Goal: Task Accomplishment & Management: Complete application form

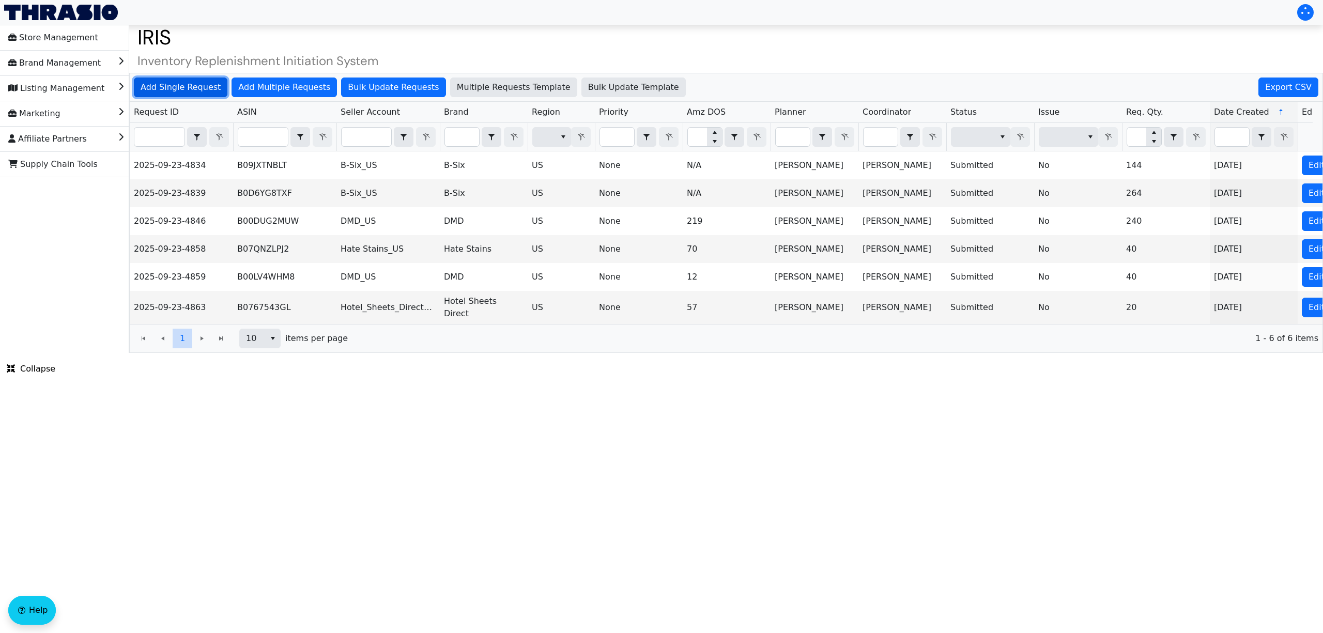
click at [210, 93] on span "Add Single Request" at bounding box center [181, 87] width 80 height 12
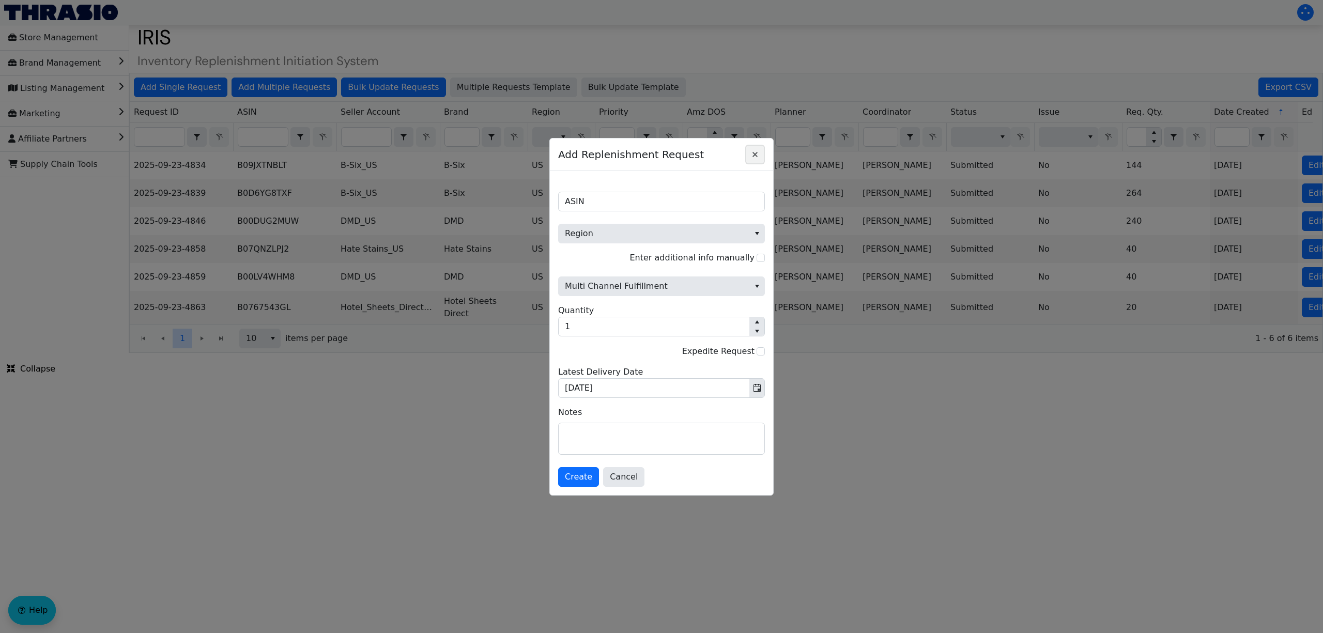
click at [755, 152] on icon "Close" at bounding box center [755, 154] width 5 height 5
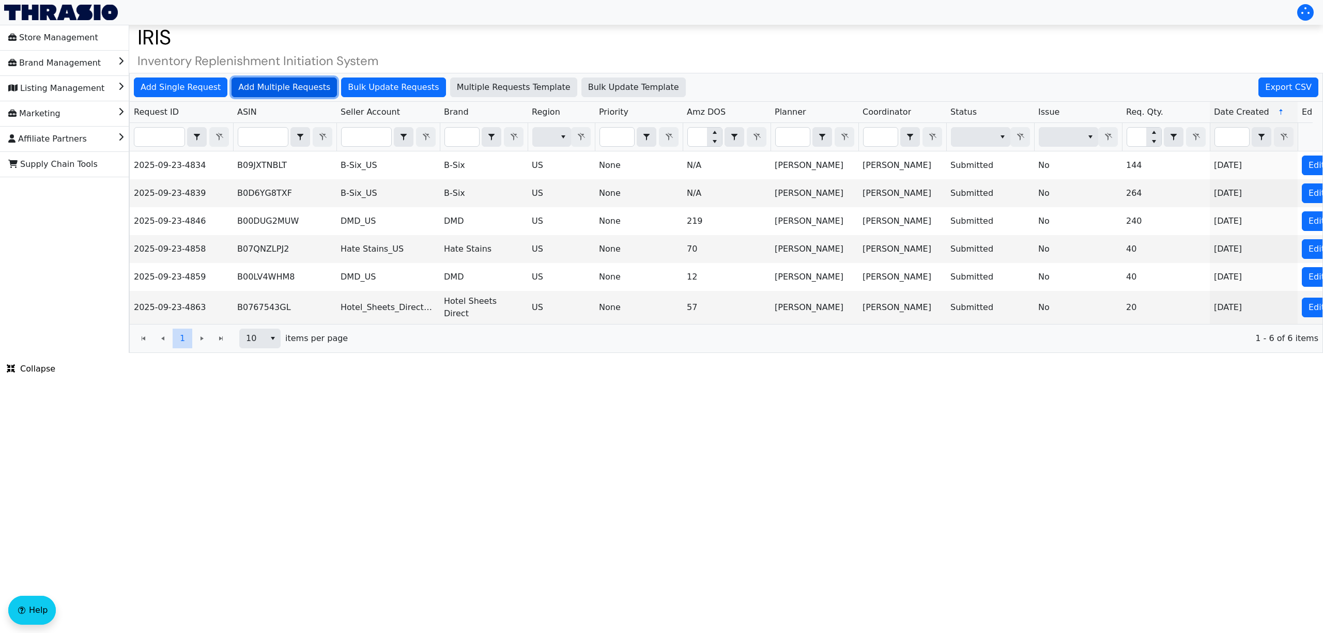
click at [313, 81] on button "Add Multiple Requests" at bounding box center [284, 88] width 105 height 20
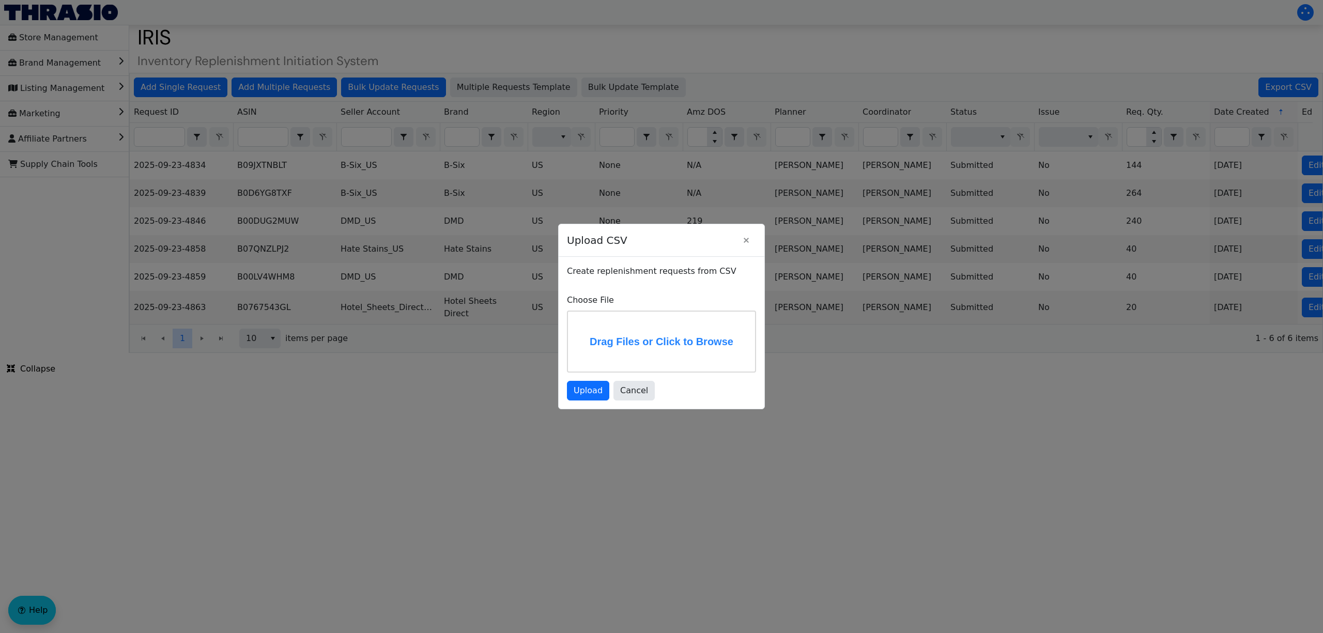
click at [618, 338] on label "Drag Files or Click to Browse" at bounding box center [661, 342] width 187 height 60
click at [0, 0] on input "Drag Files or Click to Browse" at bounding box center [0, 0] width 0 height 0
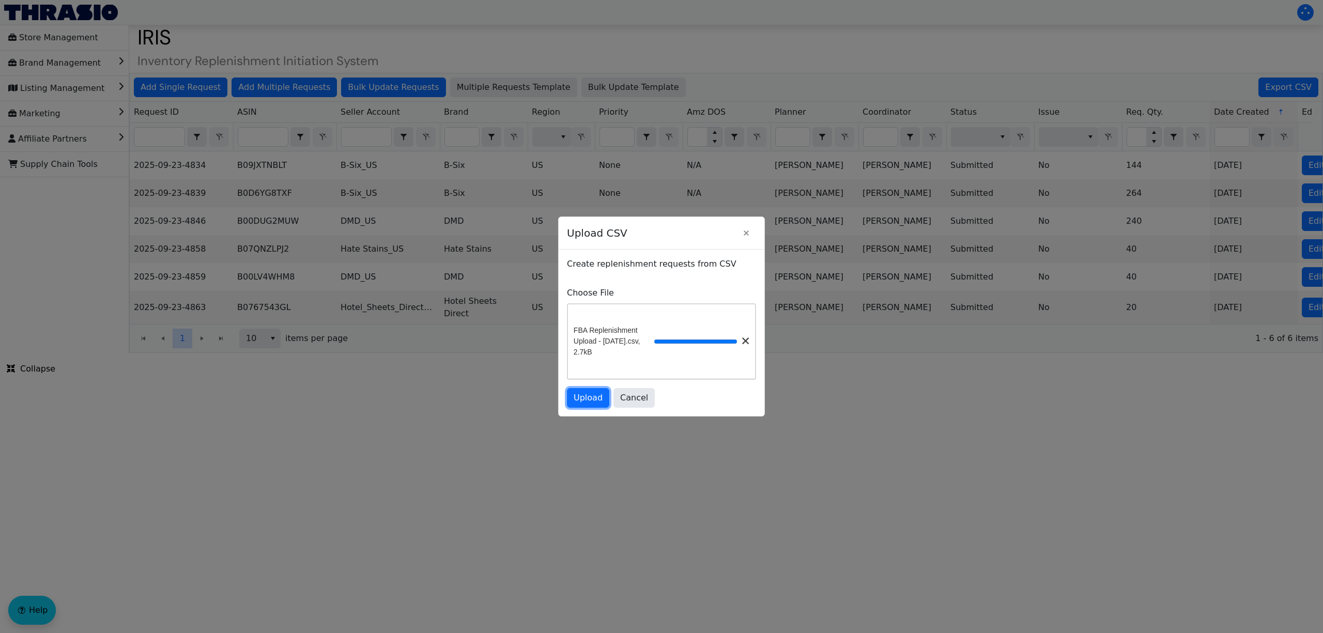
click at [602, 408] on button "Upload" at bounding box center [588, 398] width 42 height 20
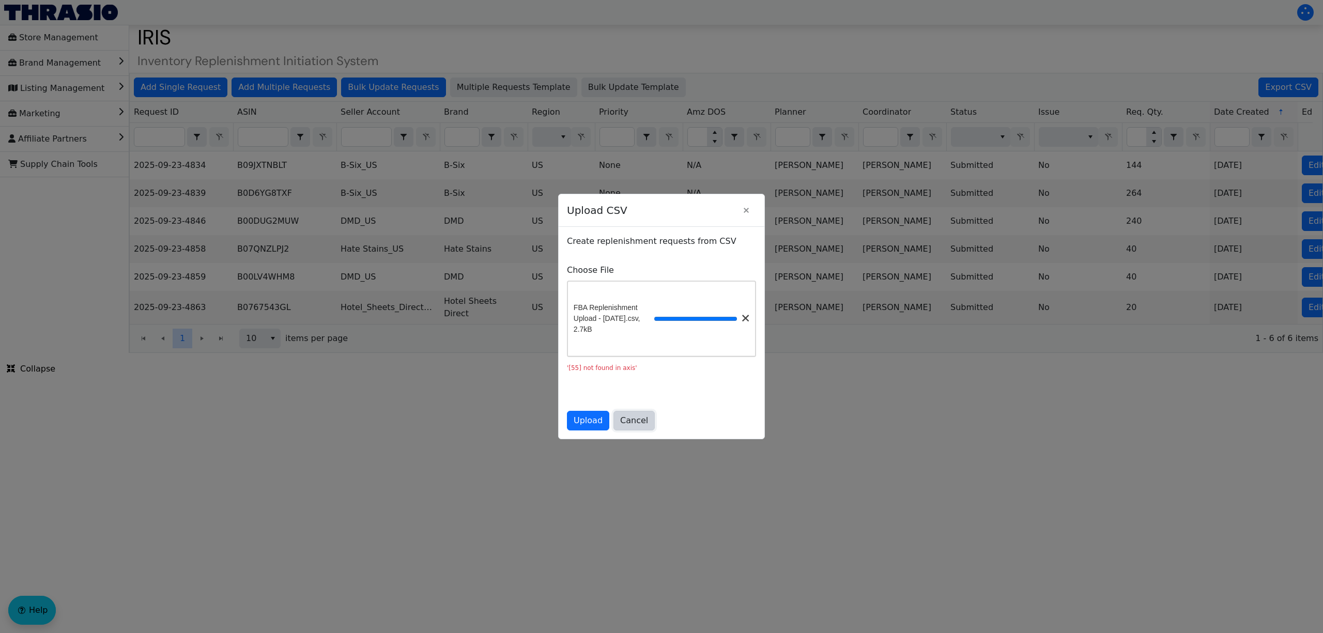
click at [639, 422] on span "Cancel" at bounding box center [634, 421] width 28 height 12
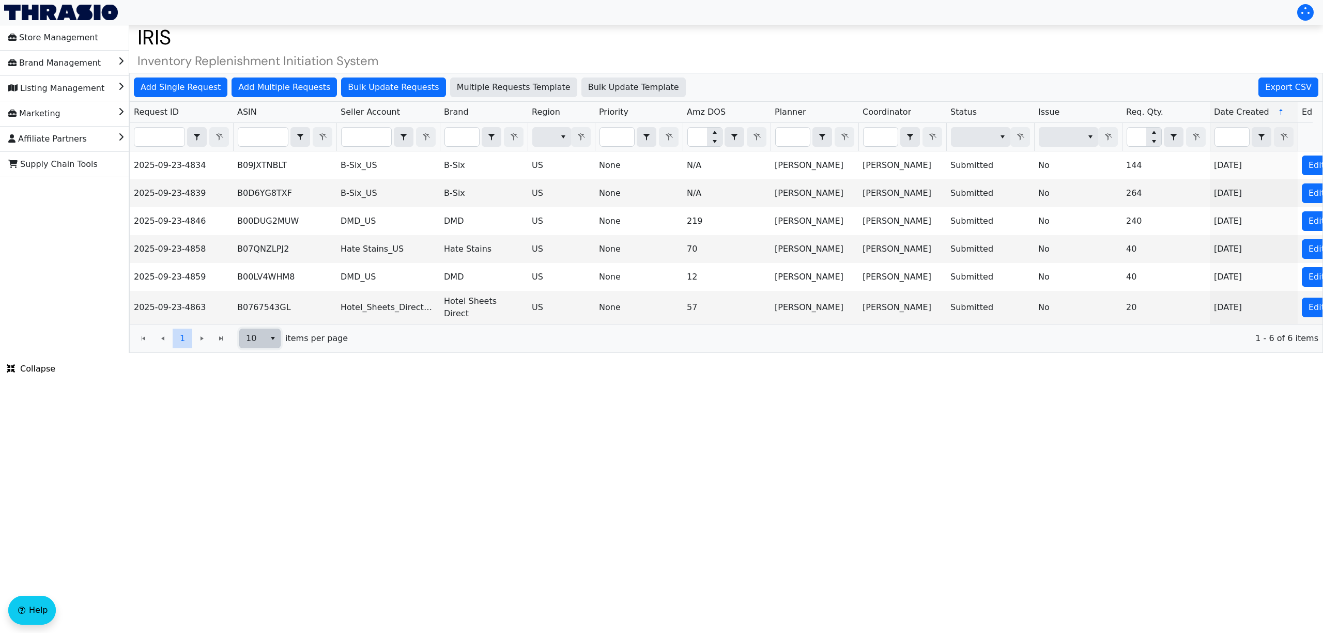
click at [265, 346] on span "10" at bounding box center [252, 338] width 25 height 19
click at [249, 426] on li "100" at bounding box center [261, 432] width 40 height 17
click at [172, 148] on th "Filter" at bounding box center [181, 137] width 103 height 28
click at [160, 139] on input "Filter" at bounding box center [159, 137] width 50 height 19
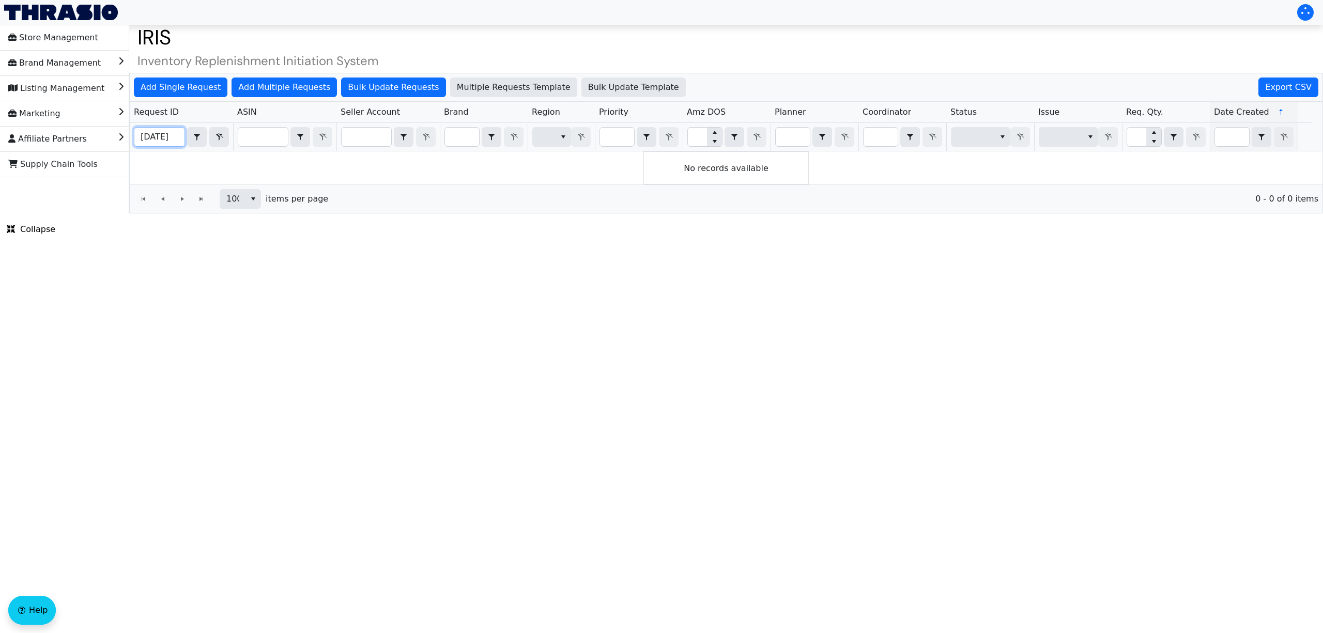
type input "2025-09-30"
click at [284, 89] on span "Add Multiple Requests" at bounding box center [284, 87] width 92 height 12
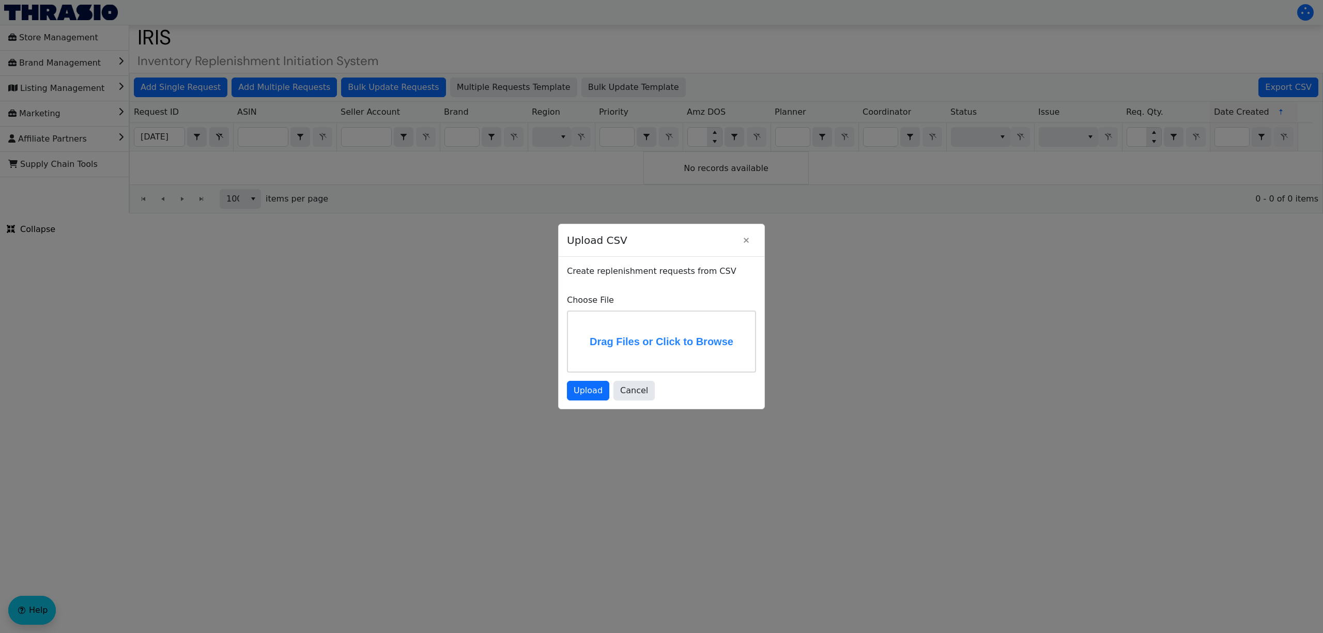
click at [659, 332] on label "Drag Files or Click to Browse" at bounding box center [661, 342] width 187 height 60
click at [0, 0] on input "Drag Files or Click to Browse" at bounding box center [0, 0] width 0 height 0
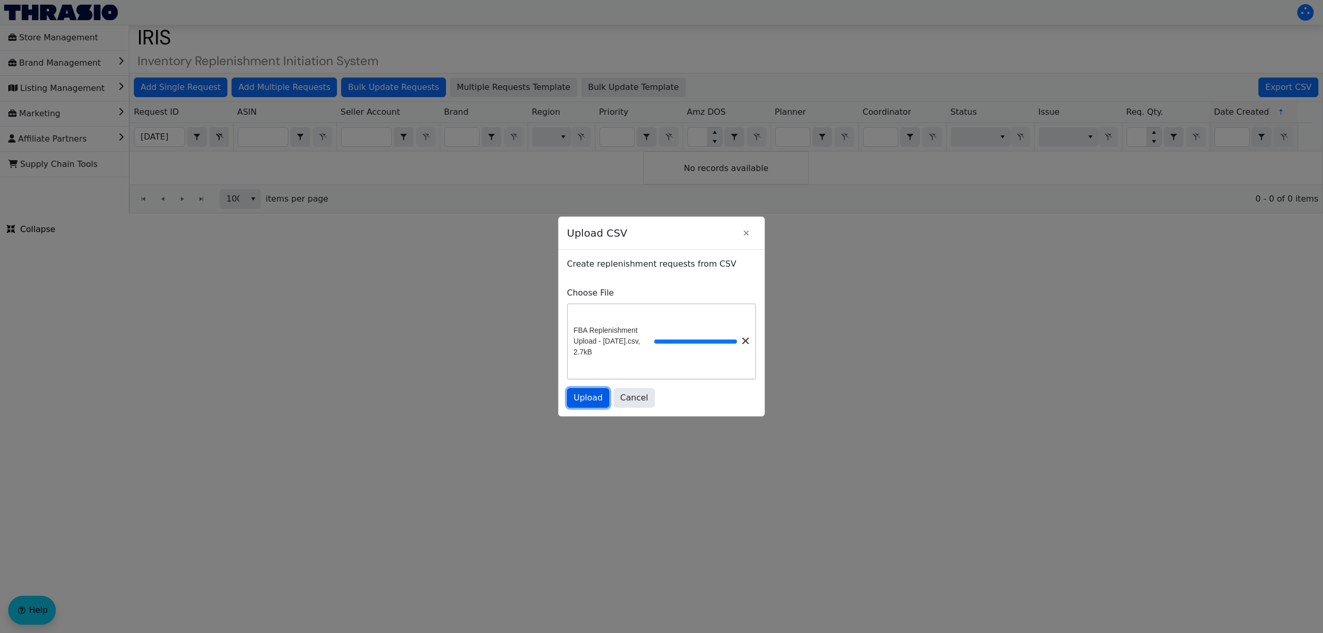
click at [586, 402] on span "Upload" at bounding box center [588, 398] width 29 height 12
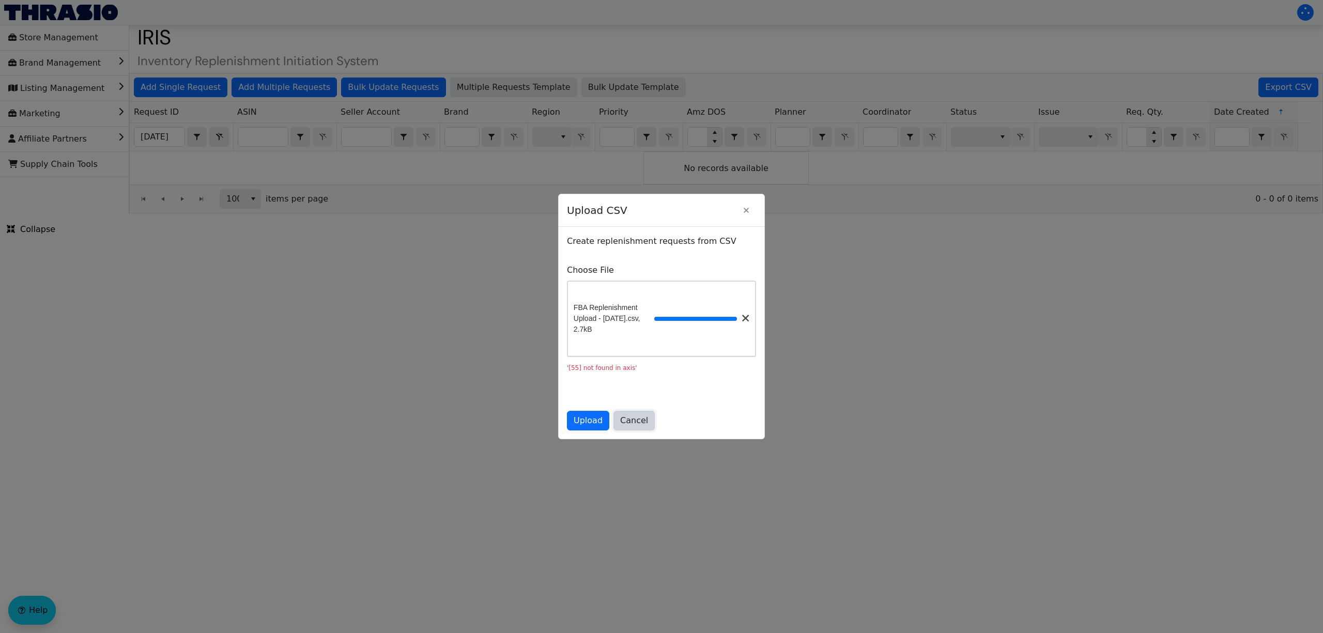
click at [643, 431] on button "Cancel" at bounding box center [634, 421] width 41 height 20
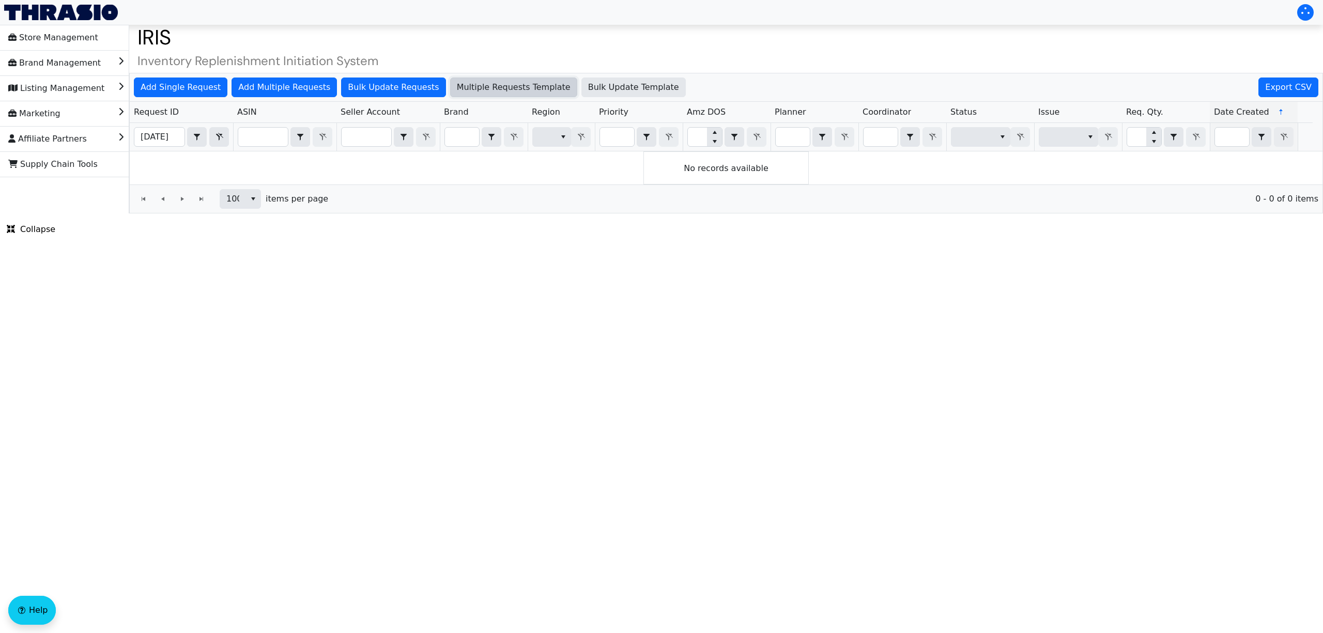
click at [485, 84] on span "Multiple Requests Template" at bounding box center [514, 87] width 114 height 12
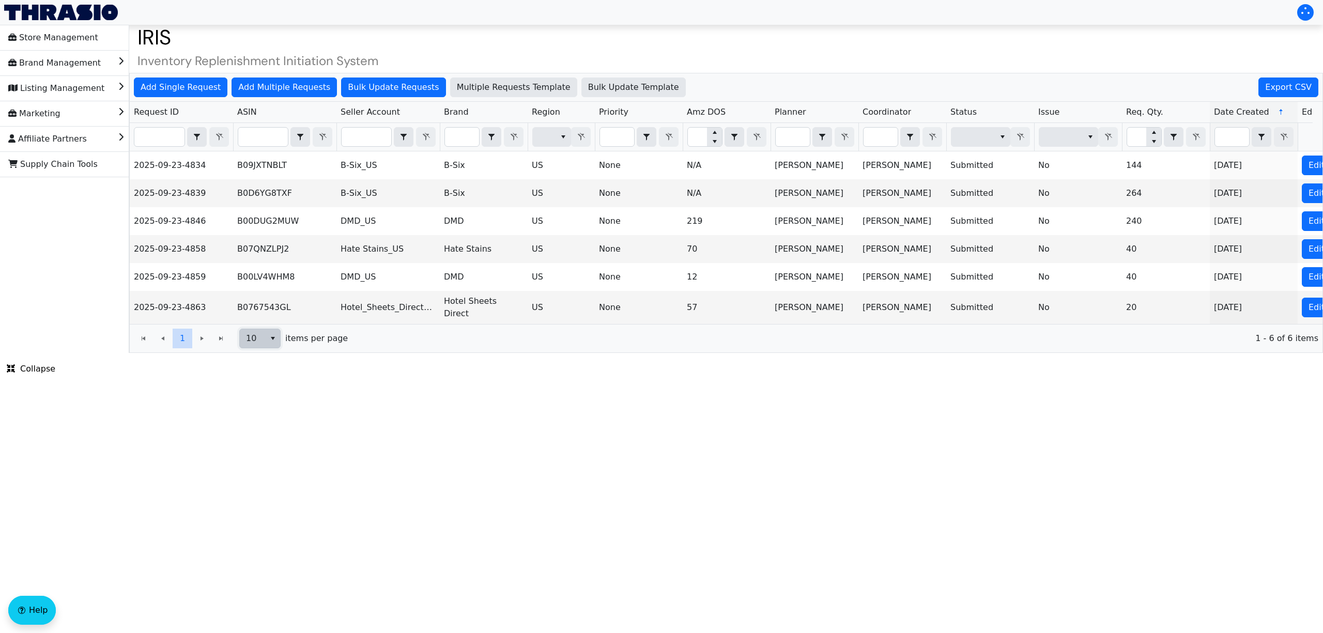
click at [249, 345] on span "10" at bounding box center [252, 338] width 13 height 12
click at [273, 435] on li "100" at bounding box center [261, 432] width 40 height 17
click at [289, 94] on button "Add Multiple Requests" at bounding box center [284, 88] width 105 height 20
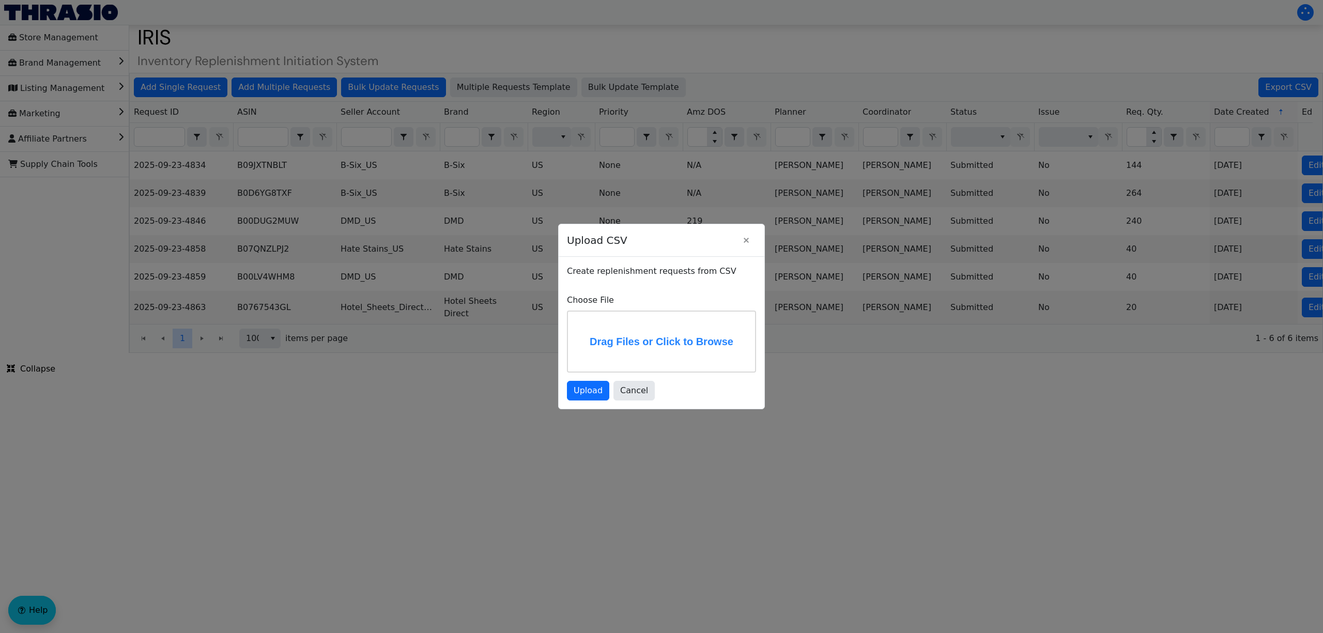
click at [671, 344] on label "Drag Files or Click to Browse" at bounding box center [661, 342] width 187 height 60
click at [0, 0] on input "Drag Files or Click to Browse" at bounding box center [0, 0] width 0 height 0
click at [593, 399] on span "Upload" at bounding box center [588, 393] width 29 height 12
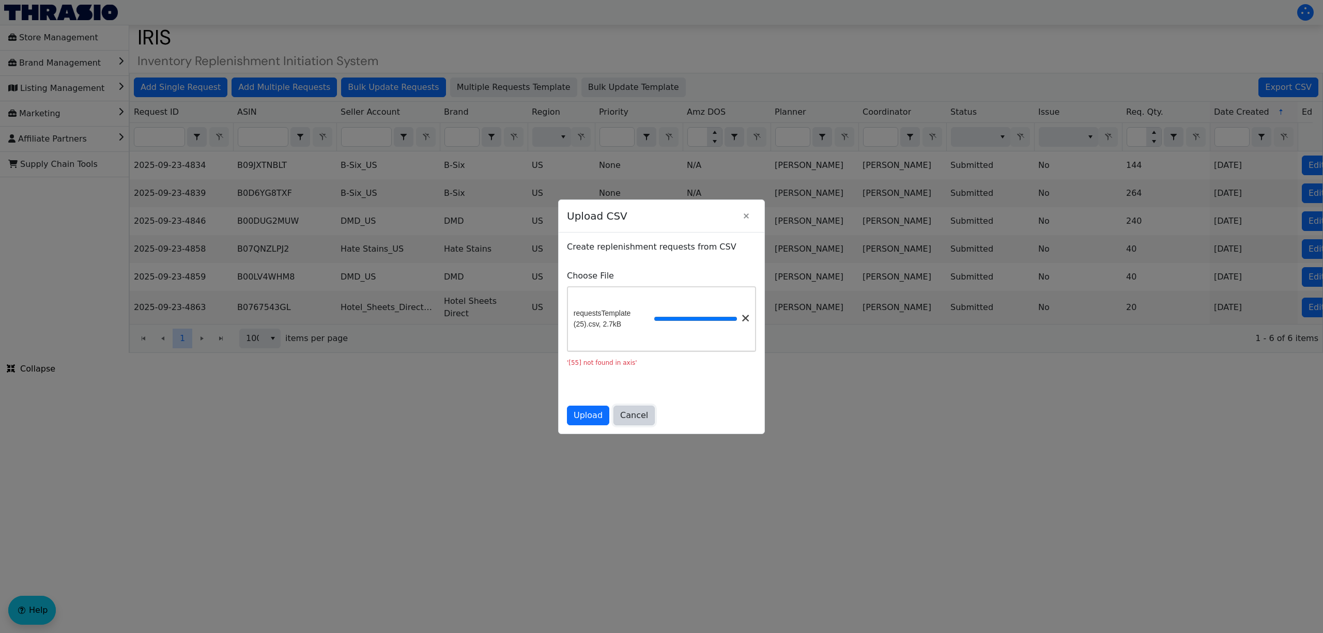
click at [636, 422] on span "Cancel" at bounding box center [634, 415] width 28 height 12
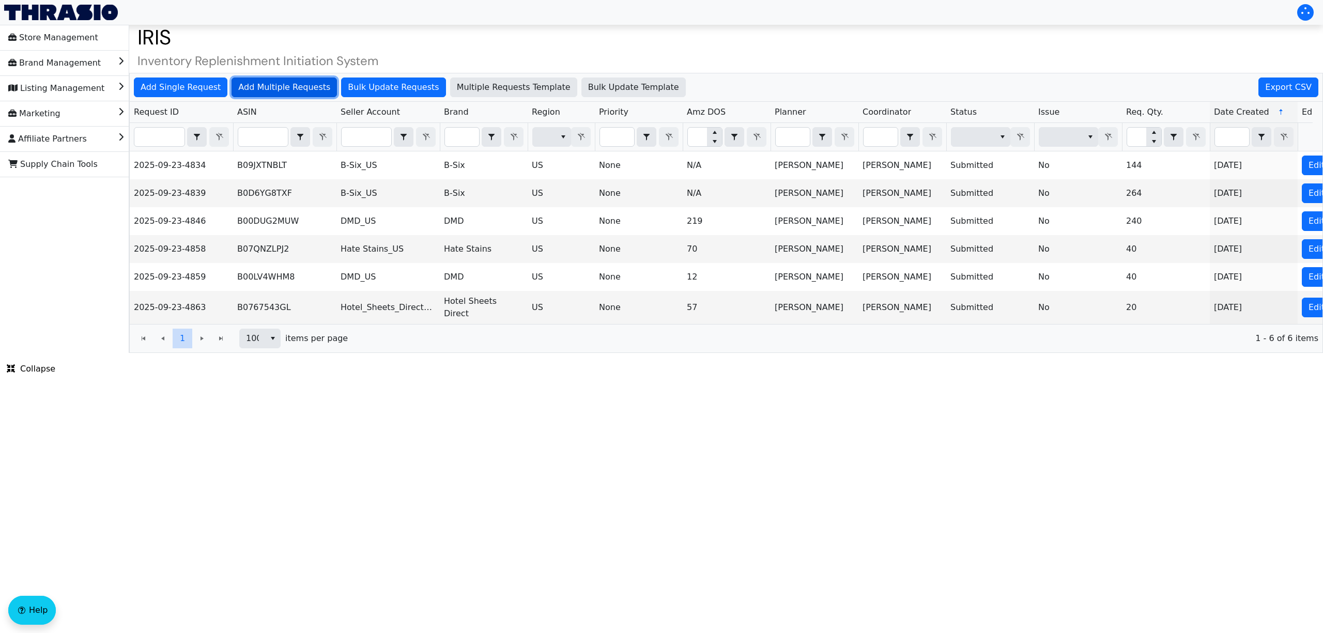
click at [279, 81] on span "Add Multiple Requests" at bounding box center [284, 87] width 92 height 12
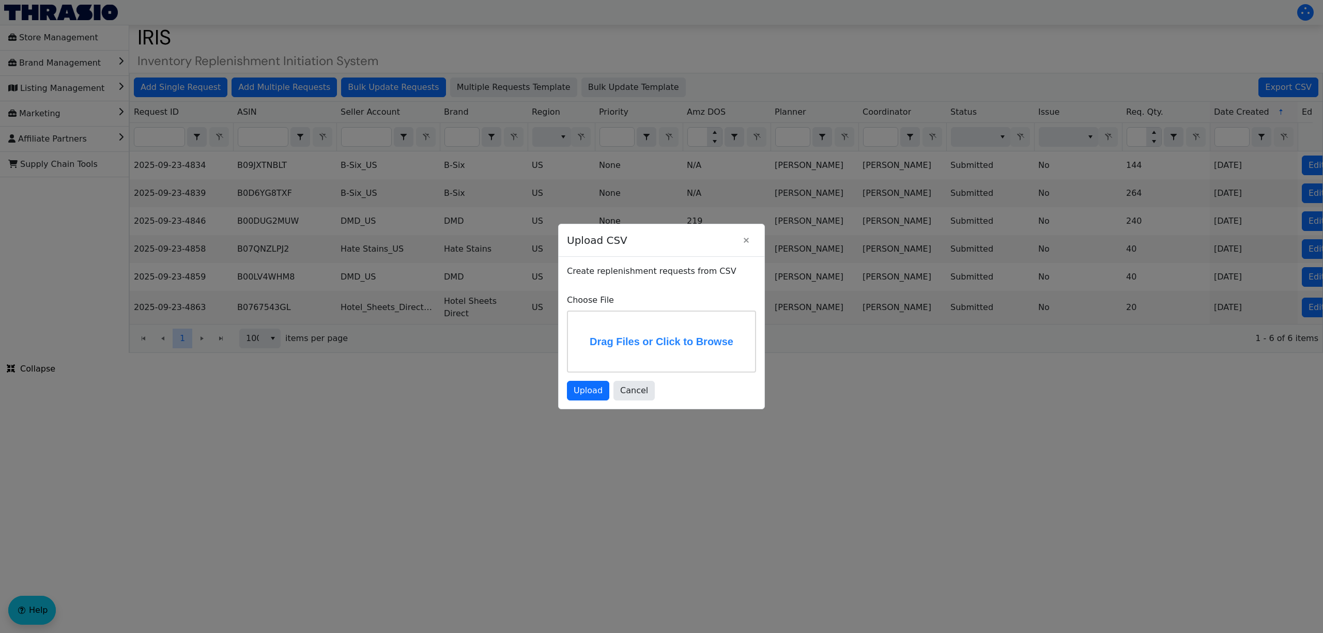
click at [666, 334] on label "Drag Files or Click to Browse" at bounding box center [661, 342] width 187 height 60
click at [0, 0] on input "Drag Files or Click to Browse" at bounding box center [0, 0] width 0 height 0
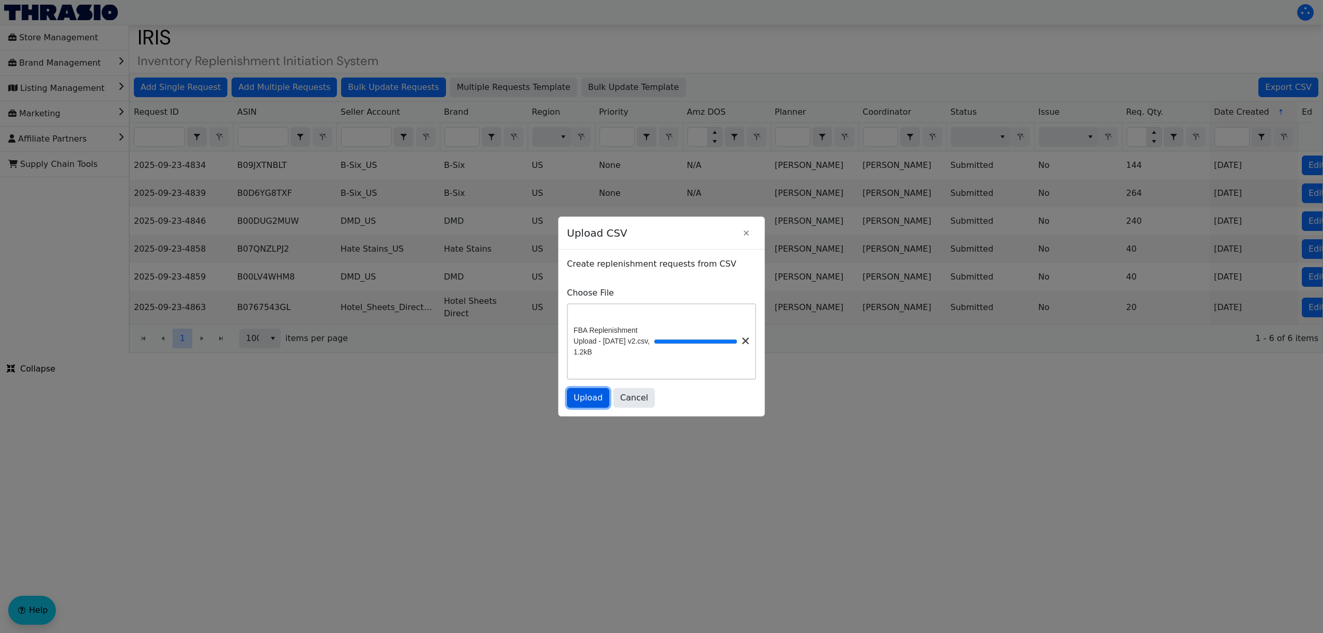
click at [590, 395] on button "Upload" at bounding box center [588, 398] width 42 height 20
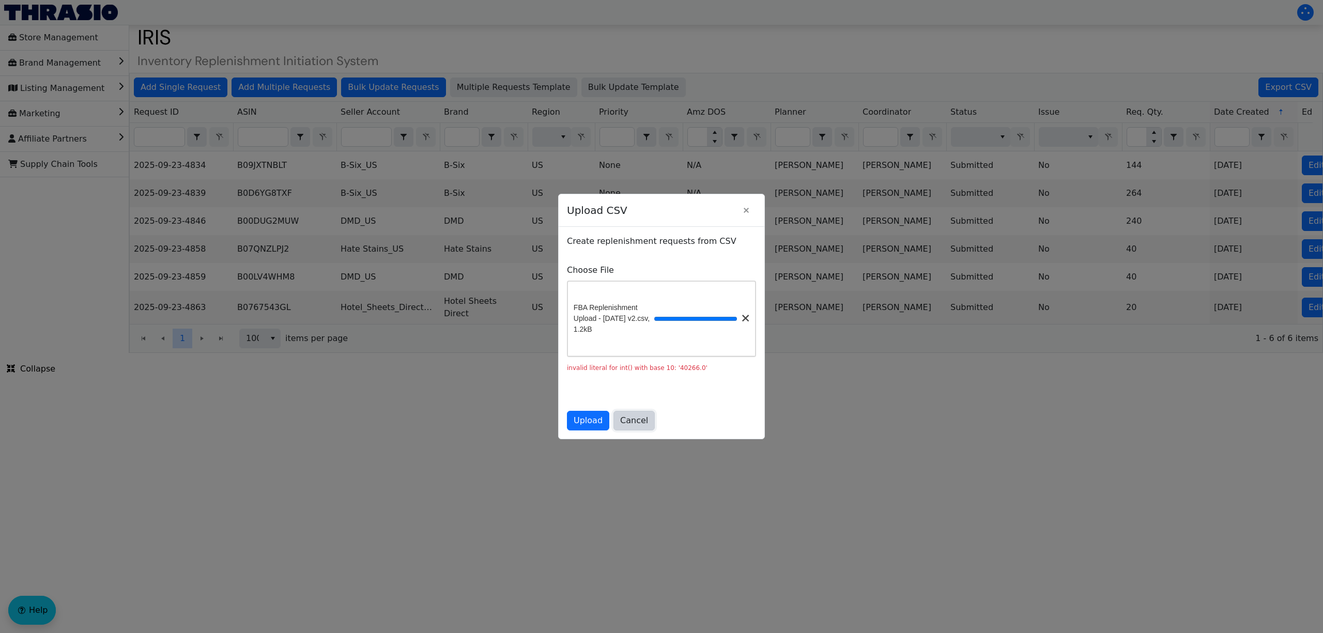
click at [643, 427] on button "Cancel" at bounding box center [634, 421] width 41 height 20
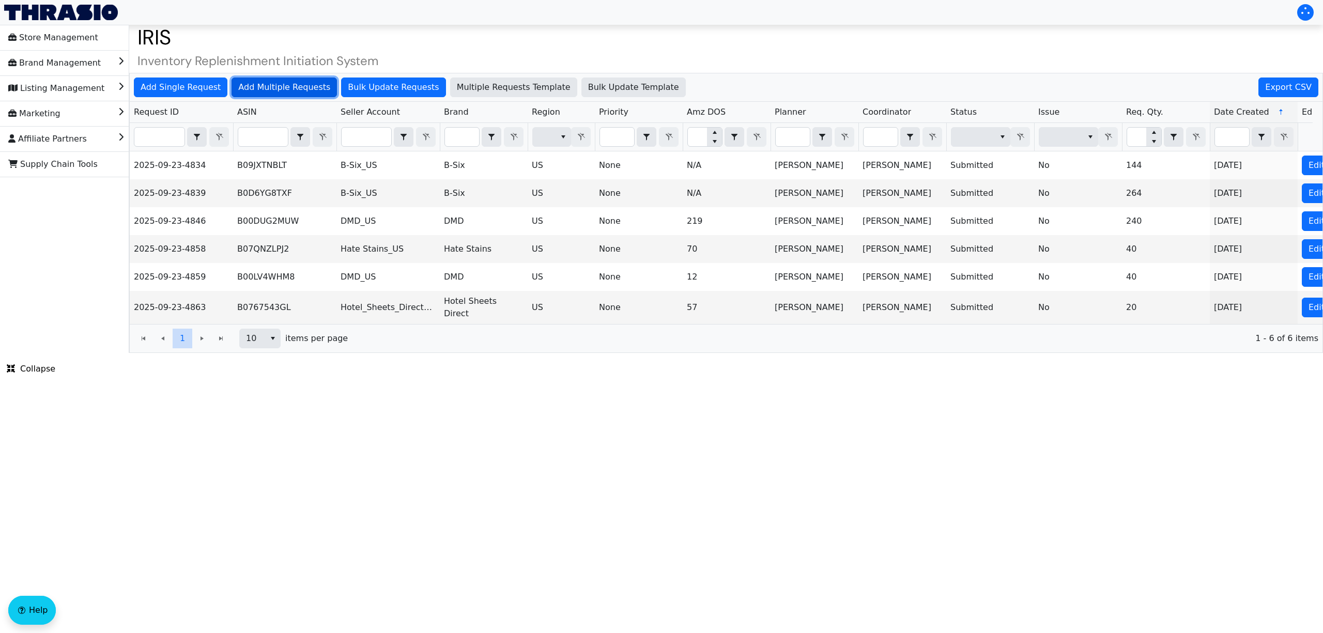
click at [290, 89] on span "Add Multiple Requests" at bounding box center [284, 87] width 92 height 12
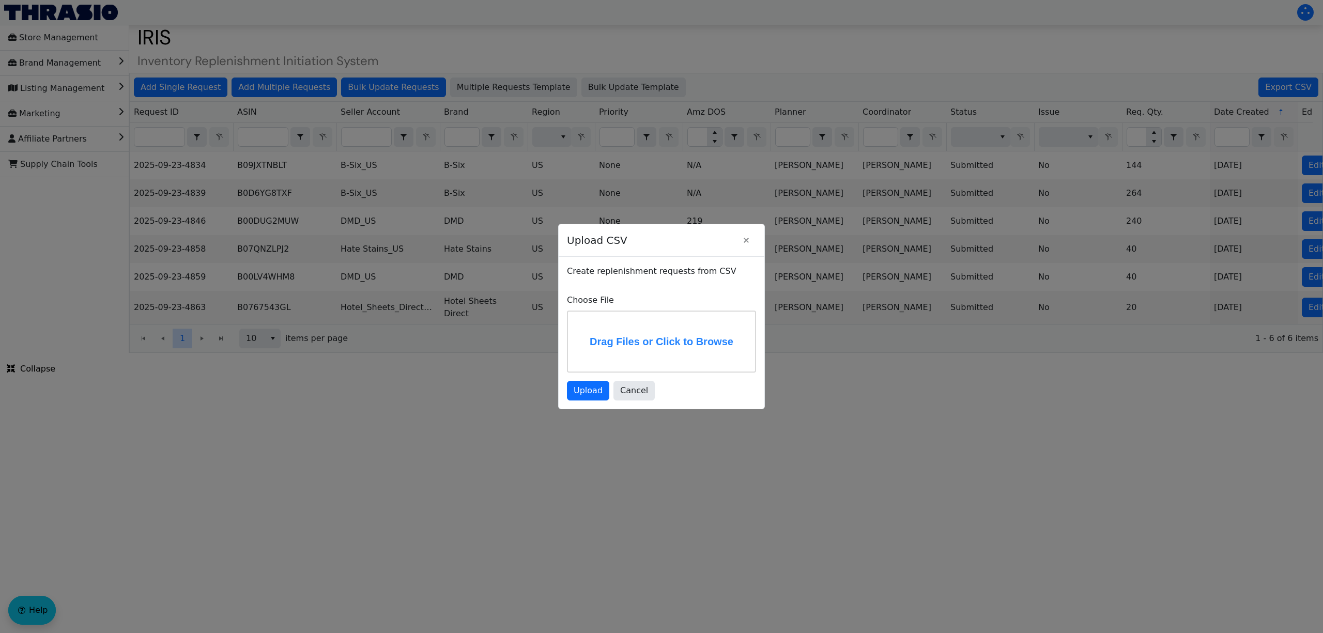
click at [693, 356] on label "Drag Files or Click to Browse" at bounding box center [661, 342] width 187 height 60
click at [0, 0] on input "Drag Files or Click to Browse" at bounding box center [0, 0] width 0 height 0
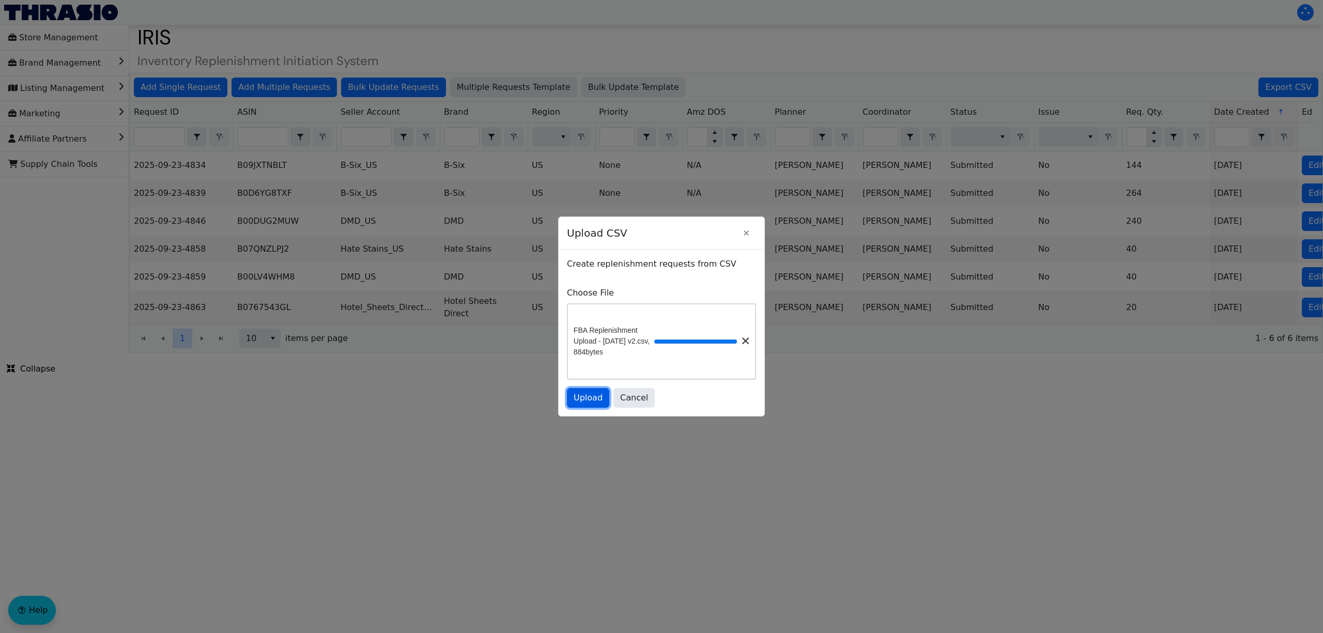
click at [586, 404] on span "Upload" at bounding box center [588, 398] width 29 height 12
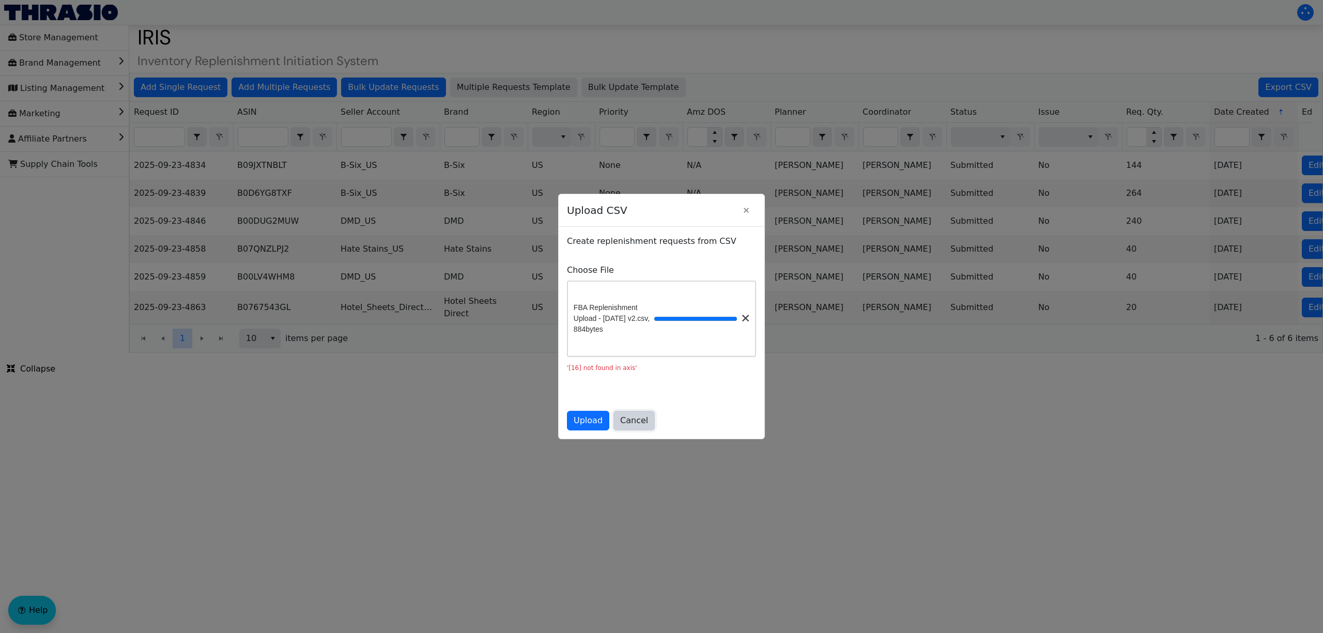
click at [620, 425] on span "Cancel" at bounding box center [634, 421] width 28 height 12
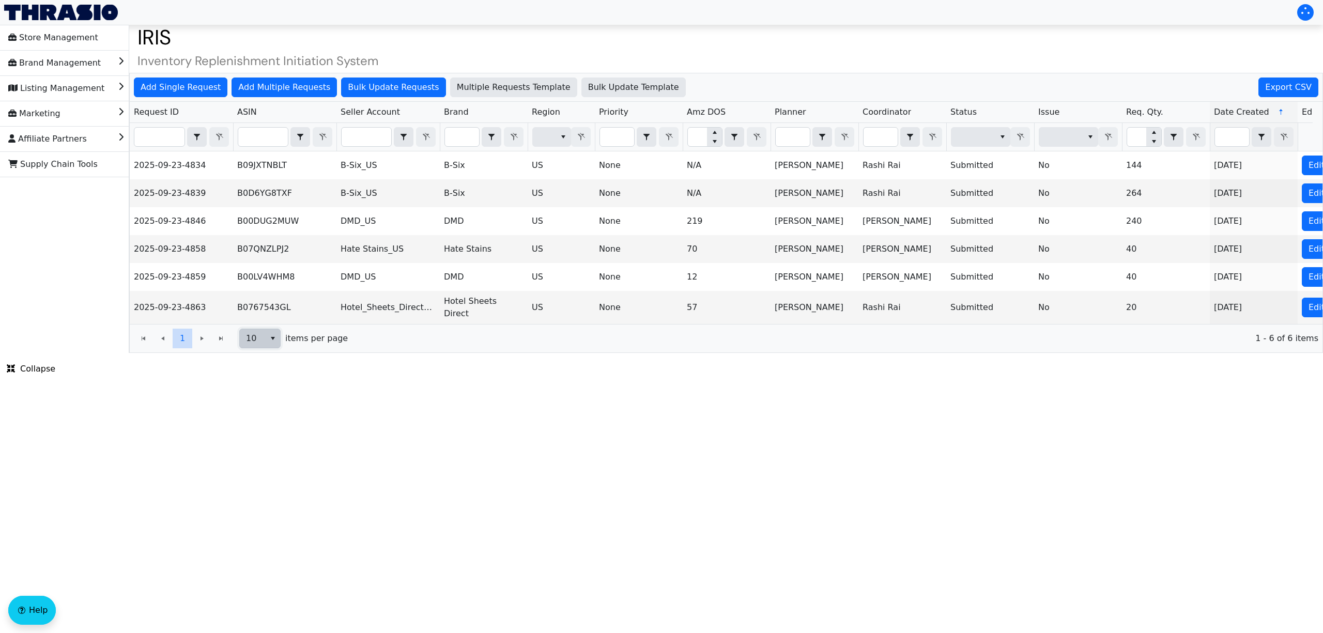
click at [267, 342] on button "select" at bounding box center [272, 338] width 15 height 19
click at [265, 386] on li "10" at bounding box center [261, 383] width 40 height 17
click at [199, 84] on span "Add Single Request" at bounding box center [181, 87] width 80 height 12
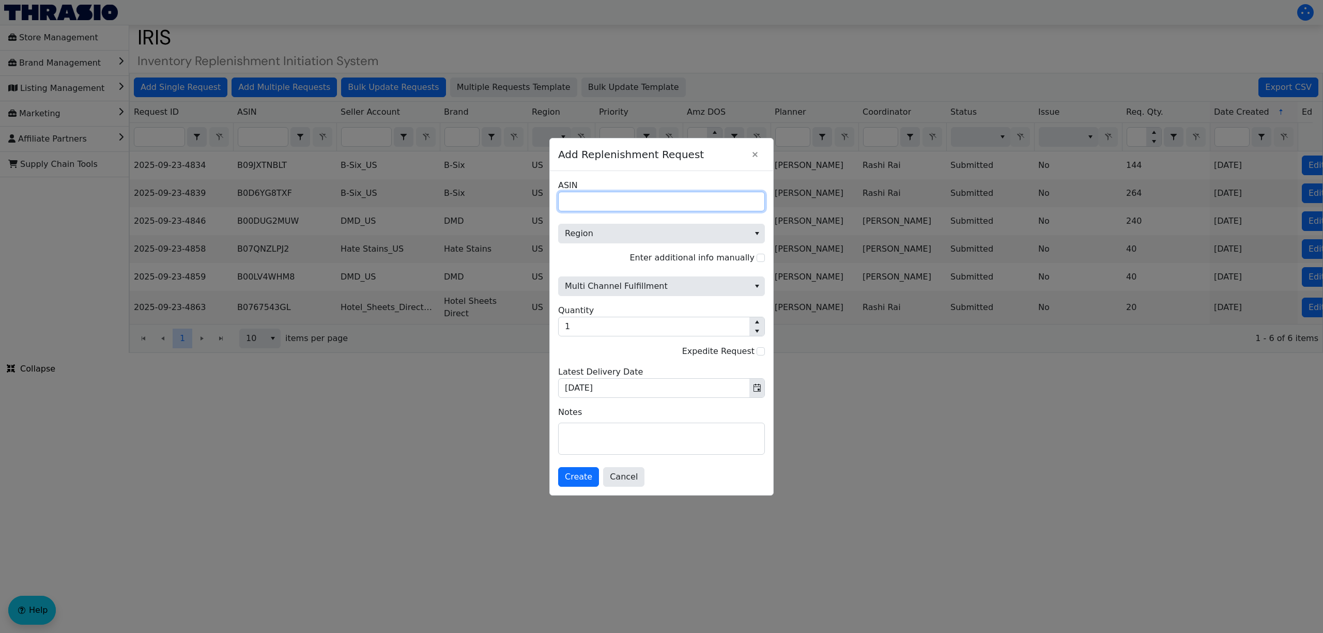
click at [672, 205] on input "ASIN" at bounding box center [661, 202] width 207 height 20
paste input "B0BVXQQNBB"
type input "B0BVXQQNBB"
click at [639, 230] on span "Region" at bounding box center [654, 233] width 178 height 12
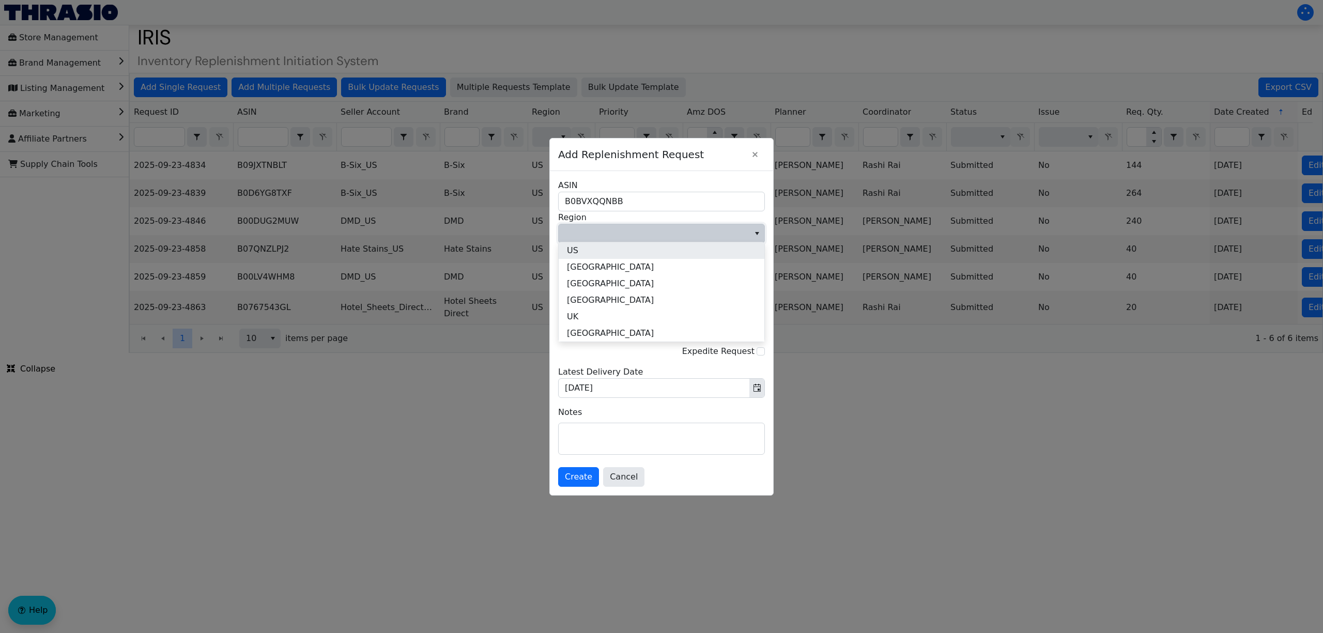
click at [617, 247] on li "US" at bounding box center [662, 250] width 206 height 17
click at [641, 284] on span "Multi Channel Fulfillment" at bounding box center [654, 286] width 178 height 12
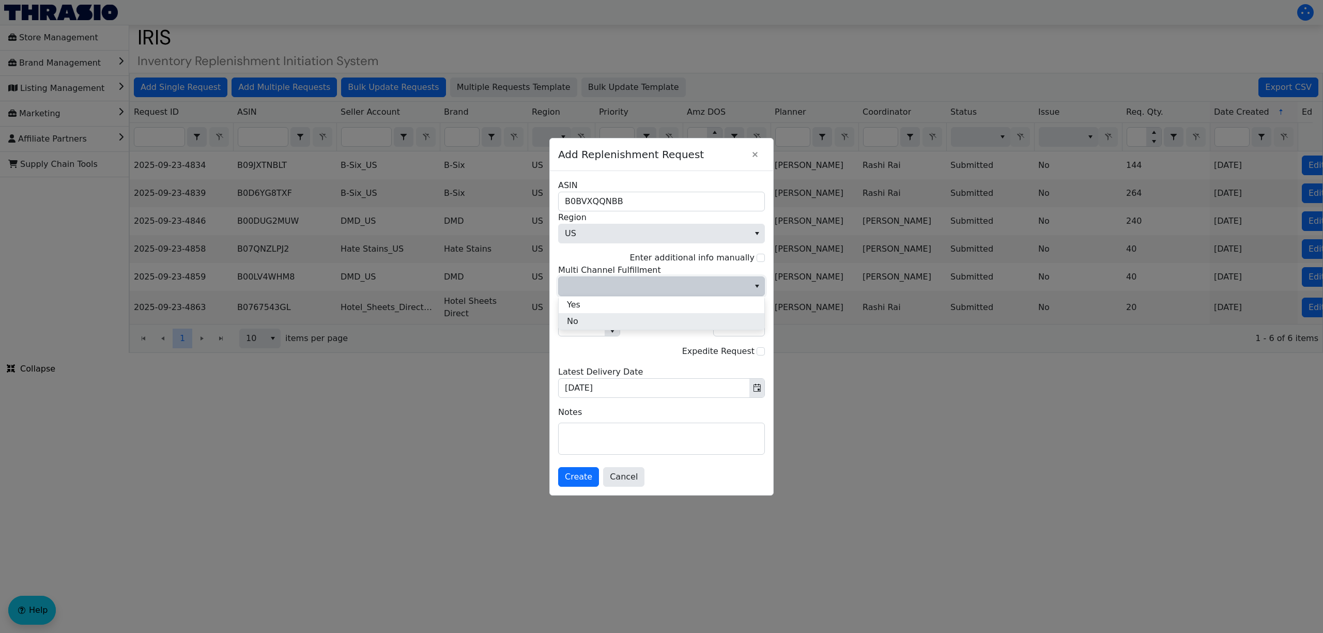
click at [637, 317] on li "No" at bounding box center [662, 321] width 206 height 17
click at [573, 329] on input "1" at bounding box center [582, 326] width 46 height 19
type input "6"
type input "36"
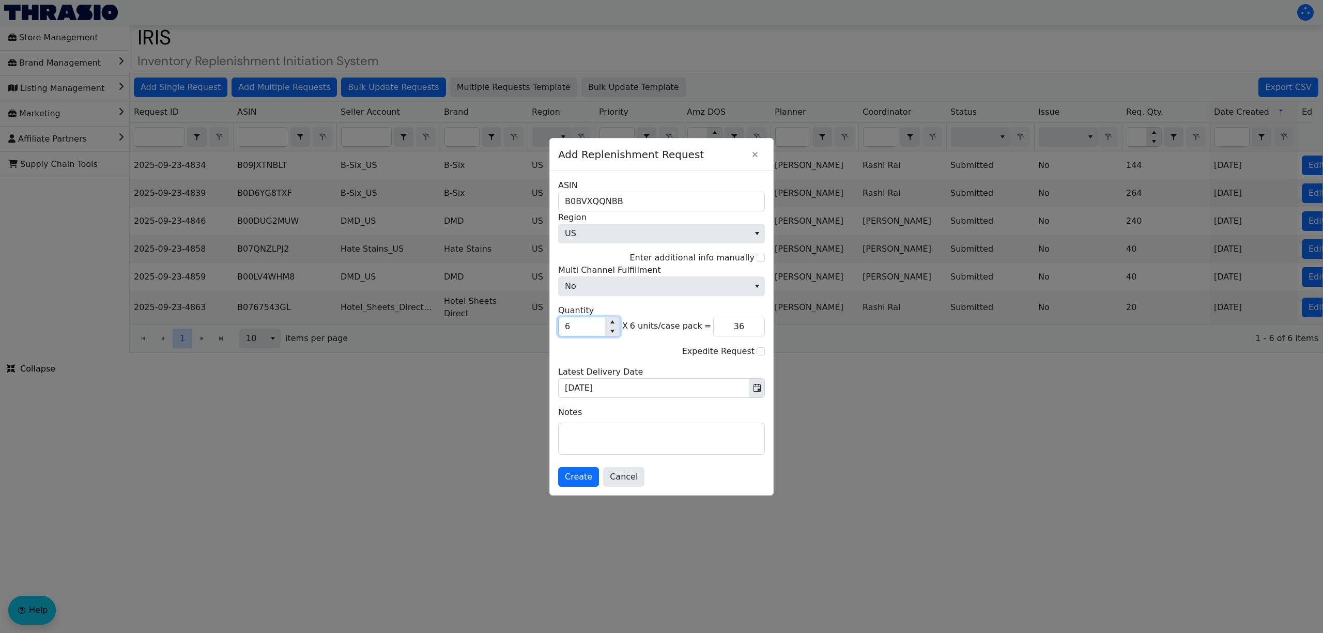
type input "67"
type input "402"
type input "671"
type input "4,026"
type input "6,711"
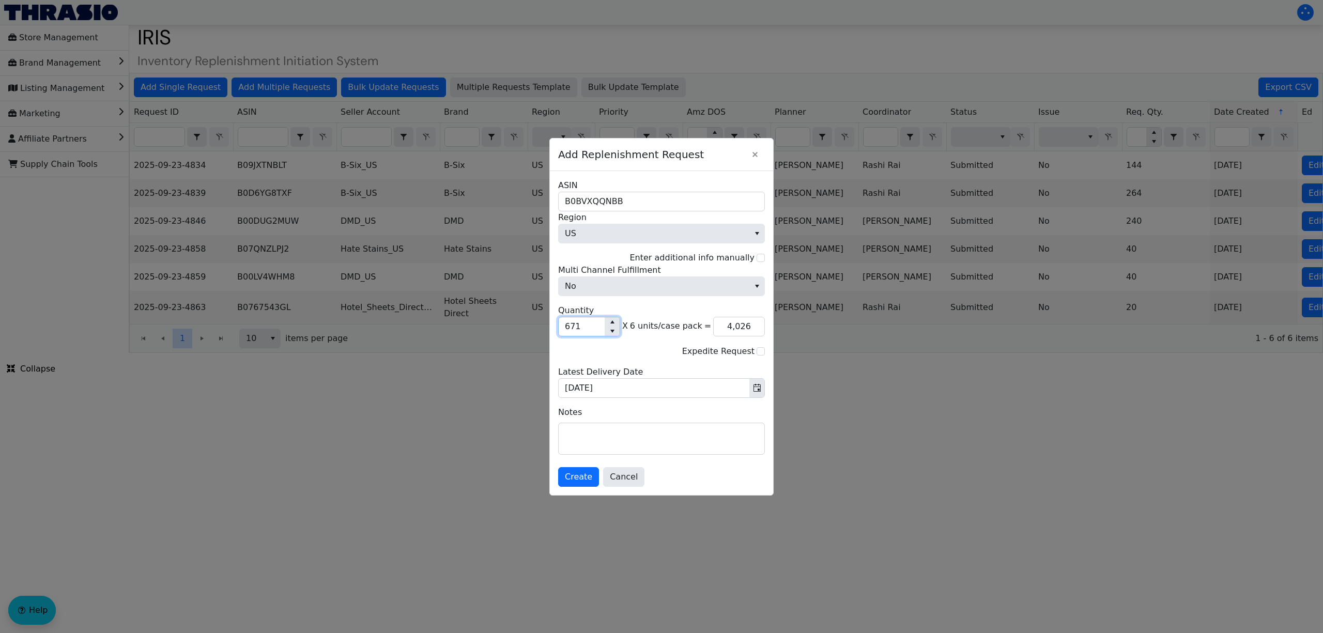
type input "40,266"
type input "6,711"
click at [617, 431] on textarea at bounding box center [662, 438] width 206 height 31
type textarea "Top Priority"
click at [584, 476] on span "Create" at bounding box center [578, 477] width 27 height 12
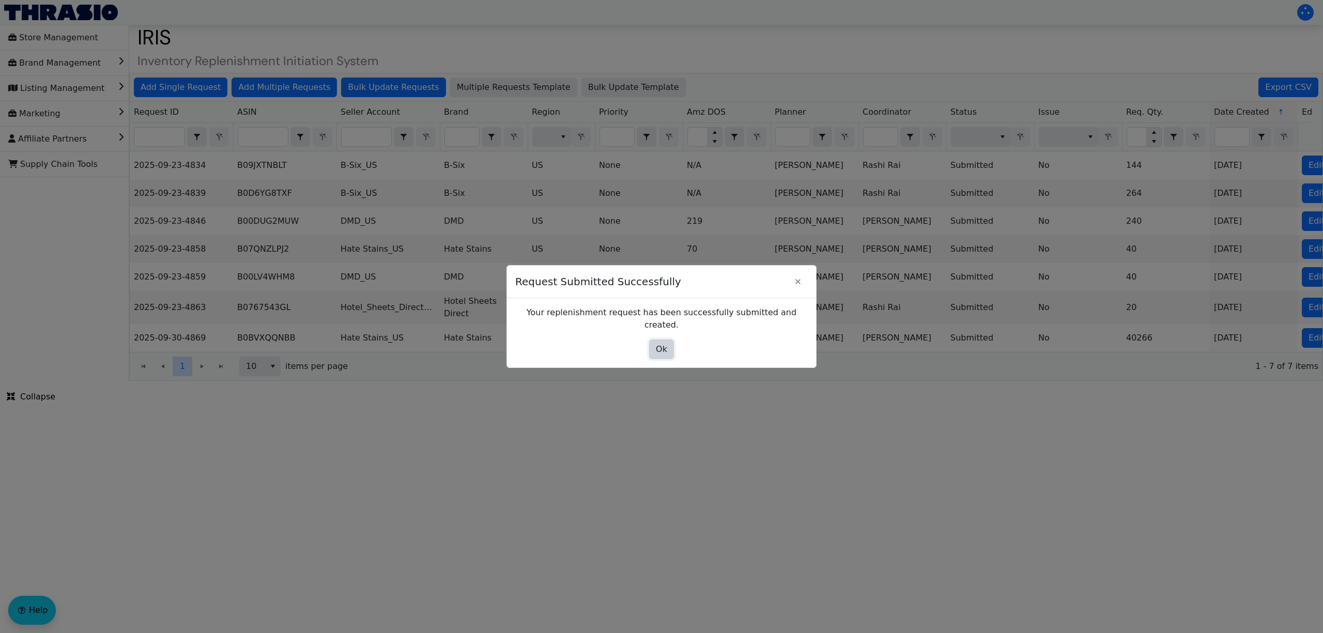
click at [663, 343] on span "Ok" at bounding box center [661, 349] width 11 height 12
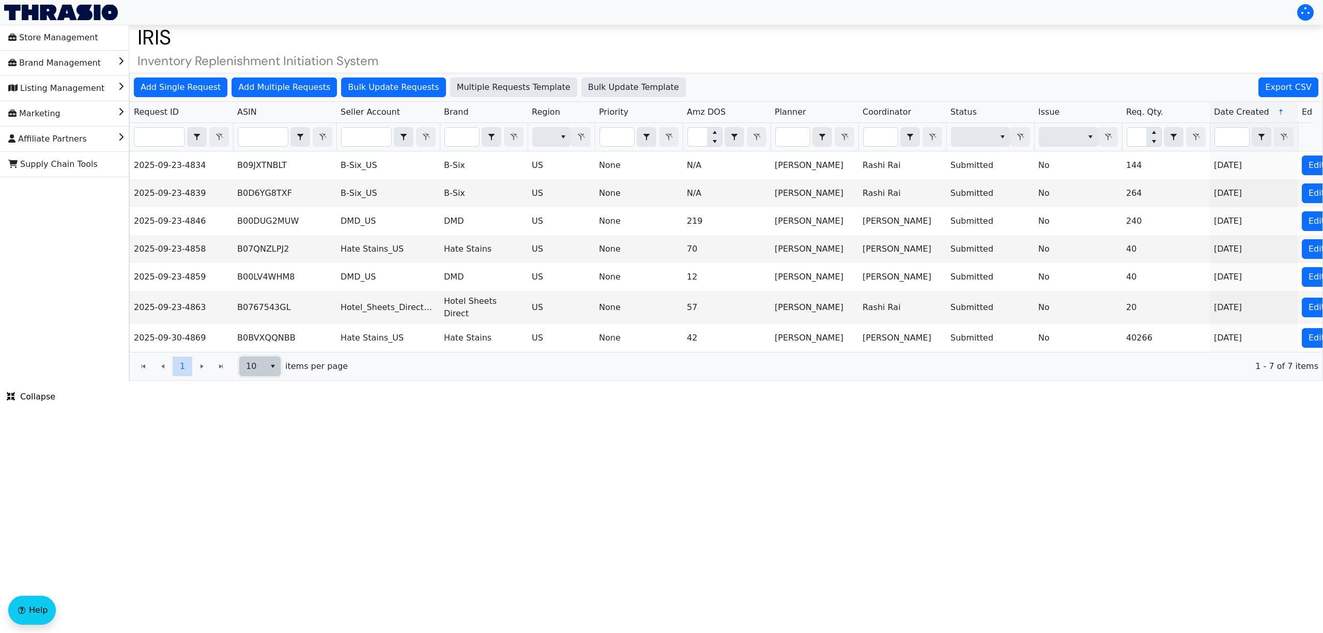
click at [270, 376] on button "select" at bounding box center [272, 366] width 15 height 19
click at [265, 464] on li "100" at bounding box center [261, 460] width 40 height 17
click at [1269, 114] on span "Date Created" at bounding box center [1254, 112] width 88 height 21
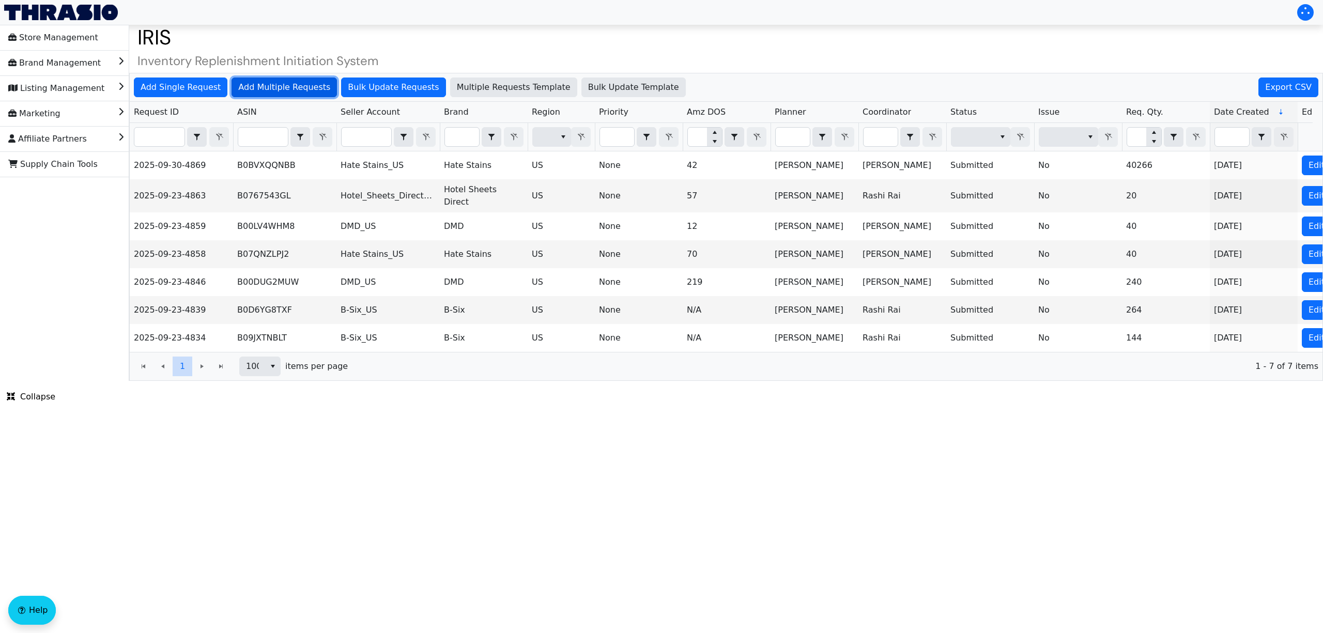
click at [292, 83] on span "Add Multiple Requests" at bounding box center [284, 87] width 92 height 12
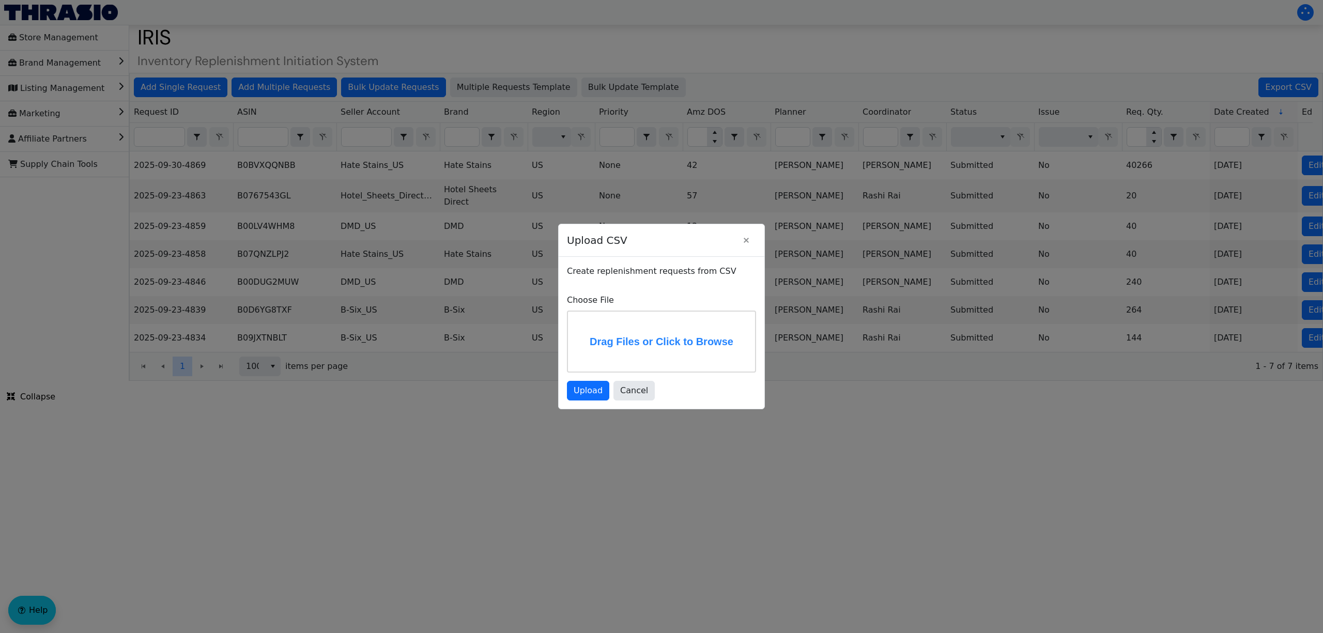
click at [630, 339] on label "Drag Files or Click to Browse" at bounding box center [661, 342] width 187 height 60
click at [0, 0] on input "Drag Files or Click to Browse" at bounding box center [0, 0] width 0 height 0
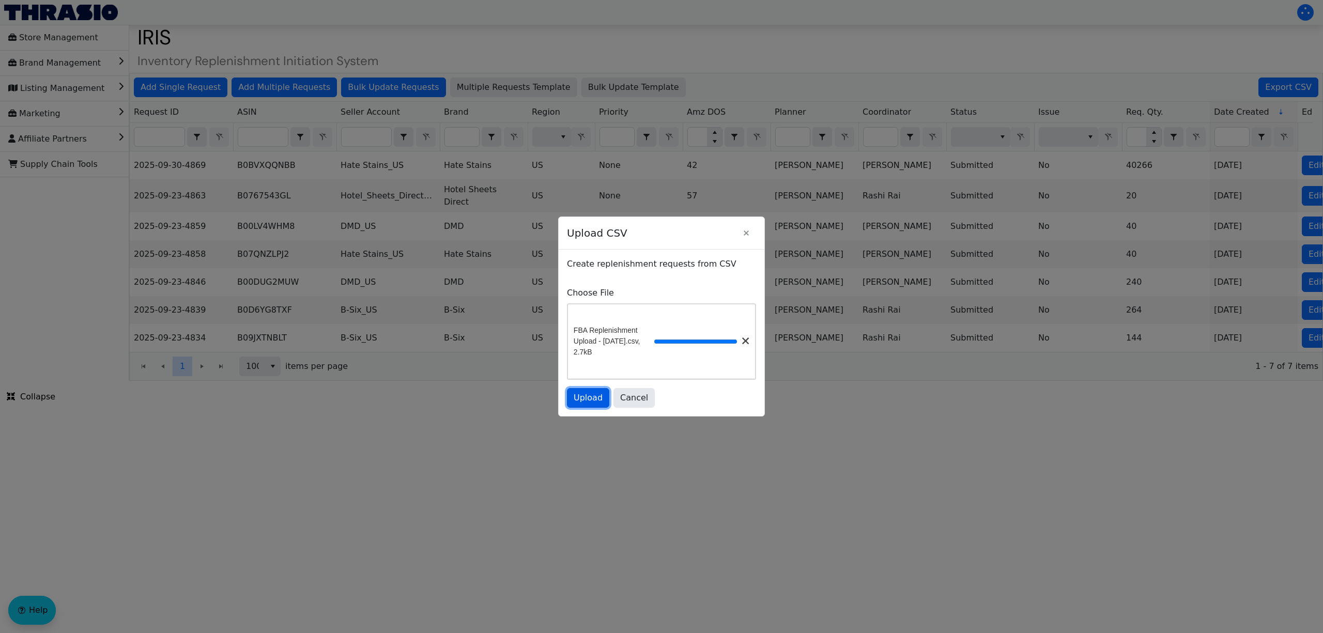
click at [585, 402] on span "Upload" at bounding box center [588, 398] width 29 height 12
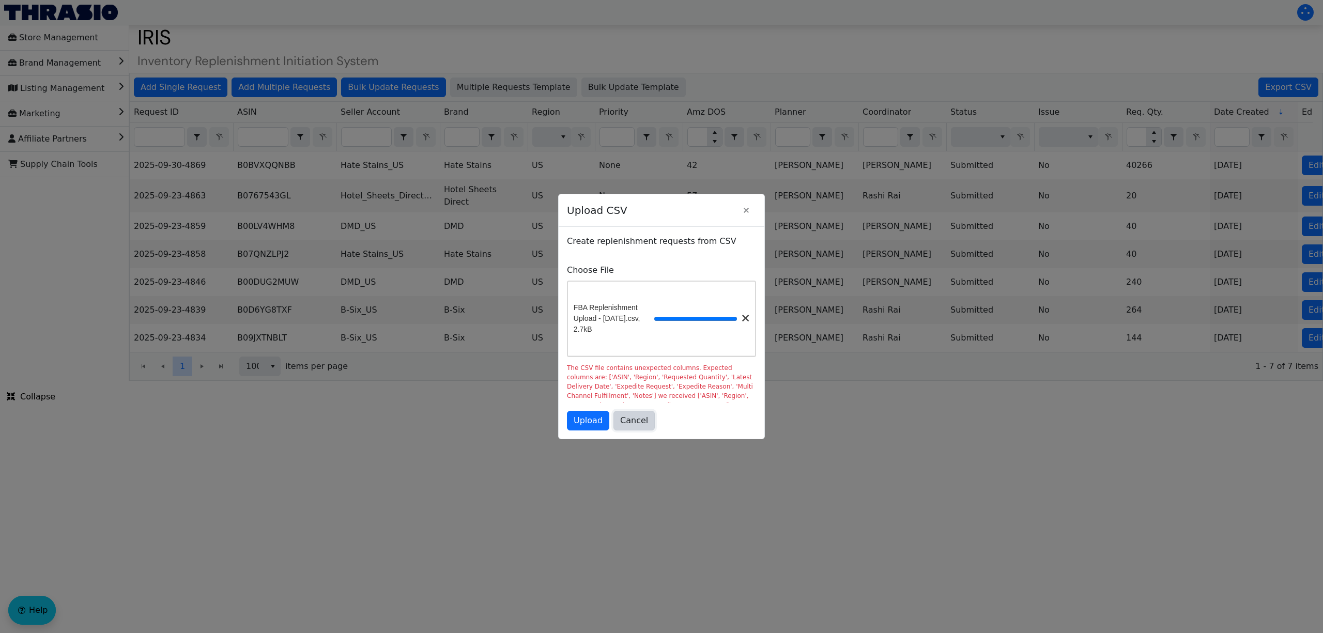
click at [639, 427] on span "Cancel" at bounding box center [634, 421] width 28 height 12
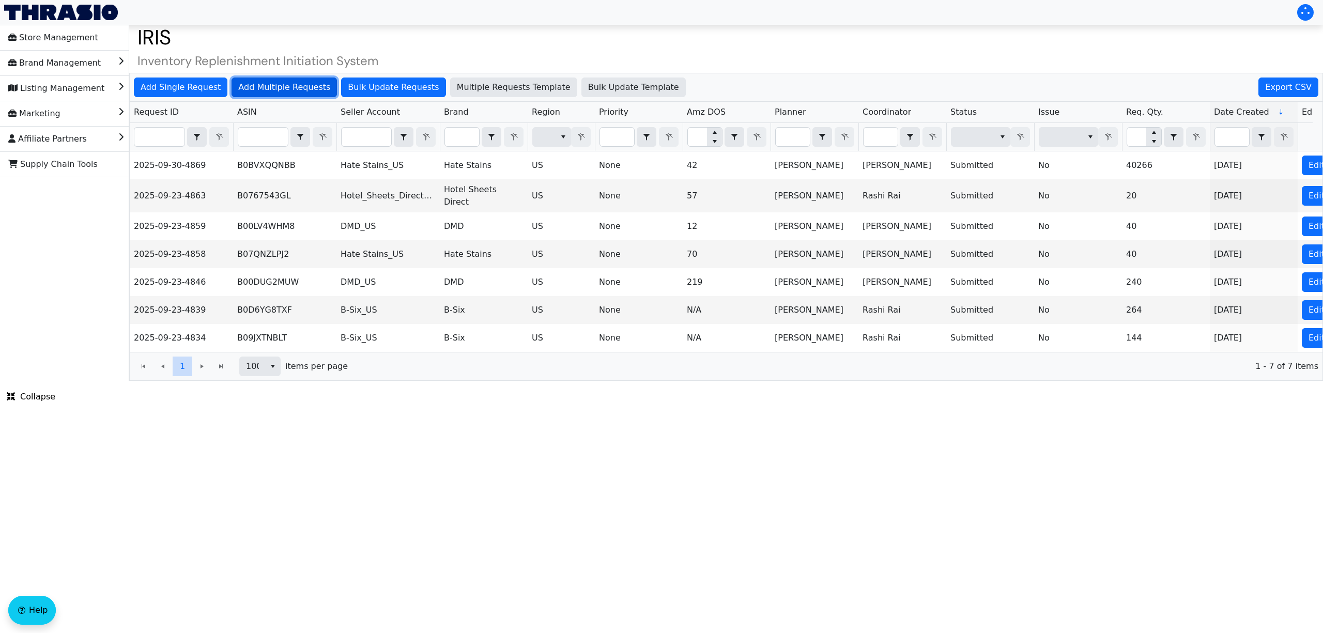
click at [279, 89] on span "Add Multiple Requests" at bounding box center [284, 87] width 92 height 12
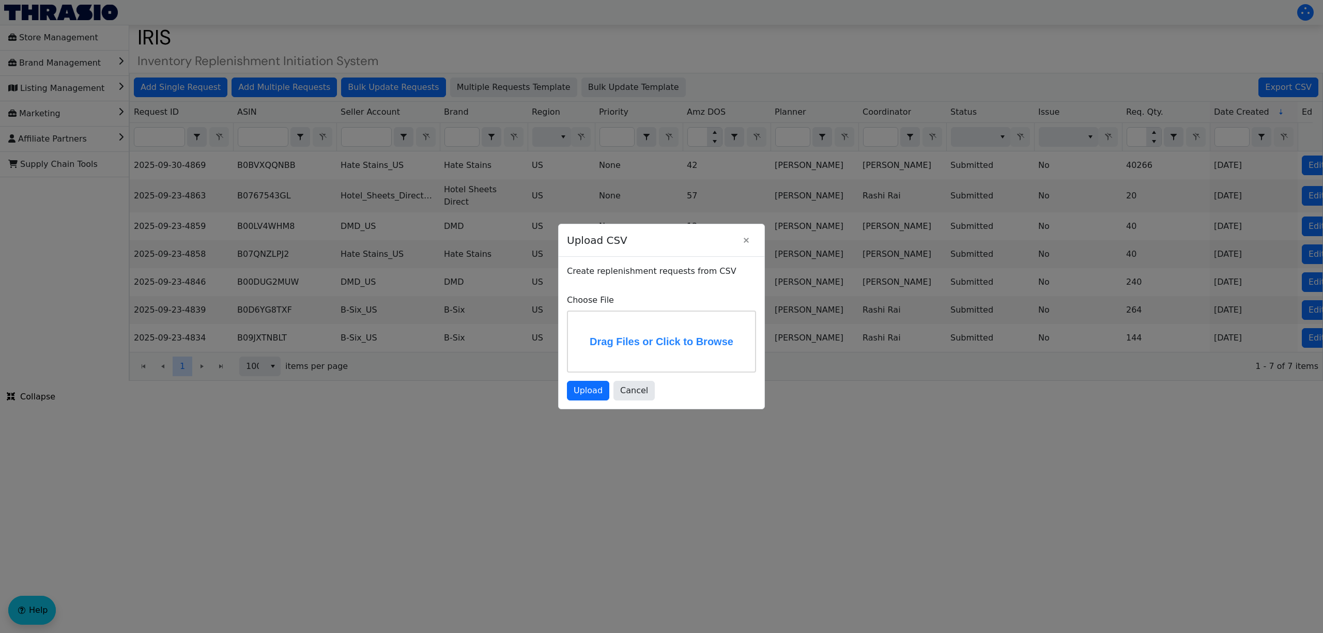
click at [632, 320] on label "Drag Files or Click to Browse" at bounding box center [661, 342] width 187 height 60
click at [0, 0] on input "Drag Files or Click to Browse" at bounding box center [0, 0] width 0 height 0
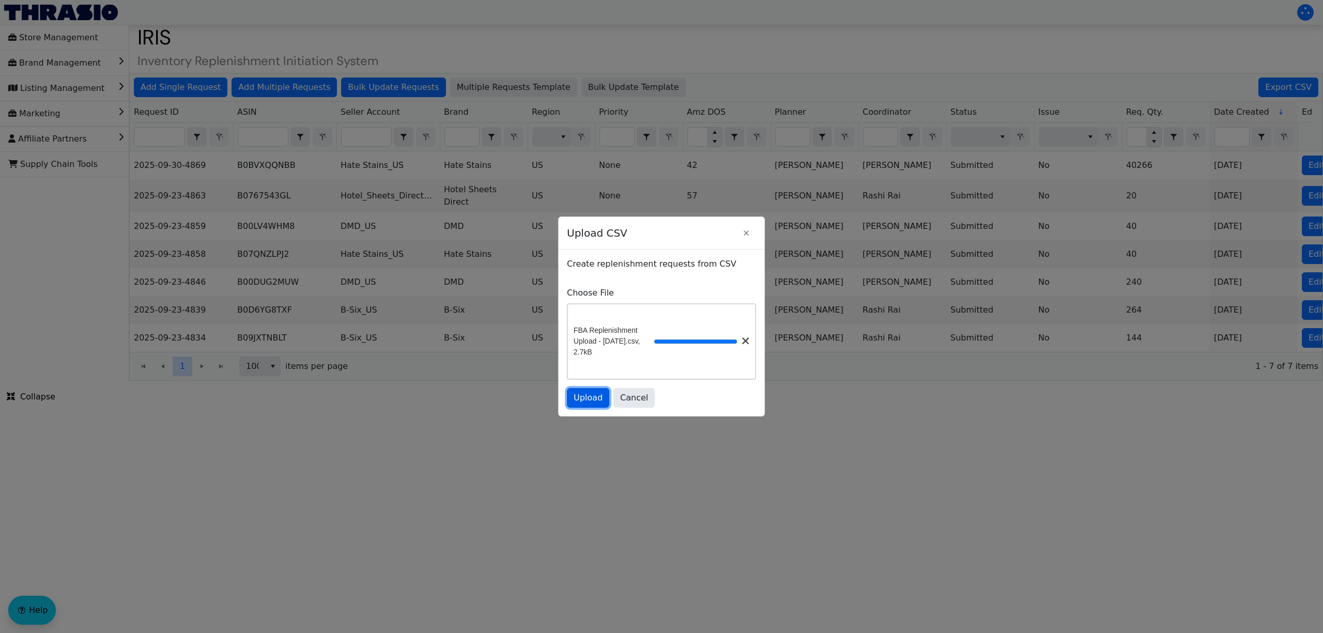
click at [599, 401] on span "Upload" at bounding box center [588, 398] width 29 height 12
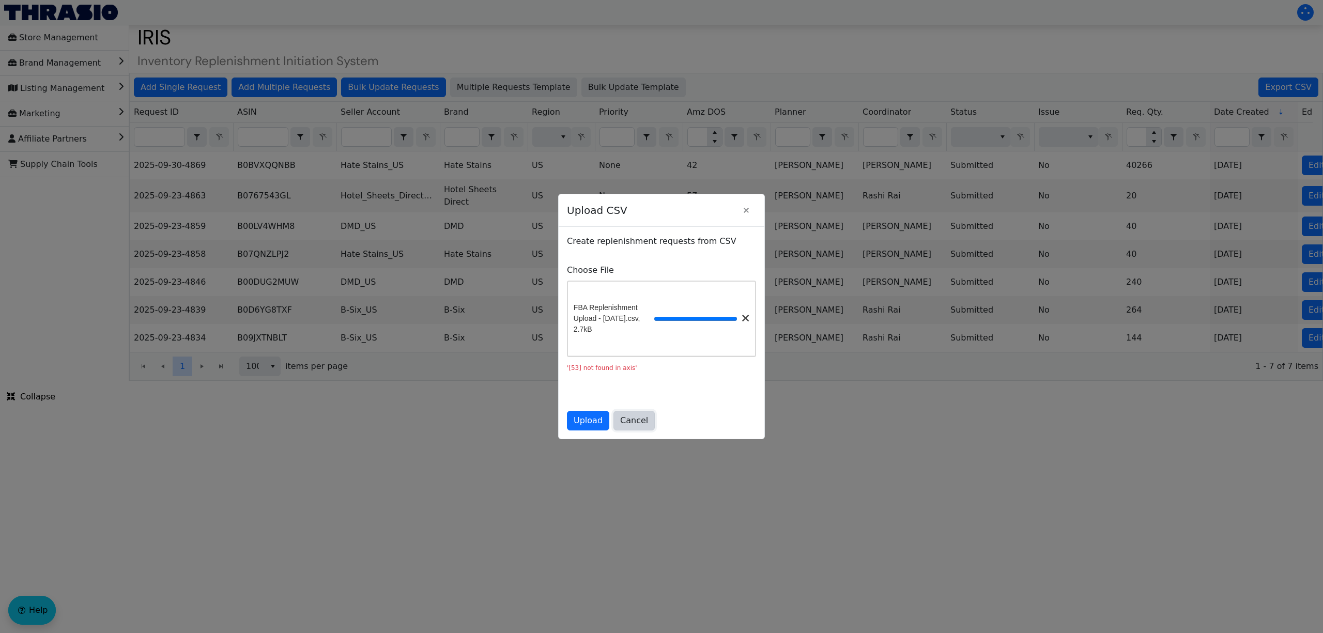
click at [643, 429] on button "Cancel" at bounding box center [634, 421] width 41 height 20
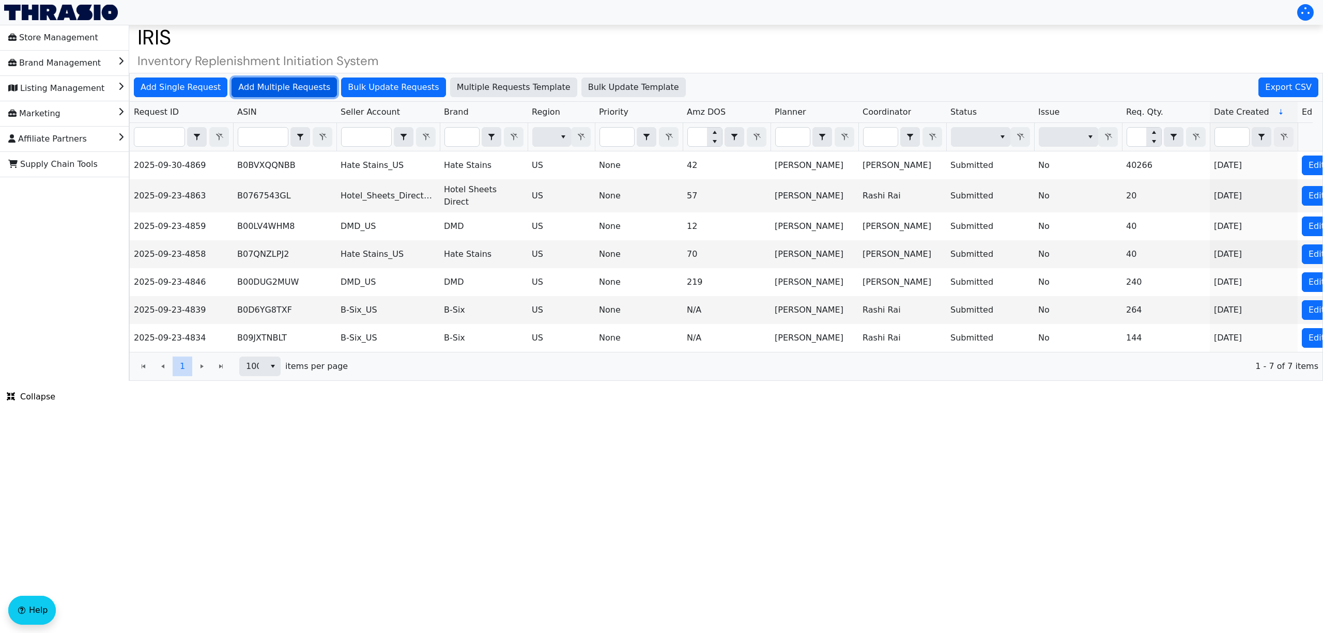
click at [268, 81] on span "Add Multiple Requests" at bounding box center [284, 87] width 92 height 12
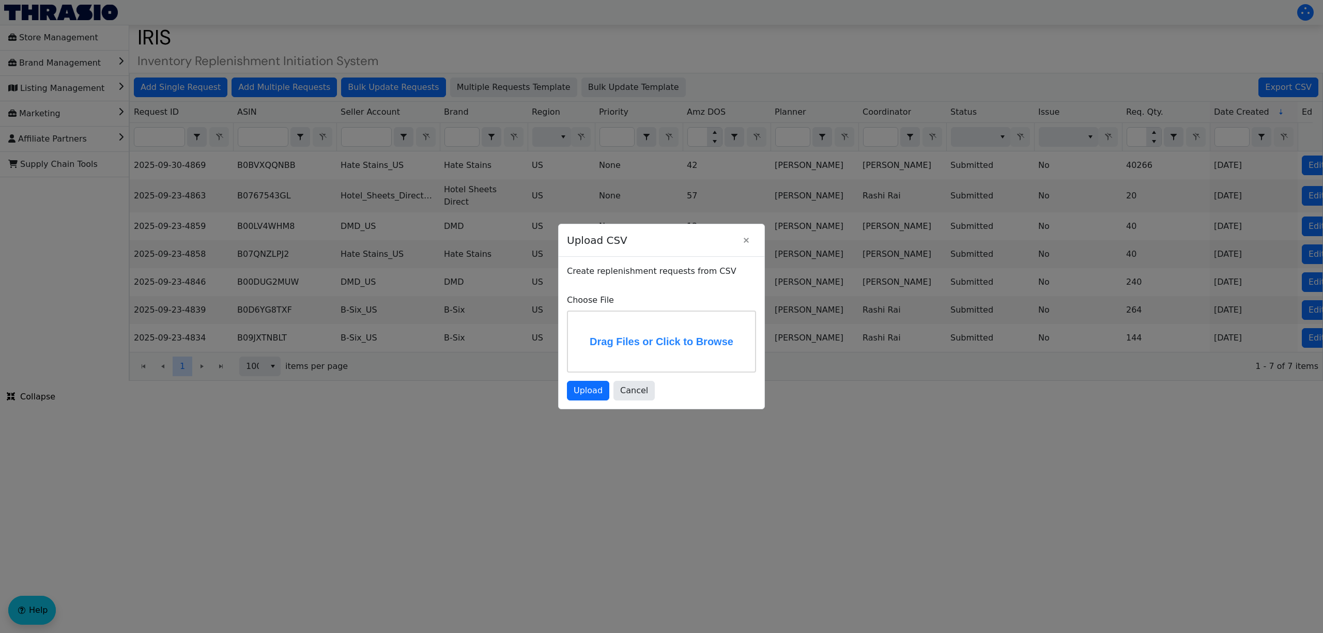
click at [617, 342] on label "Drag Files or Click to Browse" at bounding box center [661, 342] width 187 height 60
click at [0, 0] on input "Drag Files or Click to Browse" at bounding box center [0, 0] width 0 height 0
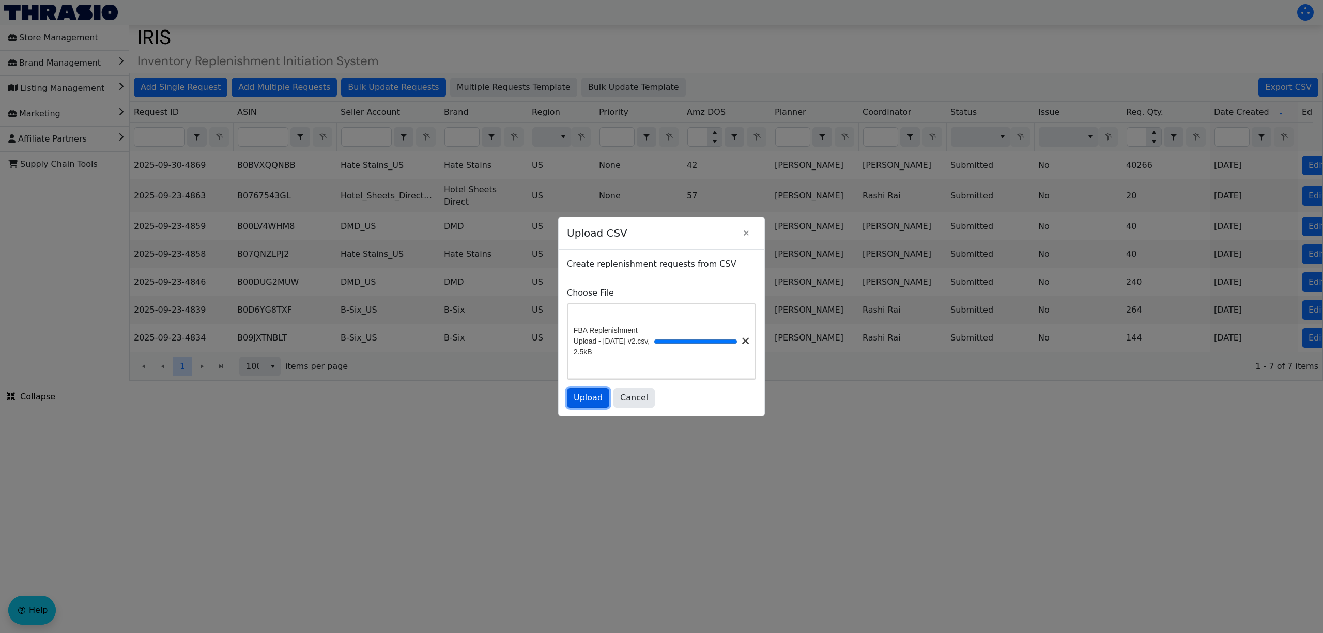
click at [583, 404] on span "Upload" at bounding box center [588, 398] width 29 height 12
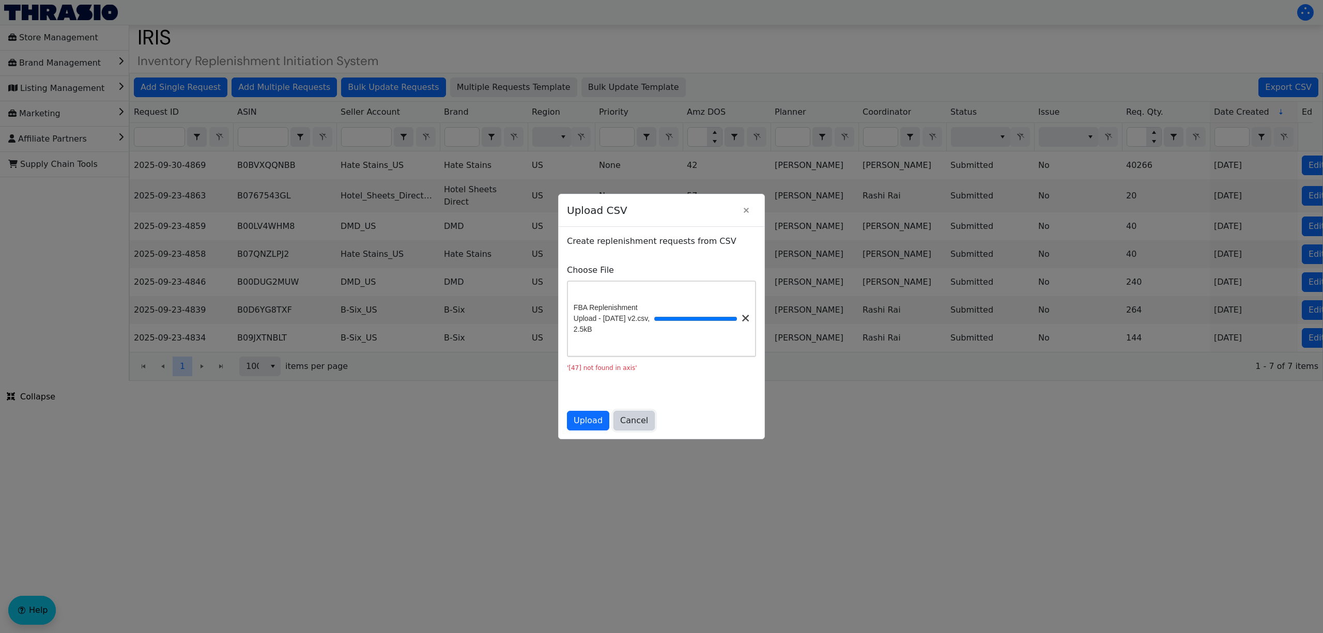
click at [634, 431] on button "Cancel" at bounding box center [634, 421] width 41 height 20
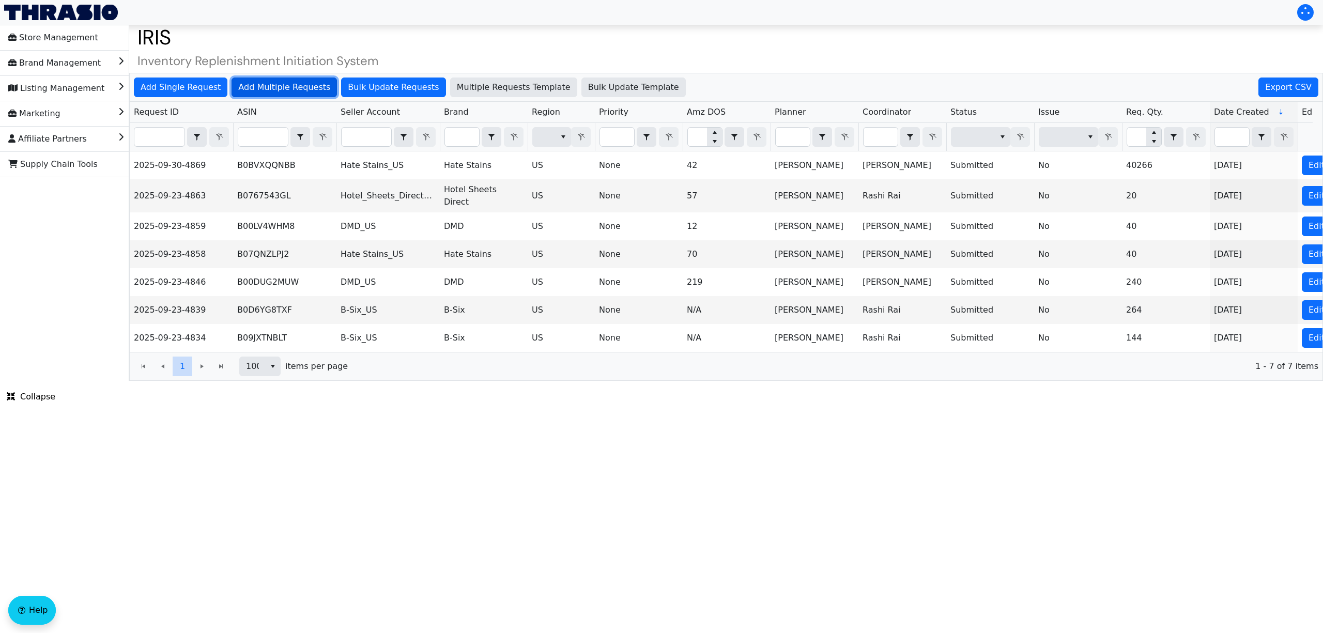
click at [241, 83] on span "Add Multiple Requests" at bounding box center [284, 87] width 92 height 12
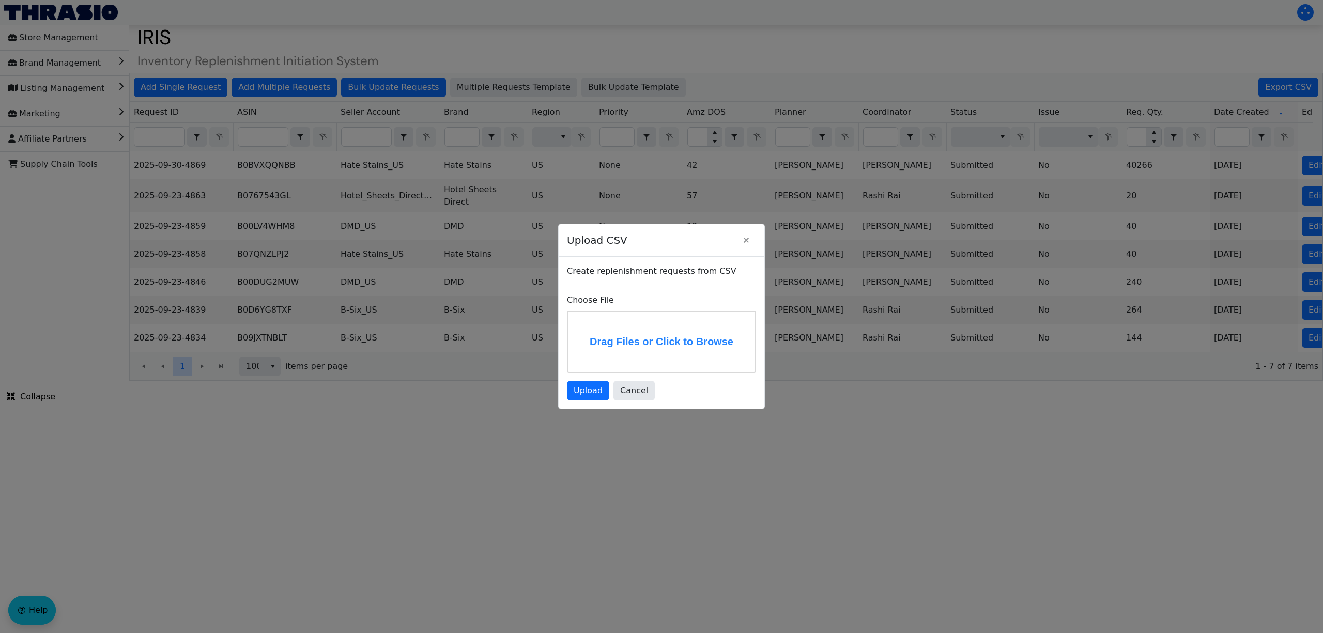
click at [665, 337] on label "Drag Files or Click to Browse" at bounding box center [661, 342] width 187 height 60
click at [0, 0] on input "Drag Files or Click to Browse" at bounding box center [0, 0] width 0 height 0
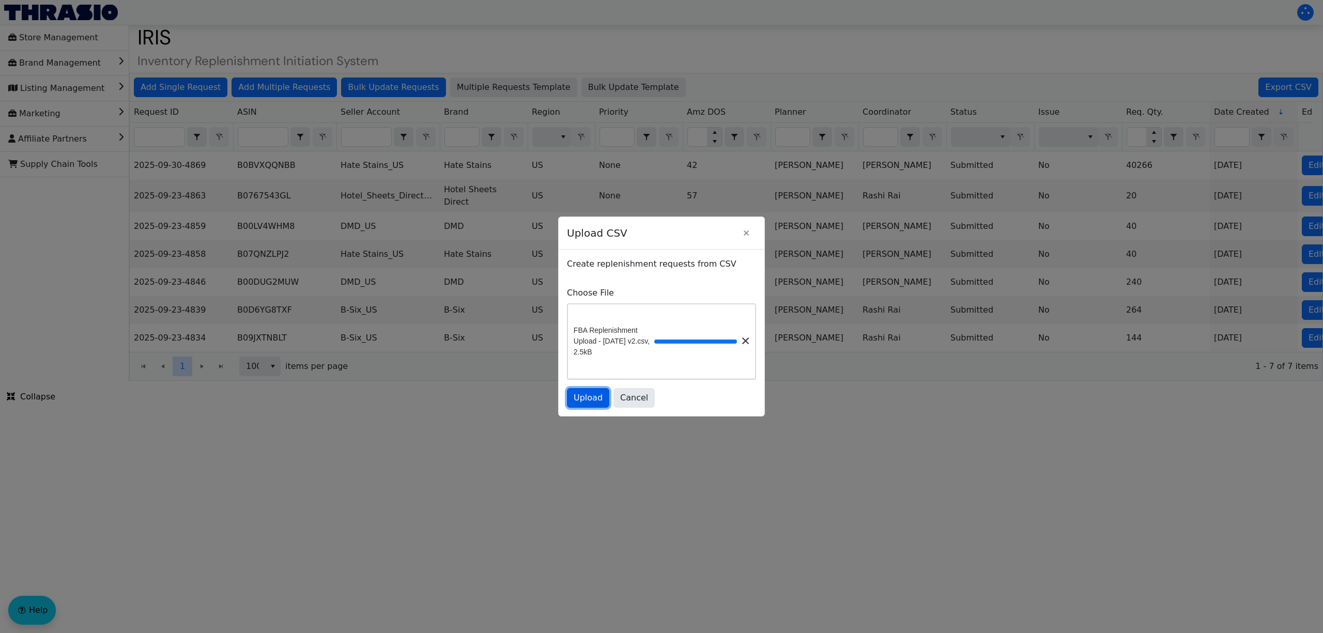
click at [583, 400] on span "Upload" at bounding box center [588, 398] width 29 height 12
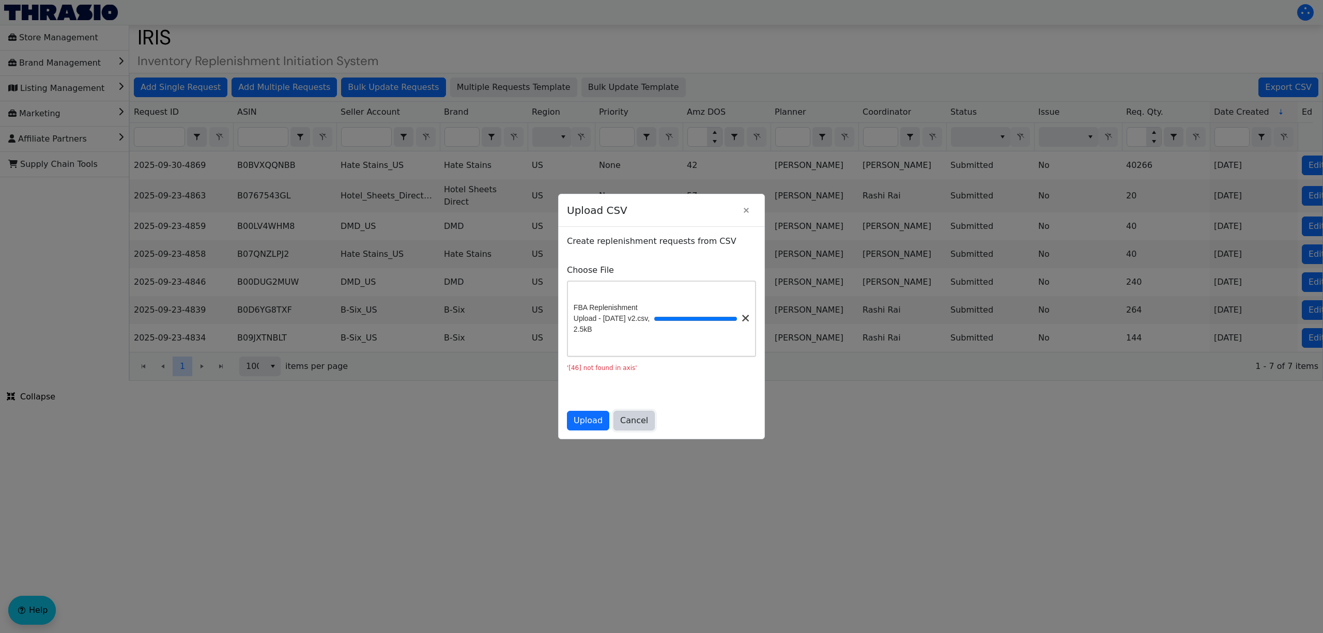
click at [638, 426] on span "Cancel" at bounding box center [634, 421] width 28 height 12
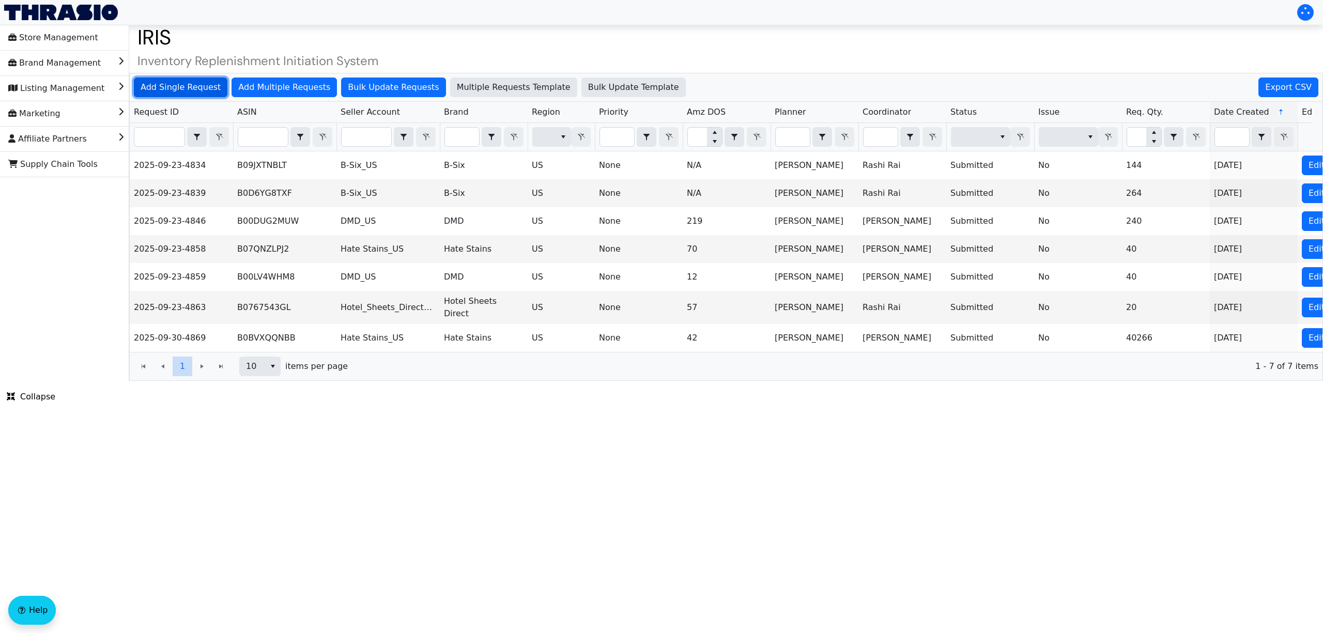
click at [189, 87] on span "Add Single Request" at bounding box center [181, 87] width 80 height 12
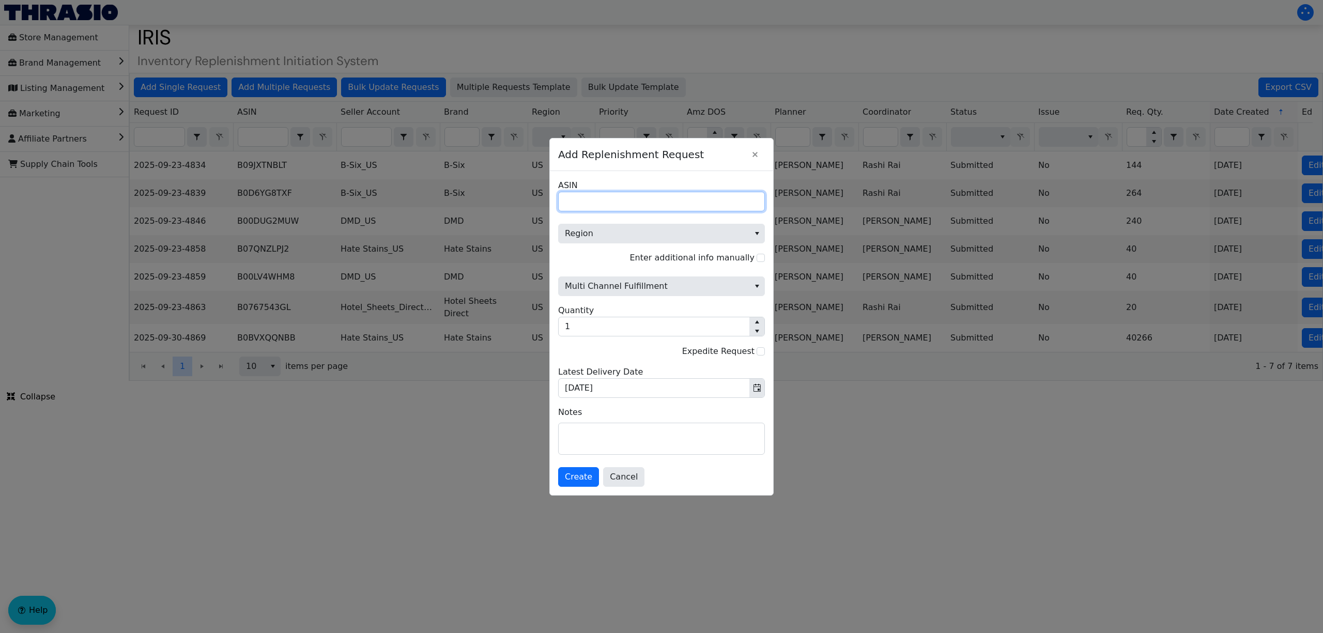
click at [602, 192] on input "ASIN" at bounding box center [661, 202] width 207 height 20
paste input "B0BMF11RVJ"
type input "B0BMF11RVJ"
click at [602, 234] on span "Region" at bounding box center [654, 233] width 178 height 12
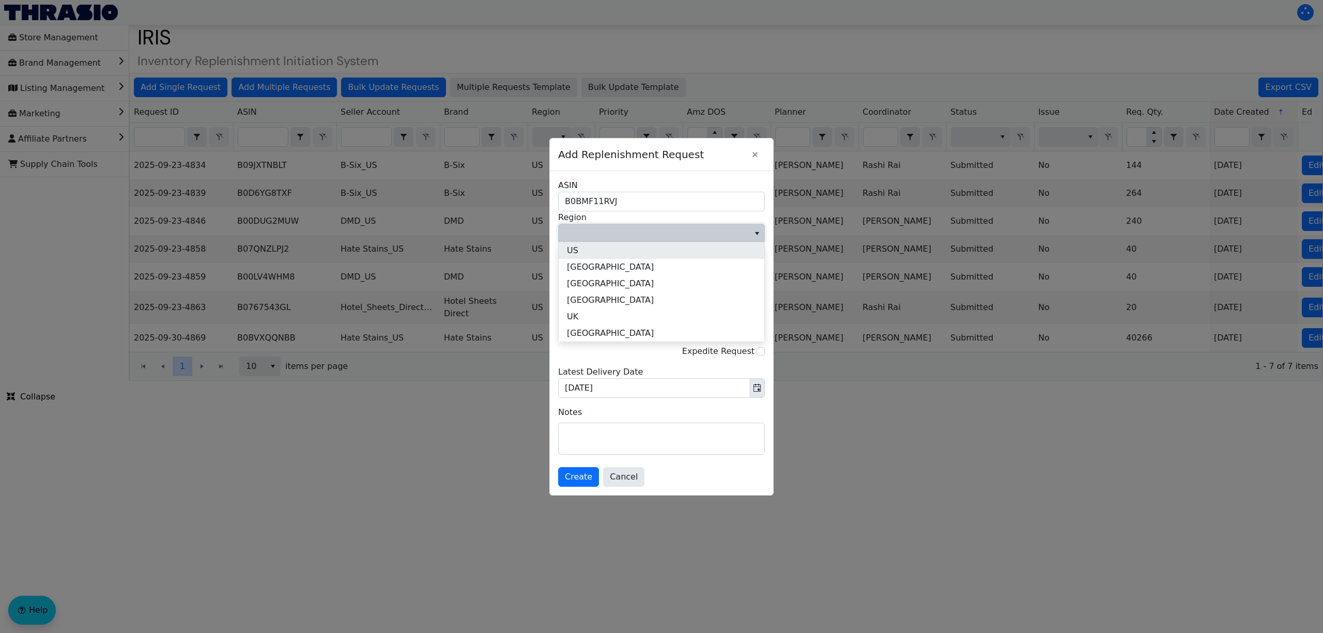
click at [604, 255] on li "US" at bounding box center [662, 250] width 206 height 17
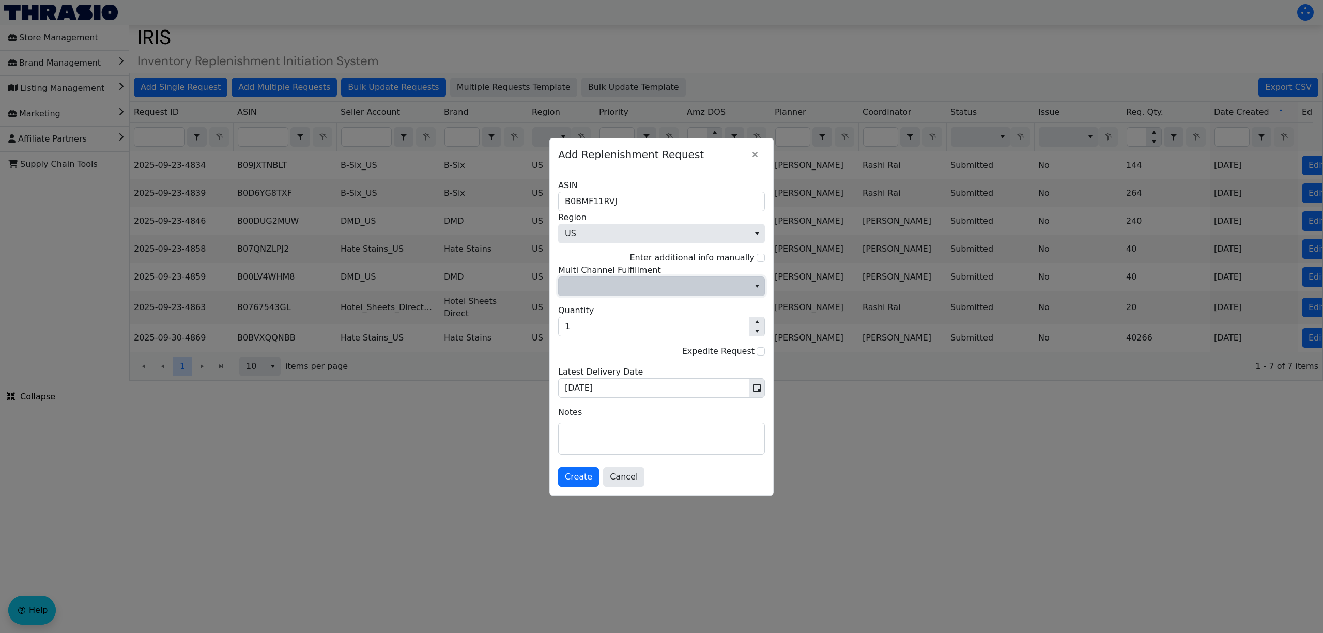
click at [608, 282] on span "Multi Channel Fulfillment" at bounding box center [654, 286] width 178 height 12
click at [613, 327] on li "No" at bounding box center [662, 321] width 206 height 17
click at [635, 321] on div "6 units/case pack" at bounding box center [666, 320] width 72 height 32
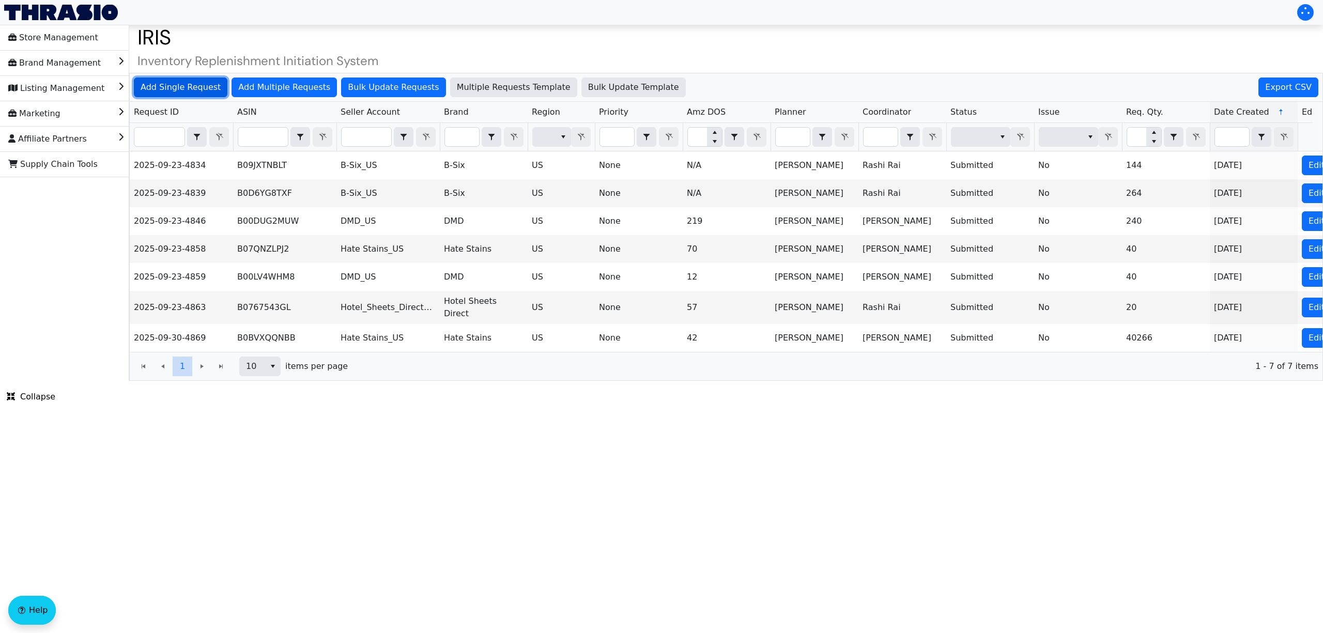
click at [183, 89] on span "Add Single Request" at bounding box center [181, 87] width 80 height 12
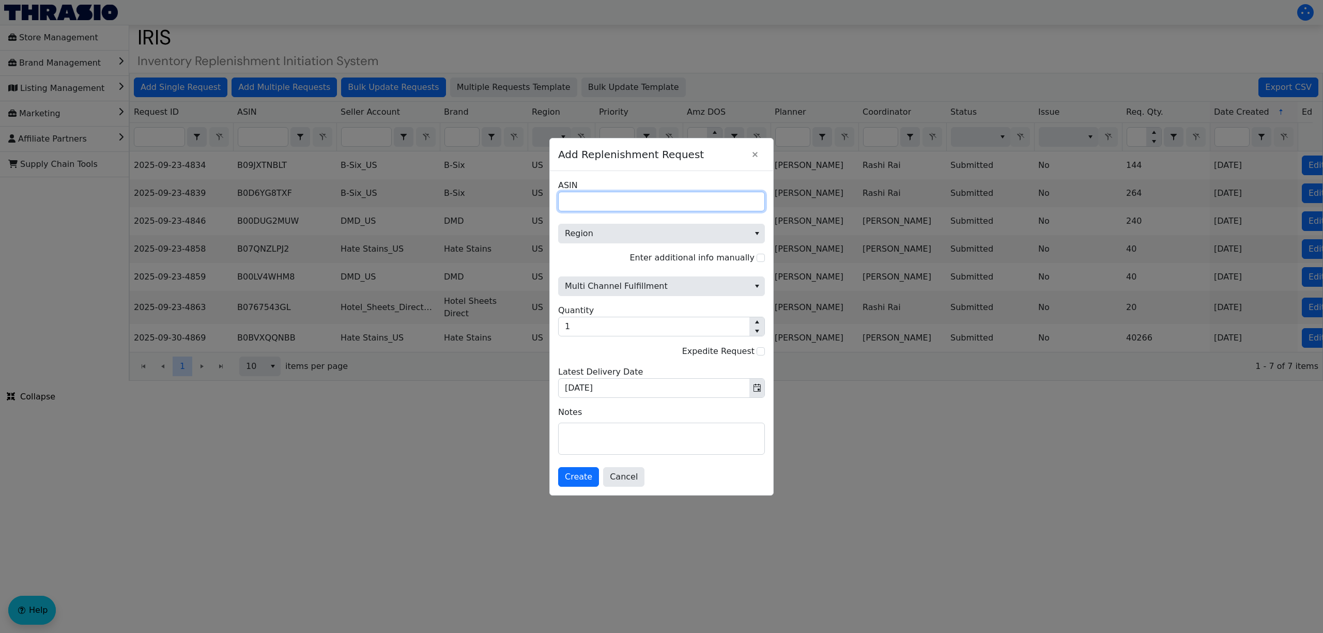
click at [656, 195] on input "ASIN" at bounding box center [661, 202] width 207 height 20
paste input "B0BMF11RVJ"
type input "B0BMF11RVJ"
click at [621, 234] on span "Region" at bounding box center [654, 233] width 178 height 12
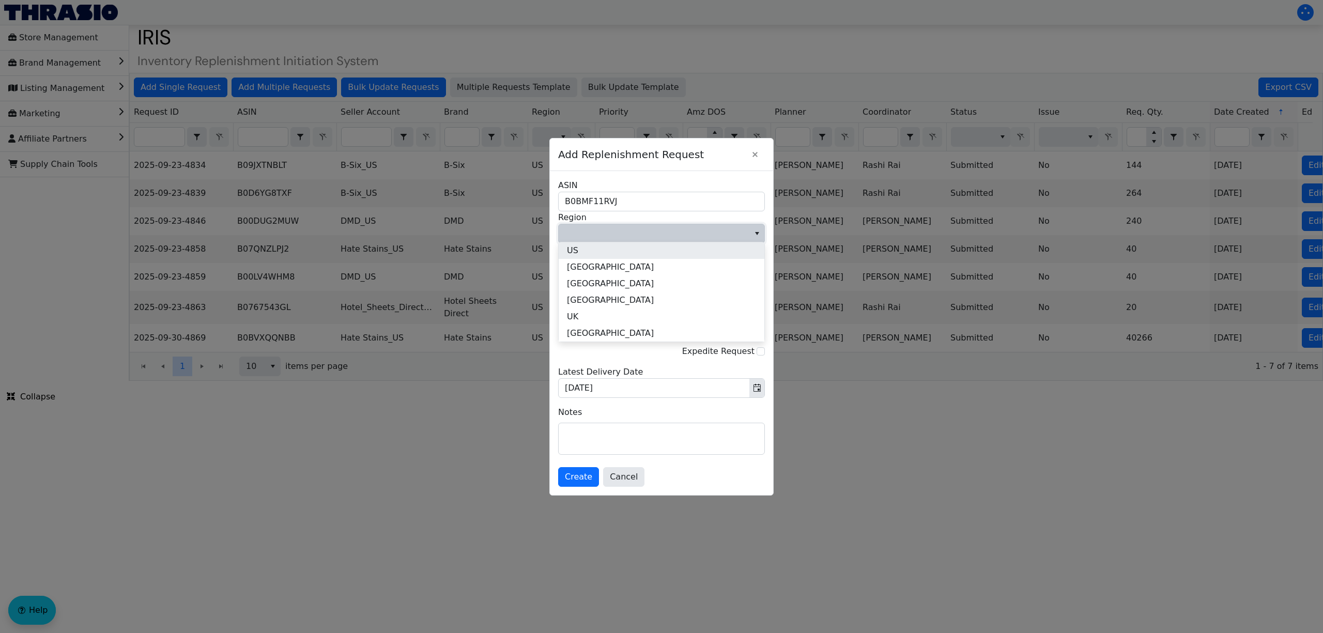
click at [616, 254] on li "US" at bounding box center [662, 250] width 206 height 17
click at [621, 291] on span "Multi Channel Fulfillment" at bounding box center [654, 286] width 178 height 12
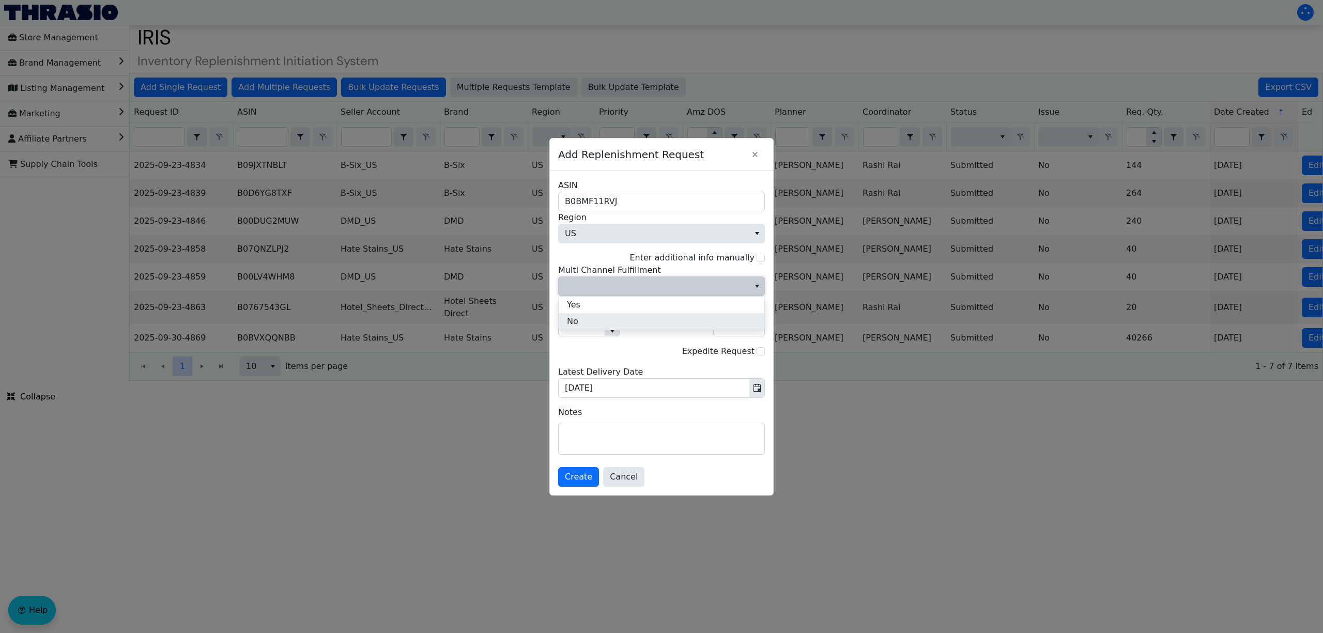
click at [623, 321] on li "No" at bounding box center [662, 321] width 206 height 17
click at [632, 355] on div "Expedite Request" at bounding box center [661, 351] width 207 height 13
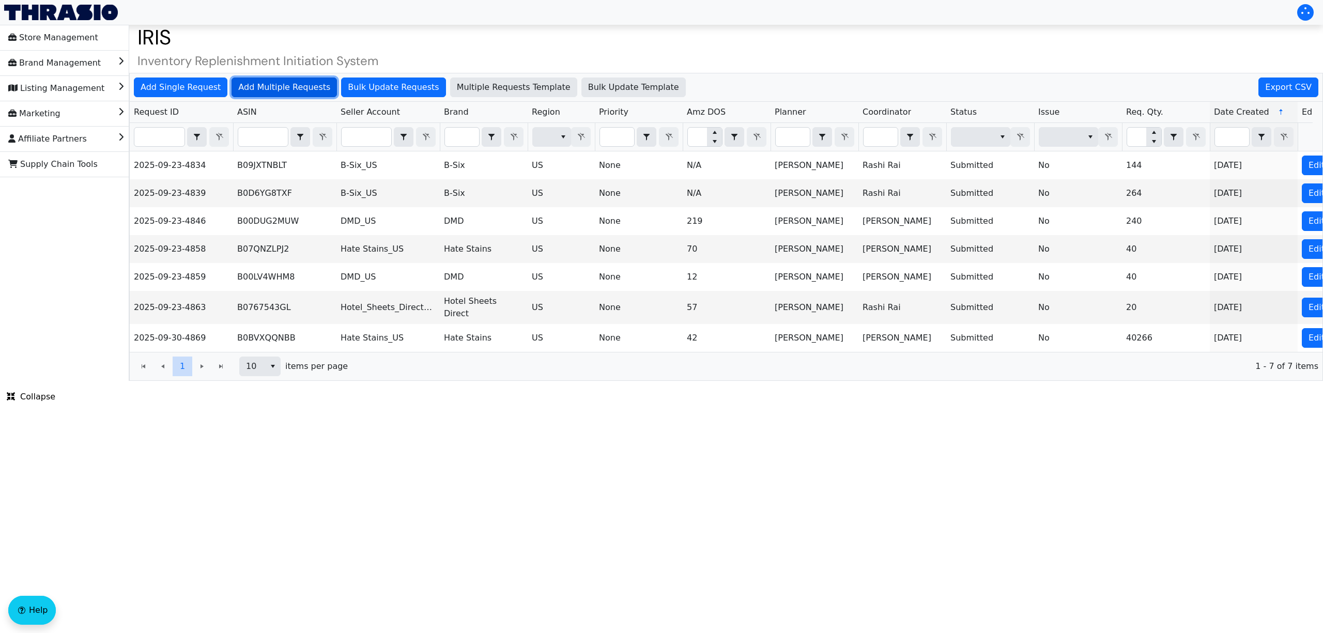
click at [273, 89] on span "Add Multiple Requests" at bounding box center [284, 87] width 92 height 12
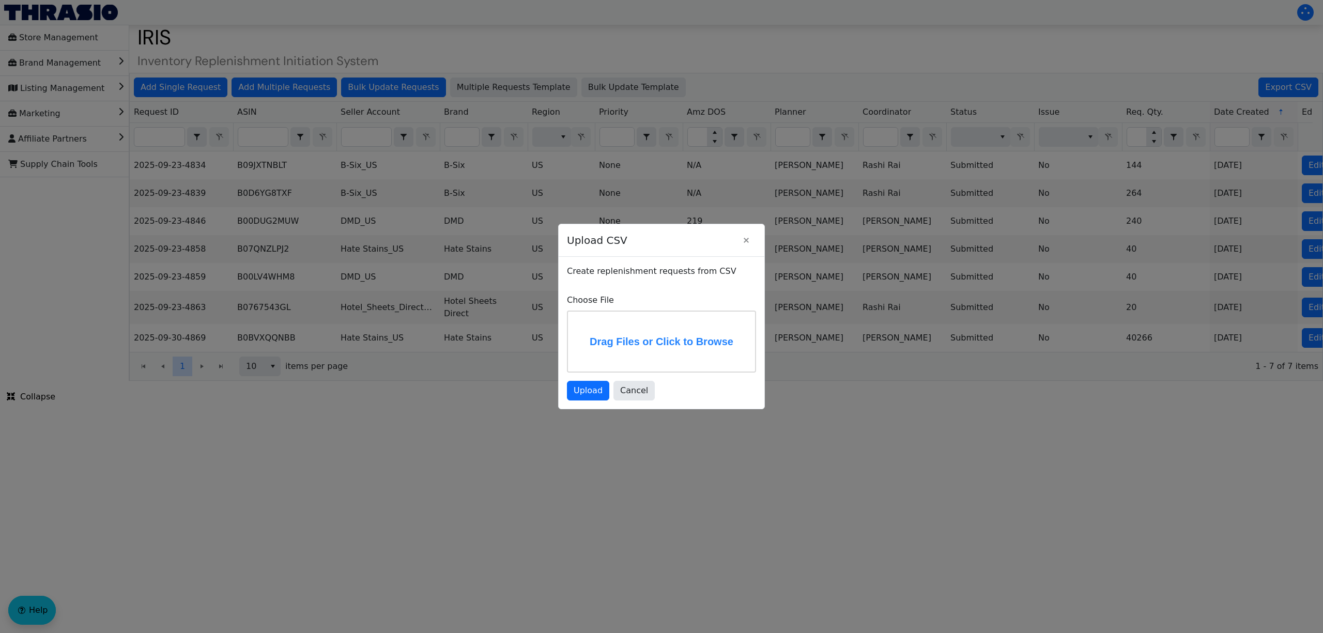
click at [703, 342] on label "Drag Files or Click to Browse" at bounding box center [661, 342] width 187 height 60
click at [0, 0] on input "Drag Files or Click to Browse" at bounding box center [0, 0] width 0 height 0
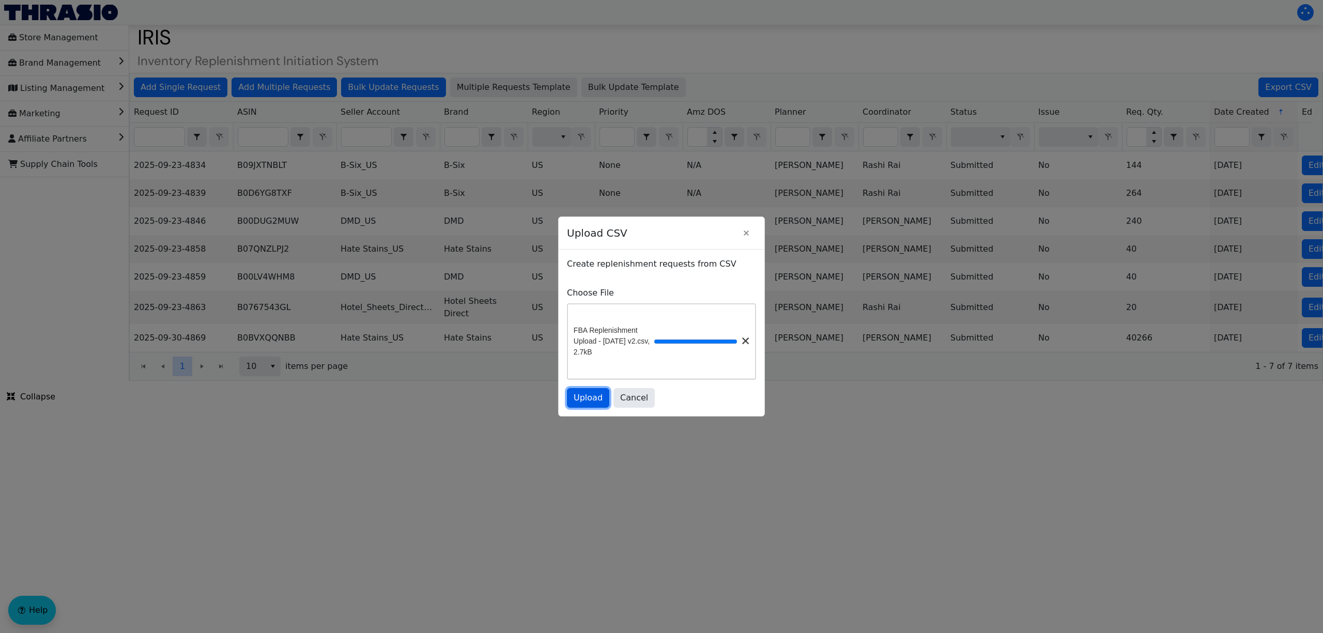
click at [593, 404] on span "Upload" at bounding box center [588, 398] width 29 height 12
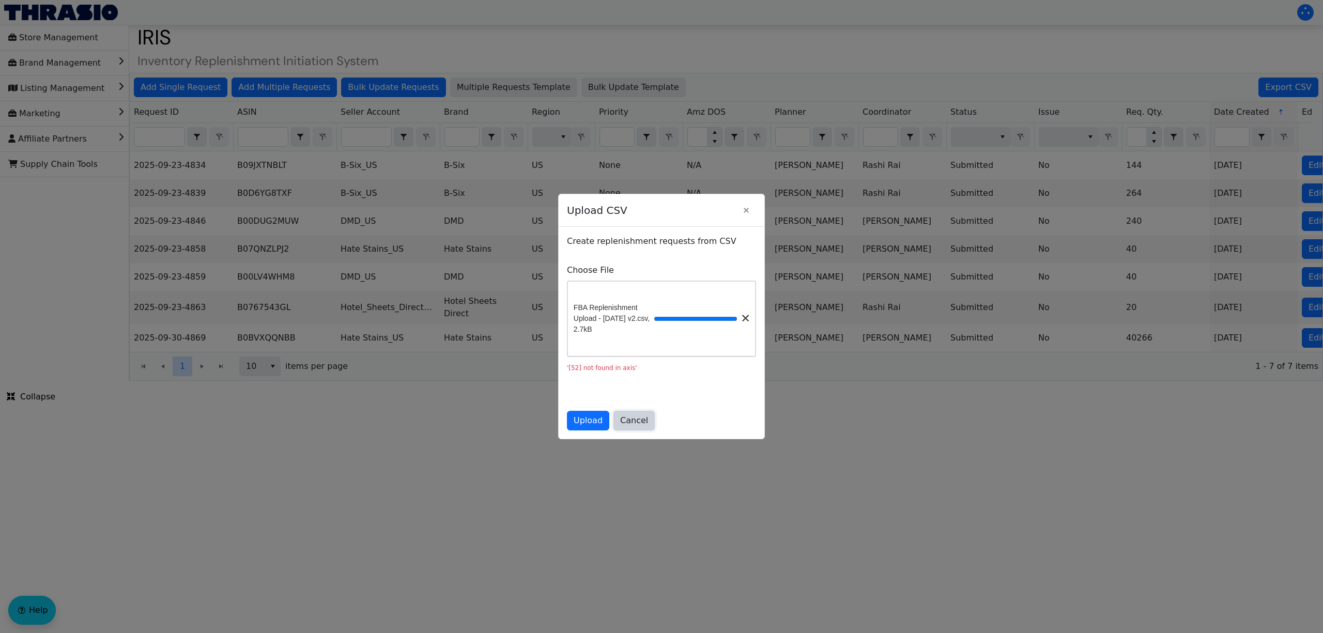
click at [642, 425] on span "Cancel" at bounding box center [634, 421] width 28 height 12
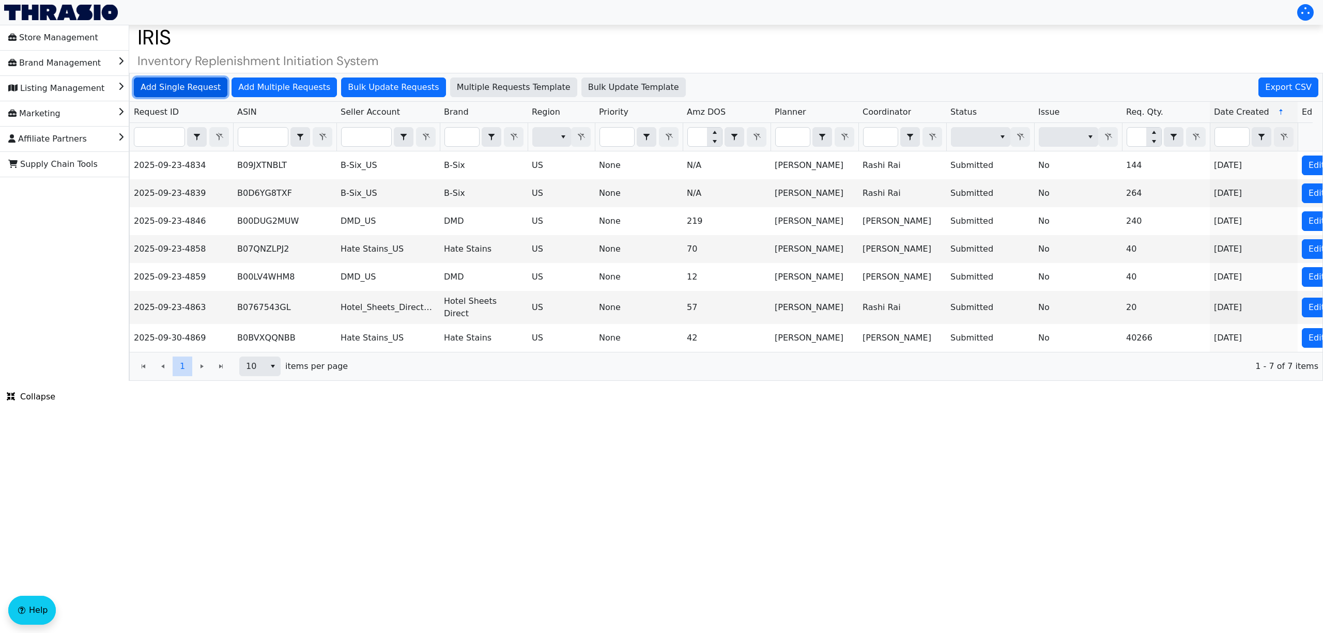
click at [197, 83] on span "Add Single Request" at bounding box center [181, 87] width 80 height 12
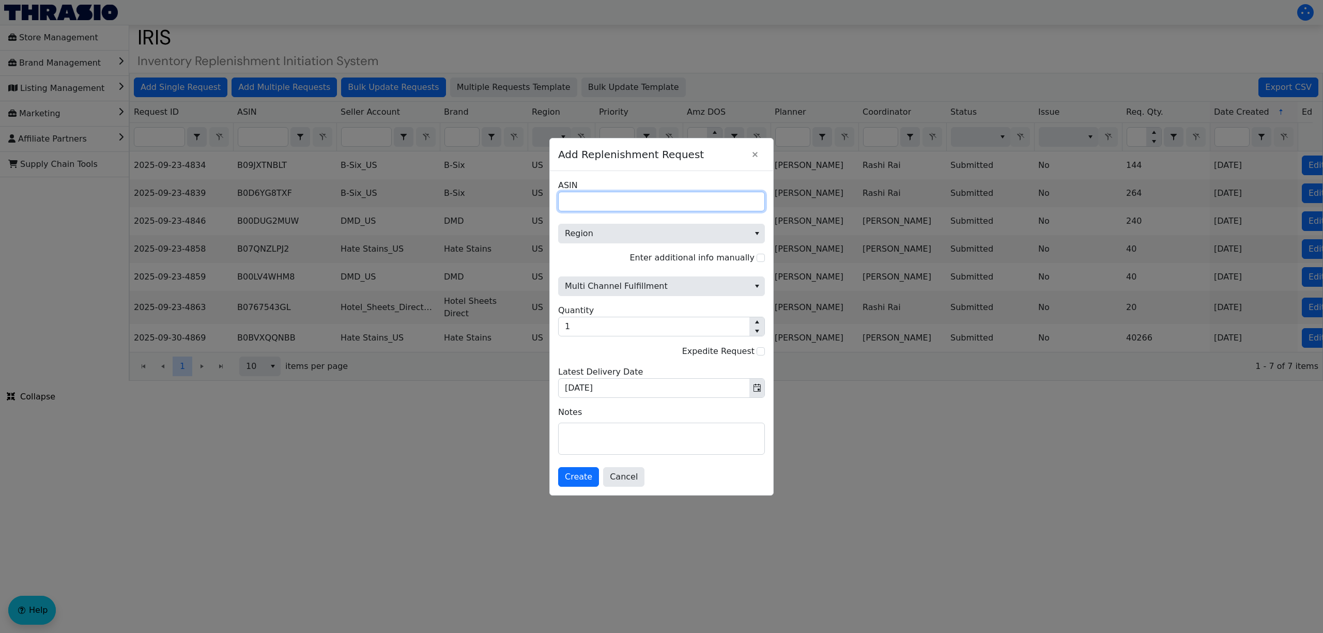
click at [594, 195] on input "ASIN" at bounding box center [661, 202] width 207 height 20
paste input "B01LZH2UZ2"
type input "B01LZH2UZ2"
click at [600, 232] on span "Region" at bounding box center [654, 233] width 178 height 12
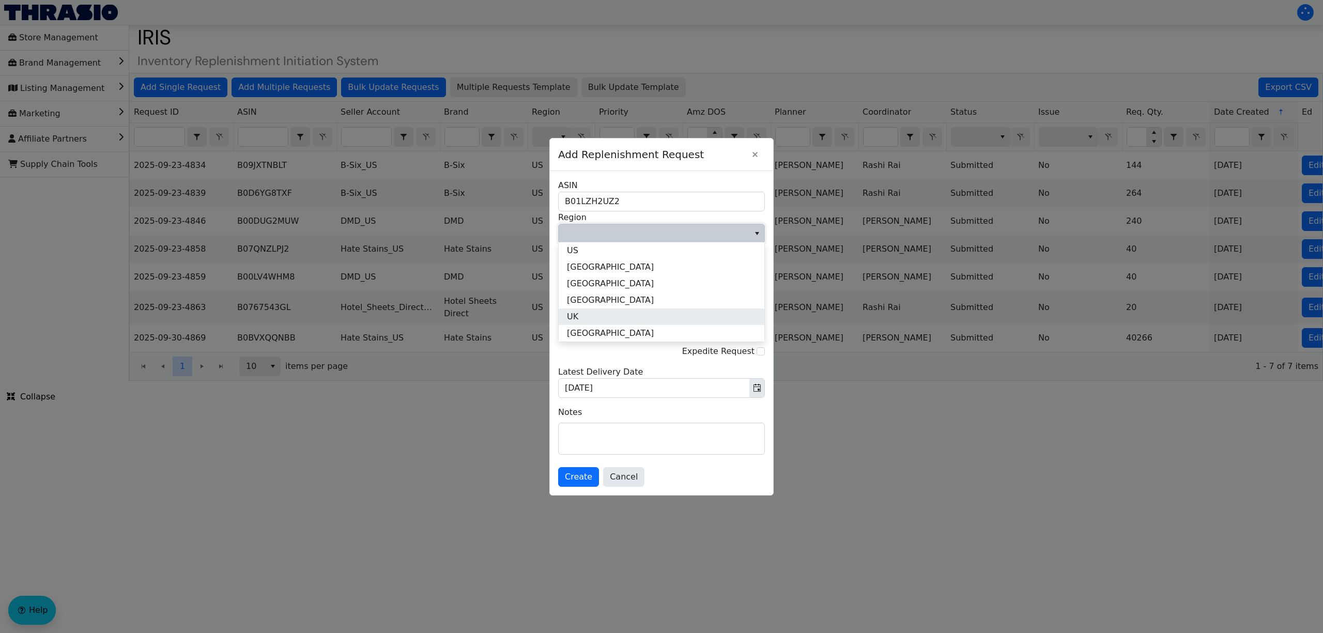
click at [610, 319] on li "UK" at bounding box center [662, 317] width 206 height 17
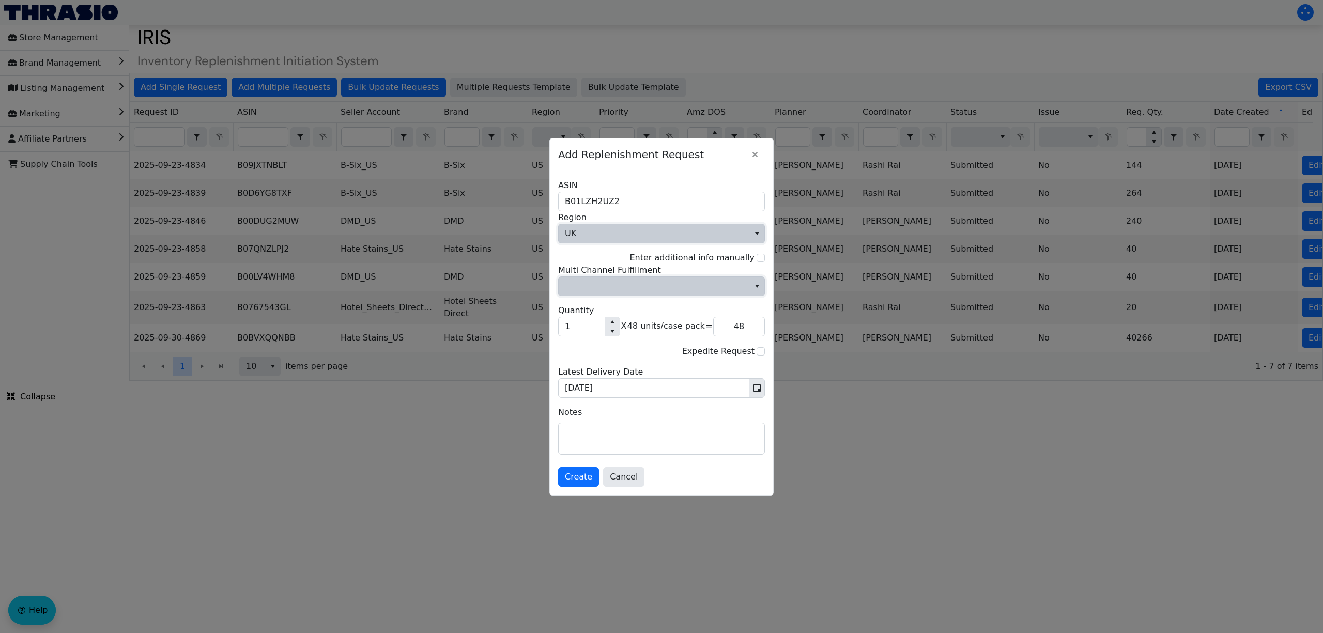
click at [631, 288] on span "Multi Channel Fulfillment" at bounding box center [654, 286] width 178 height 12
click at [629, 326] on li "No" at bounding box center [662, 321] width 206 height 17
click at [582, 342] on div "No Multi Channel Fulfillment 1 Quantity X 48 units/case pack = 48 Expedite Requ…" at bounding box center [661, 331] width 207 height 134
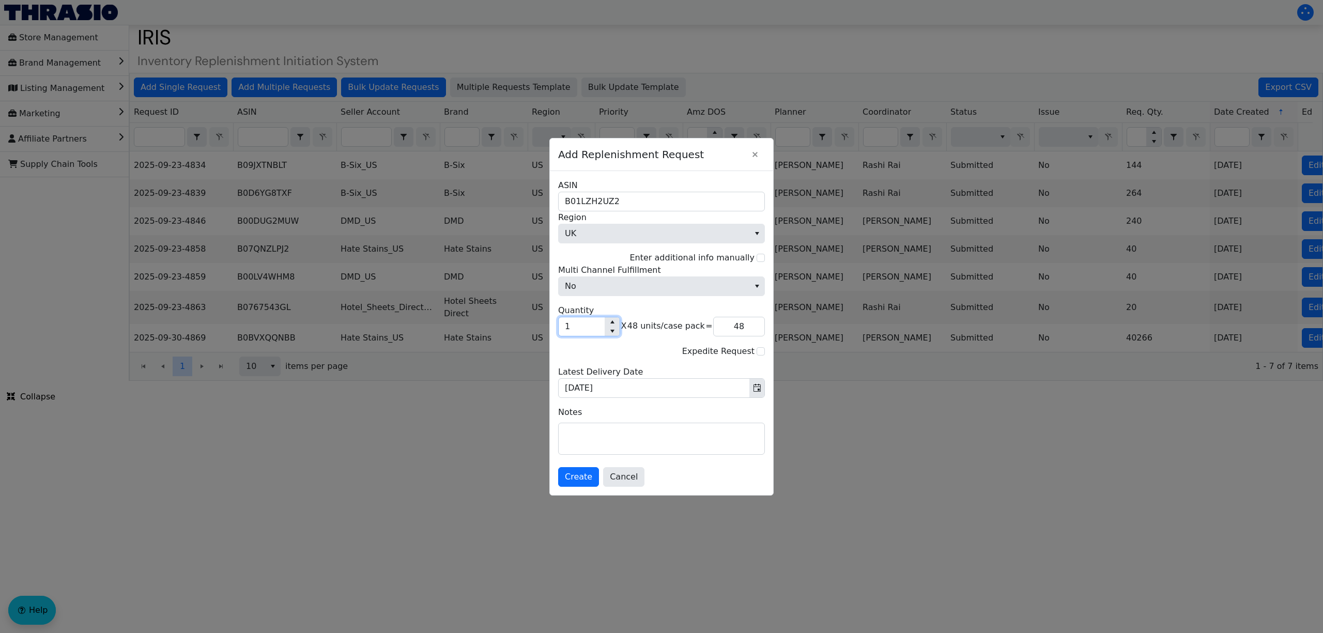
click at [581, 329] on input "1" at bounding box center [582, 326] width 46 height 19
type input "7"
type input "336"
type input "72"
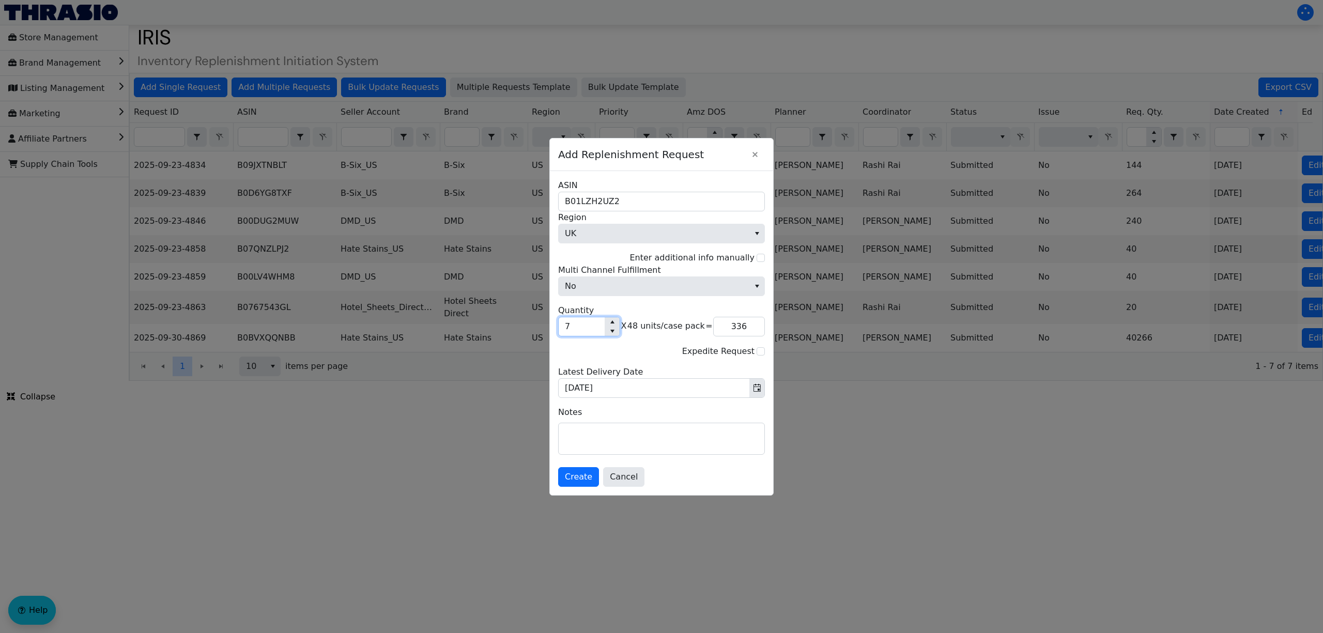
type input "3,456"
click at [585, 329] on input "72" at bounding box center [582, 326] width 46 height 19
type input "8"
type input "384"
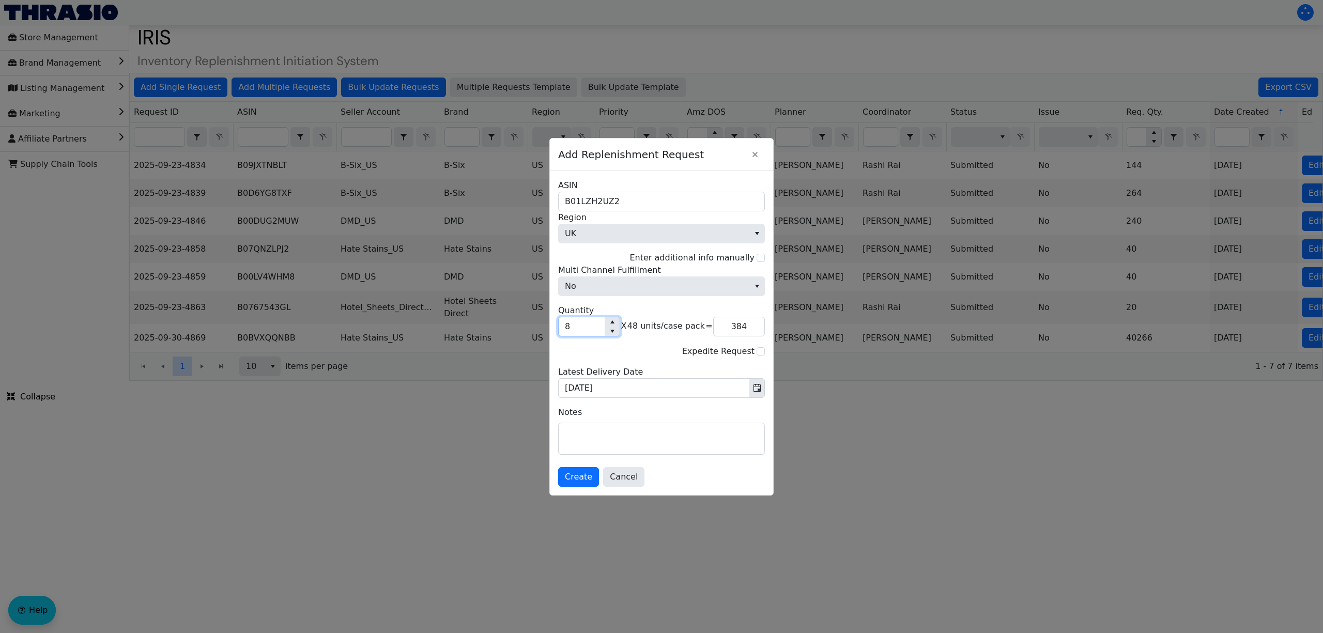
type input "0"
click at [582, 323] on input "Quantity" at bounding box center [582, 326] width 46 height 19
type input "1"
type input "48"
type input "12"
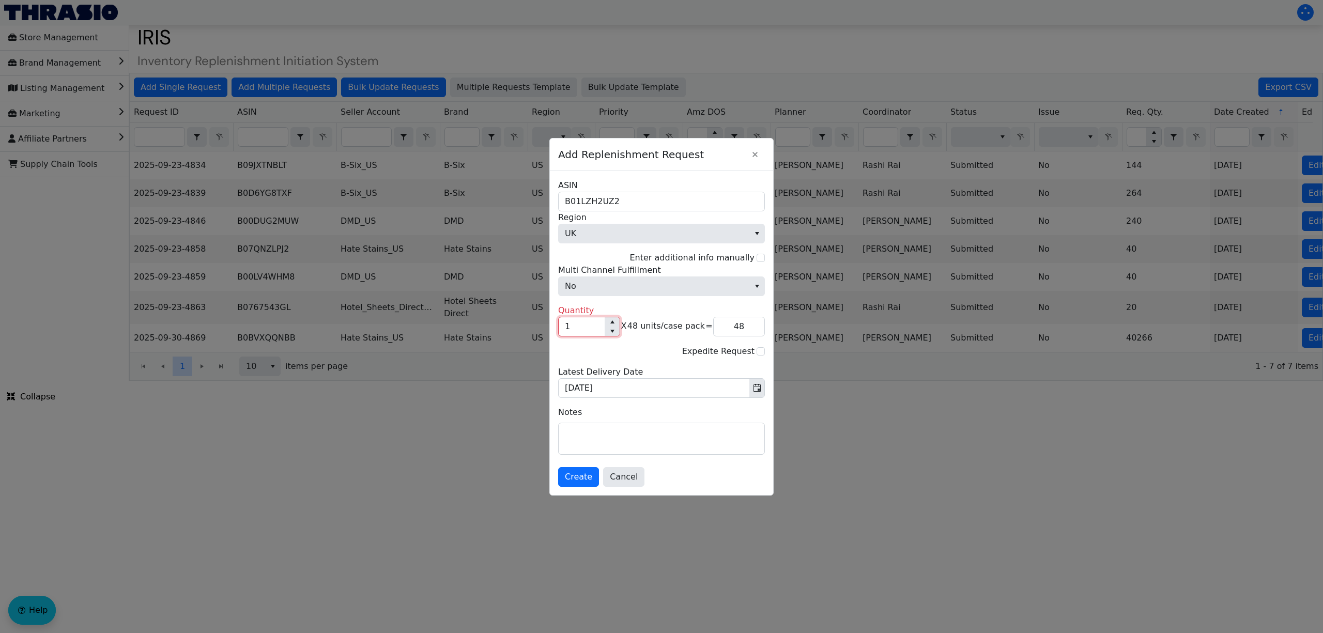
type input "576"
type input "12"
click at [628, 344] on div "No Multi Channel Fulfillment 12 Quantity X 48 units/case pack = 576 Expedite Re…" at bounding box center [661, 331] width 207 height 134
click at [578, 483] on span "Create" at bounding box center [578, 477] width 27 height 12
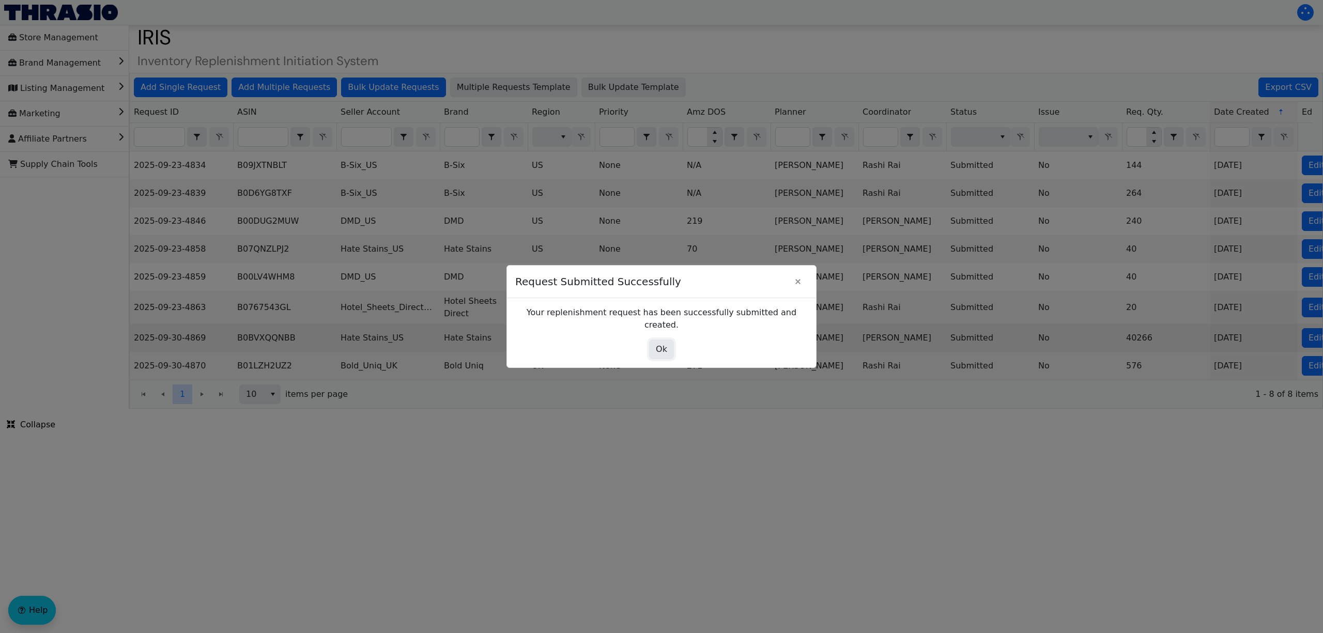
click at [670, 340] on button "Ok" at bounding box center [661, 350] width 25 height 20
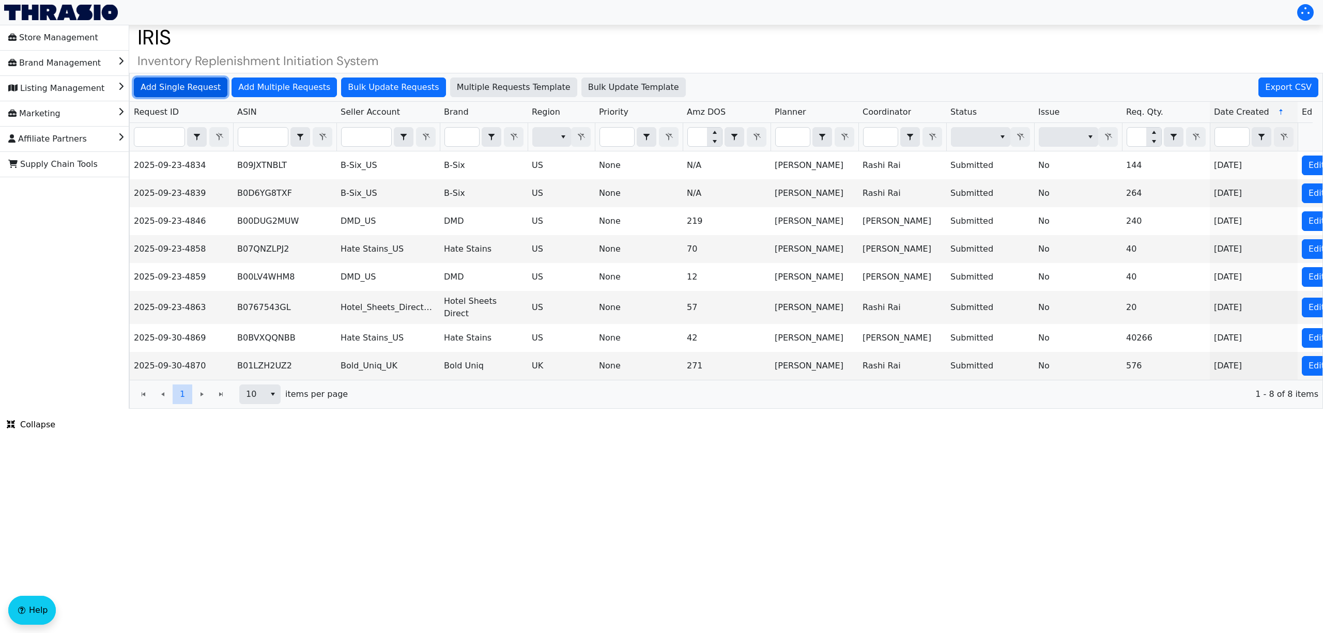
click at [182, 91] on span "Add Single Request" at bounding box center [181, 87] width 80 height 12
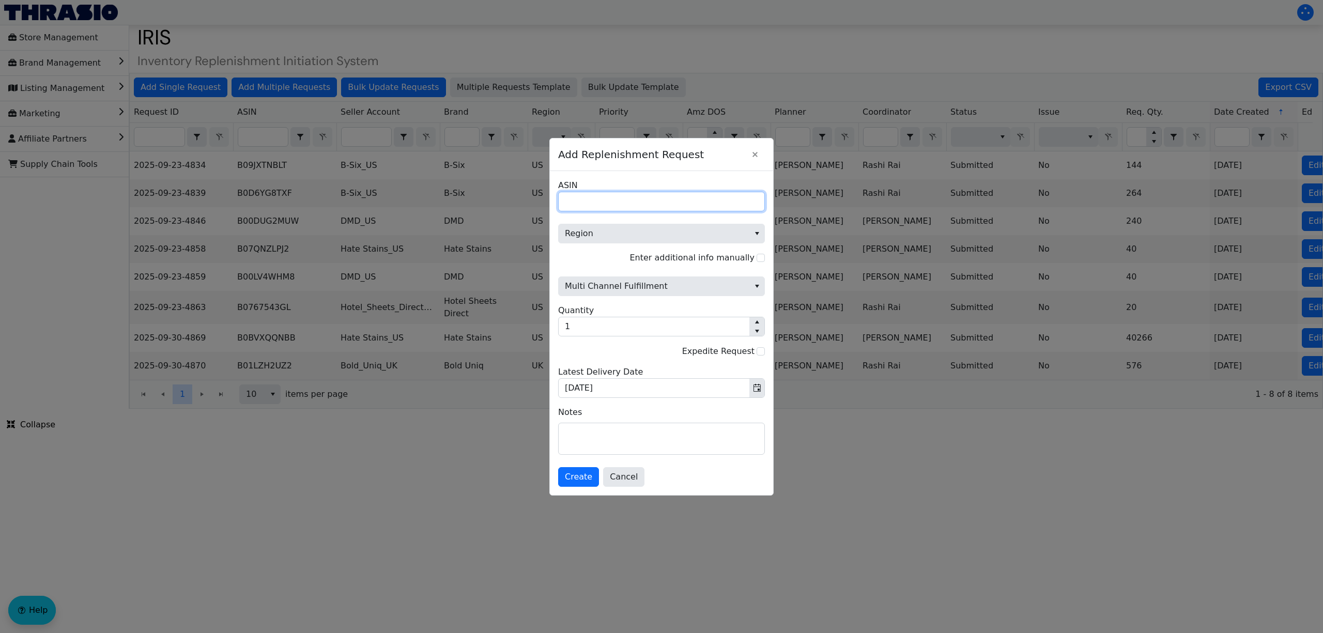
click at [638, 205] on input "ASIN" at bounding box center [661, 202] width 207 height 20
paste input "B09XQXJVHC"
type input "B09XQXJVHC"
click at [599, 232] on span "Region" at bounding box center [654, 233] width 178 height 12
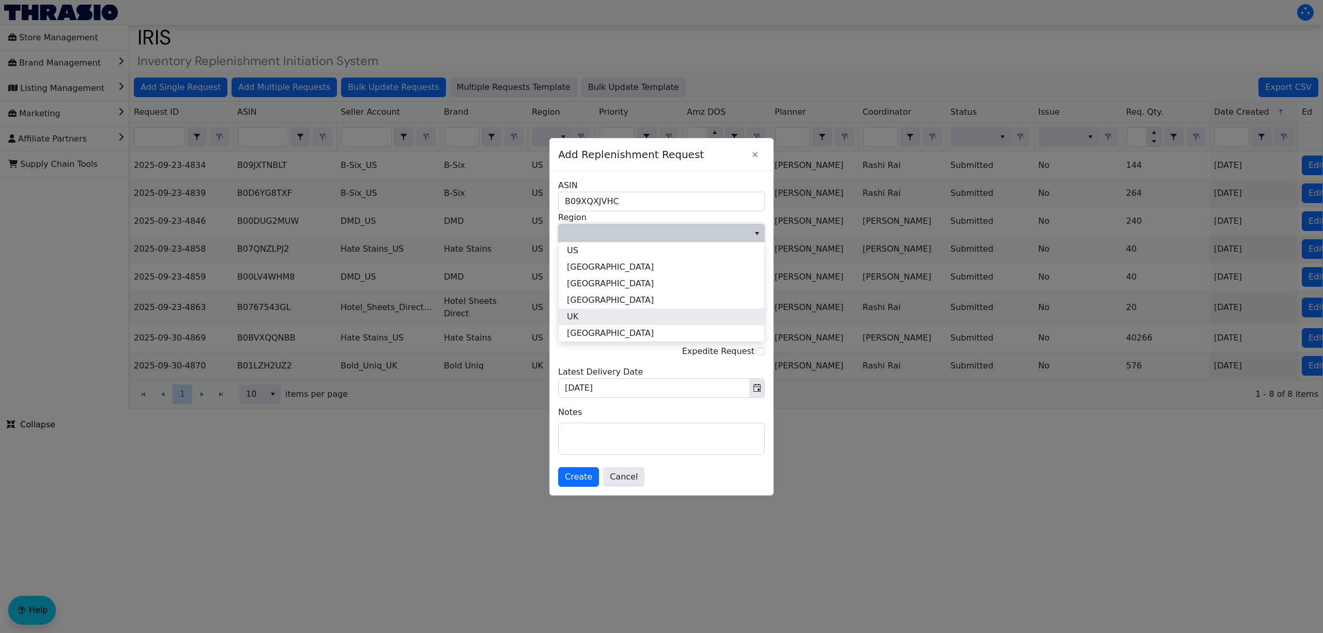
click at [605, 313] on li "UK" at bounding box center [662, 317] width 206 height 17
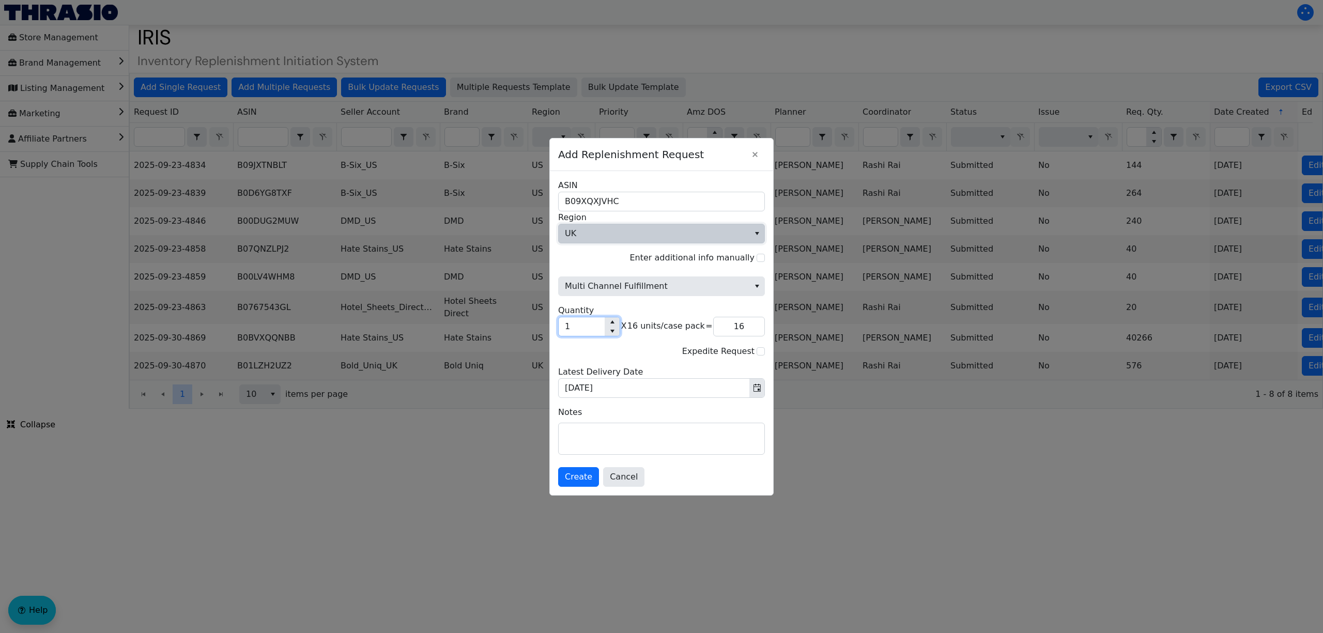
click at [590, 331] on input "1" at bounding box center [582, 326] width 46 height 19
type input "0"
type input "8"
type input "128"
type input "8"
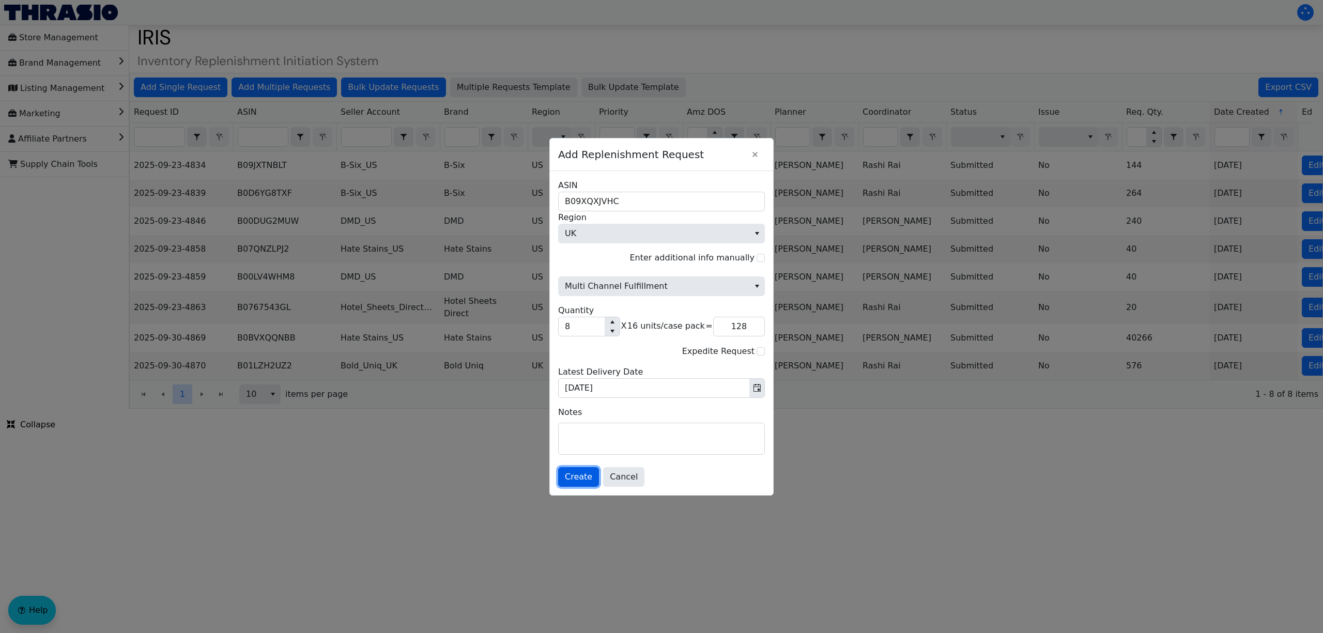
click at [583, 478] on span "Create" at bounding box center [578, 477] width 27 height 12
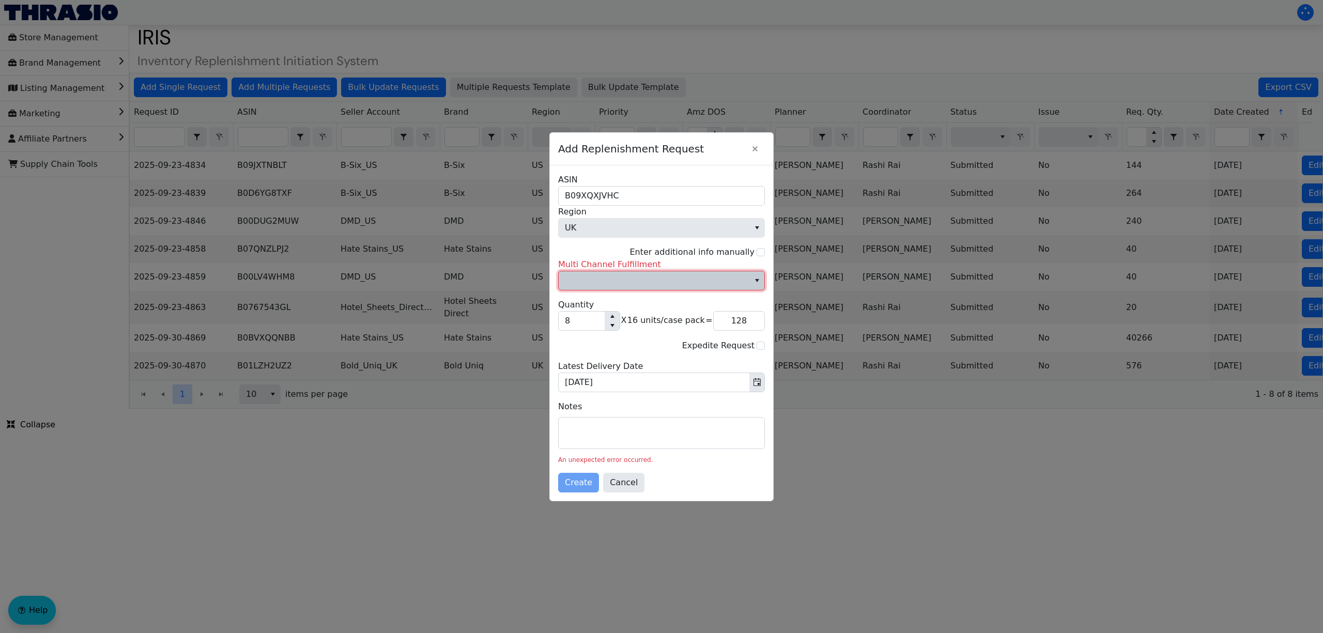
click at [664, 274] on span "Multi Channel Fulfillment" at bounding box center [654, 280] width 178 height 12
click at [656, 306] on li "Yes" at bounding box center [662, 299] width 206 height 17
type input "128"
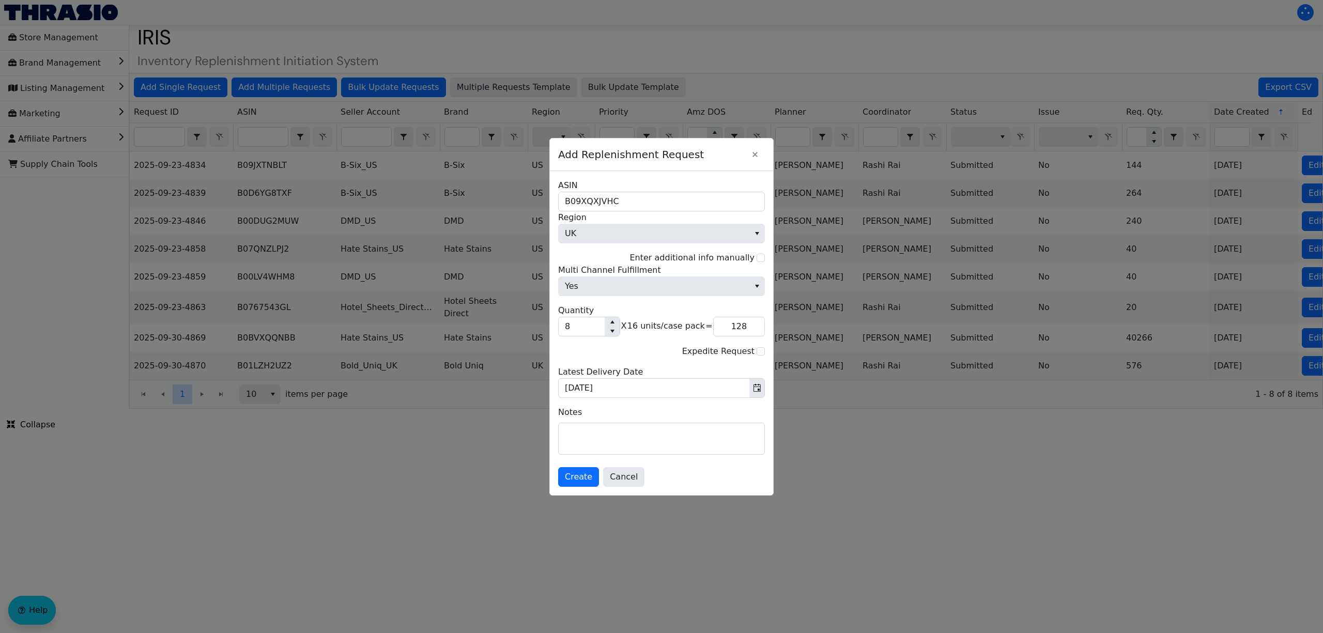
click at [650, 298] on div "Yes Multi Channel Fulfillment 8 Quantity X 16 units/case pack = 128 Expedite Re…" at bounding box center [661, 331] width 207 height 134
click at [623, 288] on span "Yes" at bounding box center [654, 286] width 191 height 19
click at [623, 322] on li "No" at bounding box center [662, 321] width 206 height 17
type input "128"
click at [575, 477] on span "Create" at bounding box center [578, 477] width 27 height 12
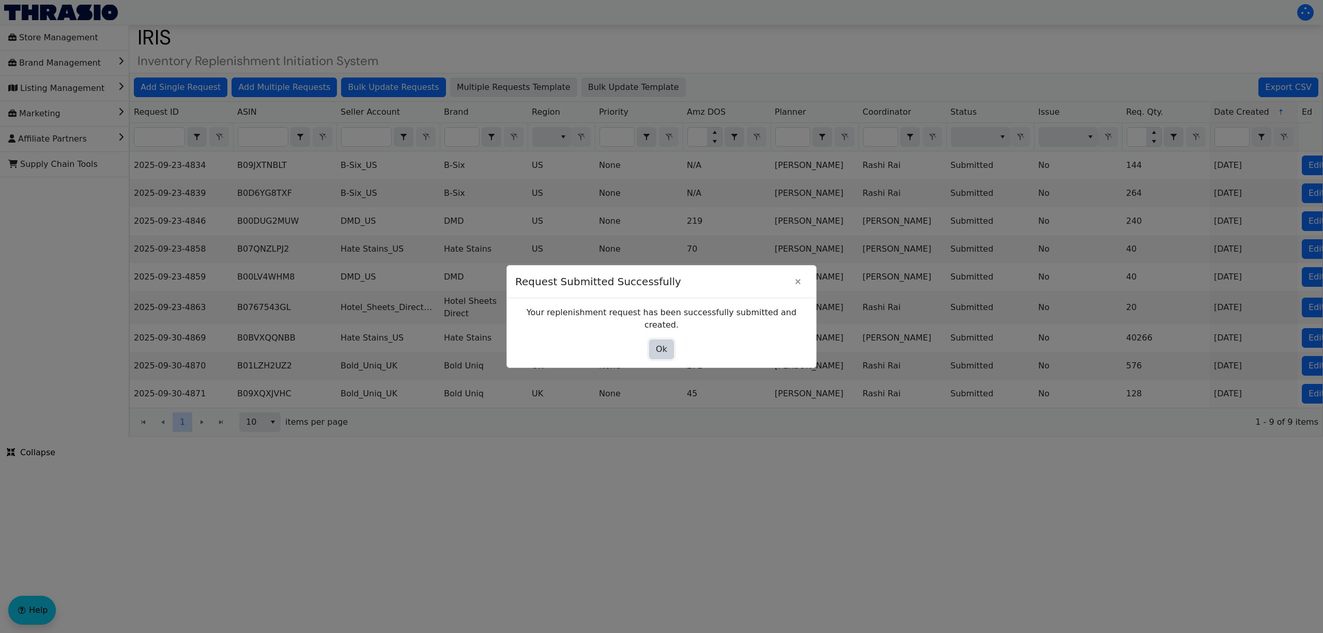
click at [660, 343] on span "Ok" at bounding box center [661, 349] width 11 height 12
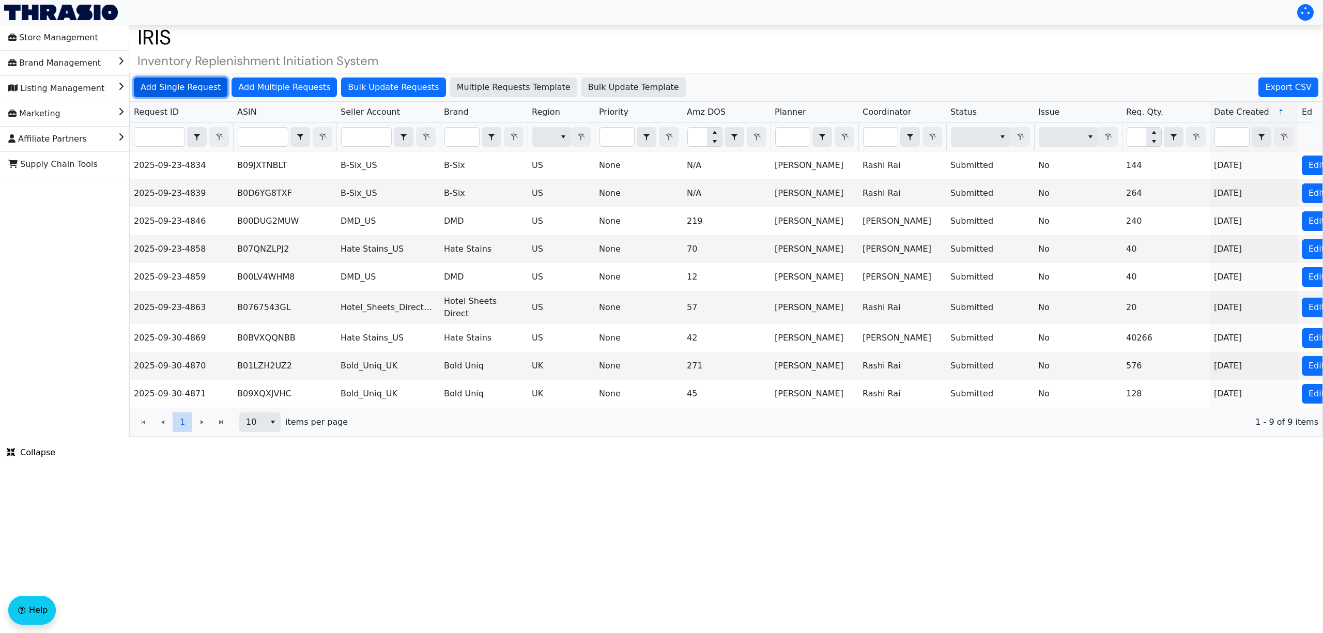
click at [165, 84] on span "Add Single Request" at bounding box center [181, 87] width 80 height 12
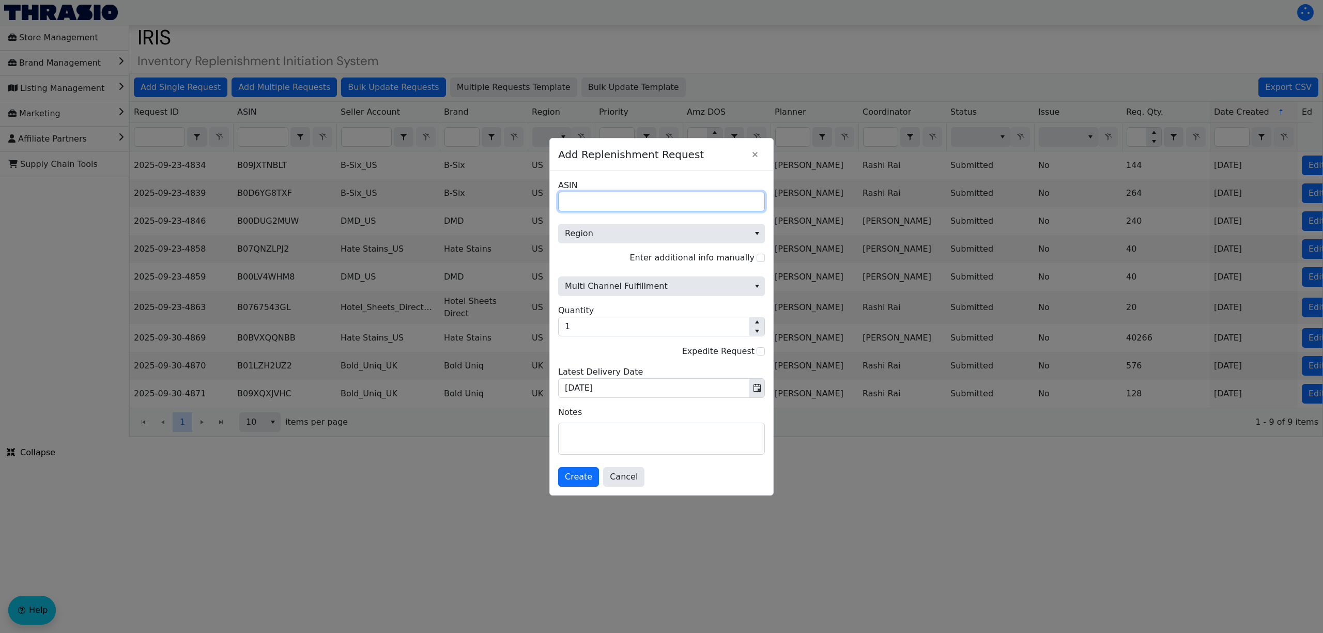
click at [669, 203] on input "ASIN" at bounding box center [661, 202] width 207 height 20
paste input "B0999HGQQM"
type input "B0999HGQQM"
click at [648, 234] on span "Region" at bounding box center [654, 233] width 178 height 12
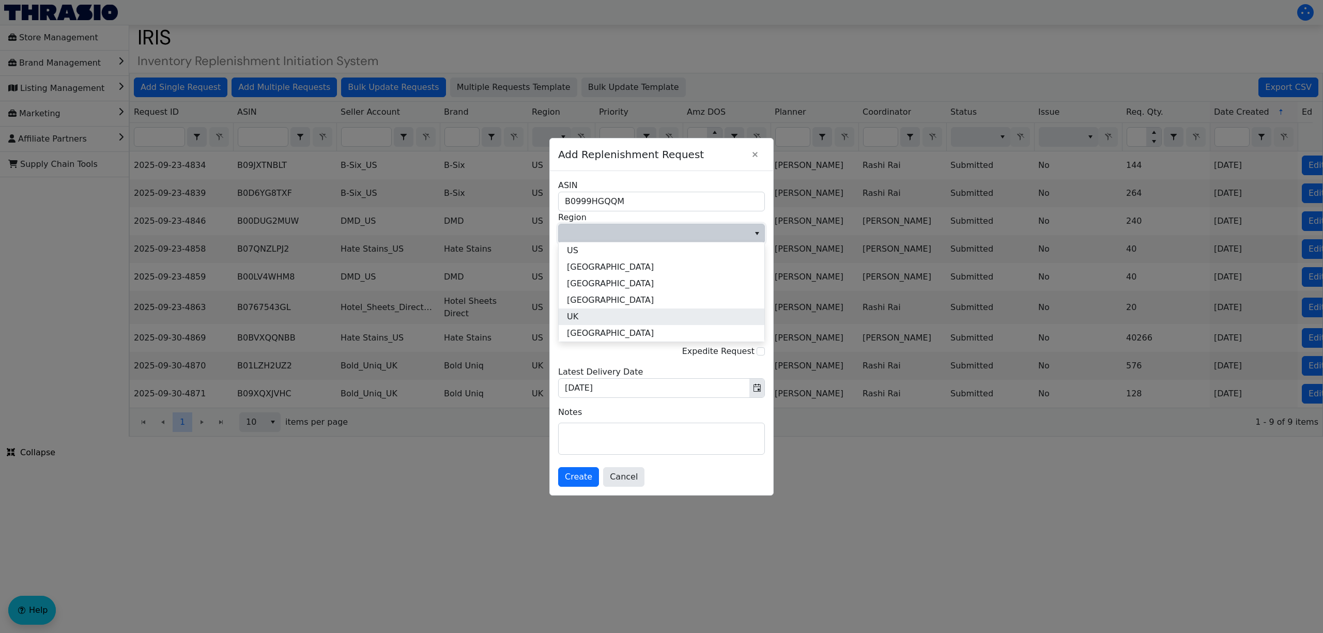
click at [606, 319] on li "UK" at bounding box center [662, 317] width 206 height 17
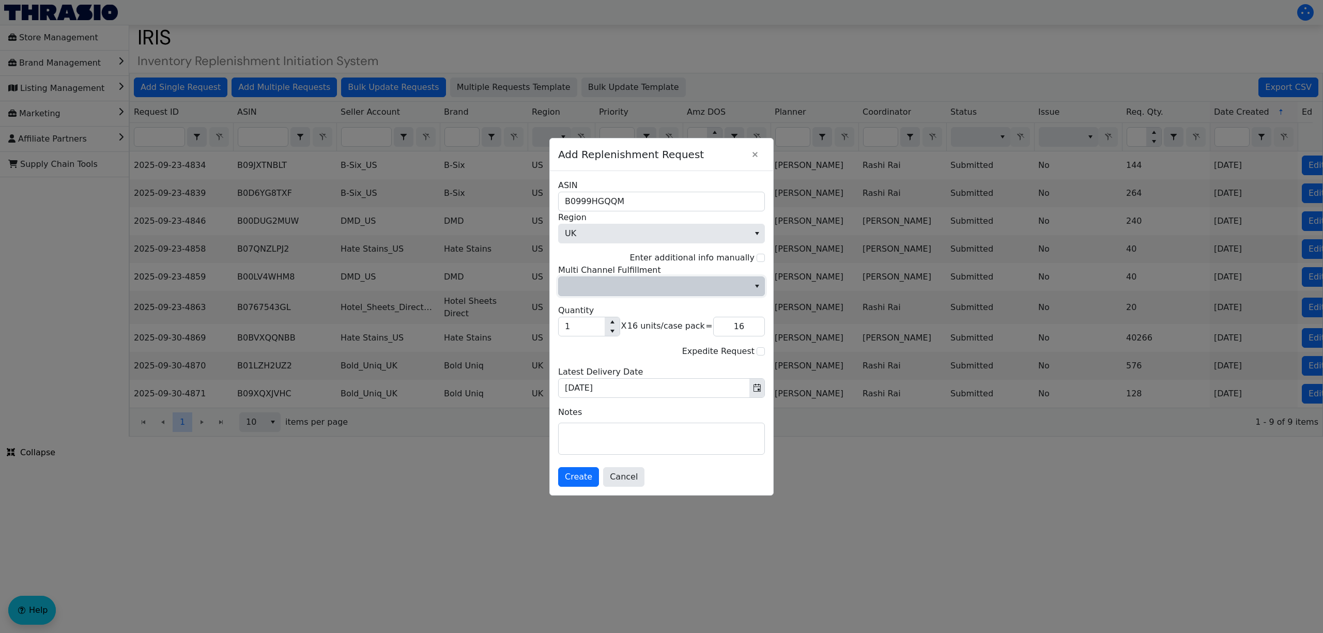
click at [604, 293] on span "Multi Channel Fulfillment" at bounding box center [654, 286] width 191 height 19
click at [594, 320] on li "No" at bounding box center [662, 321] width 206 height 17
click at [601, 327] on input "1" at bounding box center [582, 326] width 46 height 19
type input "0"
type input "5"
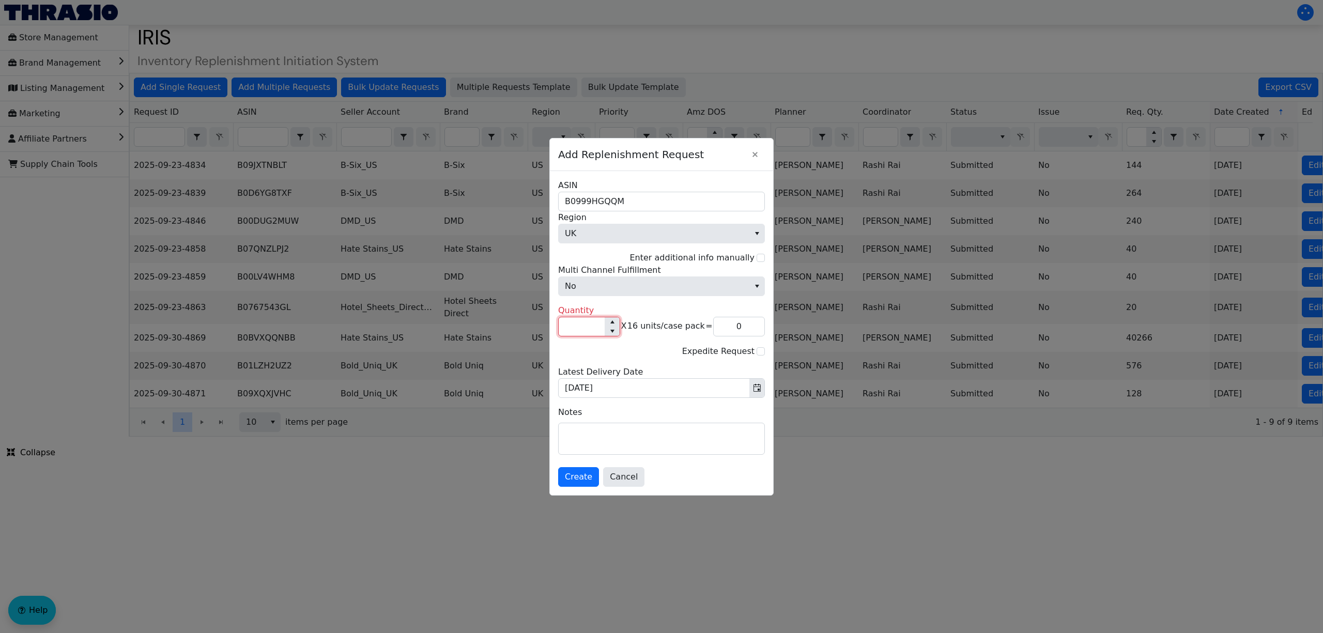
type input "80"
type input "5"
click at [586, 476] on span "Create" at bounding box center [578, 477] width 27 height 12
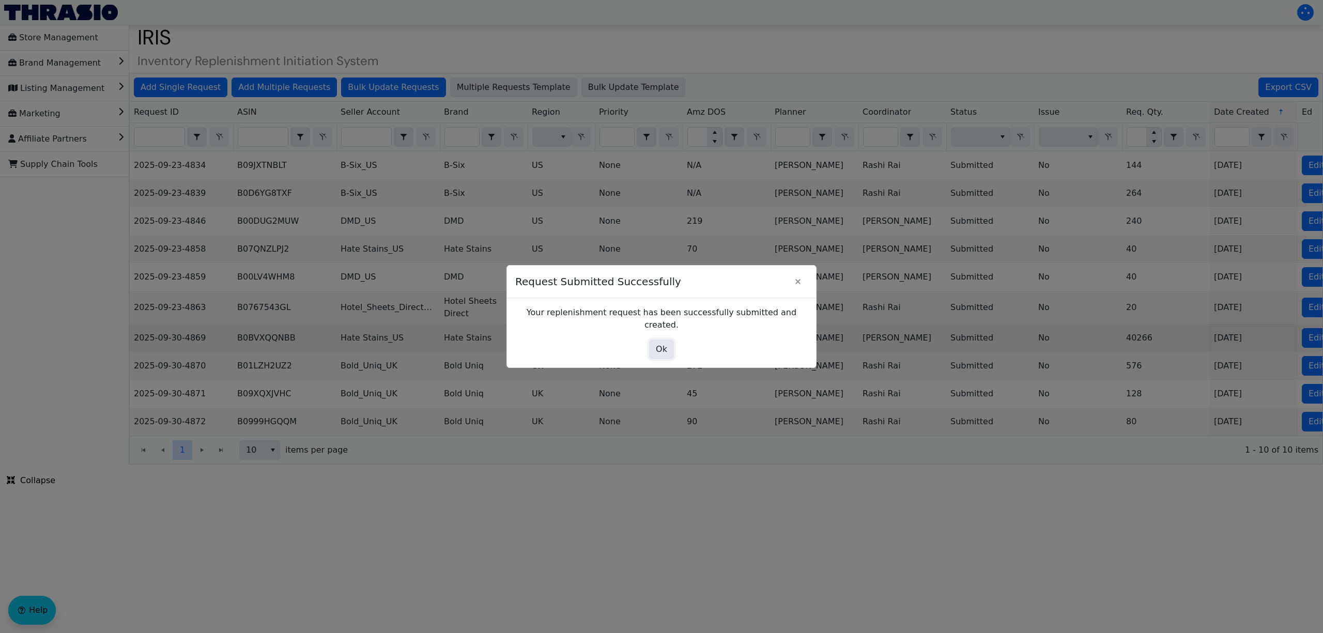
click at [654, 342] on button "Ok" at bounding box center [661, 350] width 25 height 20
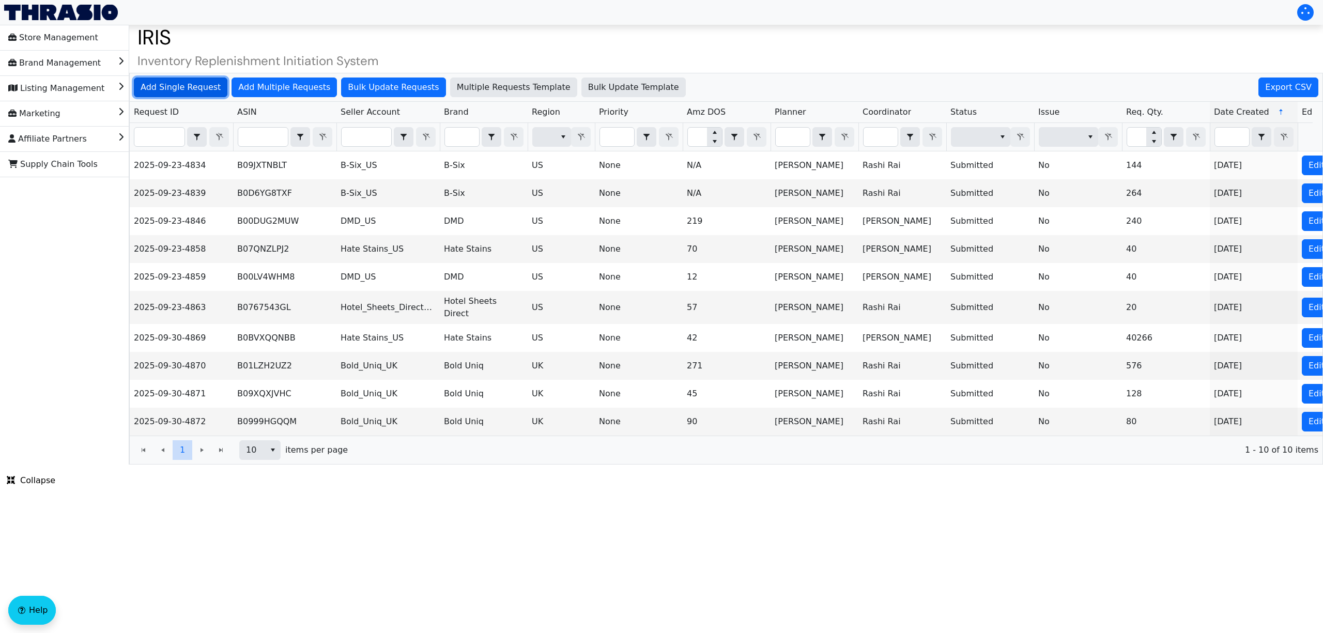
click at [149, 85] on span "Add Single Request" at bounding box center [181, 87] width 80 height 12
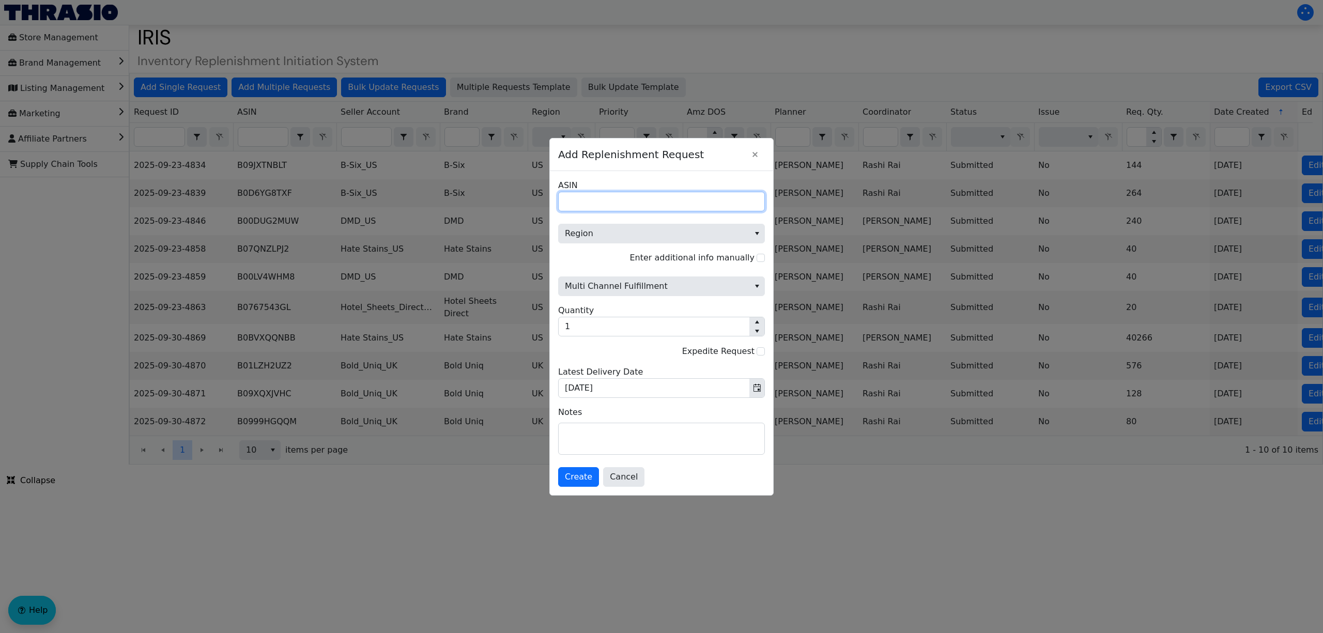
click at [648, 207] on input "ASIN" at bounding box center [661, 202] width 207 height 20
paste input "B08KTKBDH7"
type input "B08KTKBDH7"
click at [608, 232] on span "Region" at bounding box center [654, 233] width 178 height 12
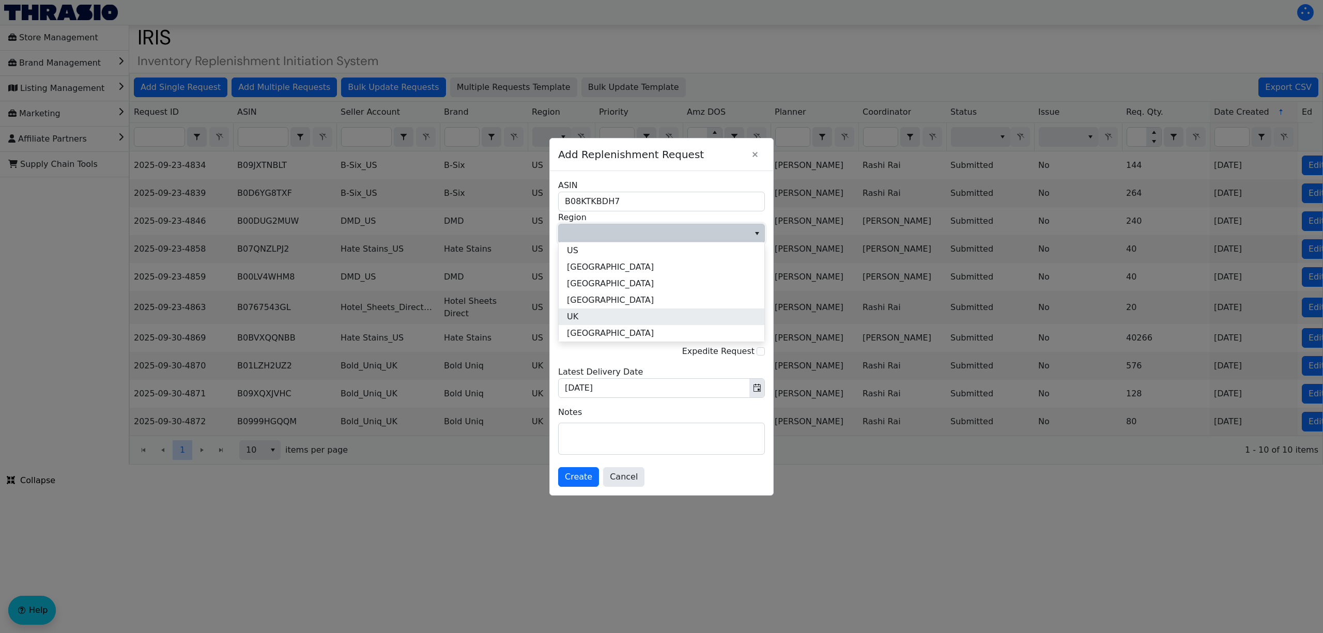
click at [602, 317] on li "UK" at bounding box center [662, 317] width 206 height 17
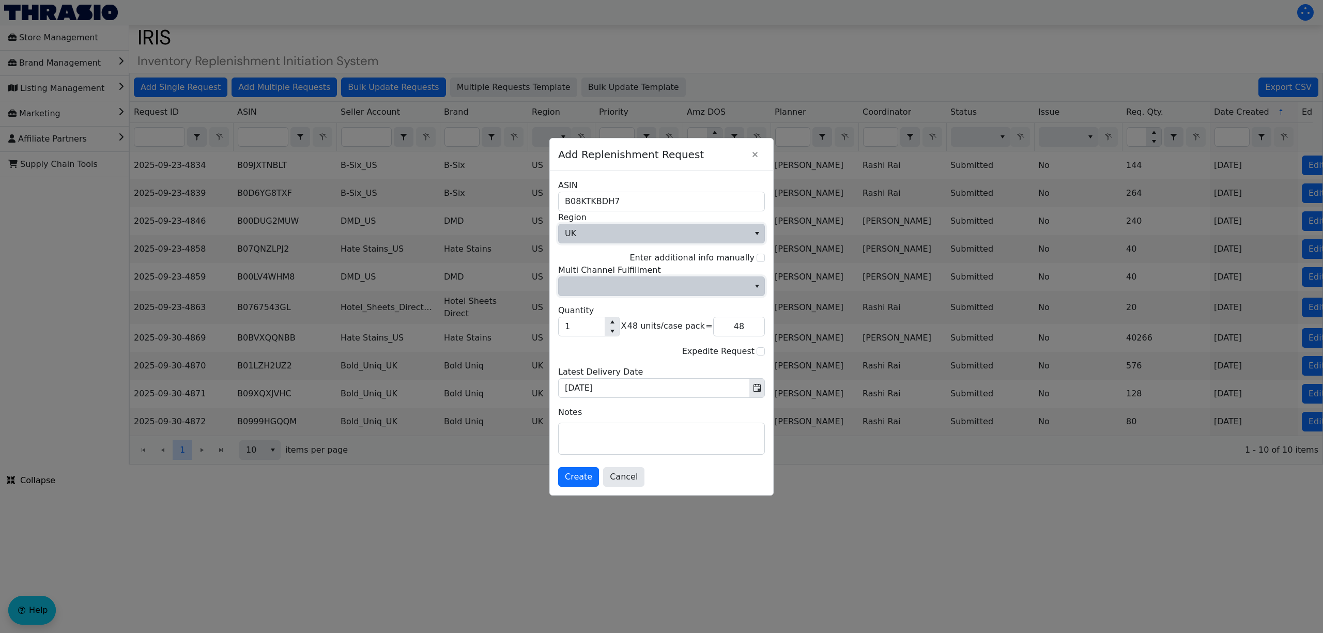
click at [600, 287] on span "Multi Channel Fulfillment" at bounding box center [654, 286] width 178 height 12
click at [598, 319] on li "No" at bounding box center [662, 321] width 206 height 17
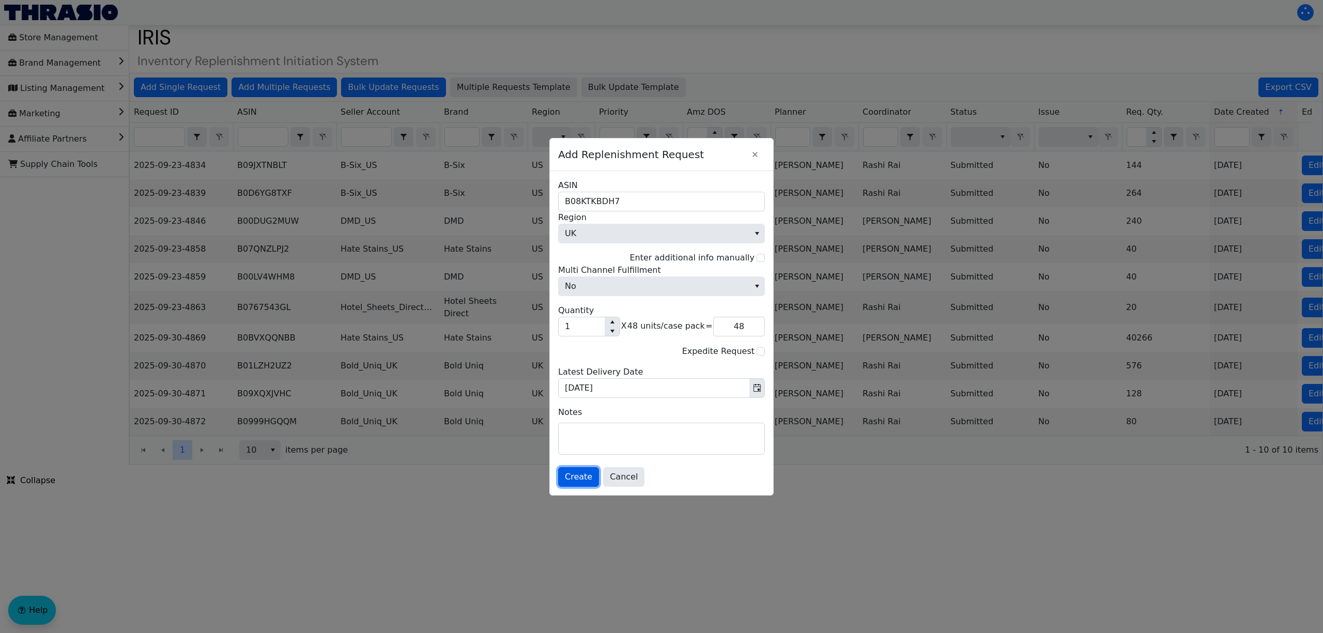
click at [566, 475] on span "Create" at bounding box center [578, 477] width 27 height 12
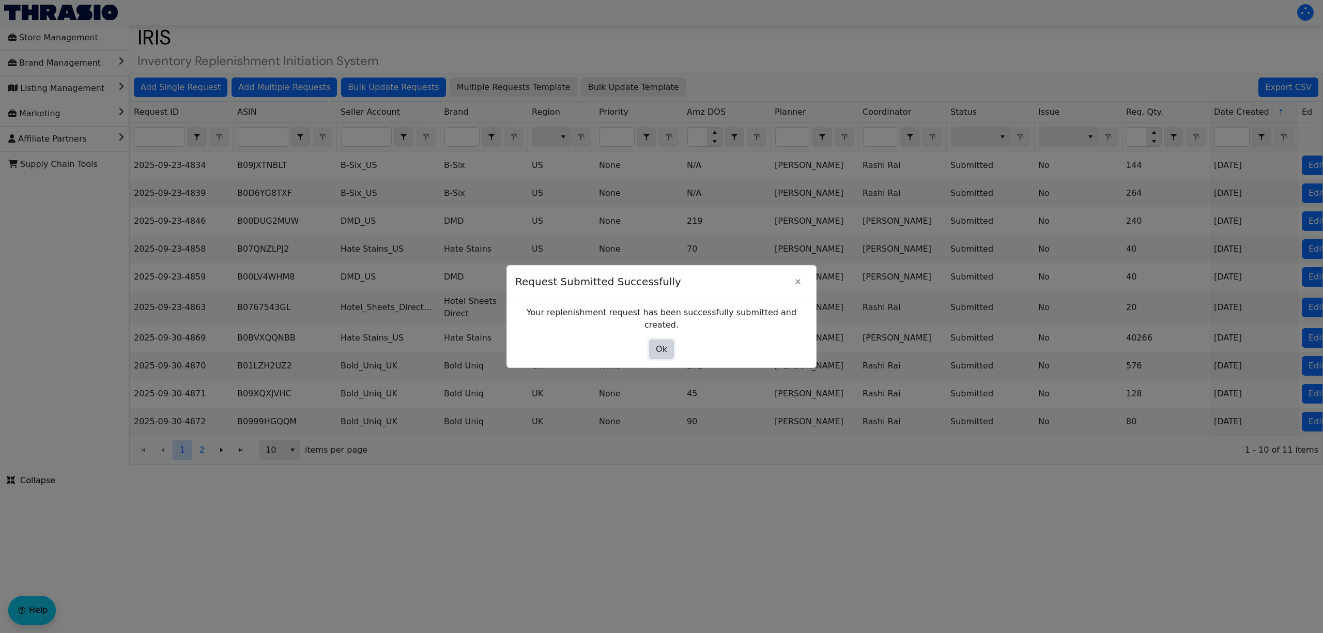
click at [651, 340] on button "Ok" at bounding box center [661, 350] width 25 height 20
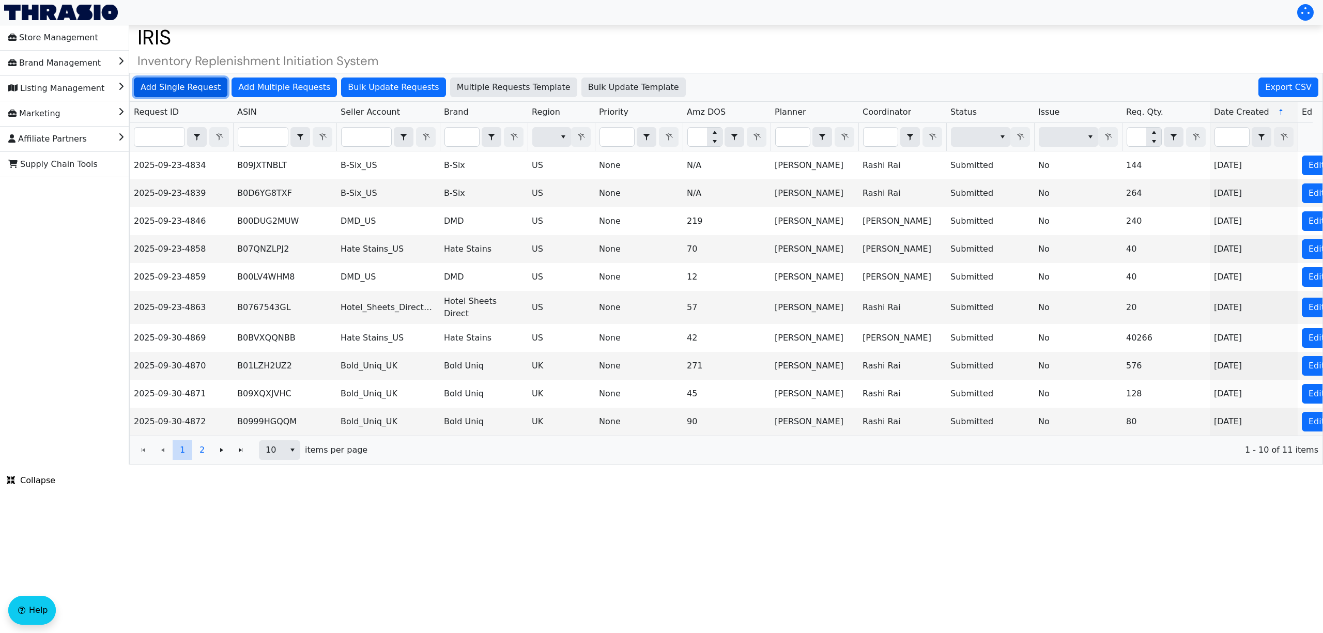
click at [180, 81] on span "Add Single Request" at bounding box center [181, 87] width 80 height 12
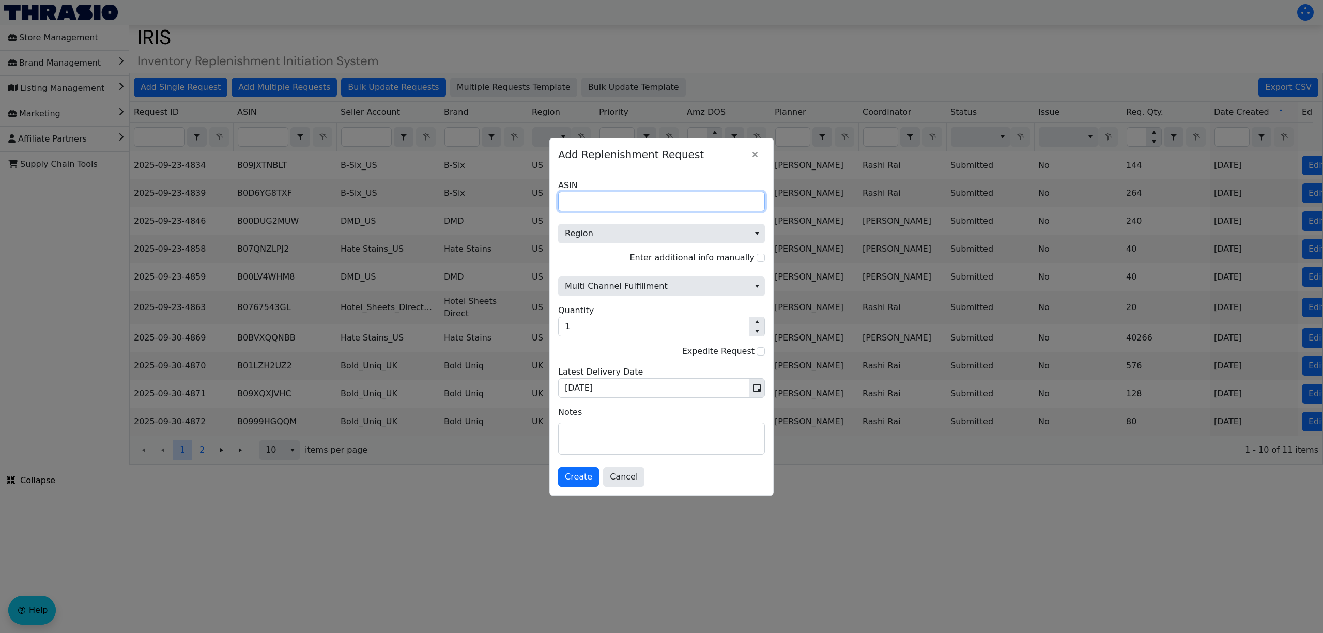
click at [721, 206] on input "ASIN" at bounding box center [661, 202] width 207 height 20
paste input "B0BMF11RVJ"
type input "B0BMF11RVJ"
click at [596, 227] on span "Region" at bounding box center [654, 233] width 178 height 12
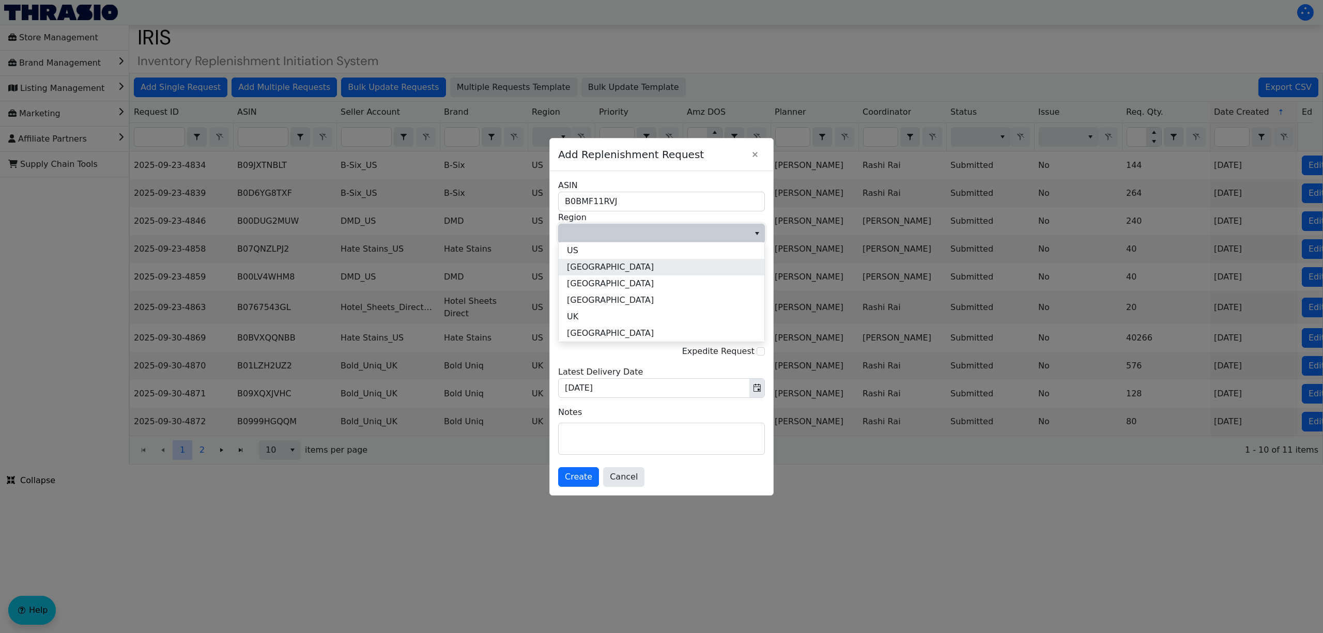
click at [591, 255] on li "US" at bounding box center [662, 250] width 206 height 17
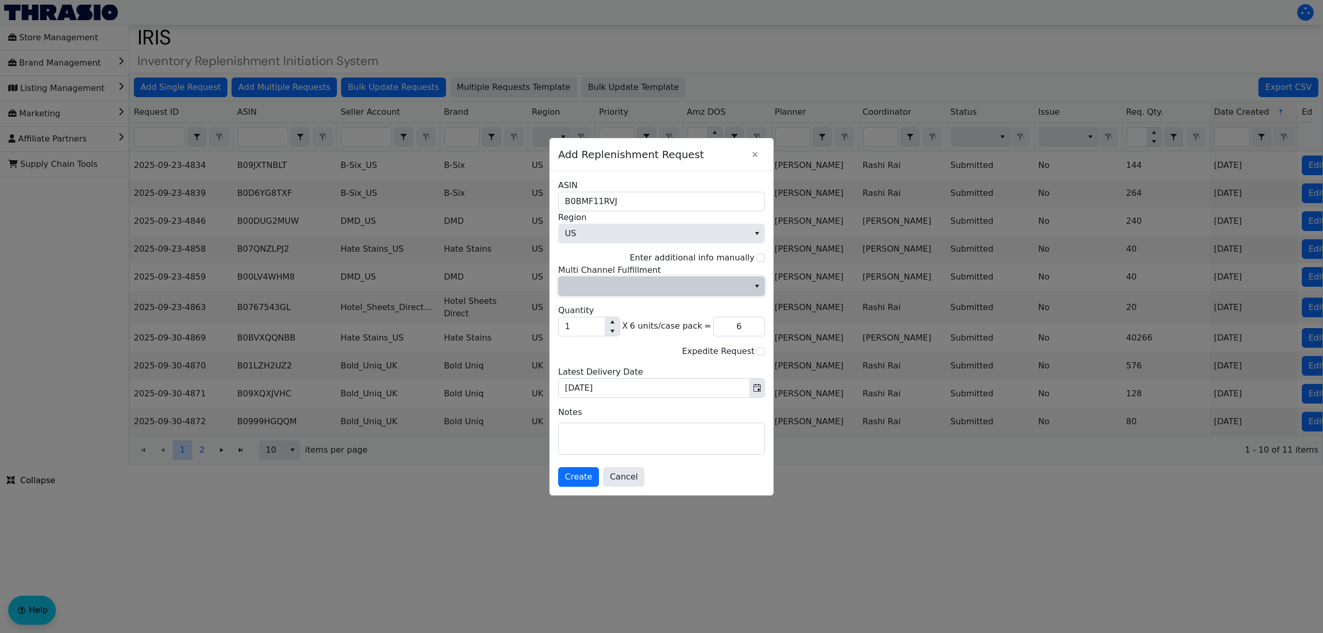
click at [592, 283] on span "Multi Channel Fulfillment" at bounding box center [654, 286] width 178 height 12
click at [594, 323] on li "No" at bounding box center [662, 321] width 206 height 17
click at [598, 329] on input "1" at bounding box center [582, 326] width 46 height 19
type input "4"
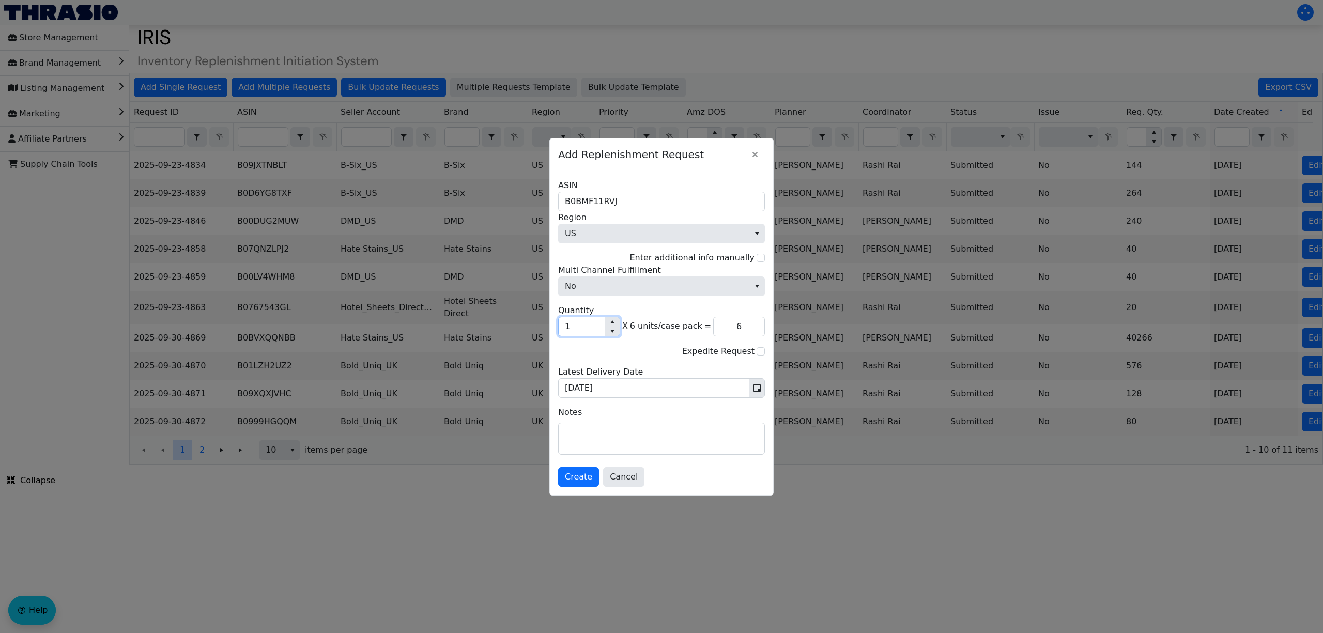
type input "24"
type input "45"
type input "270"
type input "456"
type input "2,736"
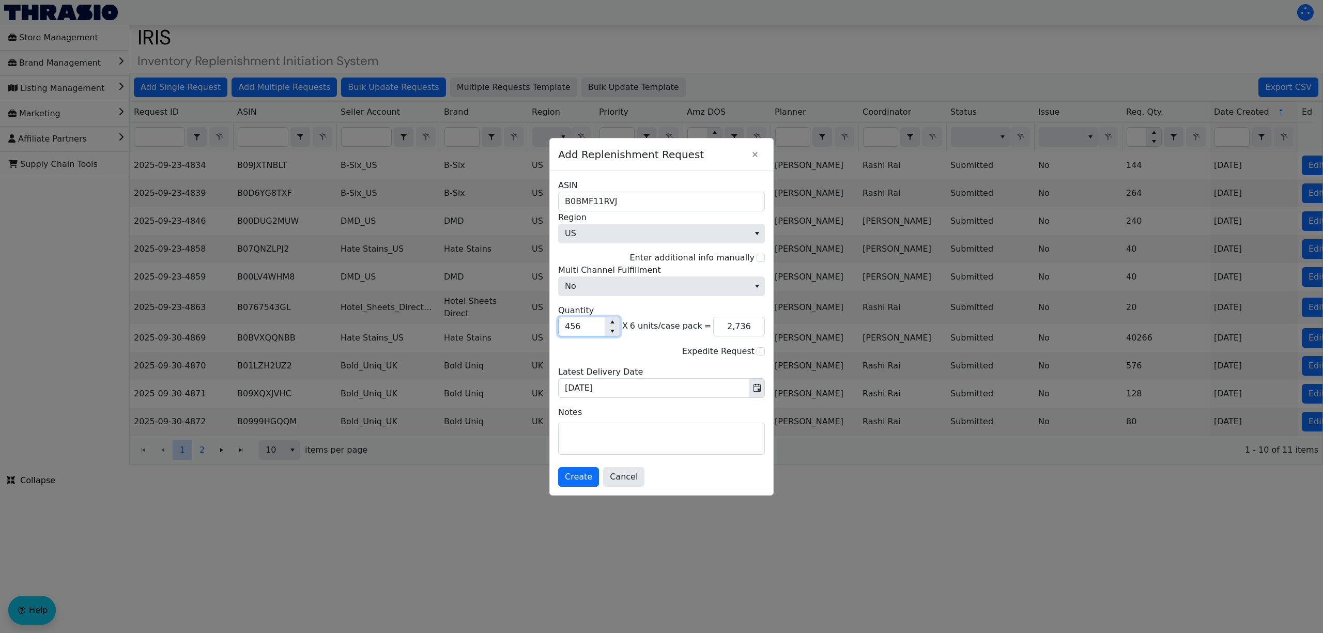
type input "4,567"
type input "27,402"
type input "4,567"
click at [583, 483] on span "Create" at bounding box center [578, 477] width 27 height 12
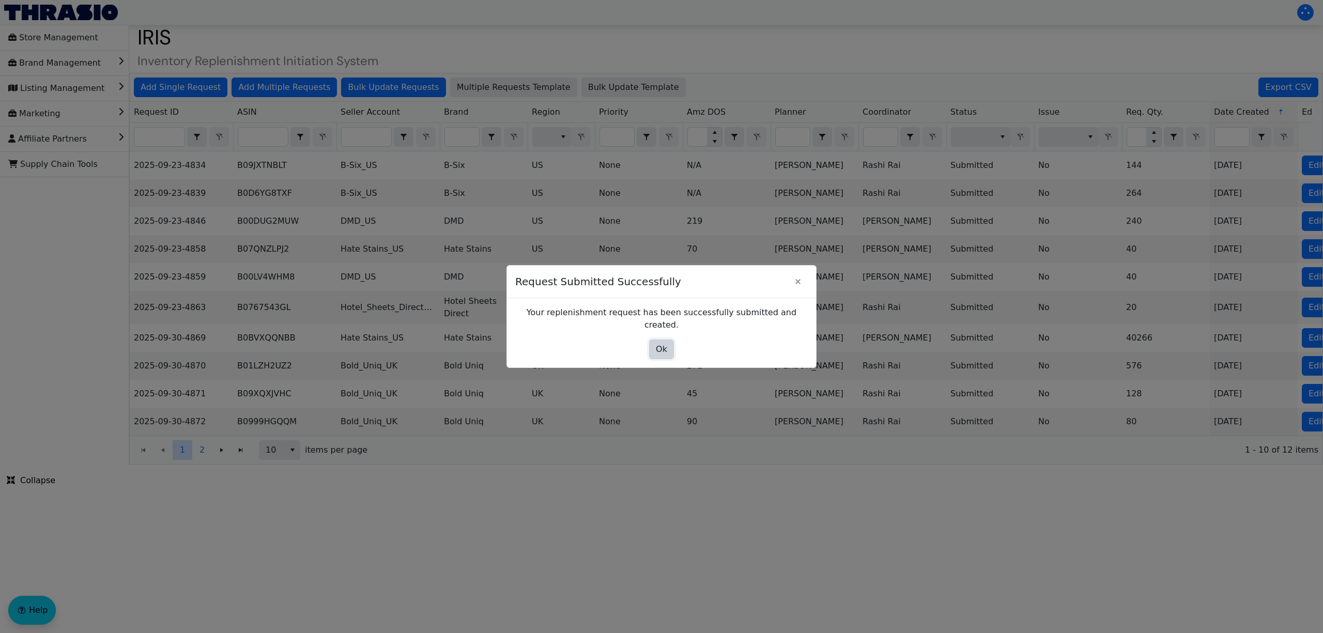
click at [662, 350] on button "Ok" at bounding box center [661, 350] width 25 height 20
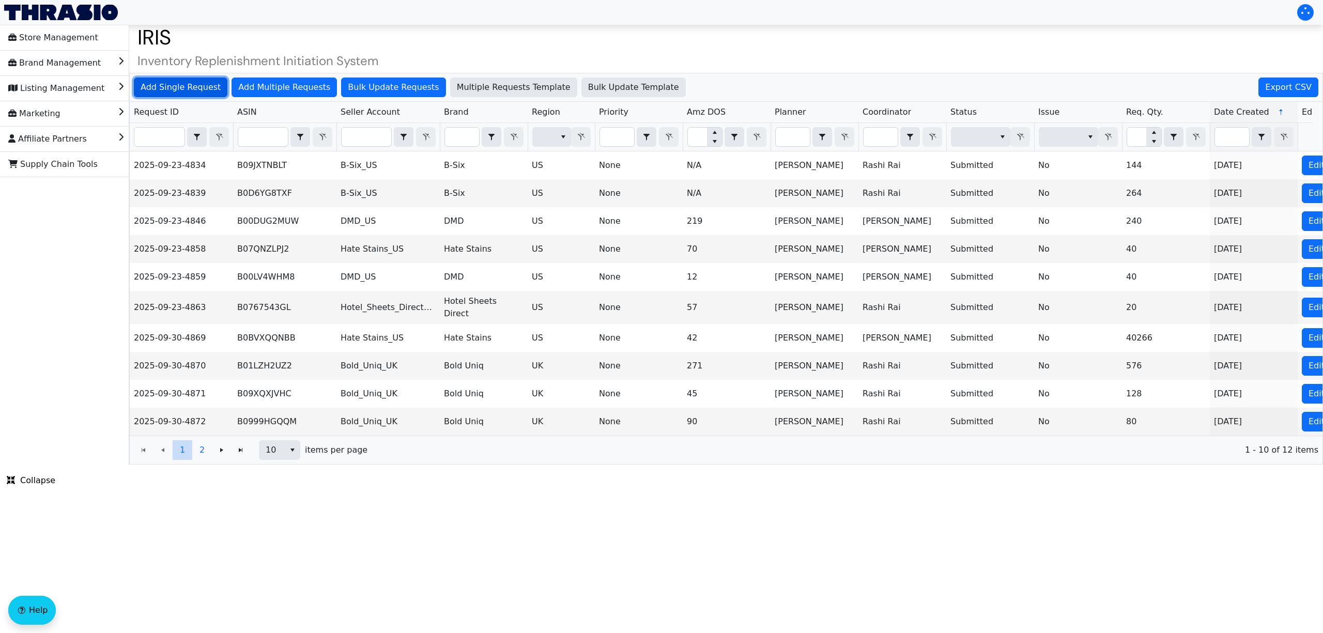
click at [210, 84] on span "Add Single Request" at bounding box center [181, 87] width 80 height 12
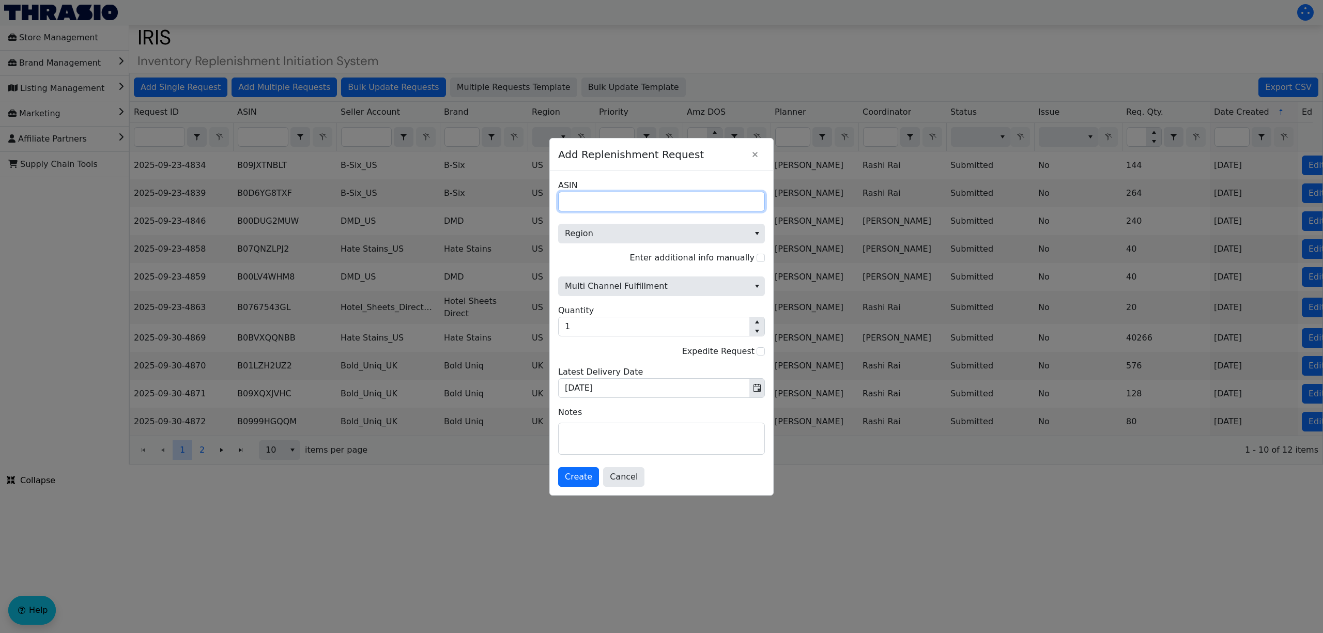
click at [596, 197] on input "ASIN" at bounding box center [661, 202] width 207 height 20
paste input "B07QW4942T"
type input "B07QW4942T"
click at [577, 236] on span "Region" at bounding box center [654, 233] width 178 height 12
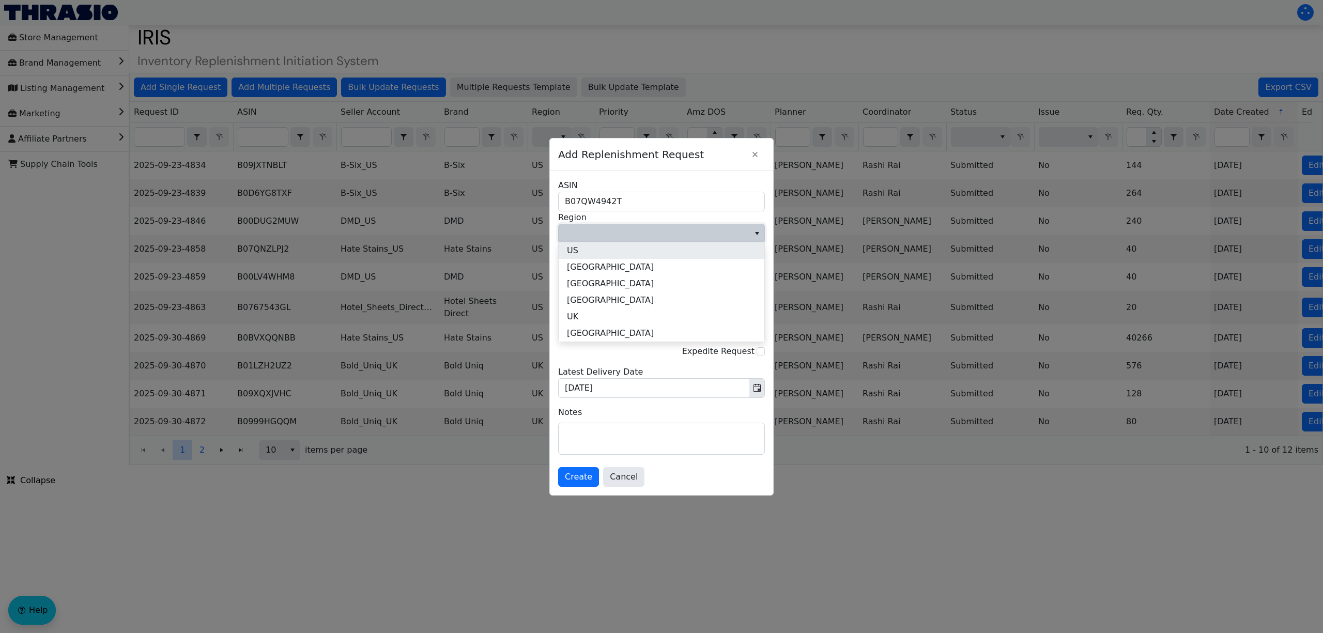
click at [578, 247] on li "US" at bounding box center [662, 250] width 206 height 17
click at [588, 286] on span "Multi Channel Fulfillment" at bounding box center [654, 286] width 178 height 12
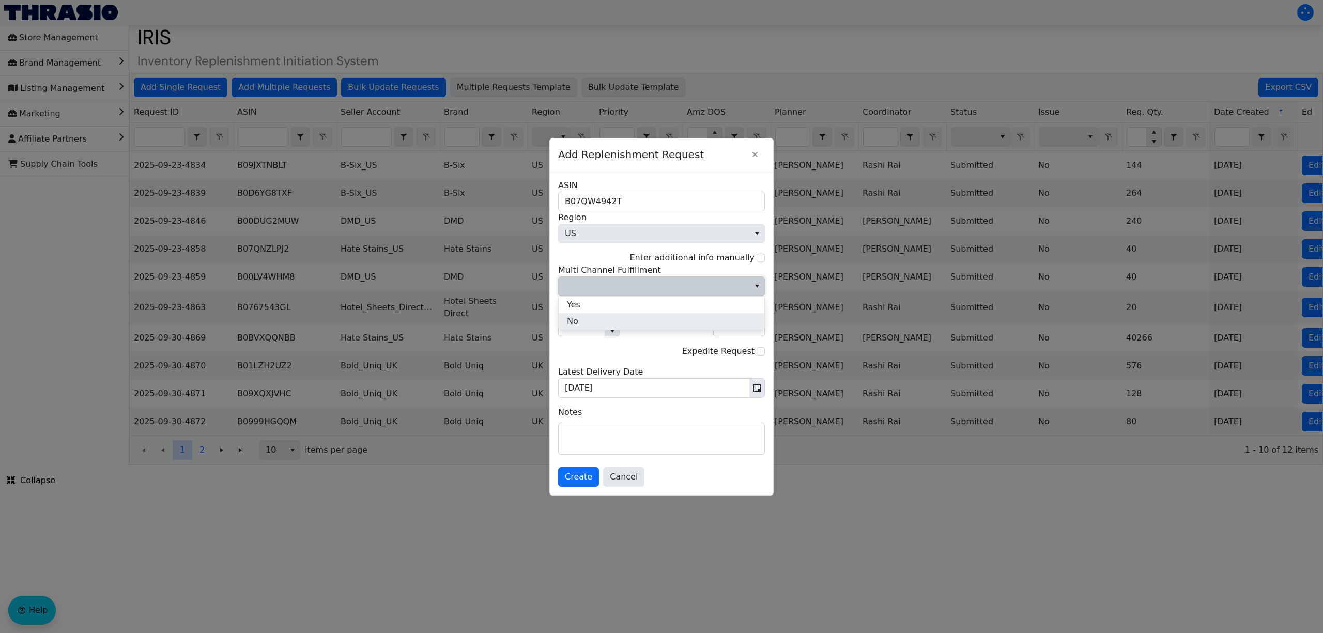
click at [586, 318] on li "No" at bounding box center [662, 321] width 206 height 17
click at [602, 325] on input "1" at bounding box center [582, 326] width 46 height 19
type input "13"
type input "650"
type input "136"
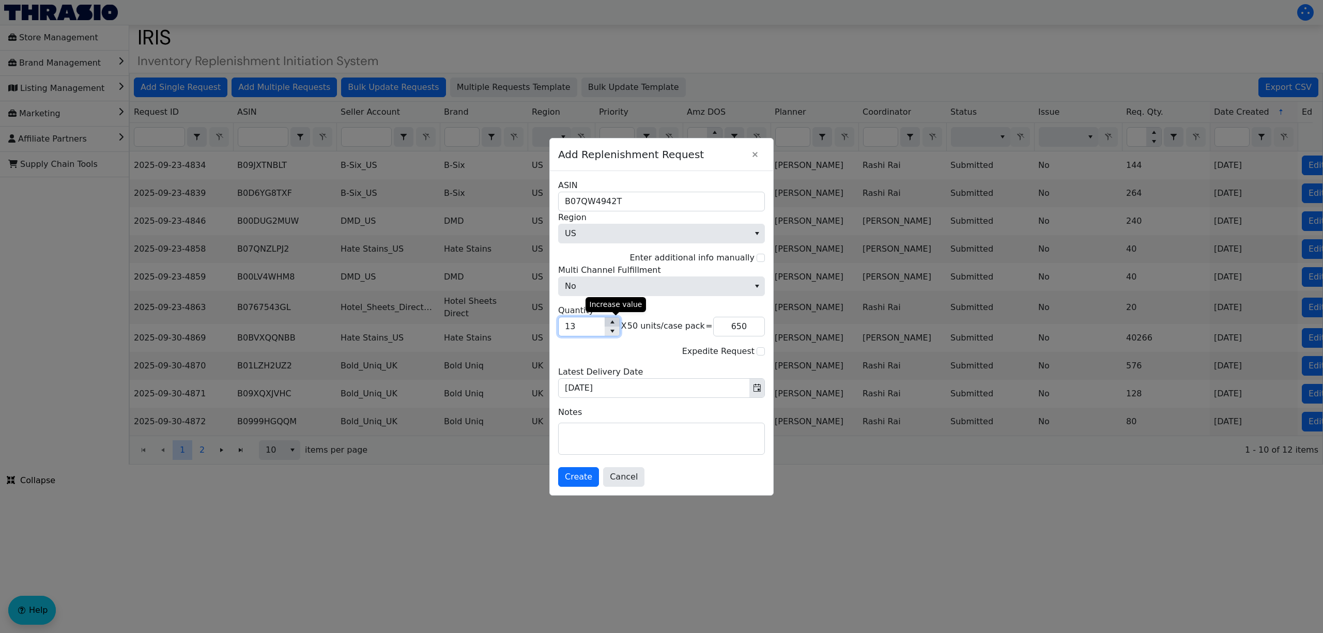
type input "6,800"
type input "136"
click at [577, 483] on span "Create" at bounding box center [578, 477] width 27 height 12
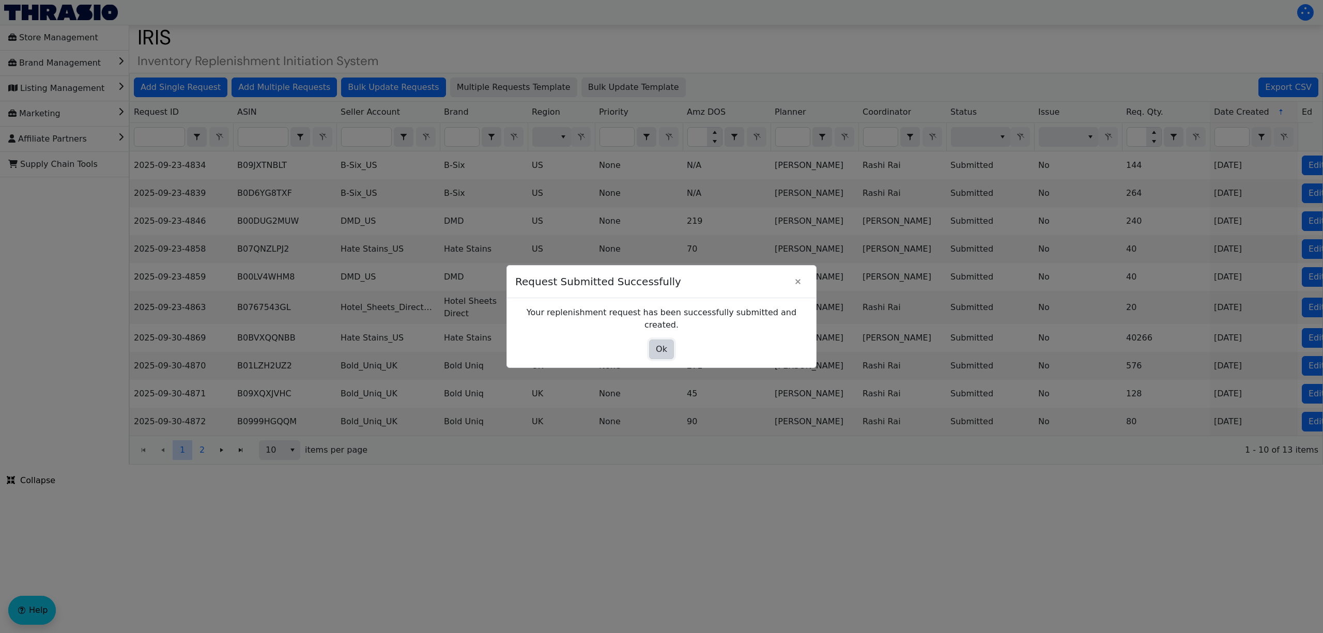
click at [660, 343] on span "Ok" at bounding box center [661, 349] width 11 height 12
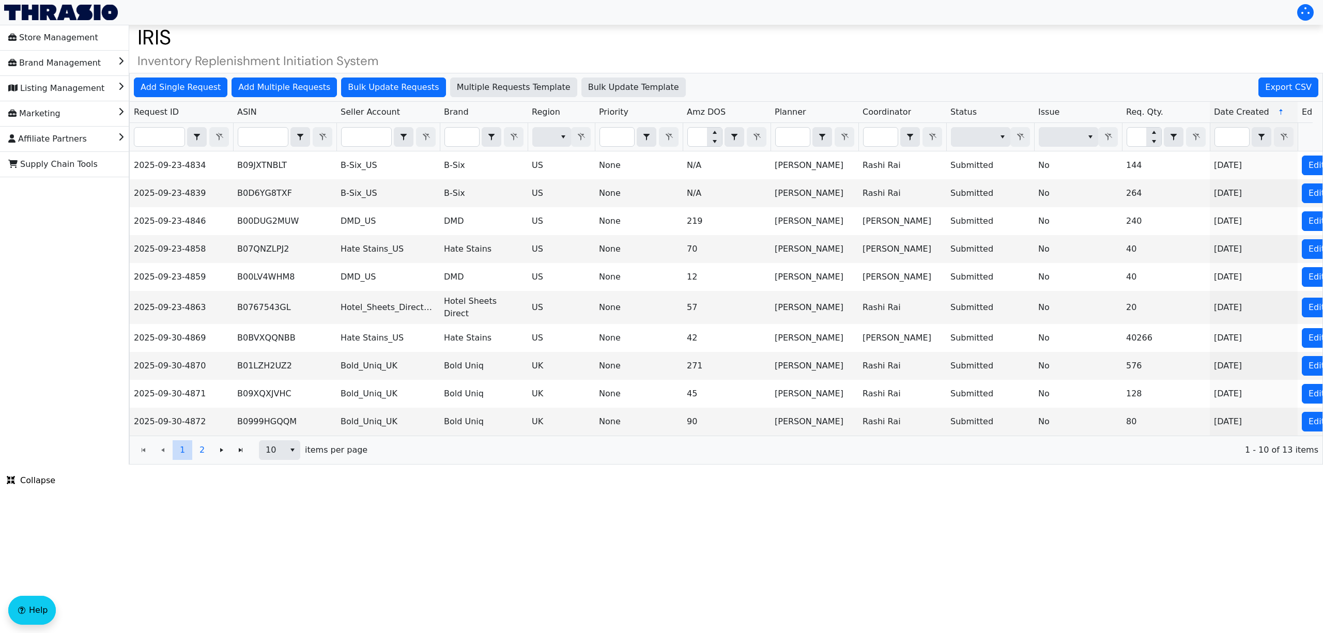
click at [1277, 114] on icon at bounding box center [1281, 112] width 8 height 8
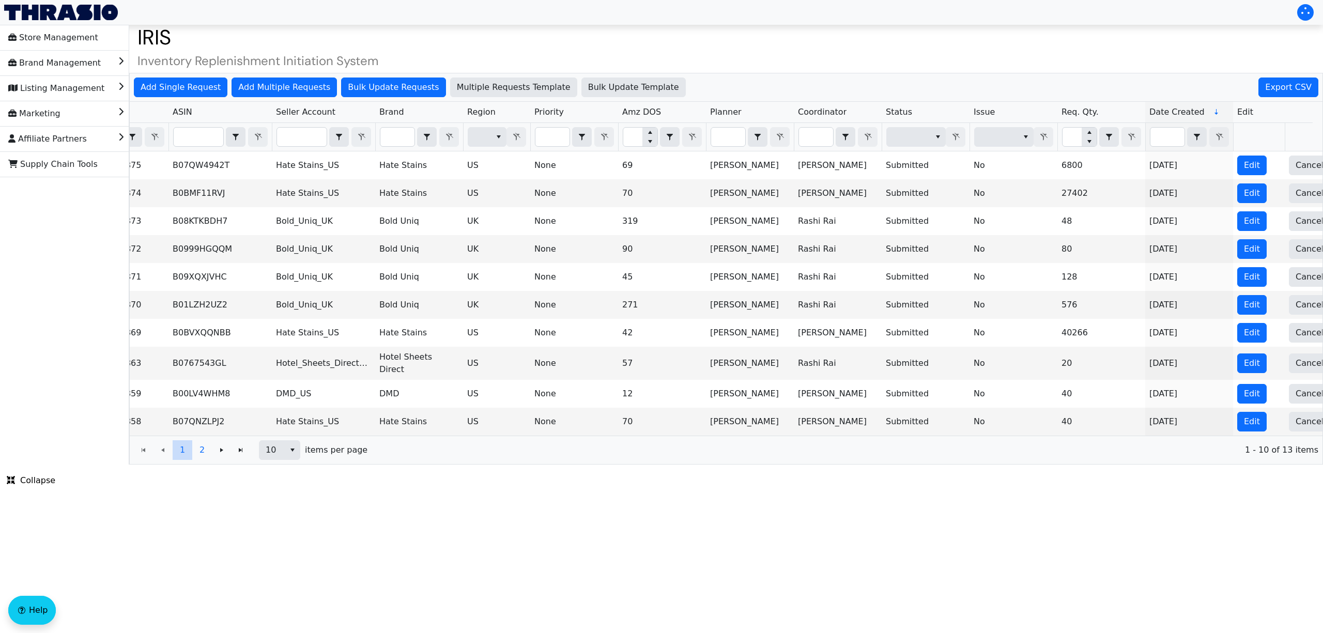
scroll to position [0, 89]
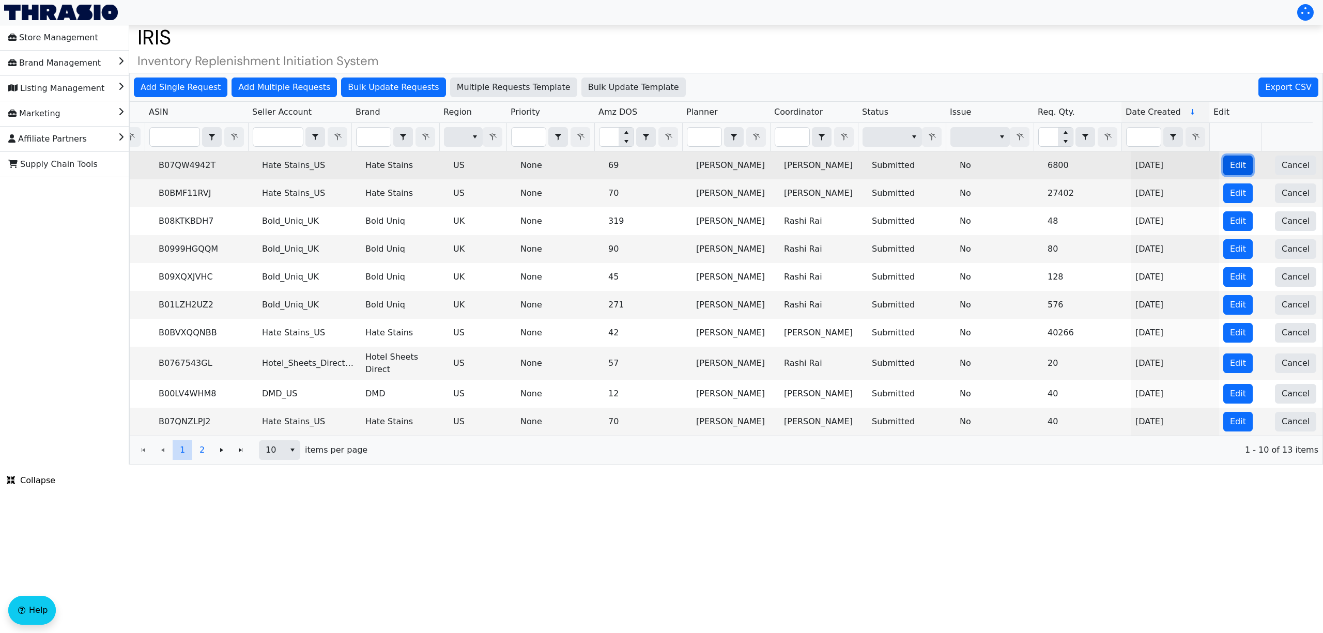
click at [1238, 162] on button "Edit" at bounding box center [1238, 166] width 29 height 20
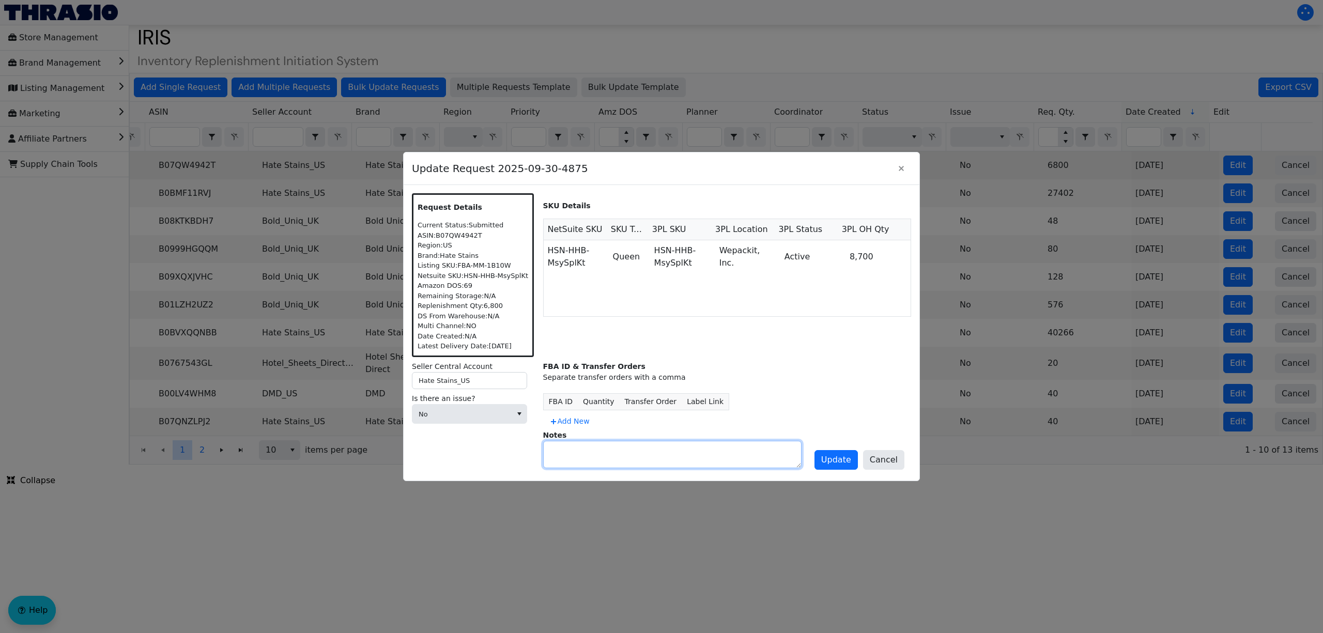
click at [660, 445] on textarea at bounding box center [672, 454] width 257 height 26
paste textarea "top priority - WPI confirmed they have 6,800 in stock"
type textarea "top priority - WPI confirmed they have 6,800 in stock"
click at [841, 464] on span "Update" at bounding box center [836, 460] width 30 height 12
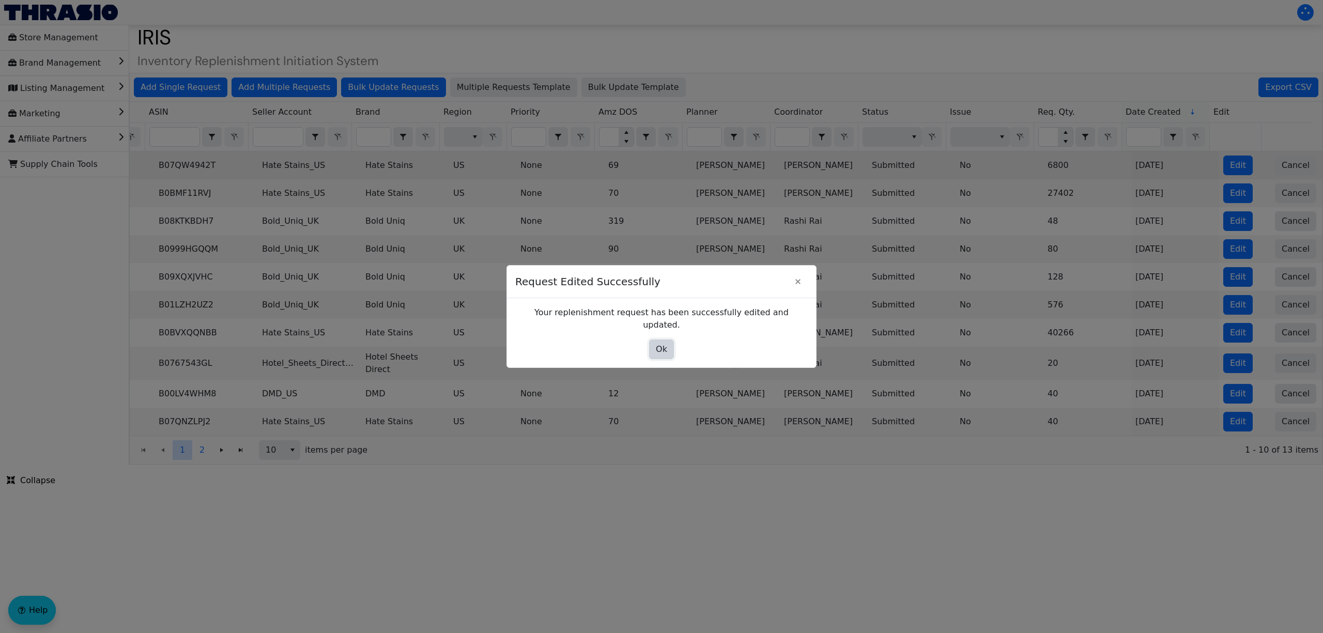
click at [651, 344] on button "Ok" at bounding box center [661, 350] width 25 height 20
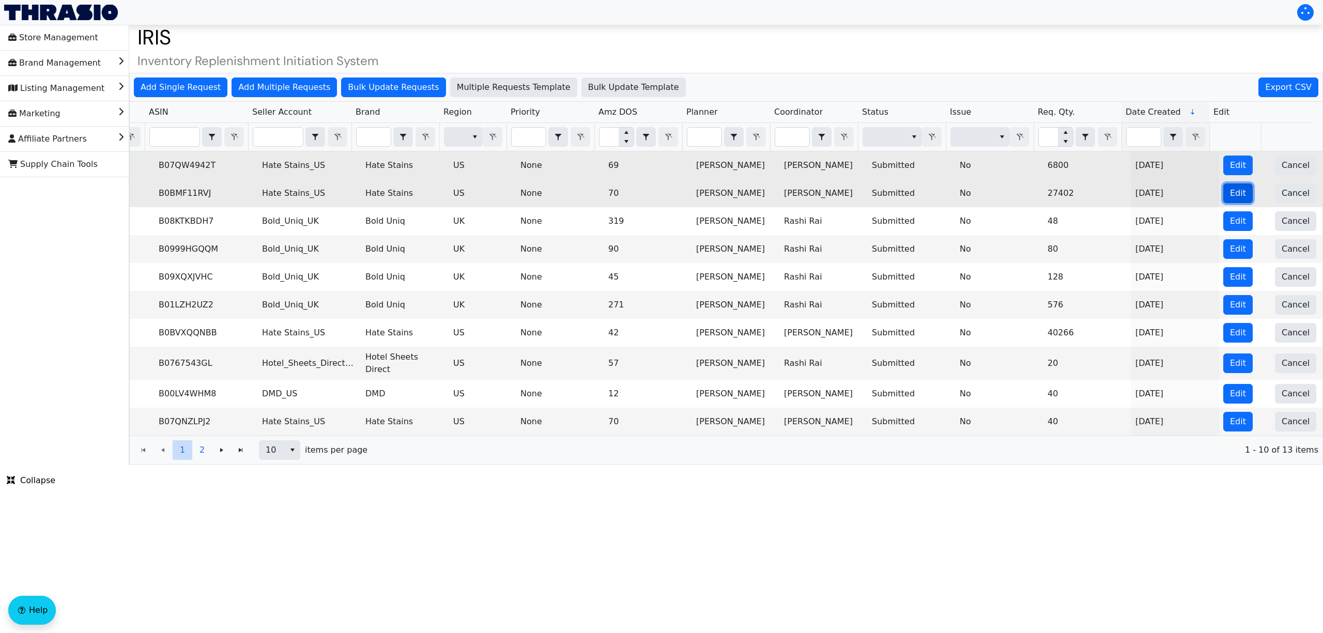
click at [1224, 201] on button "Edit" at bounding box center [1238, 194] width 29 height 20
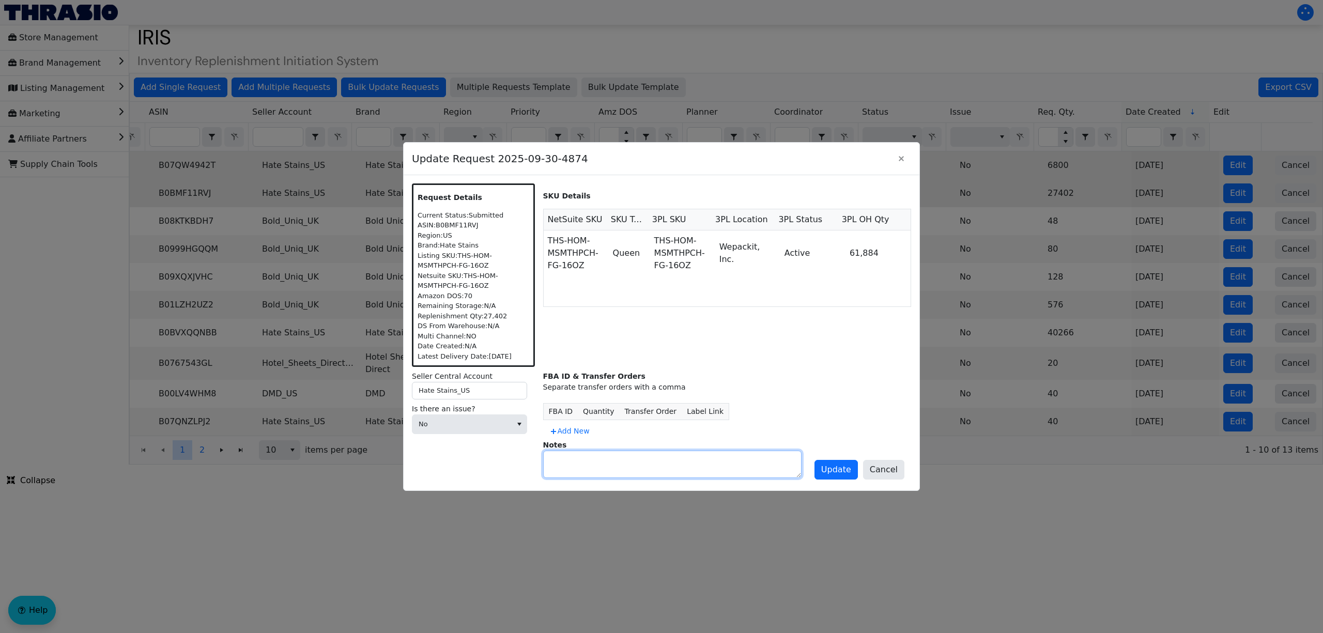
click at [635, 462] on textarea at bounding box center [672, 464] width 257 height 26
paste textarea "top priority"
type textarea "top priority"
click at [847, 479] on button "Update" at bounding box center [836, 470] width 43 height 20
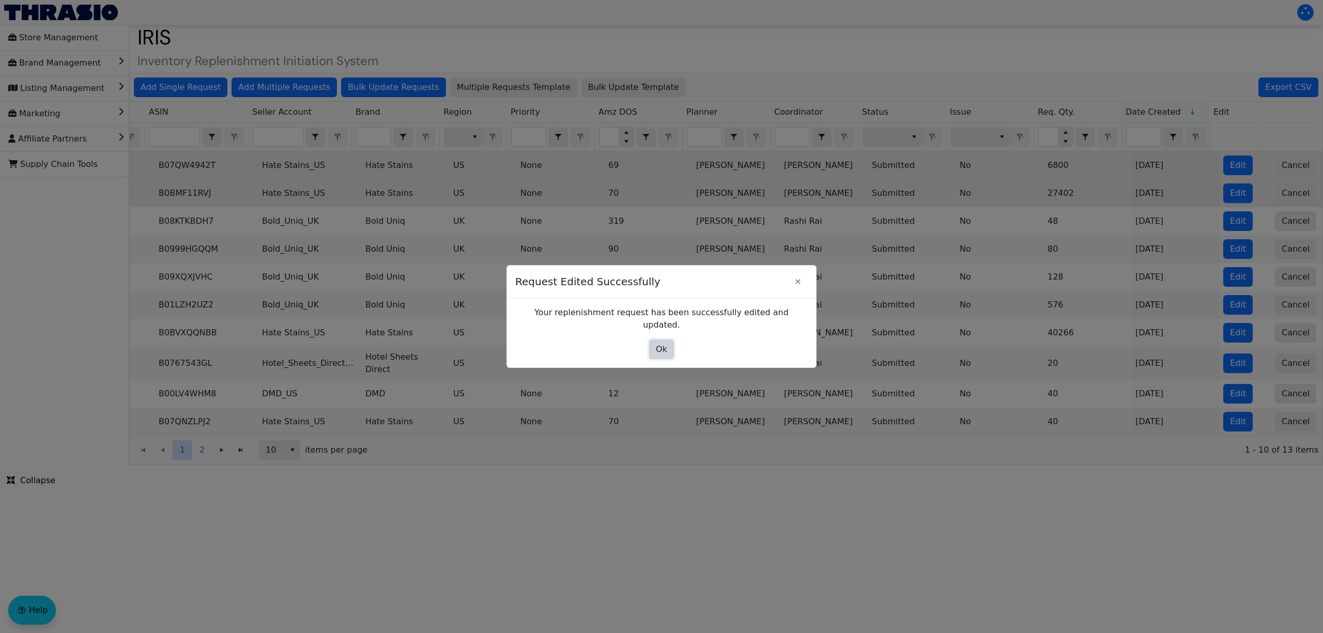
click at [659, 344] on span "Ok" at bounding box center [661, 349] width 11 height 12
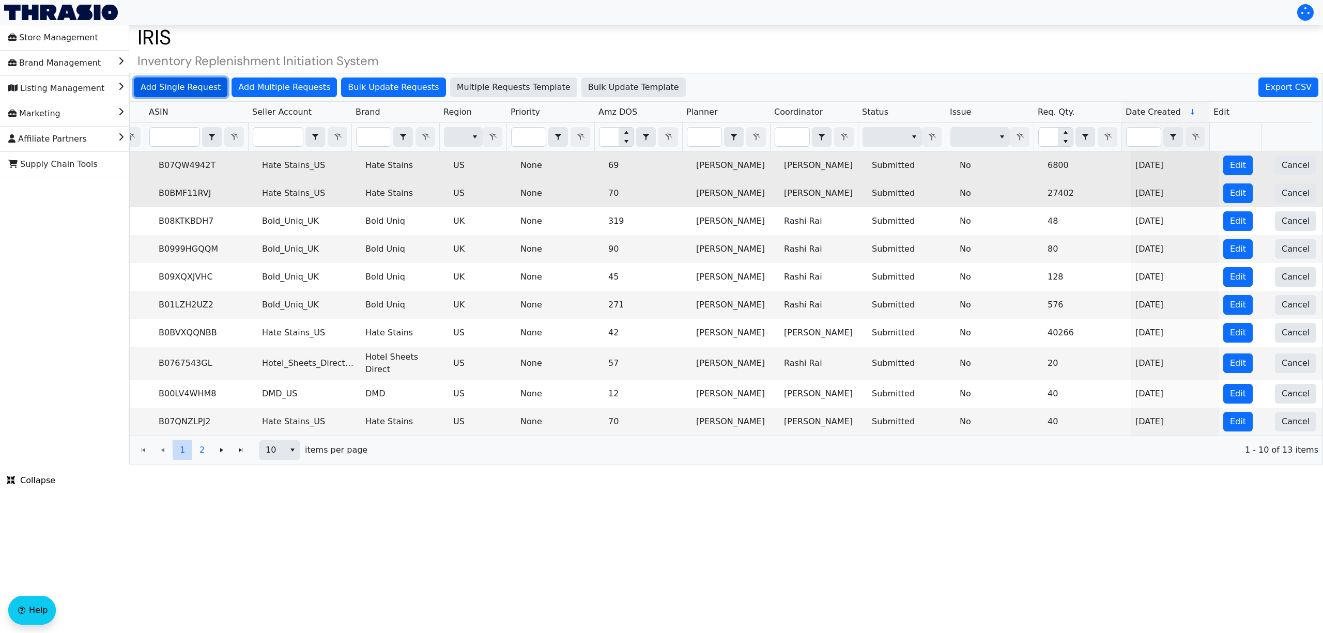
click at [180, 90] on span "Add Single Request" at bounding box center [181, 87] width 80 height 12
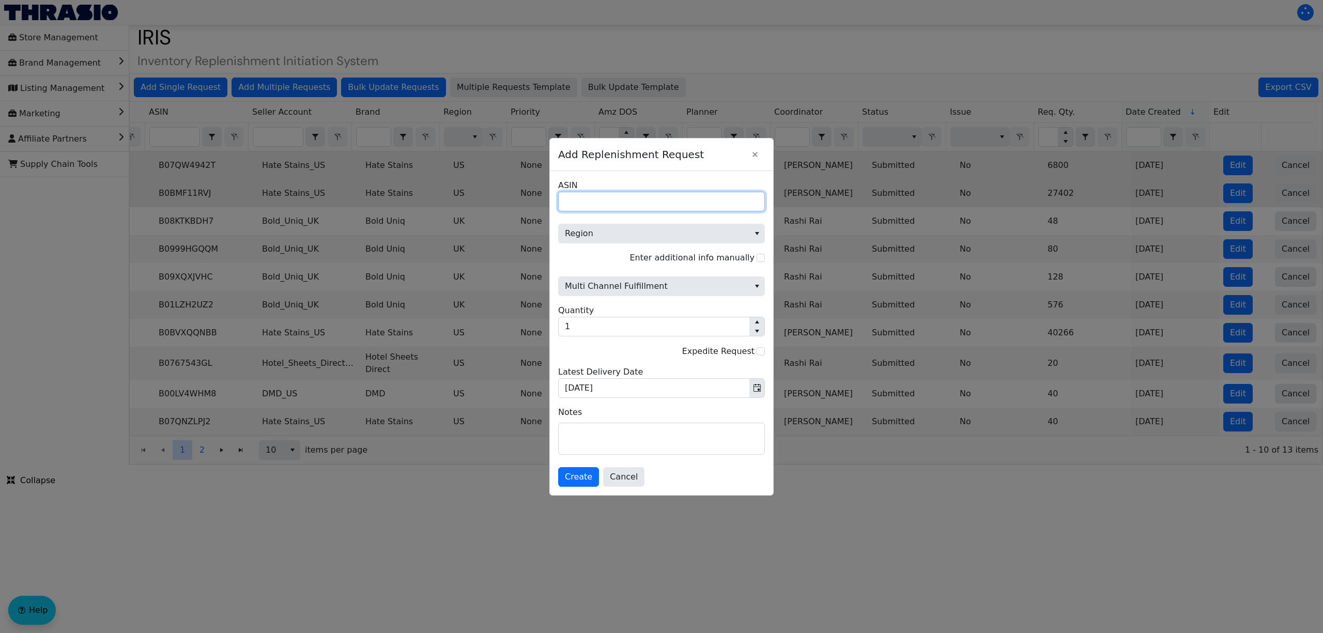
click at [598, 204] on input "ASIN" at bounding box center [661, 202] width 207 height 20
click at [635, 204] on input "ASIN" at bounding box center [661, 202] width 207 height 20
paste input "B0CP4HYGGZ"
type input "B0CP4HYGGZ"
click at [623, 231] on span "Region" at bounding box center [654, 233] width 178 height 12
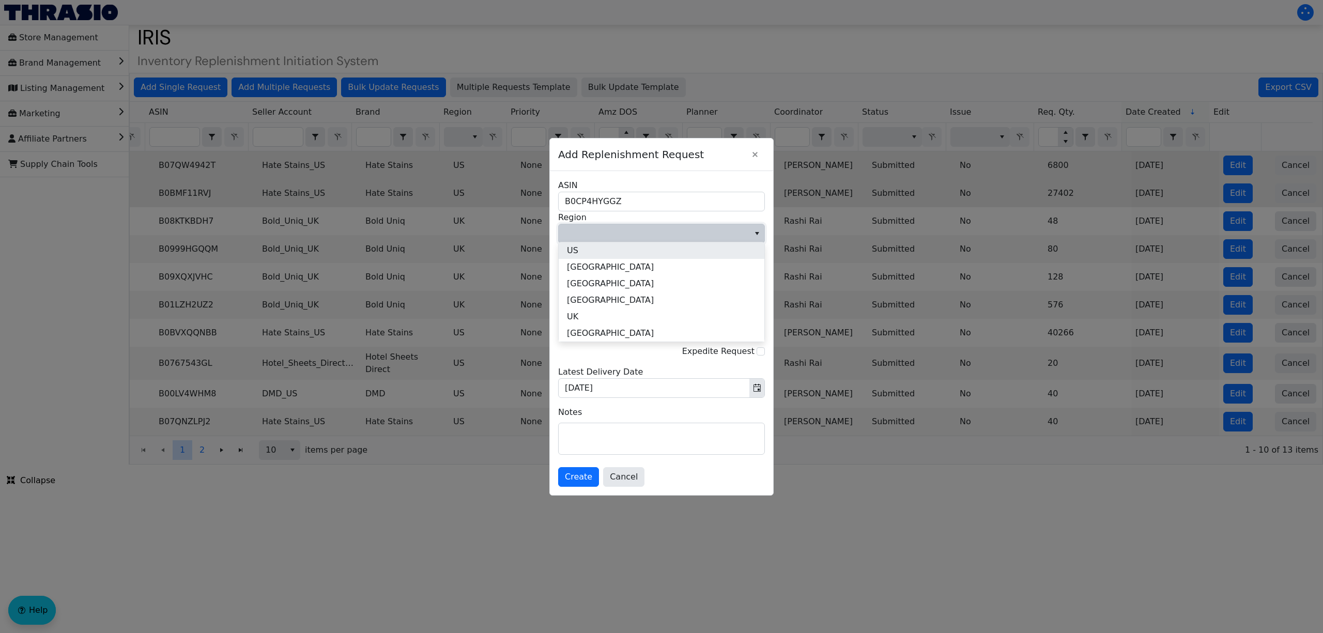
click at [617, 247] on li "US" at bounding box center [662, 250] width 206 height 17
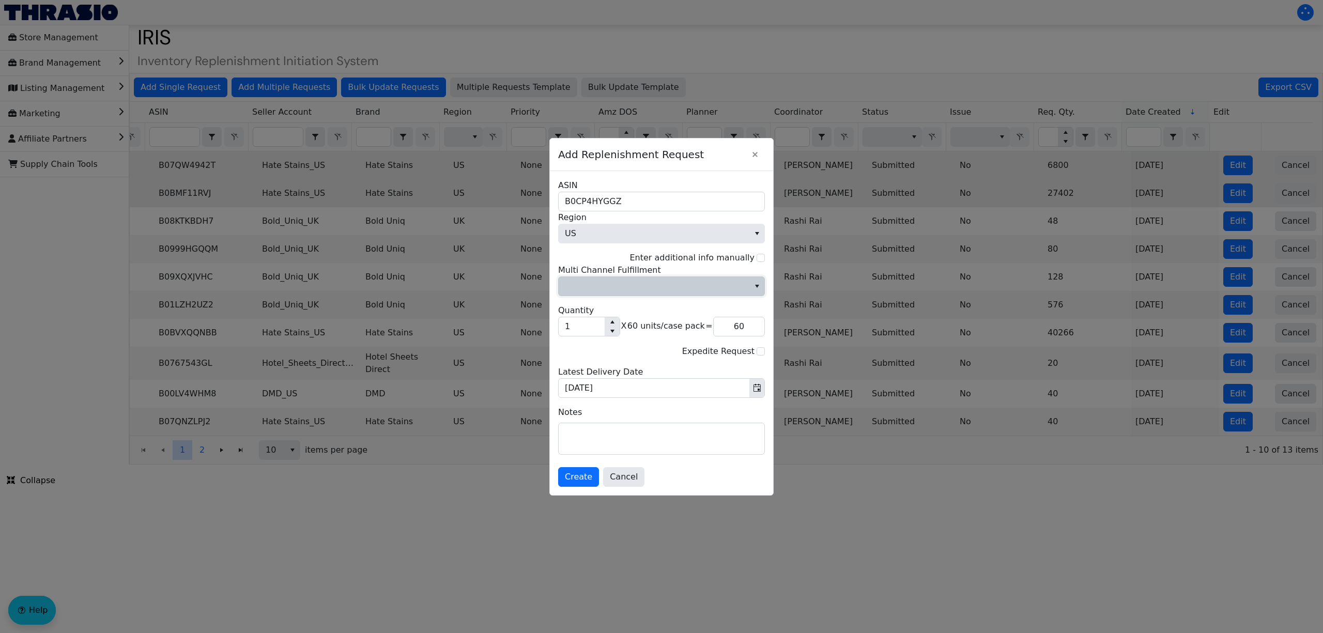
click at [624, 284] on span "Multi Channel Fulfillment" at bounding box center [654, 286] width 178 height 12
click at [621, 325] on li "No" at bounding box center [662, 321] width 206 height 17
click at [644, 375] on span "[DATE] Latest Delivery Date" at bounding box center [661, 382] width 207 height 32
click at [582, 324] on input "1" at bounding box center [582, 326] width 46 height 19
type input "14"
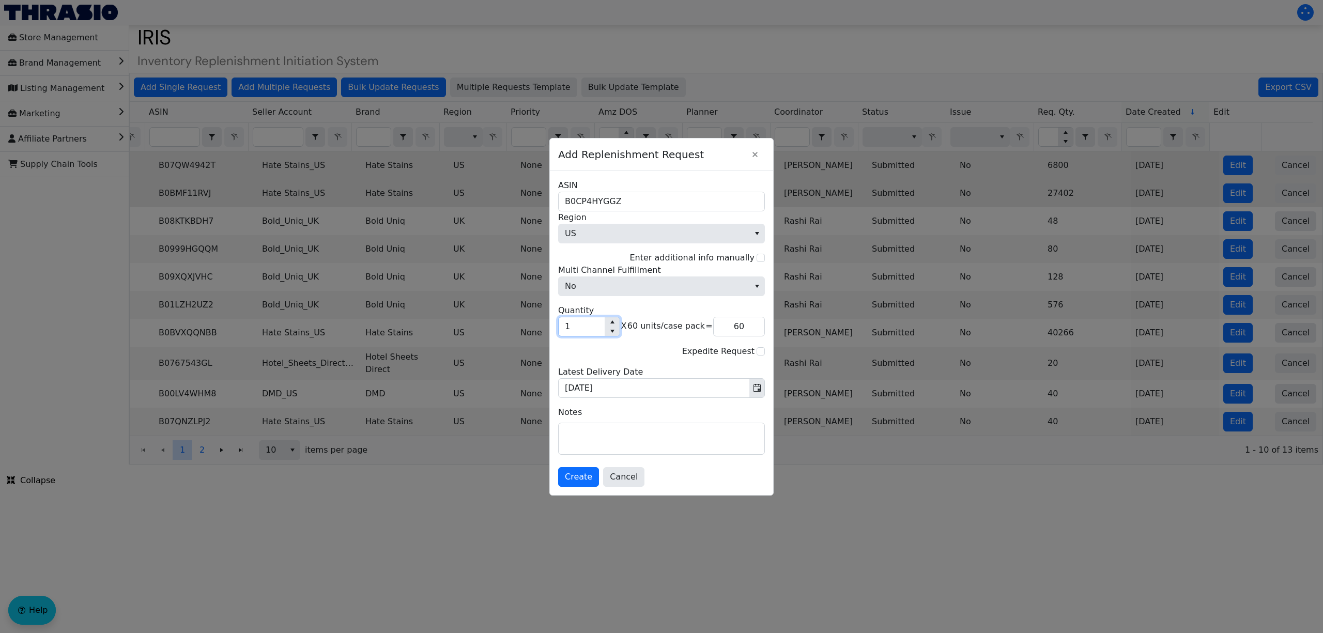
type input "840"
type input "14"
click at [606, 432] on textarea at bounding box center [662, 438] width 206 height 31
click at [645, 426] on textarea at bounding box center [662, 438] width 206 height 31
paste textarea "top priority item - need to sell through during prime so we can launch new mode…"
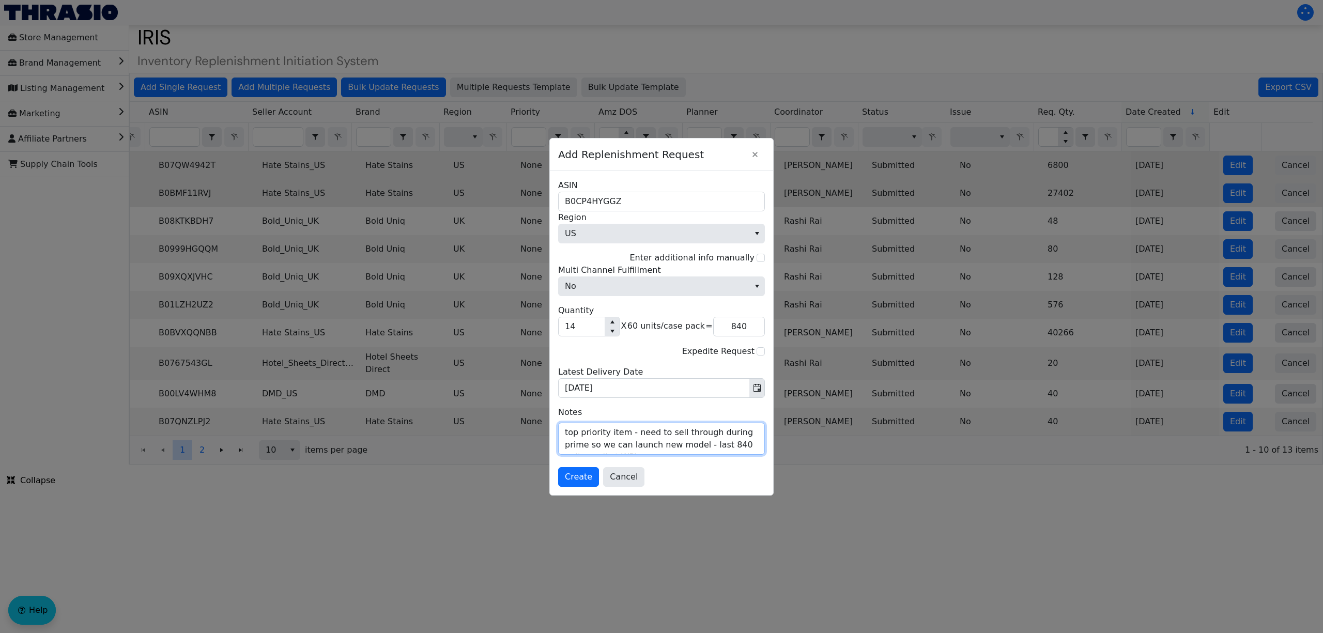
scroll to position [21, 0]
type textarea "top priority item - need to sell through during prime so we can launch new mode…"
click at [567, 480] on span "Create" at bounding box center [578, 477] width 27 height 12
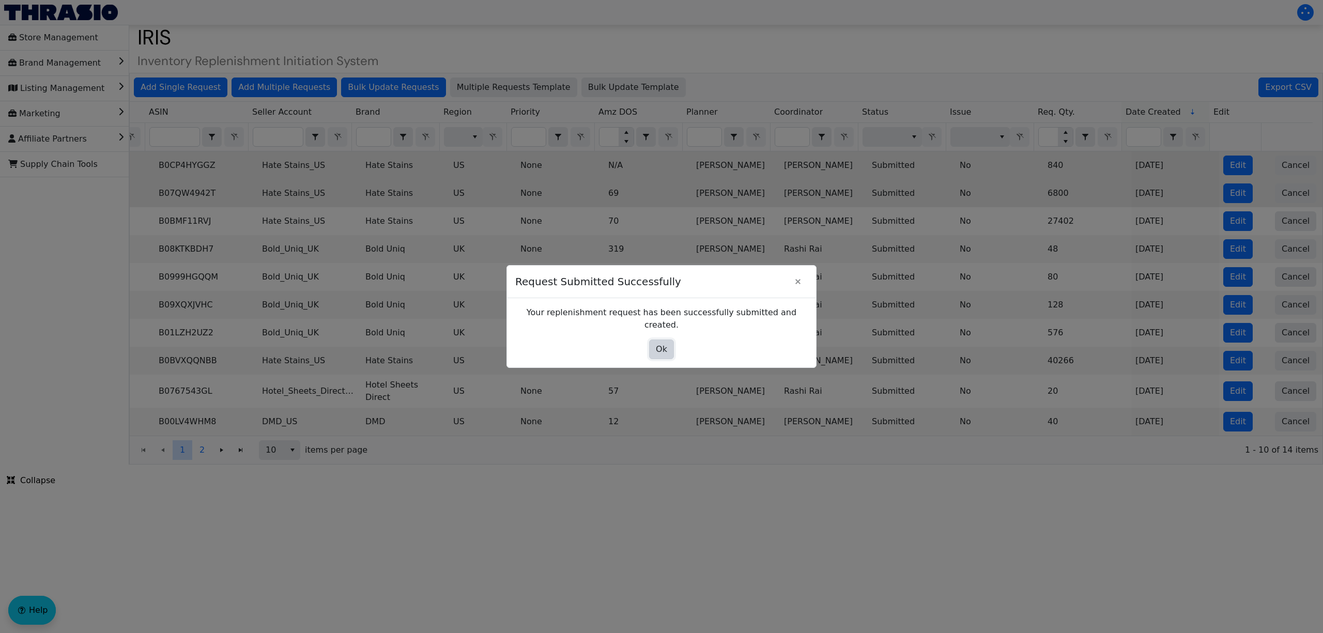
click at [665, 343] on span "Ok" at bounding box center [661, 349] width 11 height 12
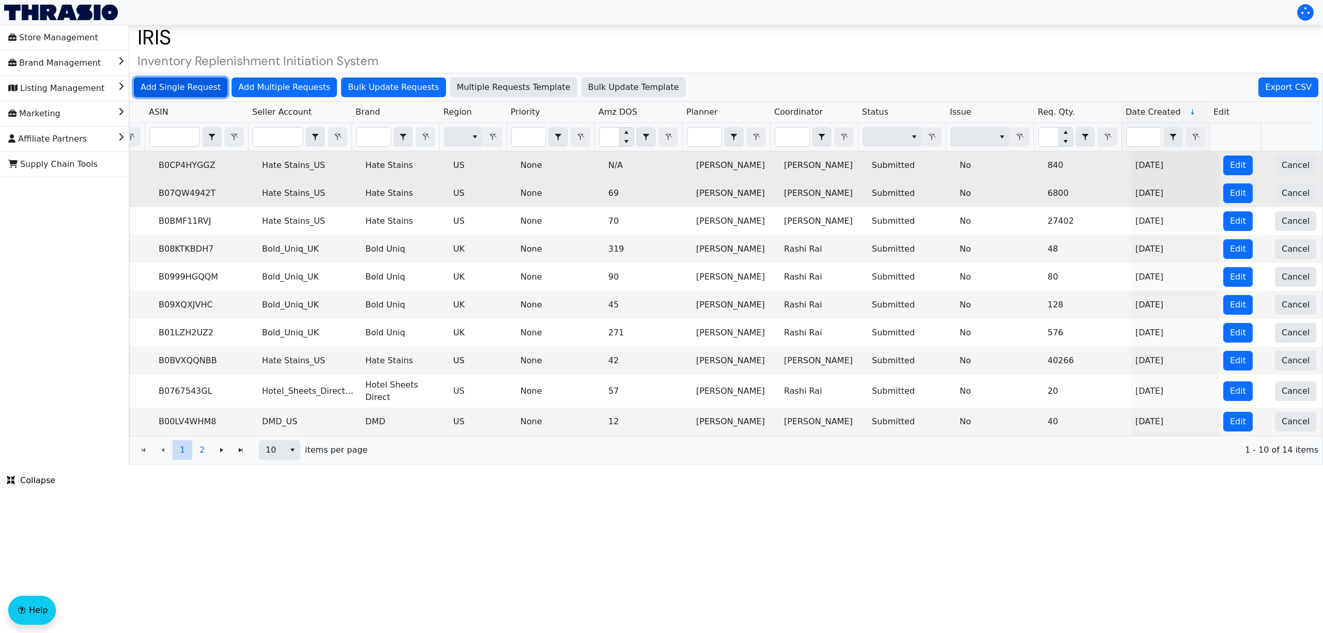
click at [183, 87] on span "Add Single Request" at bounding box center [181, 87] width 80 height 12
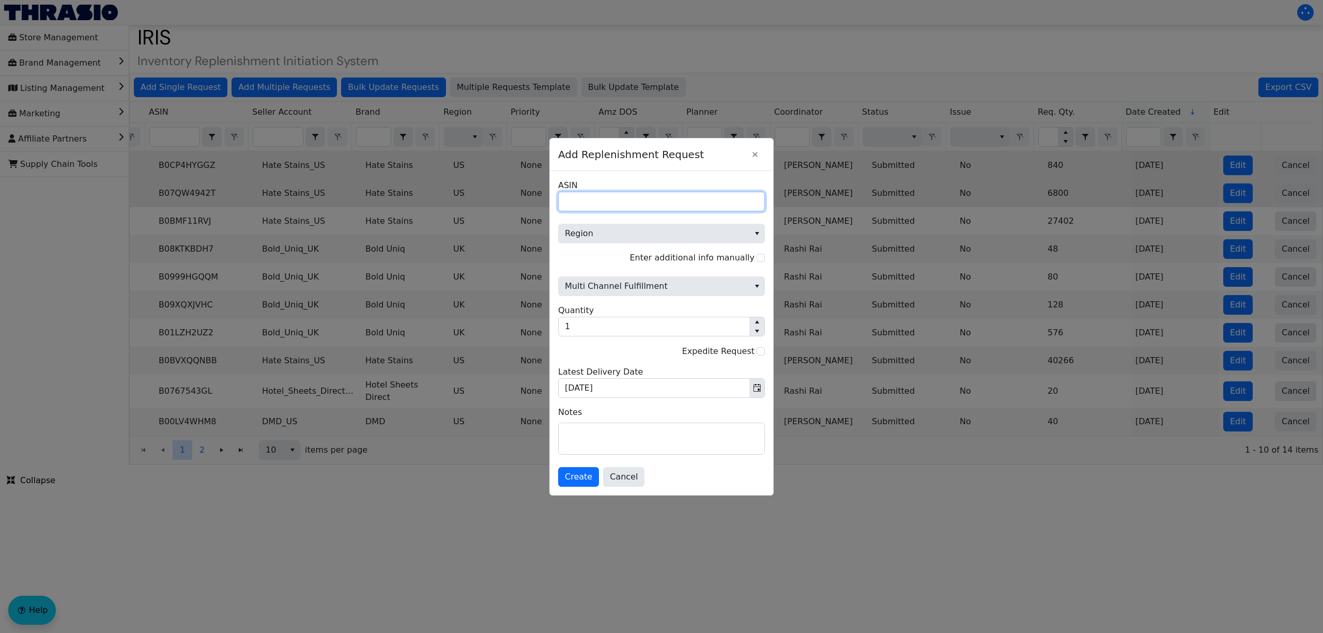
click at [642, 195] on input "ASIN" at bounding box center [661, 202] width 207 height 20
paste input "B0DPNKYPJ7"
type input "B0DPNKYPJ7"
click at [629, 228] on span "Region" at bounding box center [654, 233] width 178 height 12
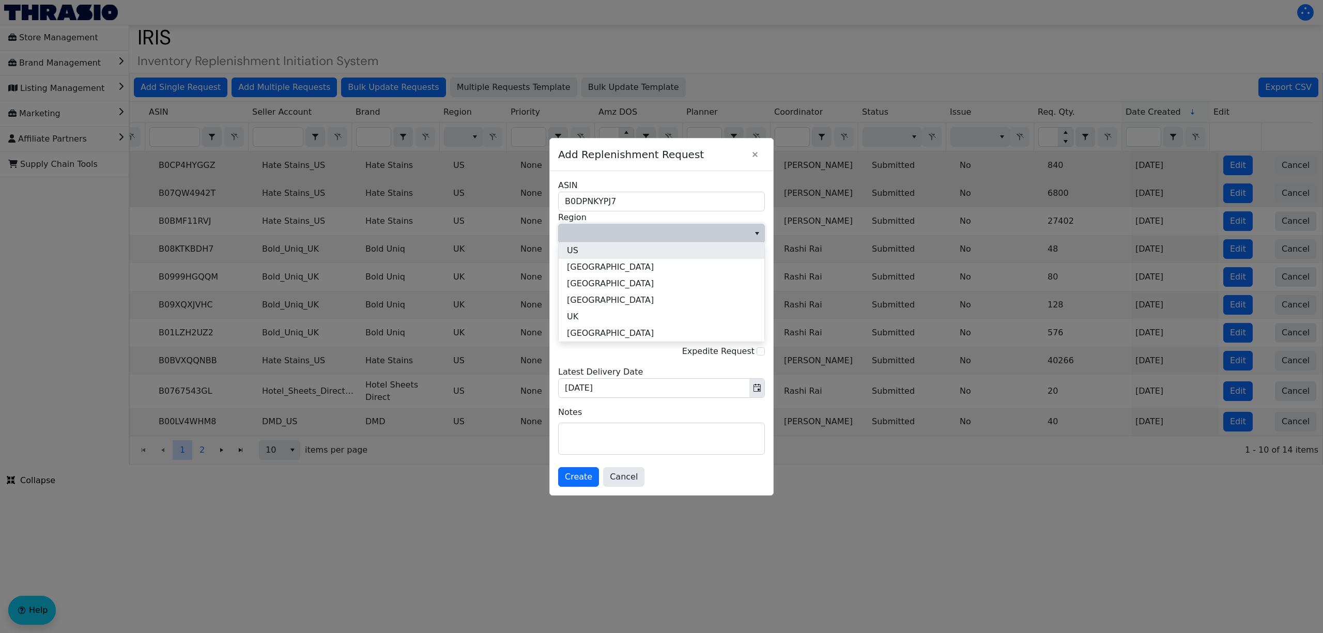
click at [617, 251] on li "US" at bounding box center [662, 250] width 206 height 17
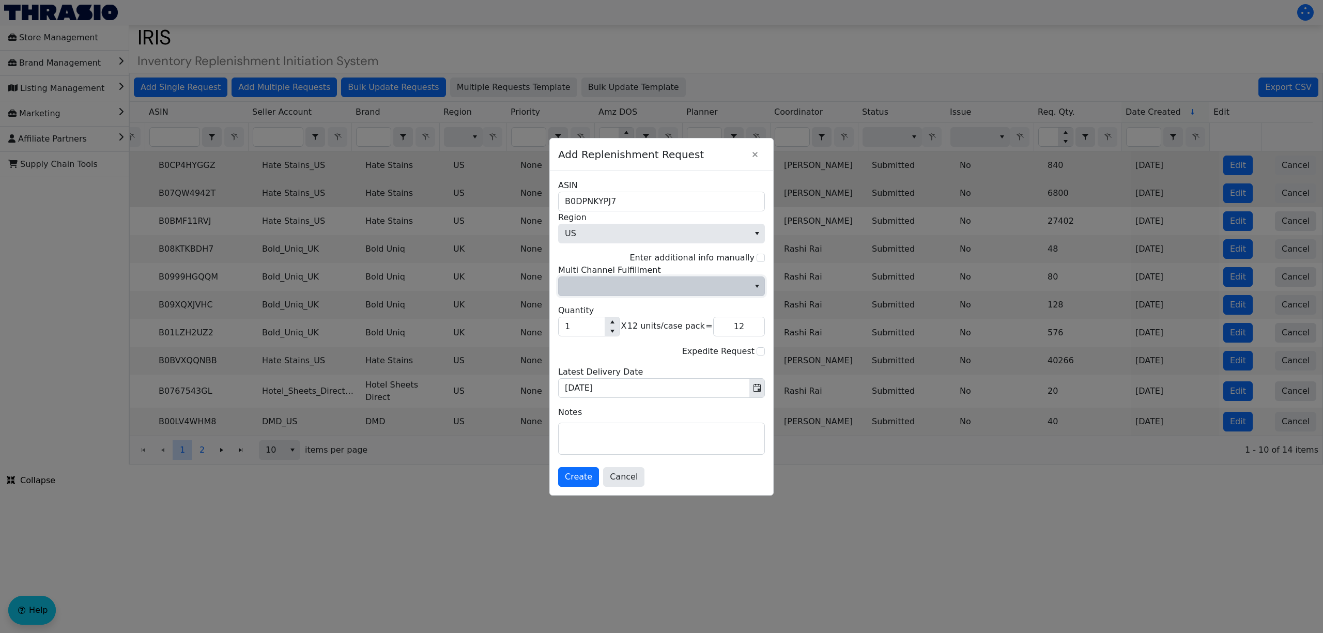
click at [608, 281] on span "Multi Channel Fulfillment" at bounding box center [654, 286] width 178 height 12
click at [601, 319] on li "No" at bounding box center [662, 321] width 206 height 17
click at [576, 323] on input "1" at bounding box center [582, 326] width 46 height 19
type input "3"
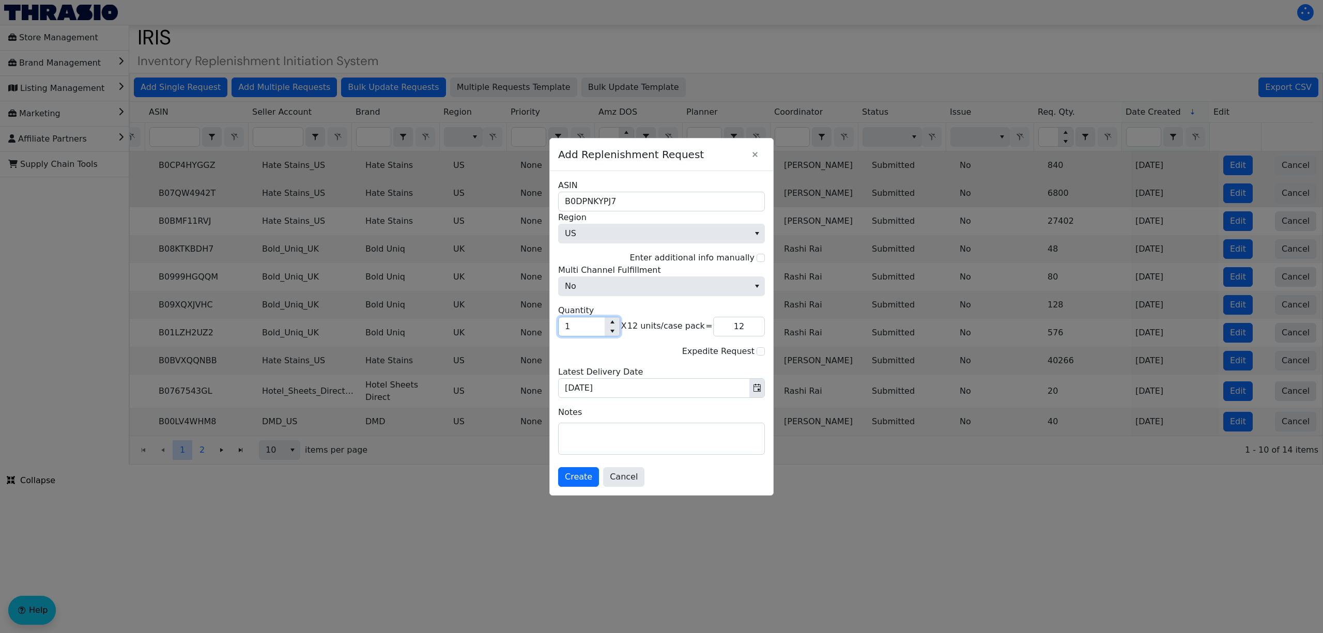
type input "36"
type input "31"
type input "372"
type input "318"
type input "3,816"
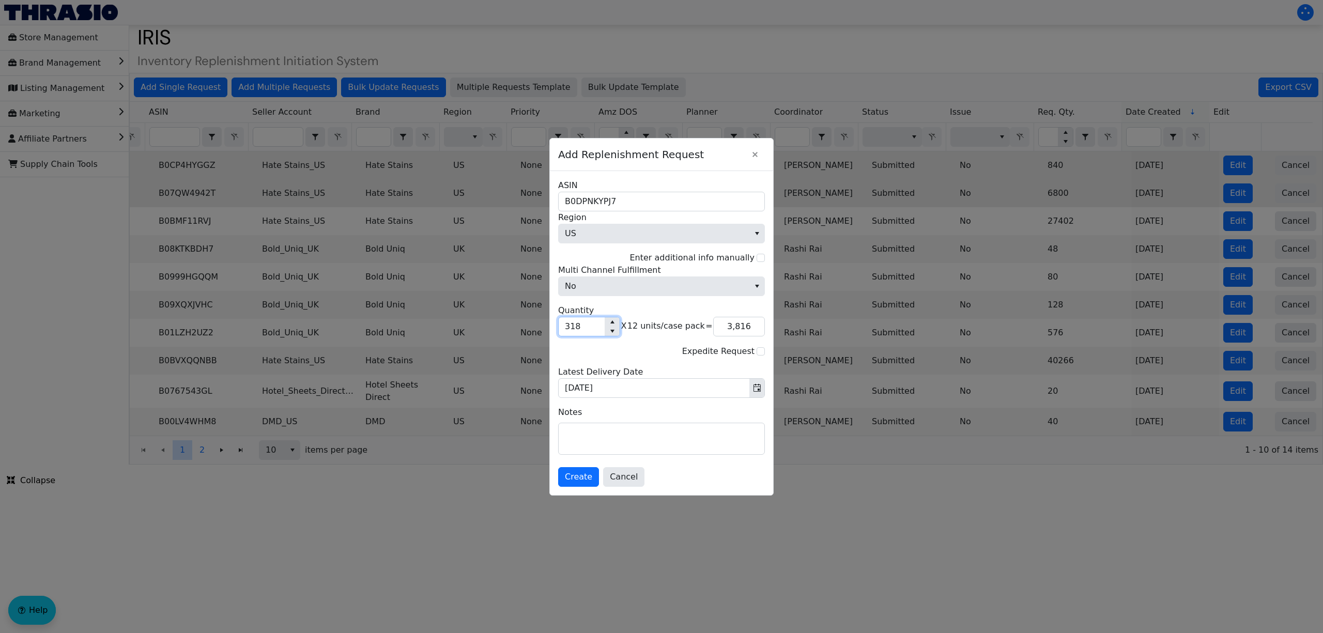
type input "318"
click at [650, 445] on textarea at bounding box center [662, 438] width 206 height 31
paste textarea "EXPEDITE top priority item - need these units for Oct prime WPI confirmed 3,816…"
type textarea "EXPEDITE top priority item - need these units for Oct prime WPI confirmed 3,816…"
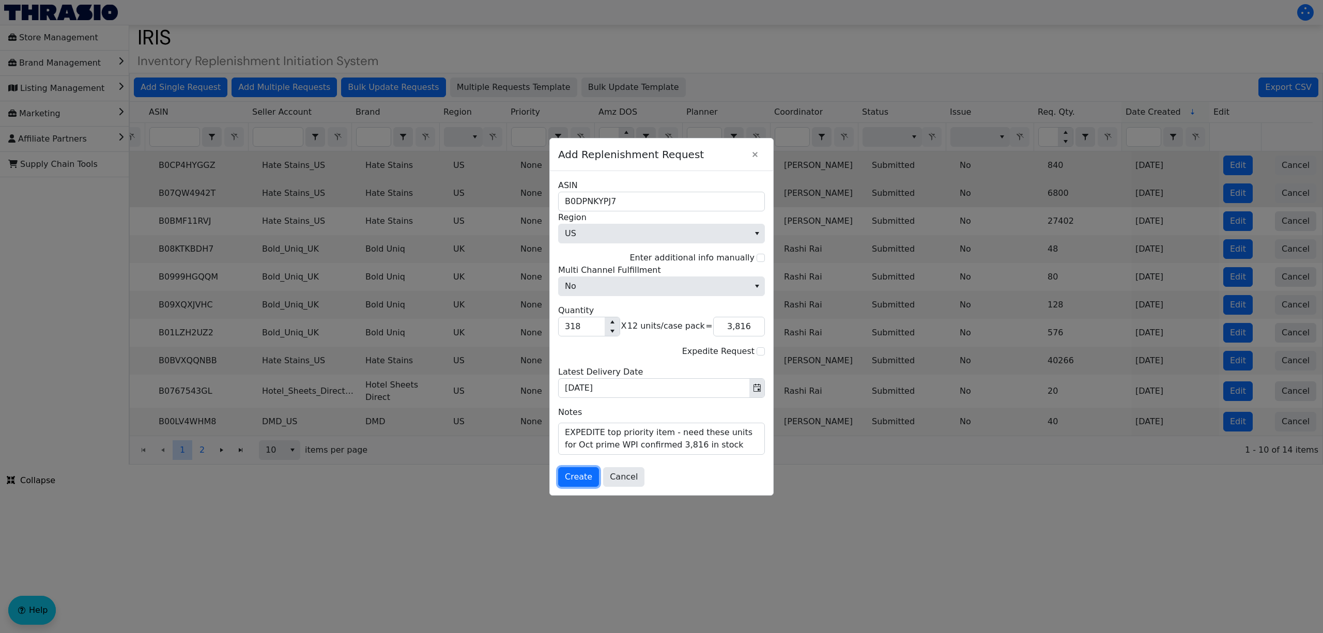
click at [571, 479] on span "Create" at bounding box center [578, 477] width 27 height 12
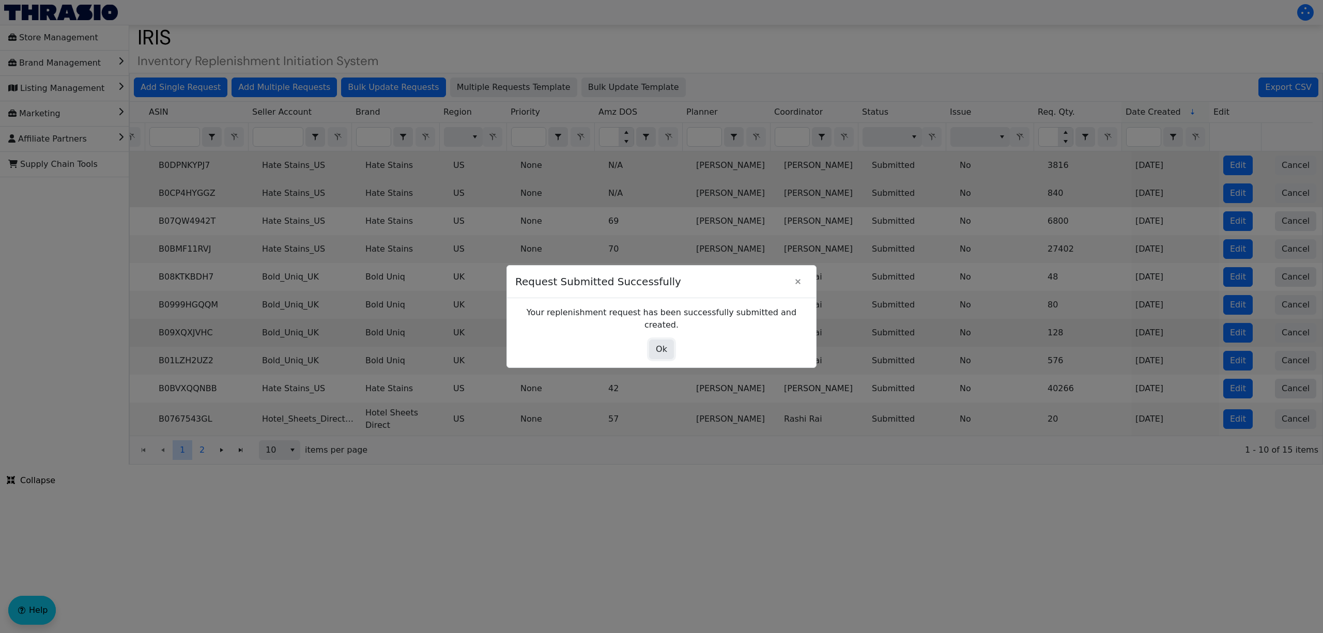
click at [659, 343] on span "Ok" at bounding box center [661, 349] width 11 height 12
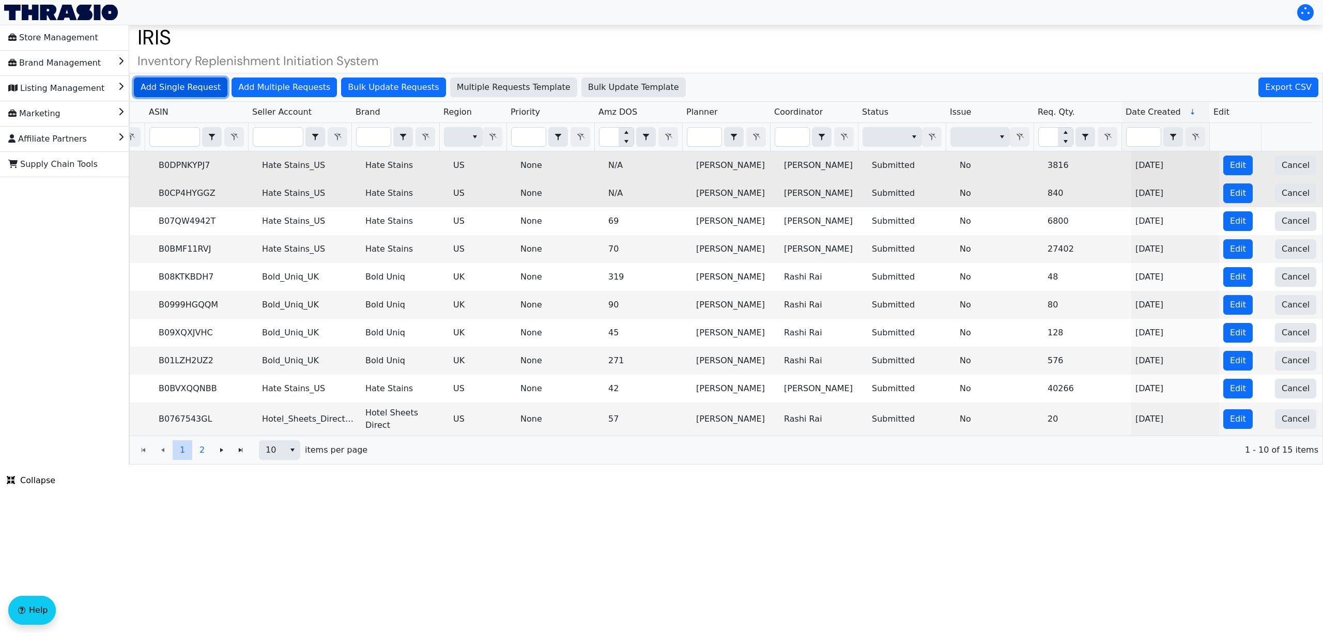
click at [176, 86] on span "Add Single Request" at bounding box center [181, 87] width 80 height 12
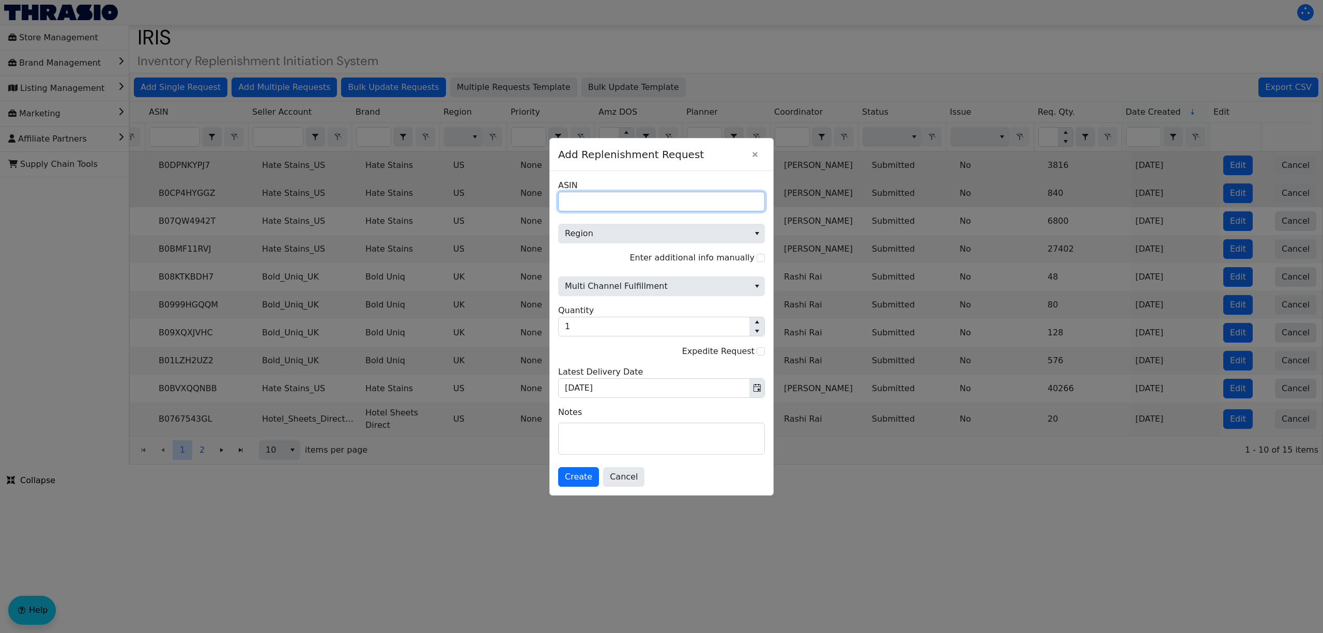
click at [586, 199] on input "ASIN" at bounding box center [661, 202] width 207 height 20
paste input "B0CC6NHFZQ"
type input "B0CC6NHFZQ"
click at [590, 230] on span "Region" at bounding box center [654, 233] width 178 height 12
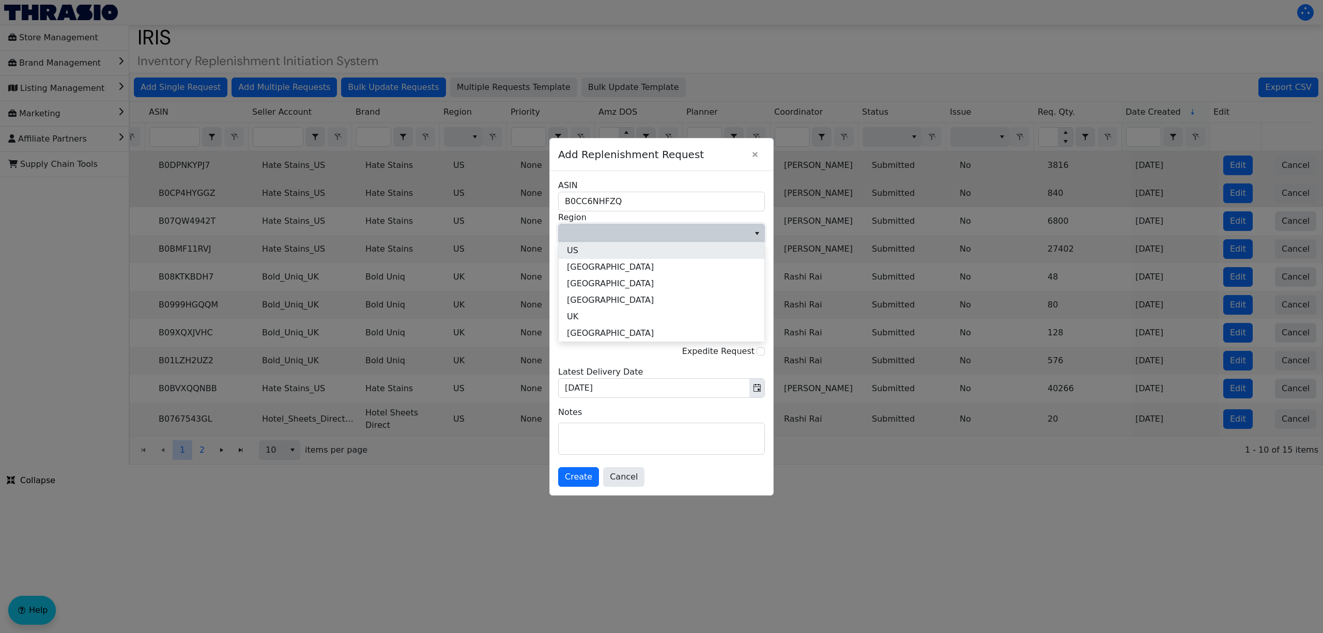
click at [597, 250] on li "US" at bounding box center [662, 250] width 206 height 17
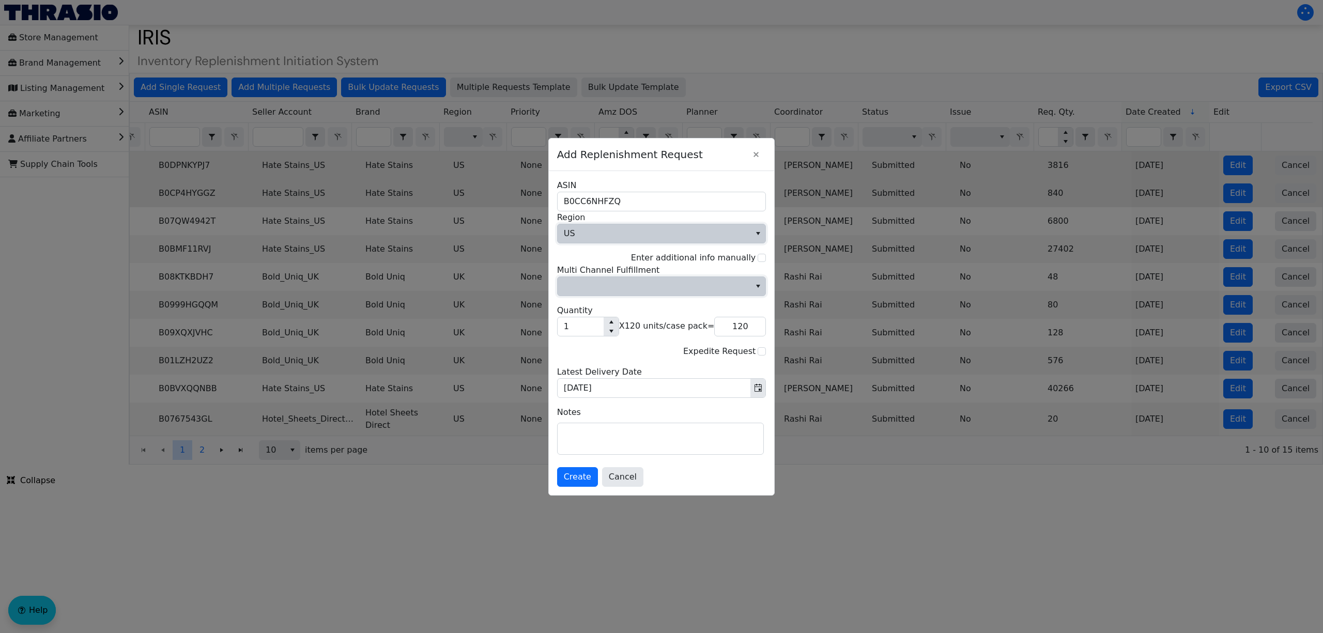
click at [608, 288] on span "Multi Channel Fulfillment" at bounding box center [654, 286] width 181 height 12
click at [613, 322] on li "No" at bounding box center [662, 321] width 206 height 17
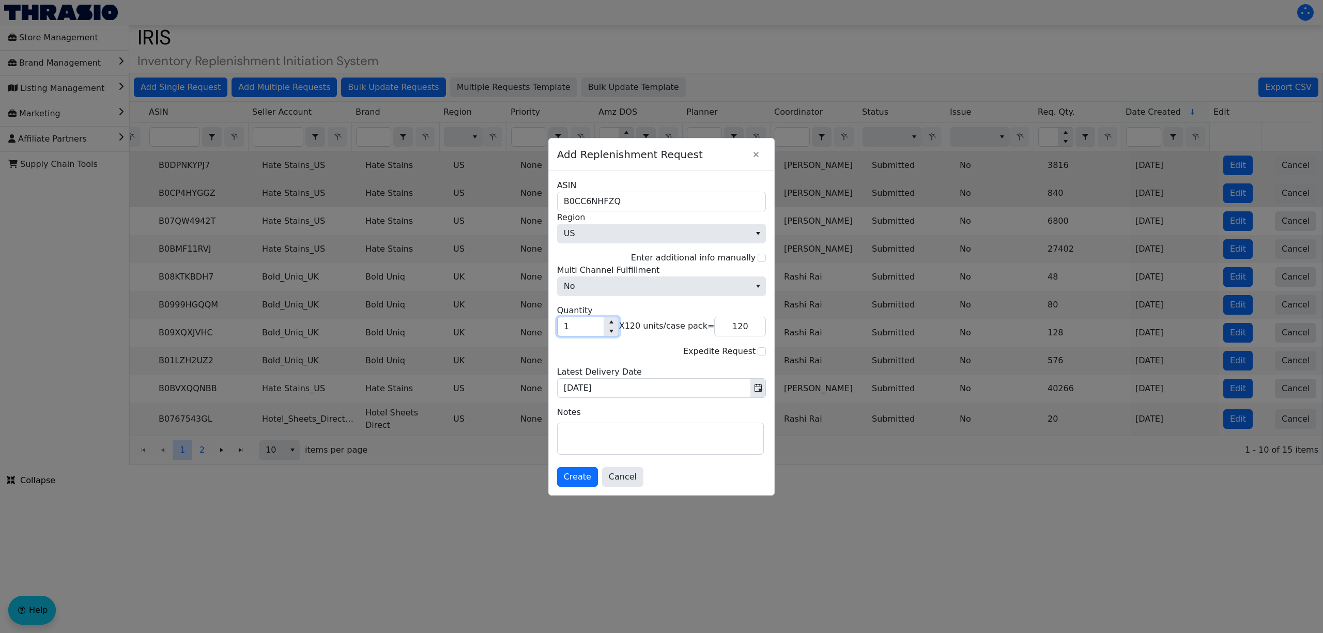
click at [578, 333] on input "1" at bounding box center [581, 326] width 46 height 19
type input "7"
type input "840"
type input "7"
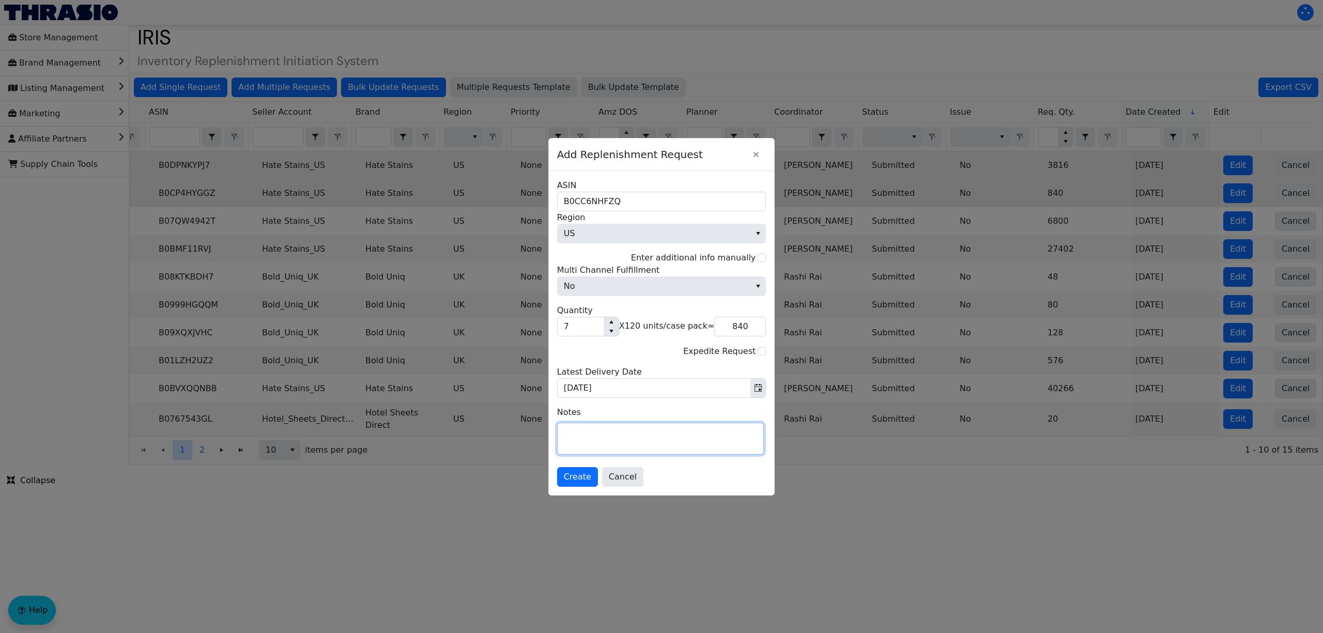
drag, startPoint x: 646, startPoint y: 443, endPoint x: 642, endPoint y: 439, distance: 5.5
click at [646, 443] on textarea at bounding box center [661, 438] width 206 height 31
paste textarea "top priority item - need to sell through during prime so we can launch new mode…"
type textarea "top priority item - need to sell through during prime so we can launch new mode…"
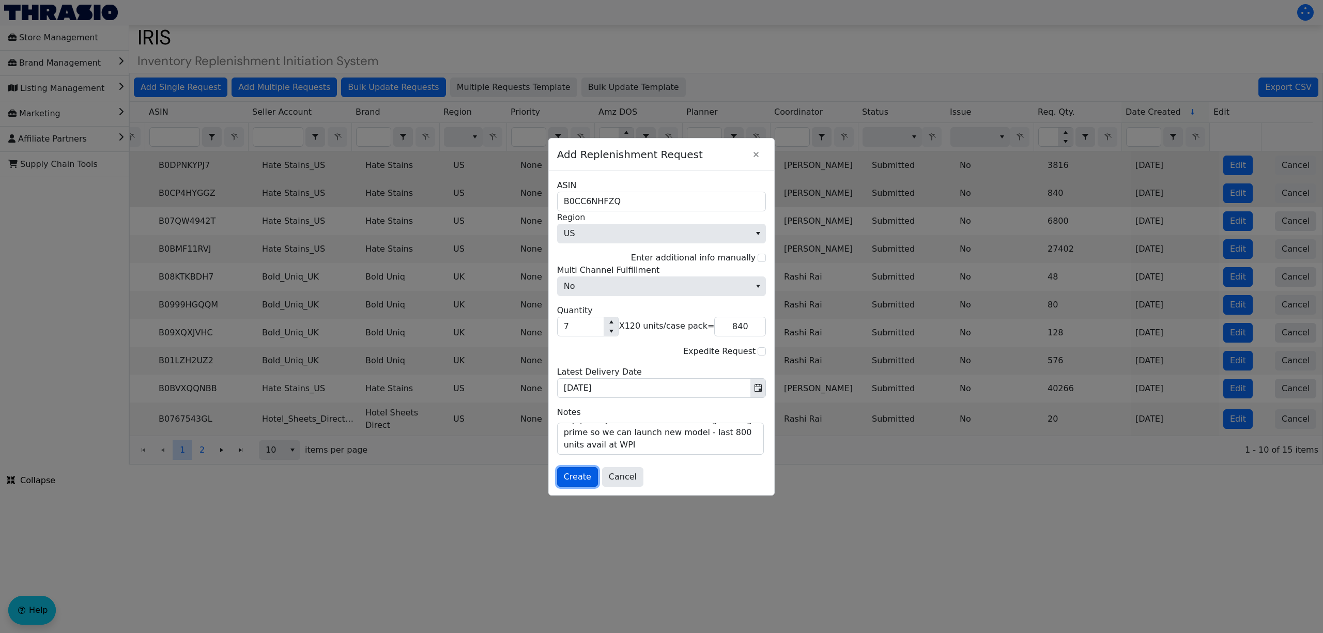
click at [570, 479] on span "Create" at bounding box center [577, 477] width 27 height 12
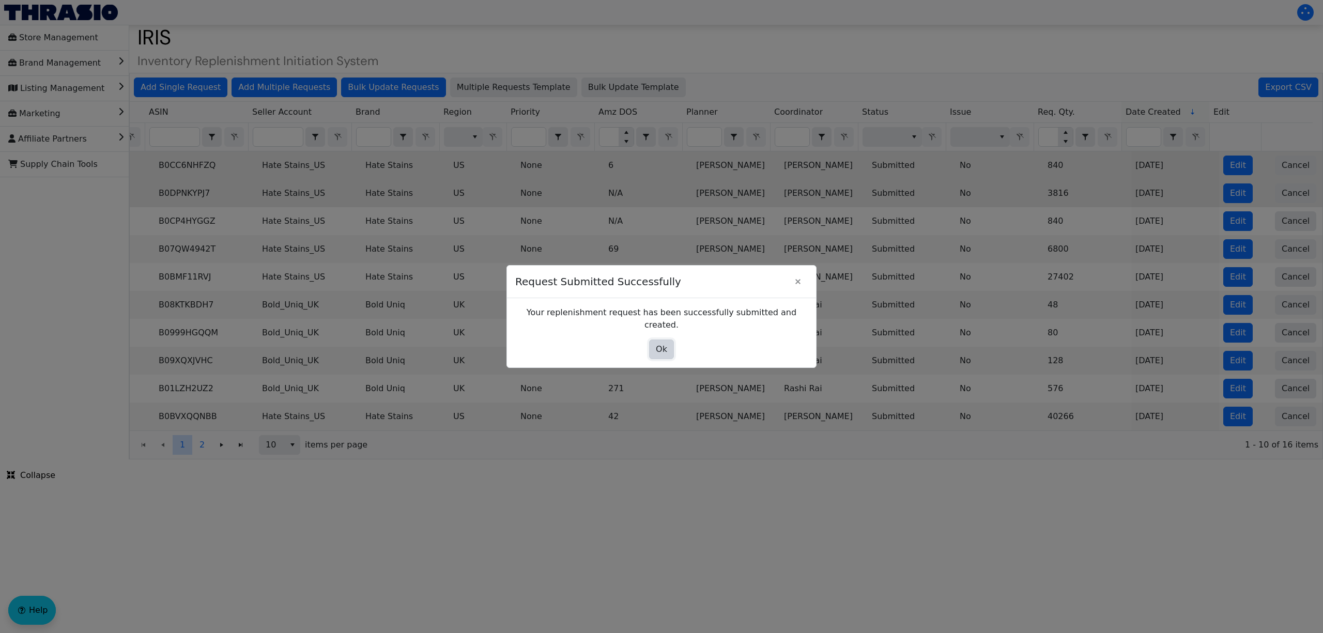
drag, startPoint x: 658, startPoint y: 336, endPoint x: 279, endPoint y: 339, distance: 378.4
click at [658, 340] on button "Ok" at bounding box center [661, 350] width 25 height 20
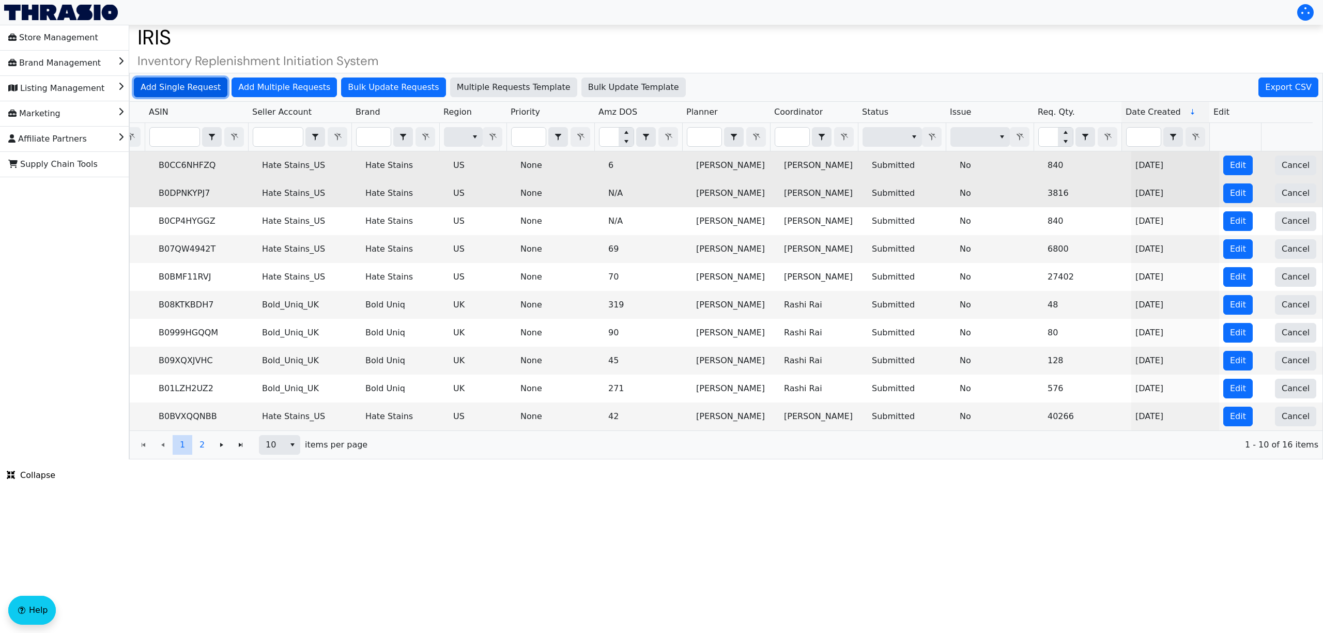
click at [160, 83] on span "Add Single Request" at bounding box center [181, 87] width 80 height 12
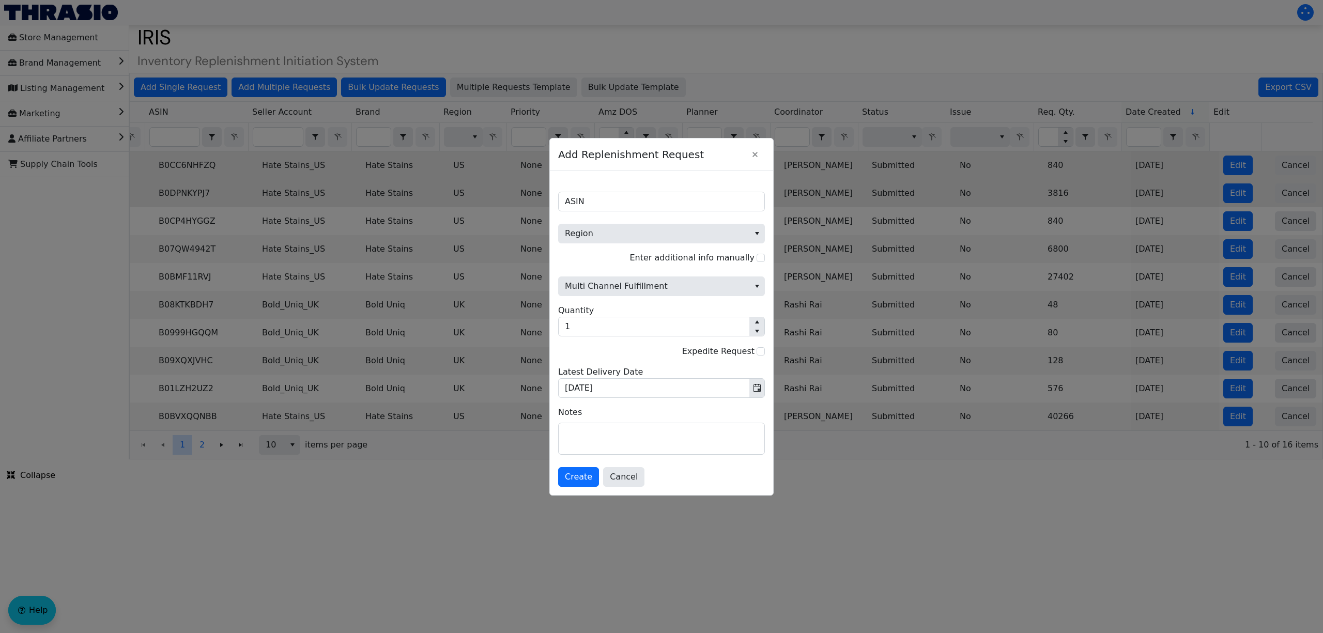
click at [635, 211] on span "Region" at bounding box center [661, 227] width 207 height 32
click at [631, 199] on input "ASIN" at bounding box center [661, 202] width 207 height 20
paste input "B0CC6M7KW2"
type input "B0CC6M7KW2"
click at [632, 220] on span "Region" at bounding box center [661, 227] width 207 height 32
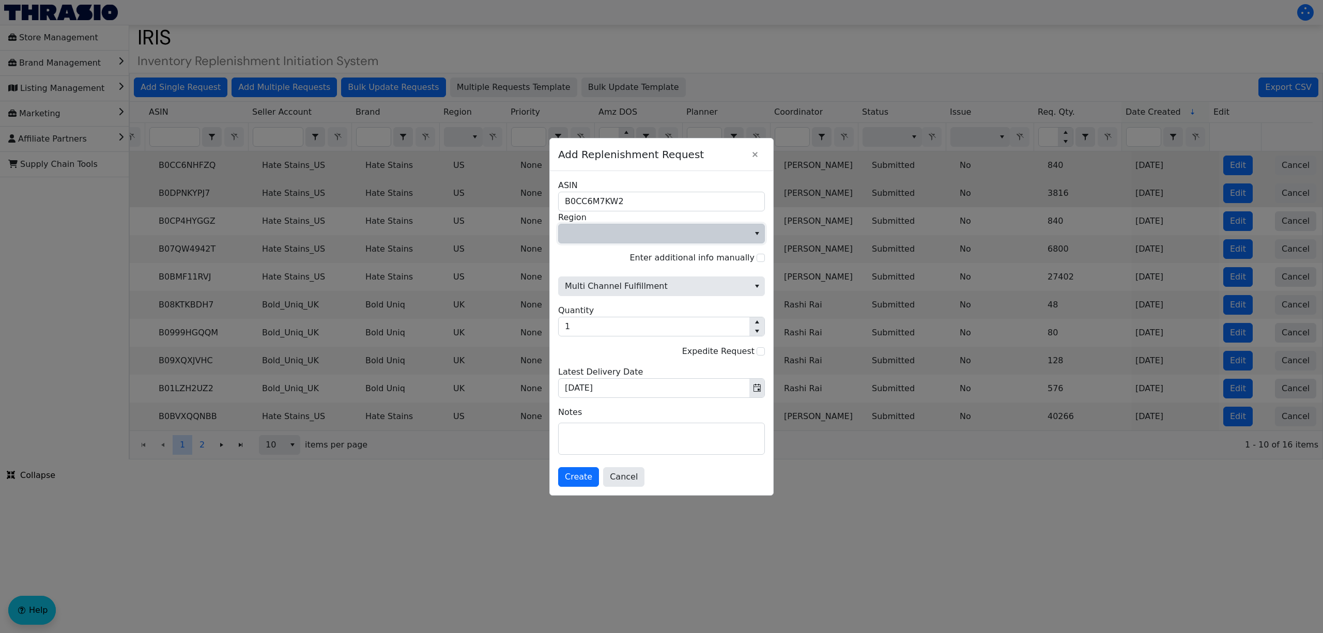
click at [629, 224] on span "Region" at bounding box center [654, 233] width 191 height 19
click at [614, 246] on li "US" at bounding box center [662, 250] width 206 height 17
click at [619, 288] on span "Multi Channel Fulfillment" at bounding box center [654, 286] width 178 height 12
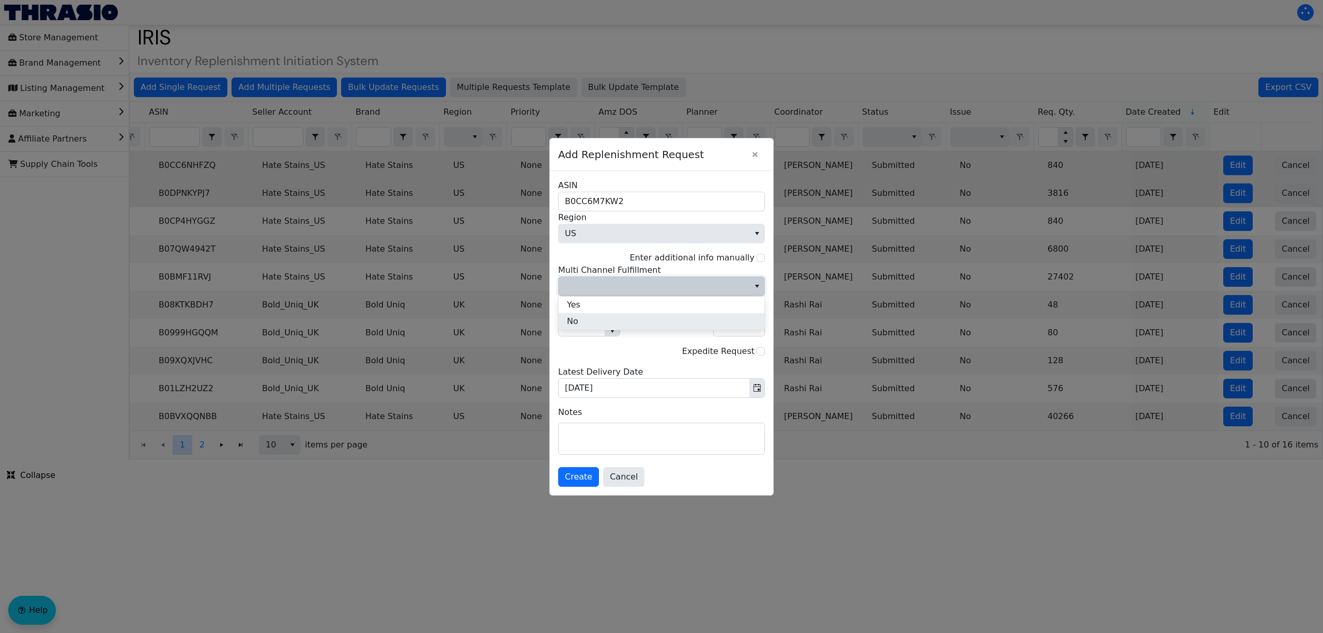
click at [620, 322] on li "No" at bounding box center [662, 321] width 206 height 17
click at [586, 330] on input "1" at bounding box center [582, 326] width 46 height 19
click at [592, 327] on input "1" at bounding box center [582, 326] width 46 height 19
type input "2"
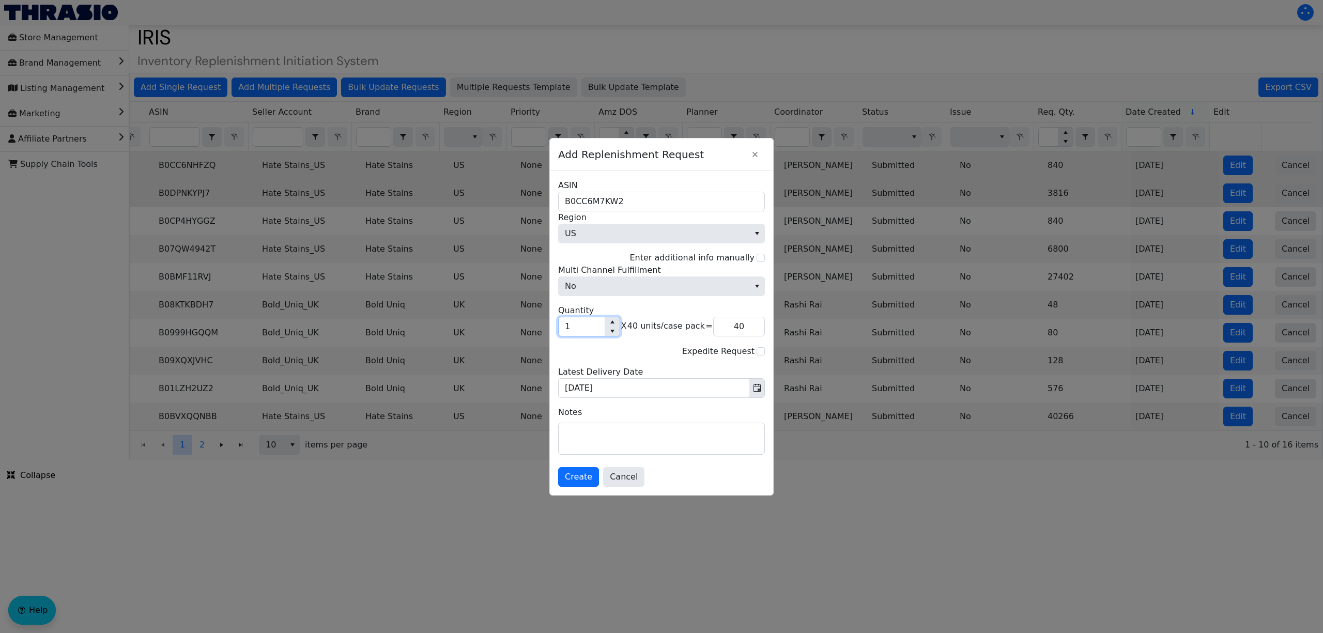
type input "80"
type input "25"
type input "1,000"
type input "25"
click at [648, 438] on textarea at bounding box center [662, 438] width 206 height 31
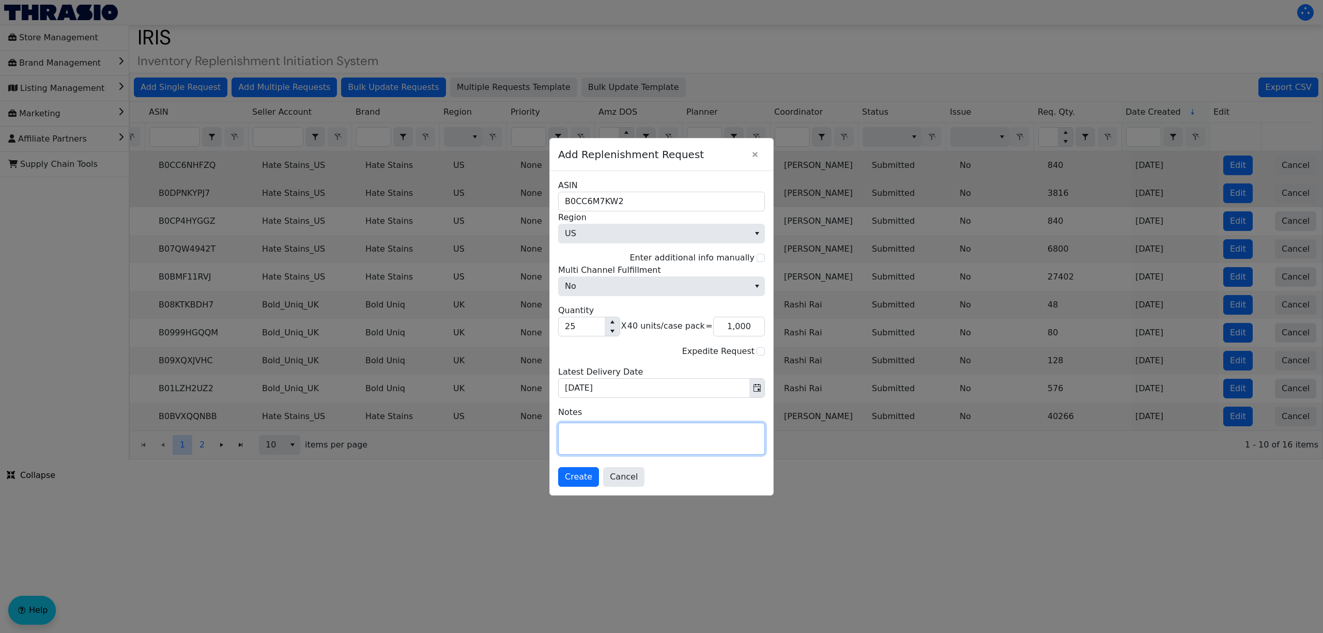
paste textarea "EXPEDITE OOS"
type textarea "EXPEDITE OOS"
click at [566, 480] on span "Create" at bounding box center [578, 477] width 27 height 12
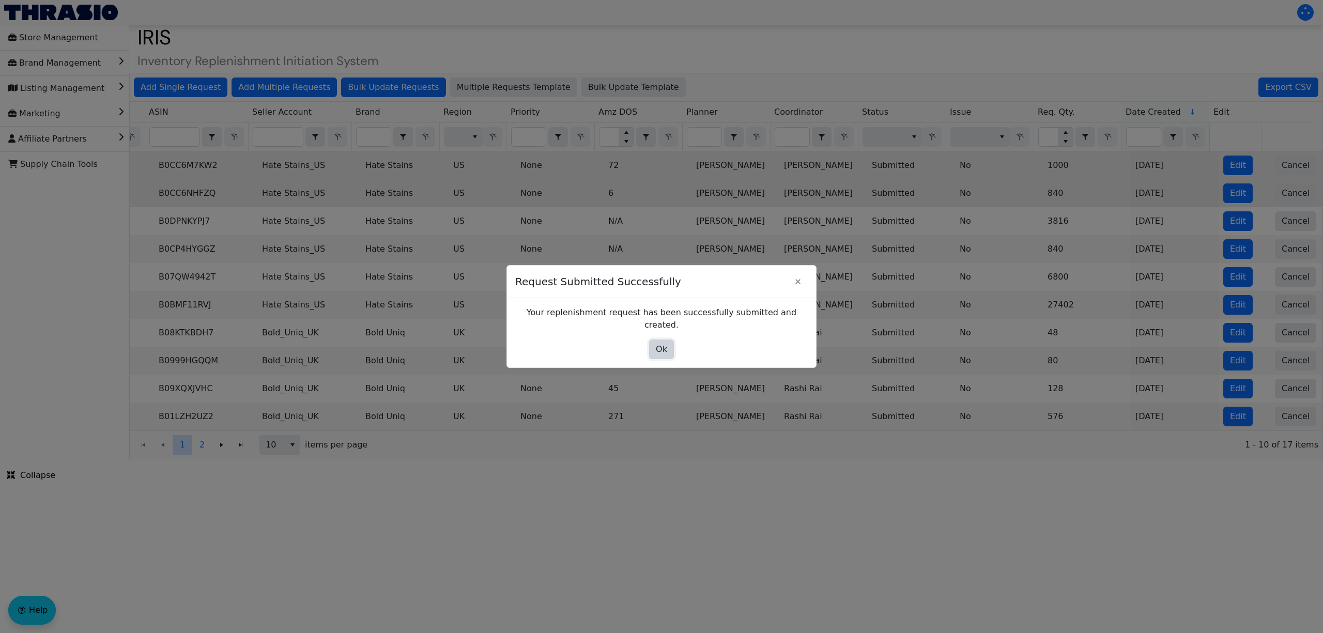
click at [654, 345] on button "Ok" at bounding box center [661, 350] width 25 height 20
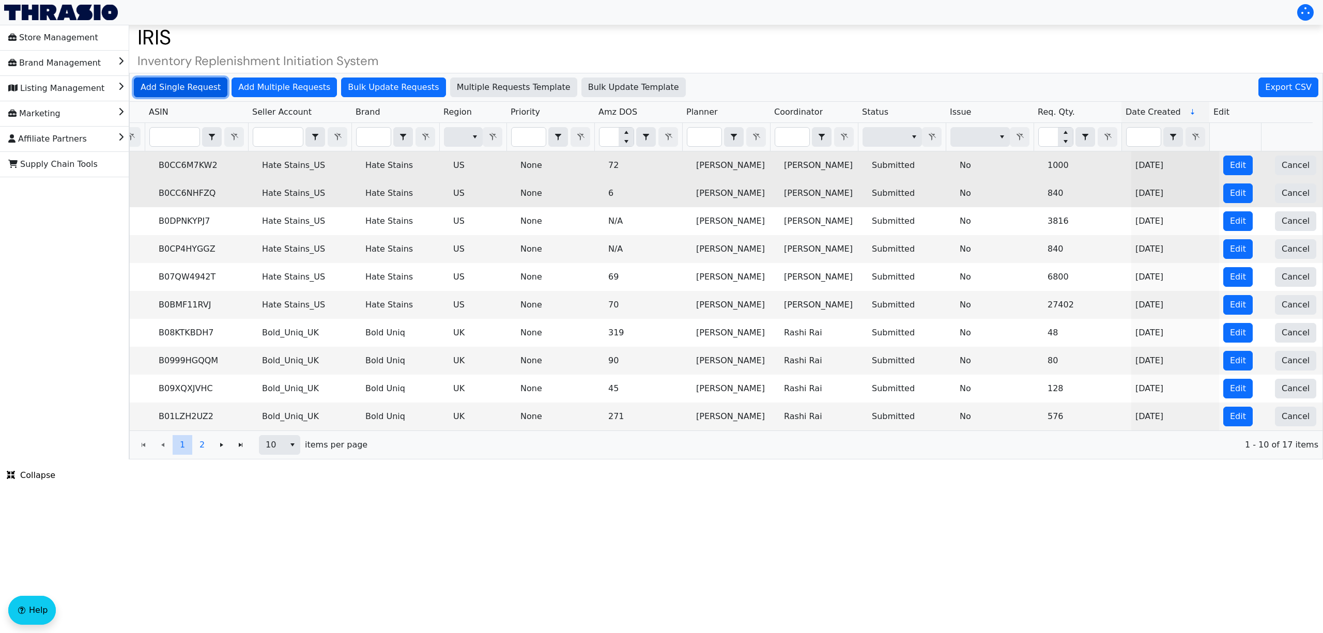
click at [195, 85] on span "Add Single Request" at bounding box center [181, 87] width 80 height 12
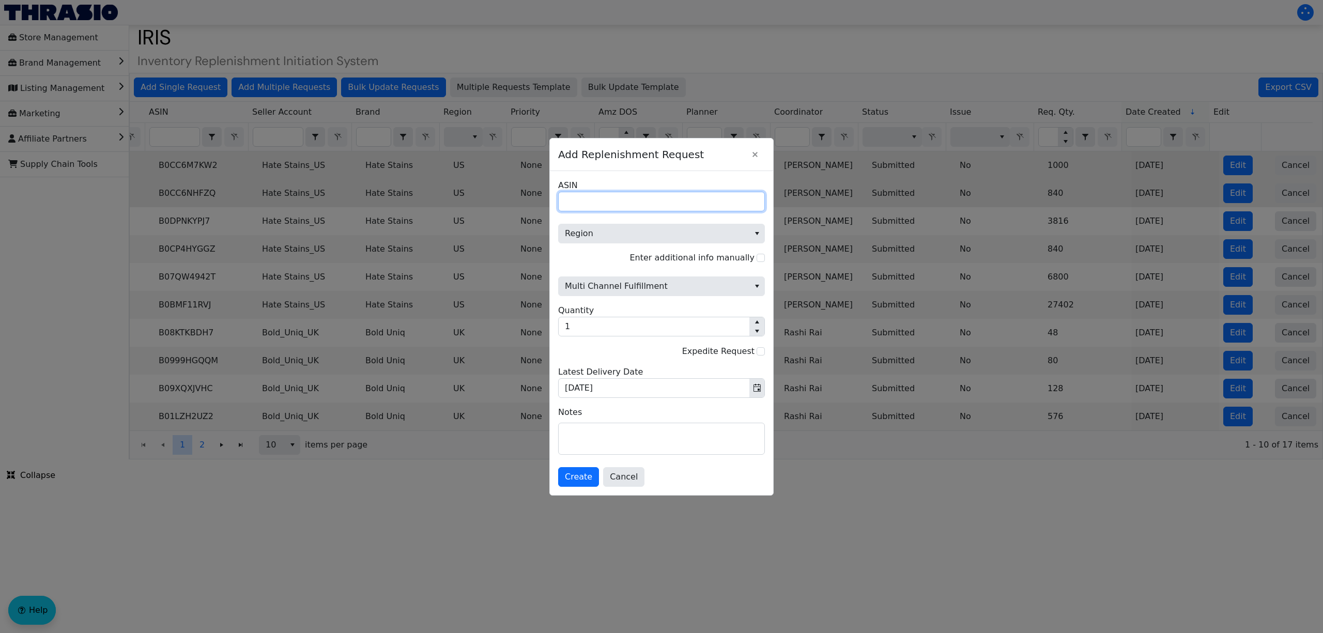
click at [607, 199] on input "ASIN" at bounding box center [661, 202] width 207 height 20
paste input "B07QQ3M74T"
type input "B07QQ3M74T"
click at [596, 227] on span "Region" at bounding box center [654, 233] width 178 height 12
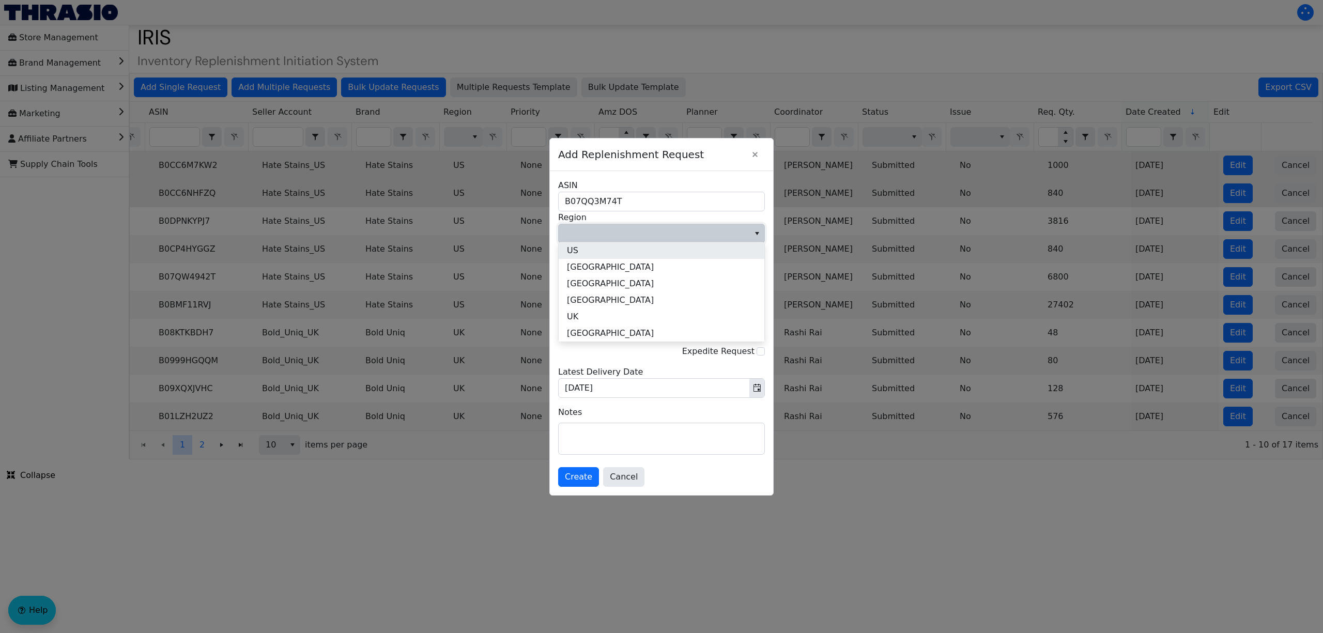
click at [596, 247] on li "US" at bounding box center [662, 250] width 206 height 17
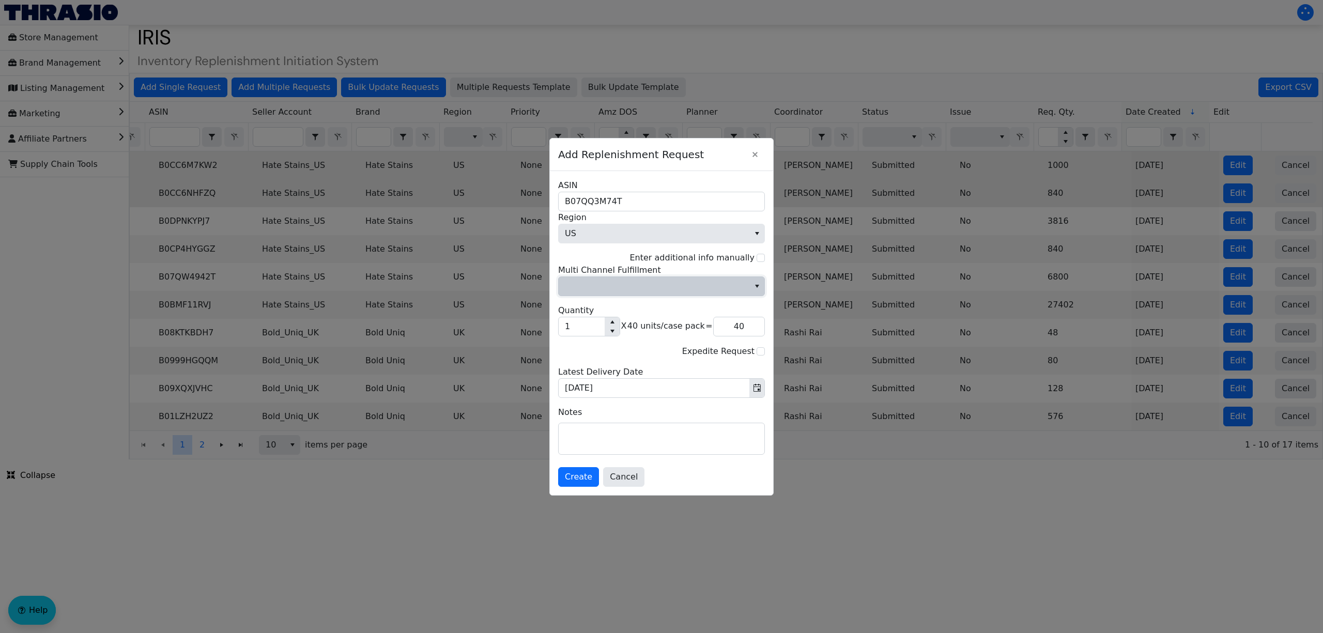
click at [604, 287] on span "Multi Channel Fulfillment" at bounding box center [654, 286] width 178 height 12
click at [609, 323] on li "No" at bounding box center [662, 321] width 206 height 17
click at [606, 358] on div "Expedite Request" at bounding box center [661, 351] width 207 height 13
click at [596, 331] on input "1" at bounding box center [582, 326] width 46 height 19
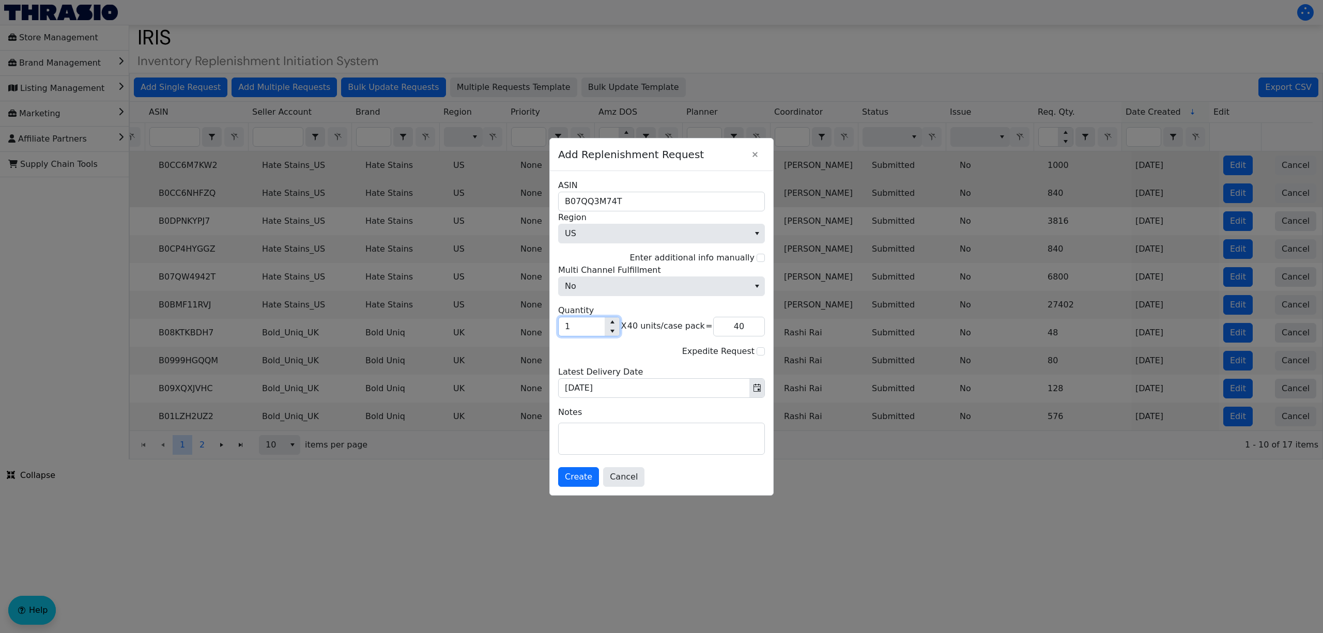
type input "4"
type input "160"
type input "49"
type input "1,960"
type input "499"
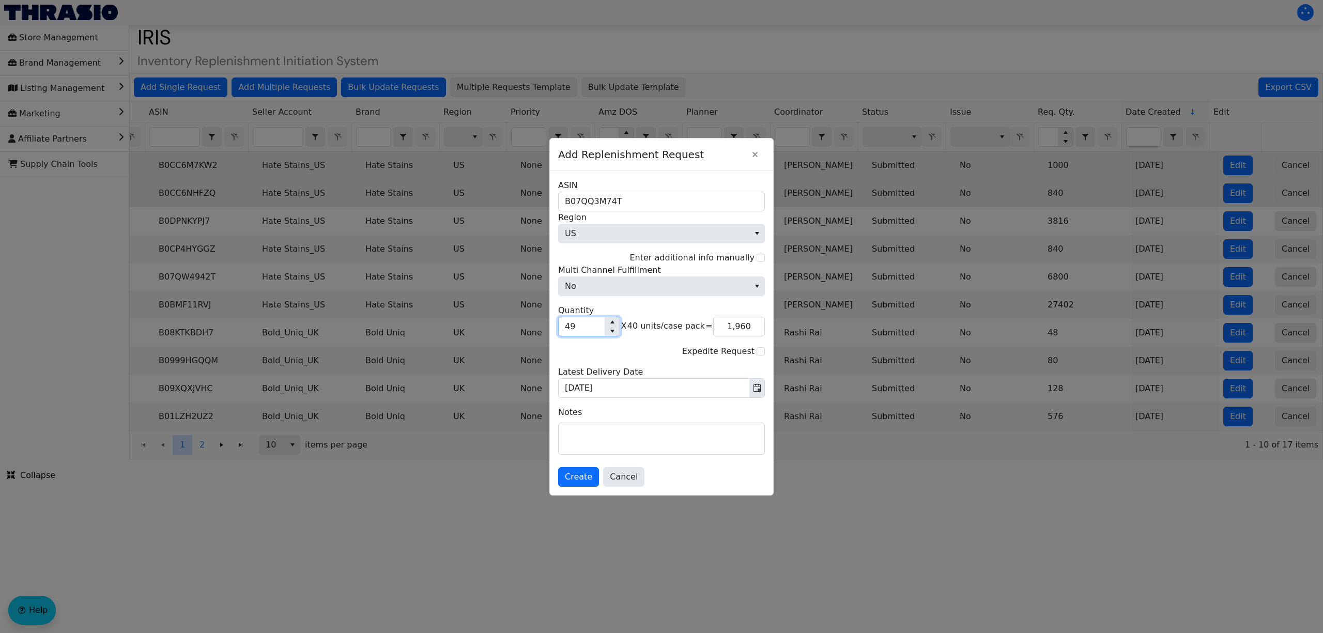
type input "19,960"
type input "499"
click at [624, 445] on textarea at bounding box center [662, 438] width 206 height 31
click at [581, 476] on span "Create" at bounding box center [578, 477] width 27 height 12
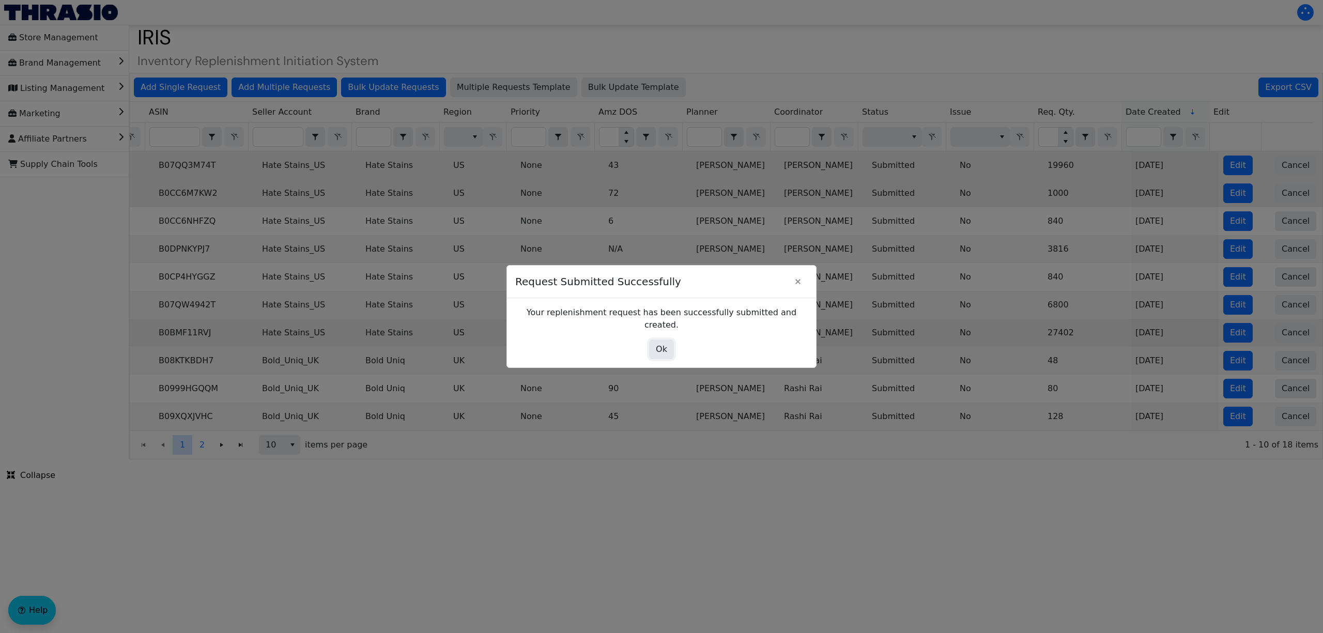
drag, startPoint x: 664, startPoint y: 348, endPoint x: 636, endPoint y: 331, distance: 32.9
click at [664, 348] on span "Ok" at bounding box center [661, 349] width 11 height 12
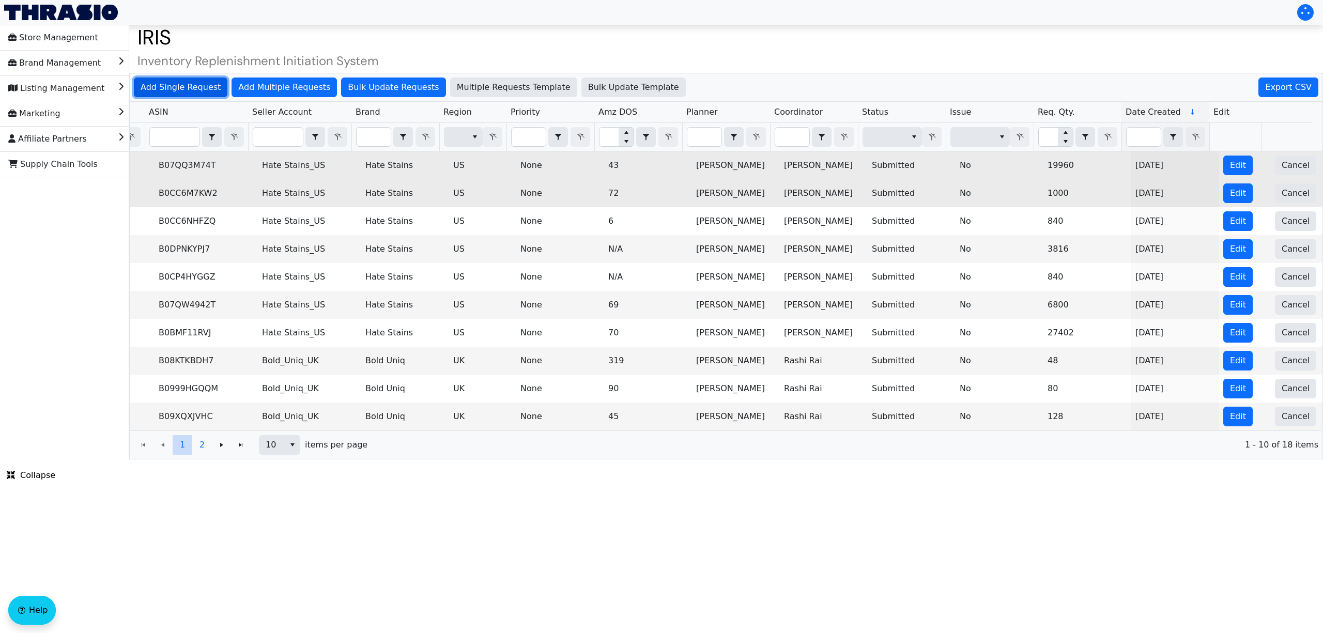
click at [169, 85] on span "Add Single Request" at bounding box center [181, 87] width 80 height 12
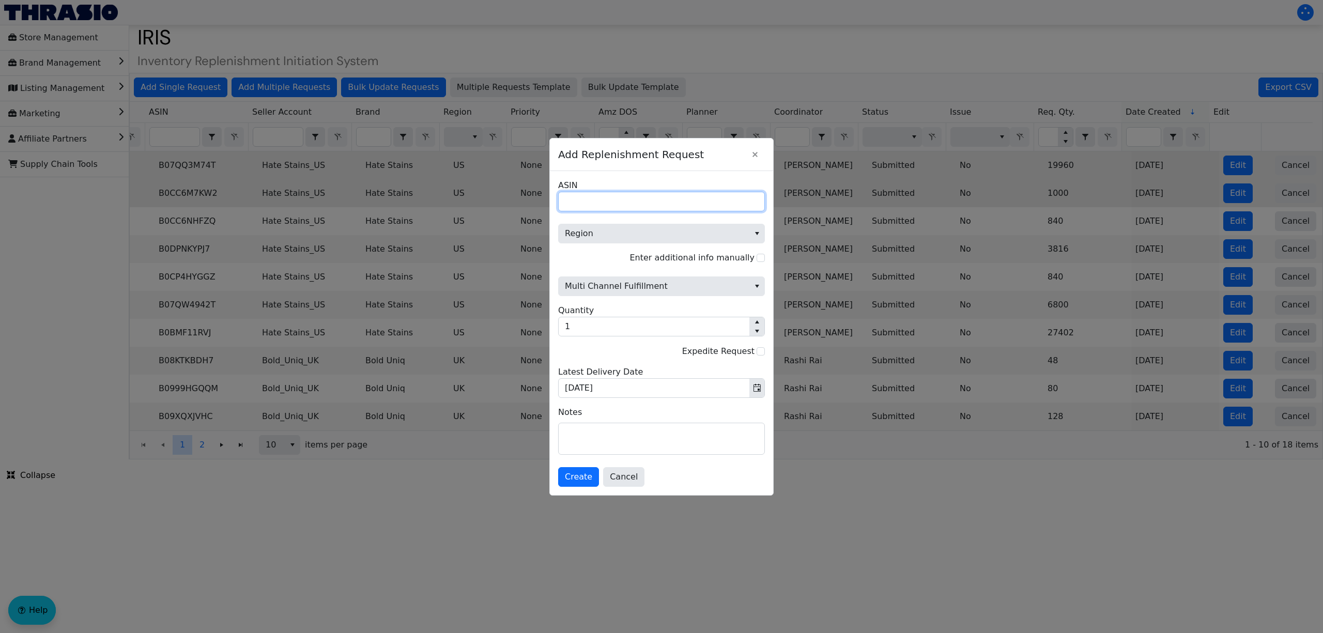
click at [584, 197] on input "ASIN" at bounding box center [661, 202] width 207 height 20
paste input "B078WCTVV9"
type input "B078WCTVV9"
click at [586, 230] on span "Region" at bounding box center [654, 233] width 178 height 12
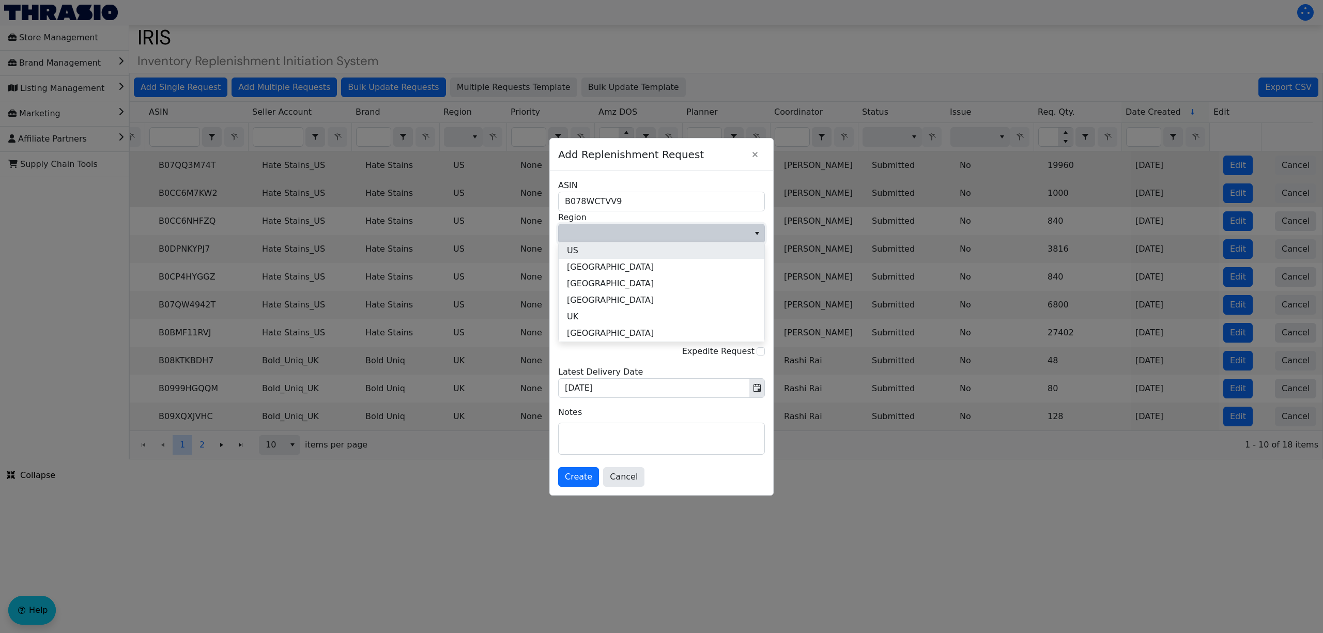
click at [588, 251] on li "US" at bounding box center [662, 250] width 206 height 17
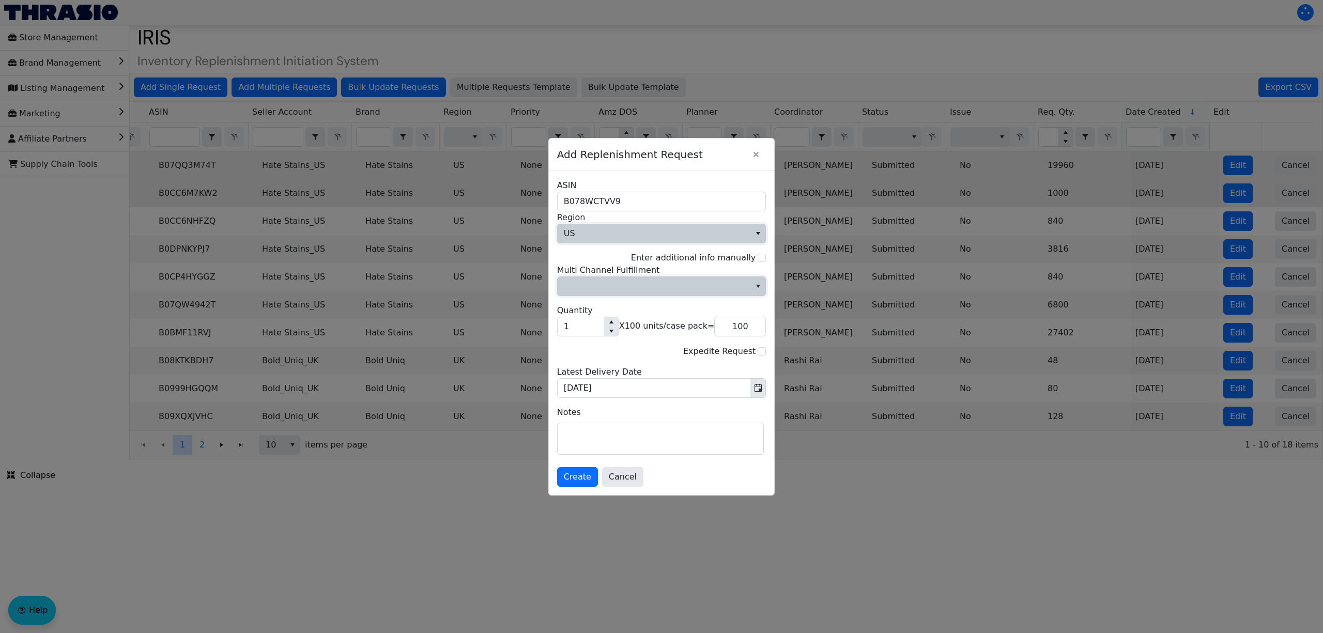
click at [599, 288] on span "Multi Channel Fulfillment" at bounding box center [654, 286] width 181 height 12
click at [603, 318] on li "No" at bounding box center [662, 321] width 206 height 17
click at [571, 331] on input "1" at bounding box center [581, 326] width 46 height 19
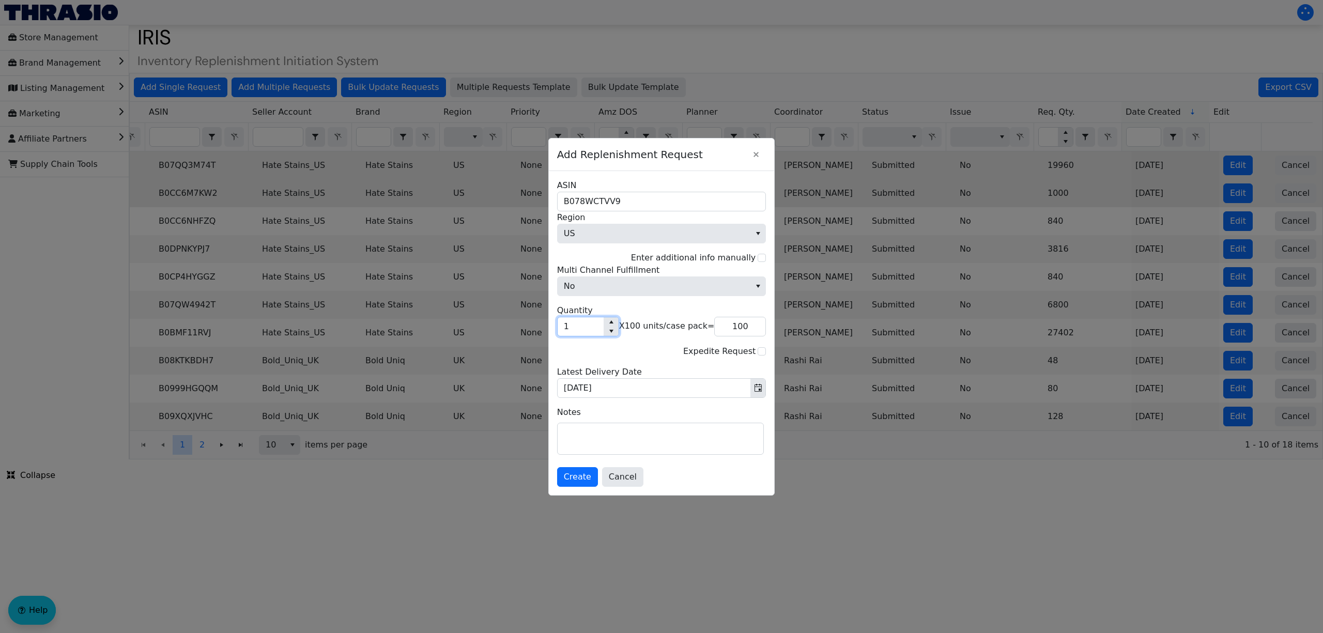
click at [571, 331] on input "1" at bounding box center [581, 326] width 46 height 19
type input "7"
type input "700"
type input "78"
type input "7,800"
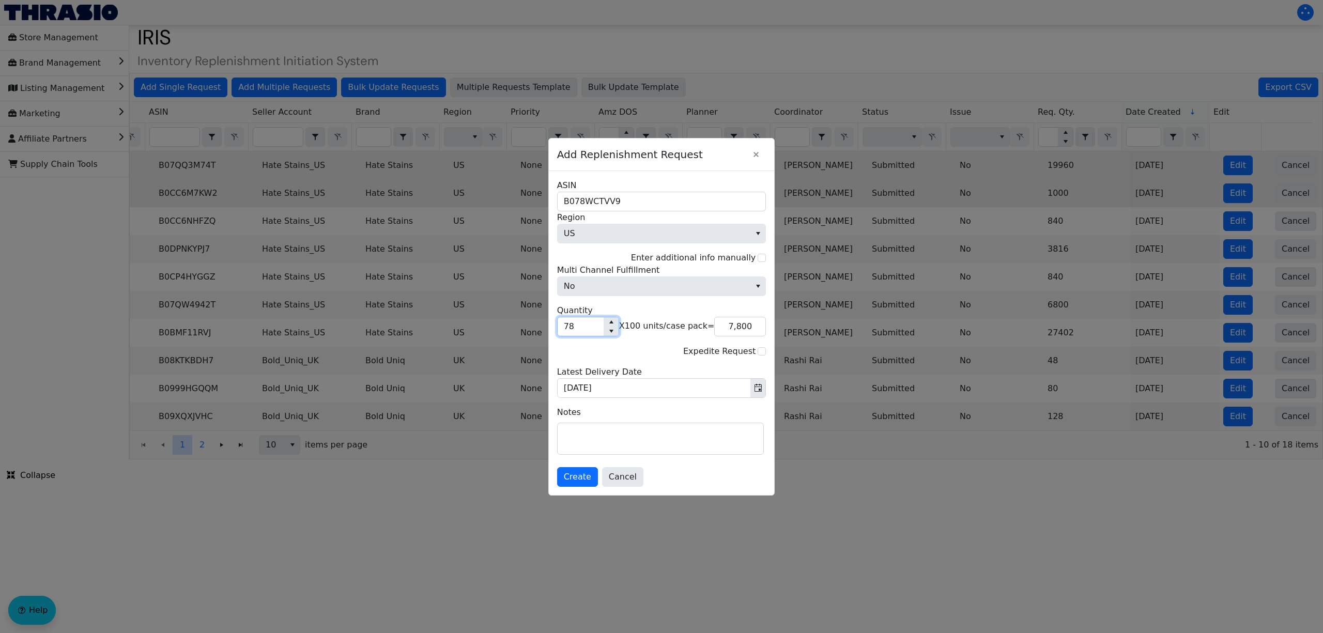
type input "78"
click at [612, 435] on textarea at bounding box center [661, 438] width 206 height 31
click at [576, 490] on div "B078WCTVV9 ASIN US Region Enter additional info manually No Multi Channel Fulfi…" at bounding box center [662, 333] width 226 height 324
click at [585, 483] on span "Create" at bounding box center [577, 477] width 27 height 12
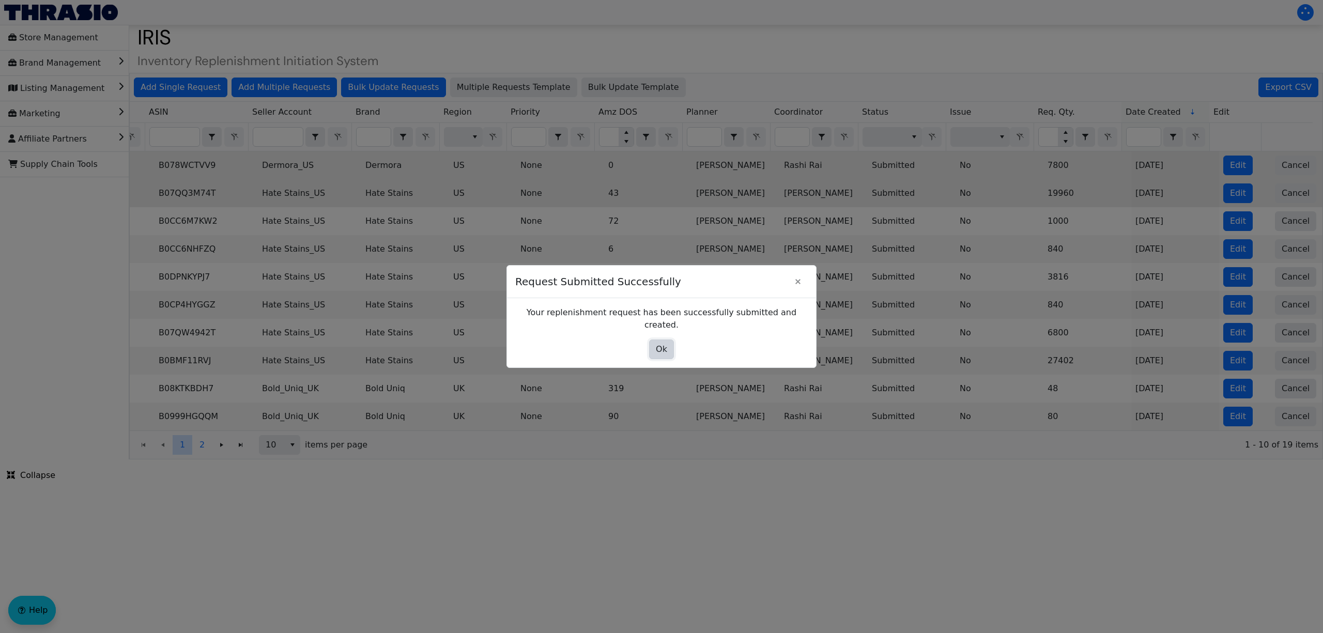
click at [660, 350] on button "Ok" at bounding box center [661, 350] width 25 height 20
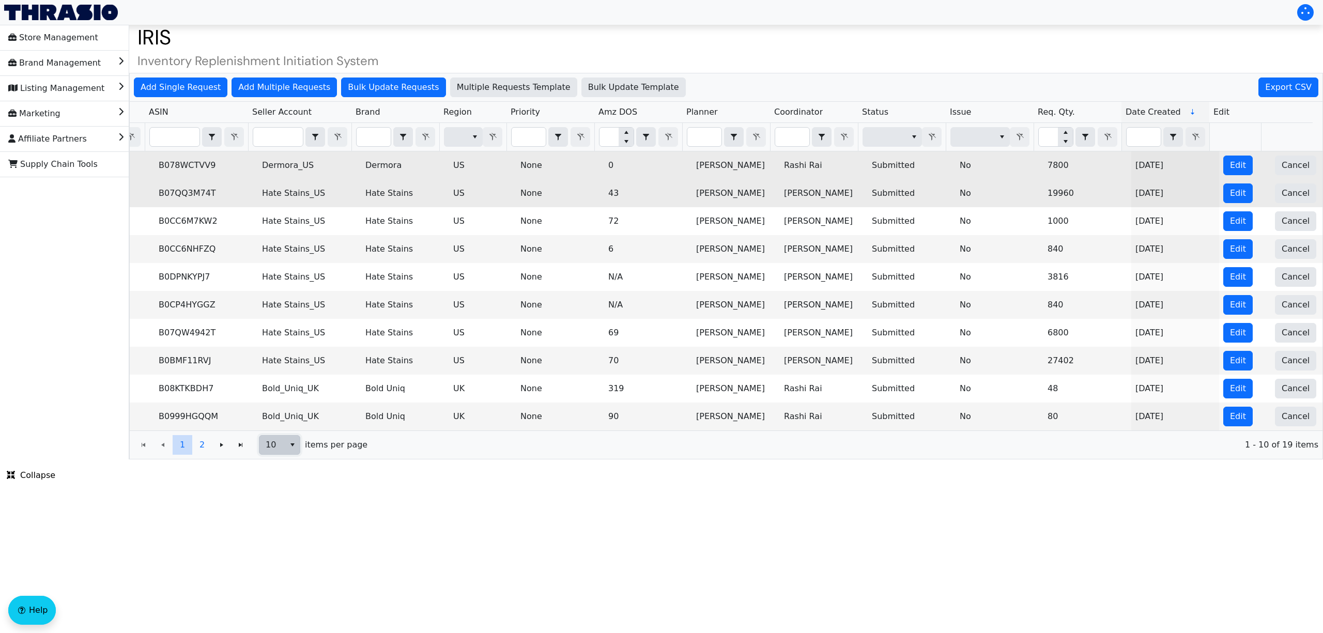
click at [292, 451] on span "select" at bounding box center [292, 445] width 8 height 12
click at [273, 543] on span "100" at bounding box center [277, 545] width 16 height 12
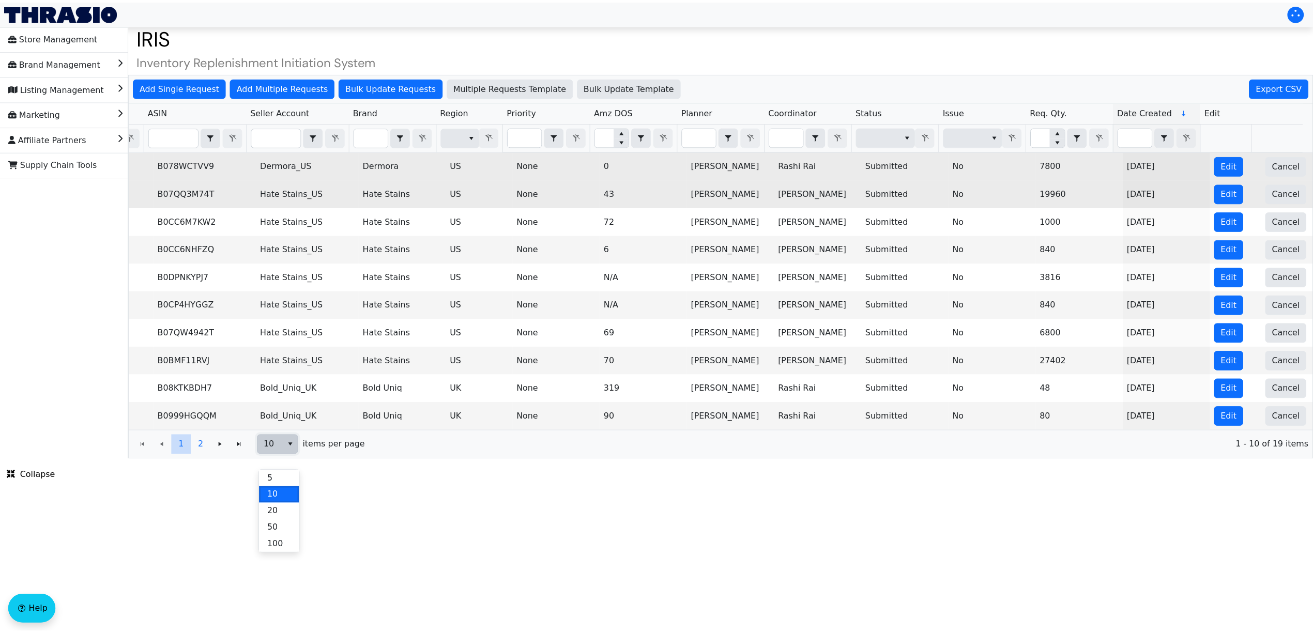
scroll to position [0, 0]
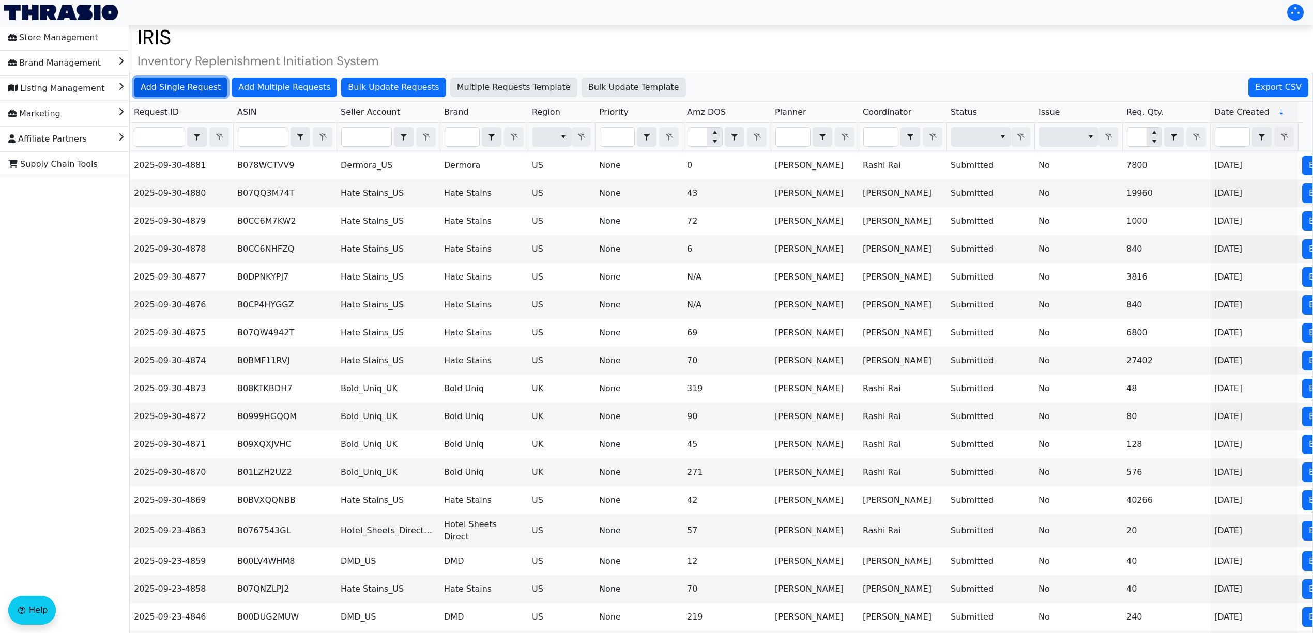
click at [192, 81] on span "Add Single Request" at bounding box center [181, 87] width 80 height 12
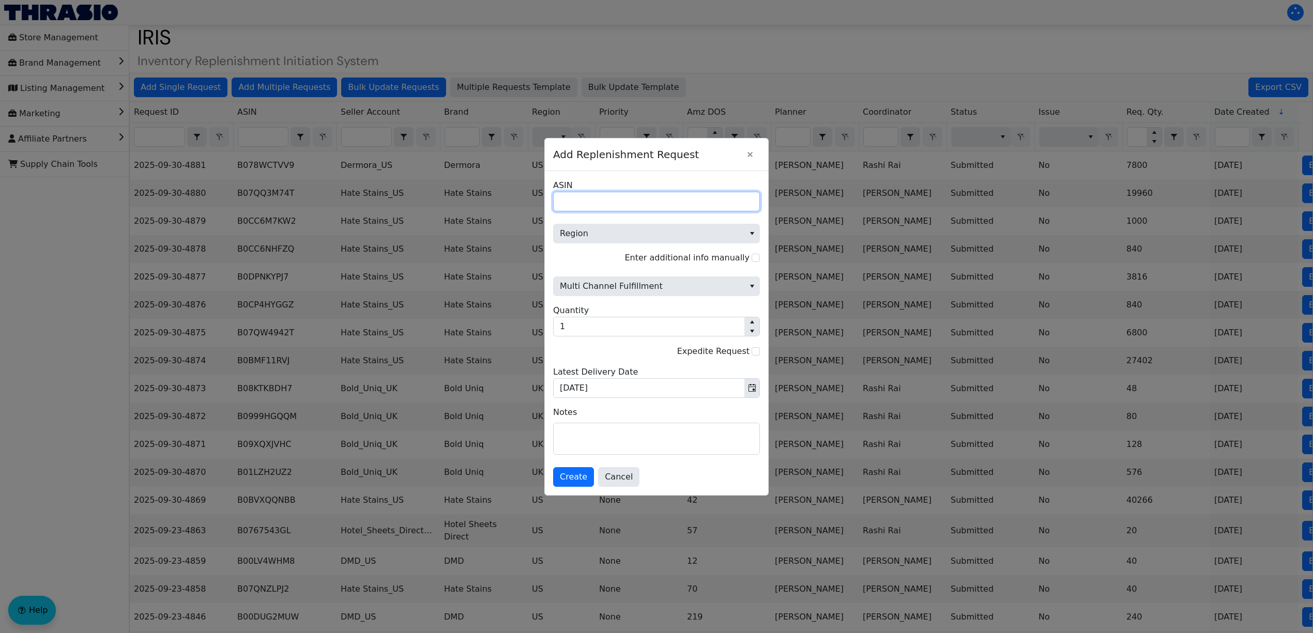
click at [668, 206] on input "ASIN" at bounding box center [656, 202] width 207 height 20
paste input "B009JC2RJ2"
type input "B009JC2RJ2"
click at [654, 228] on span "Region" at bounding box center [649, 233] width 178 height 12
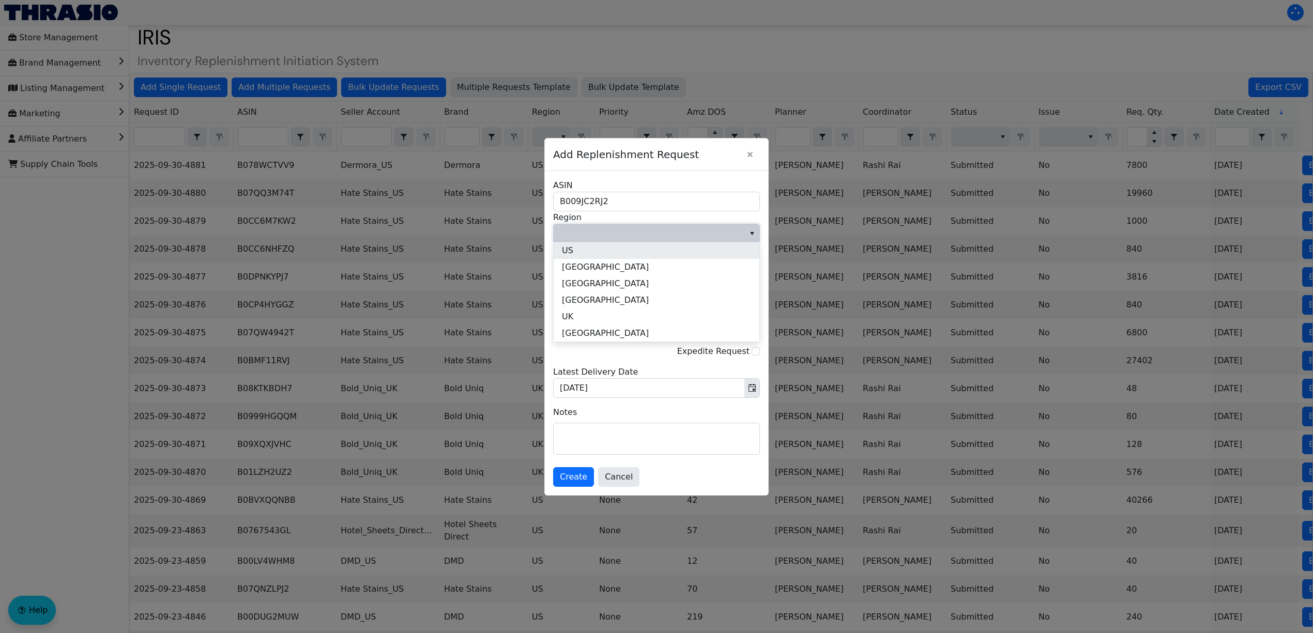
click at [651, 250] on li "US" at bounding box center [657, 250] width 206 height 17
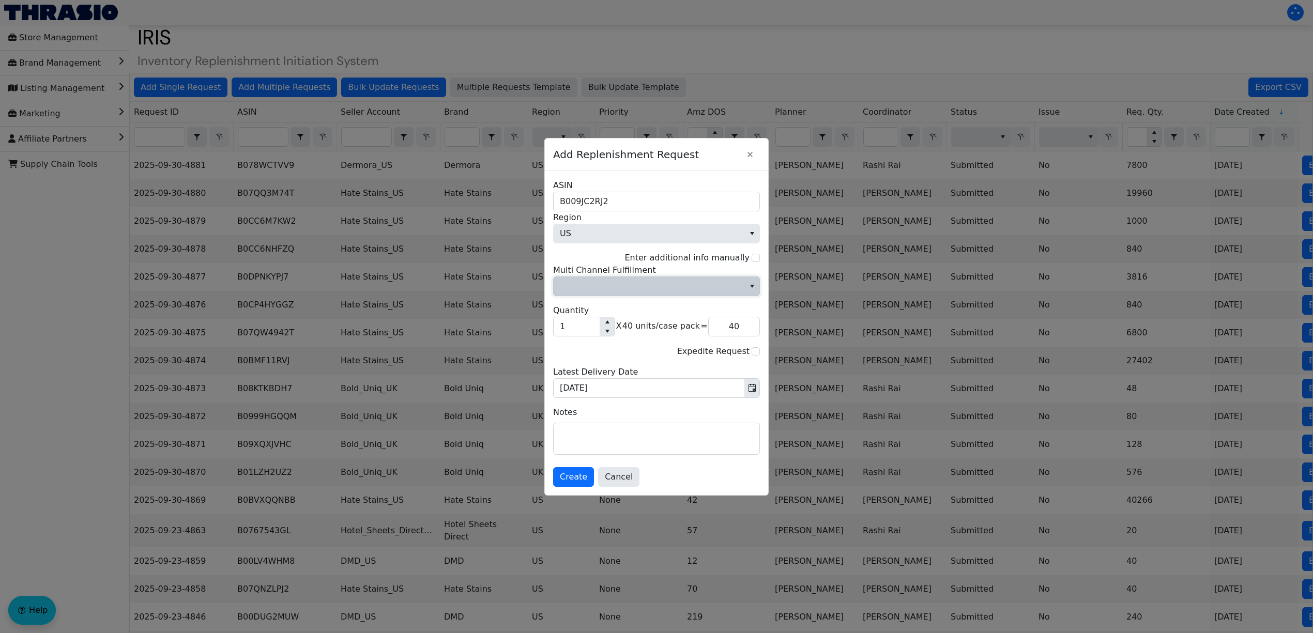
click at [658, 284] on span "Multi Channel Fulfillment" at bounding box center [649, 286] width 178 height 12
click at [650, 326] on li "No" at bounding box center [657, 321] width 206 height 17
click at [590, 327] on input "1" at bounding box center [577, 326] width 46 height 19
click at [569, 325] on input "1" at bounding box center [577, 326] width 46 height 19
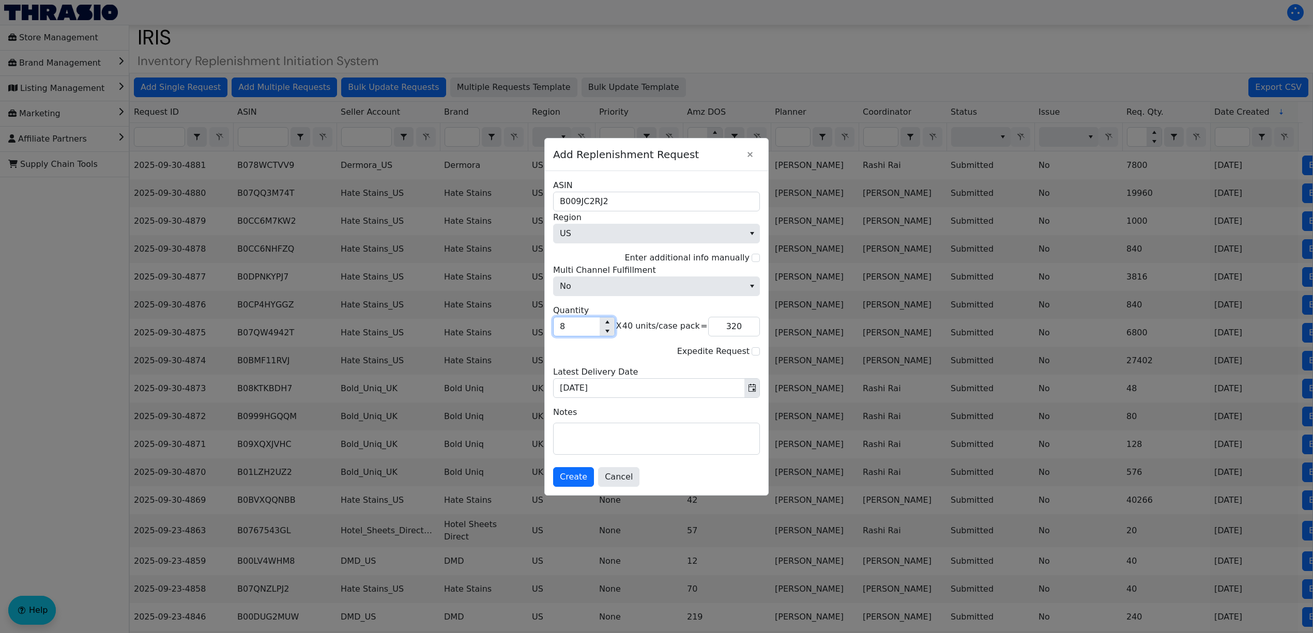
type input "8"
type input "320"
type input "81"
type input "3,240"
type input "81"
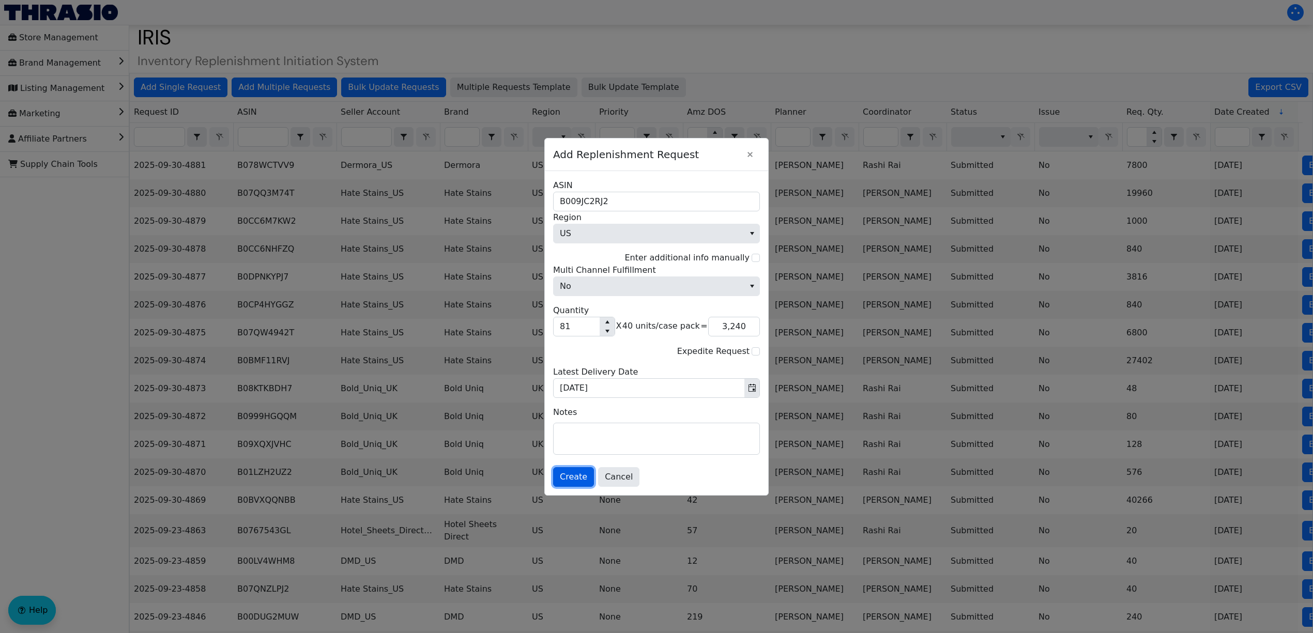
click at [577, 483] on span "Create" at bounding box center [573, 477] width 27 height 12
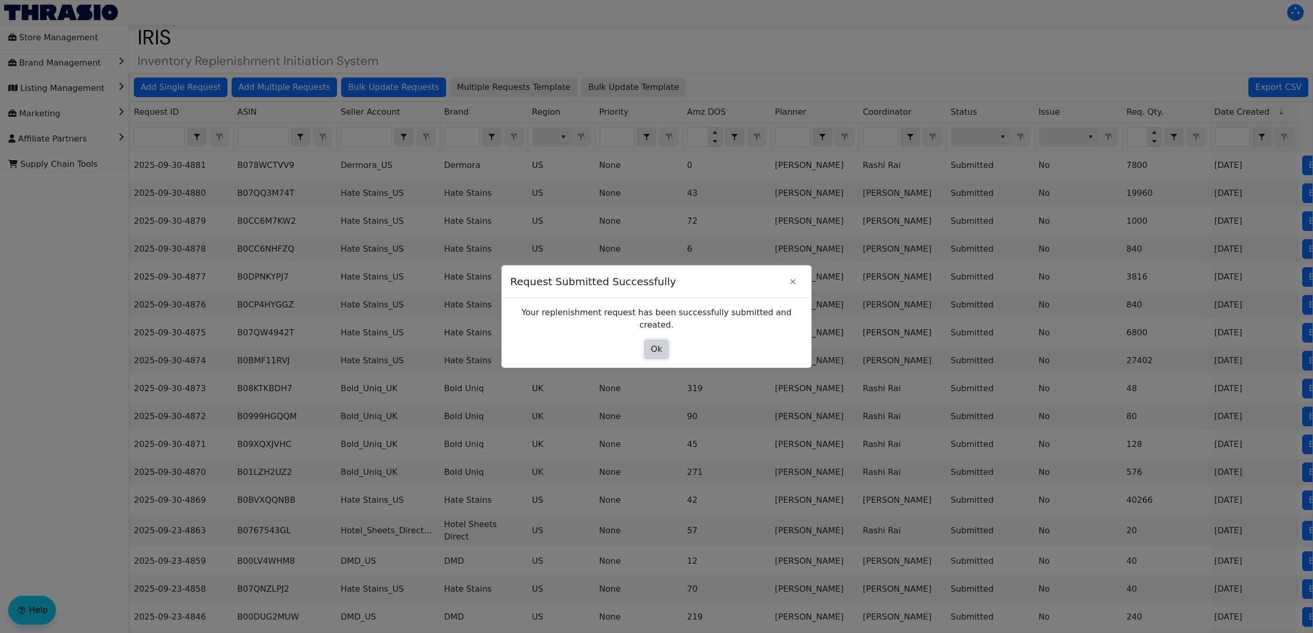
click at [662, 343] on button "Ok" at bounding box center [656, 350] width 25 height 20
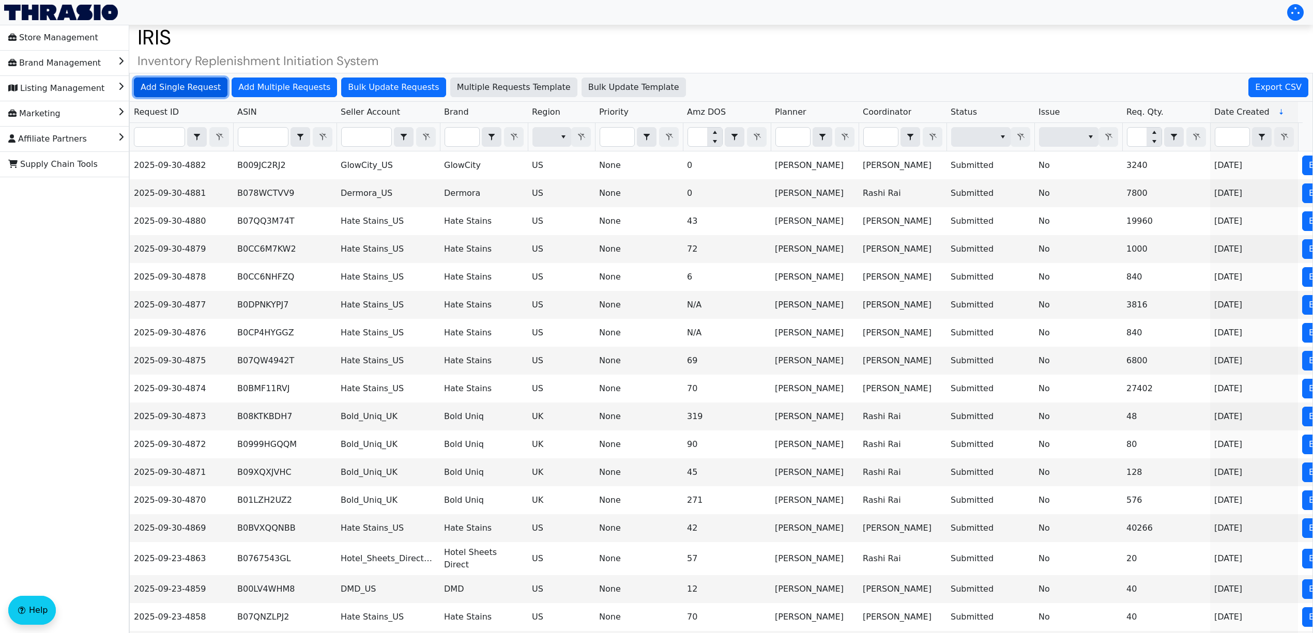
click at [174, 89] on span "Add Single Request" at bounding box center [181, 87] width 80 height 12
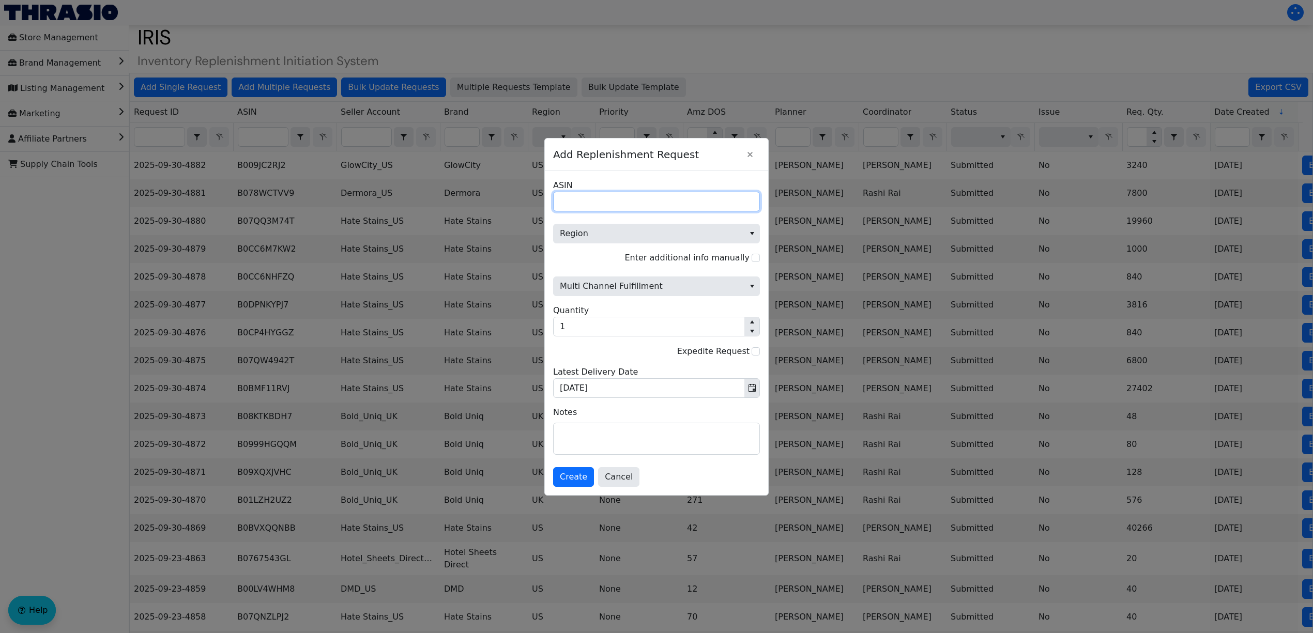
click at [591, 193] on input "ASIN" at bounding box center [656, 202] width 207 height 20
paste input "B01LX1RIEV"
type input "B01LX1RIEV"
click at [588, 228] on span "Region" at bounding box center [649, 233] width 178 height 12
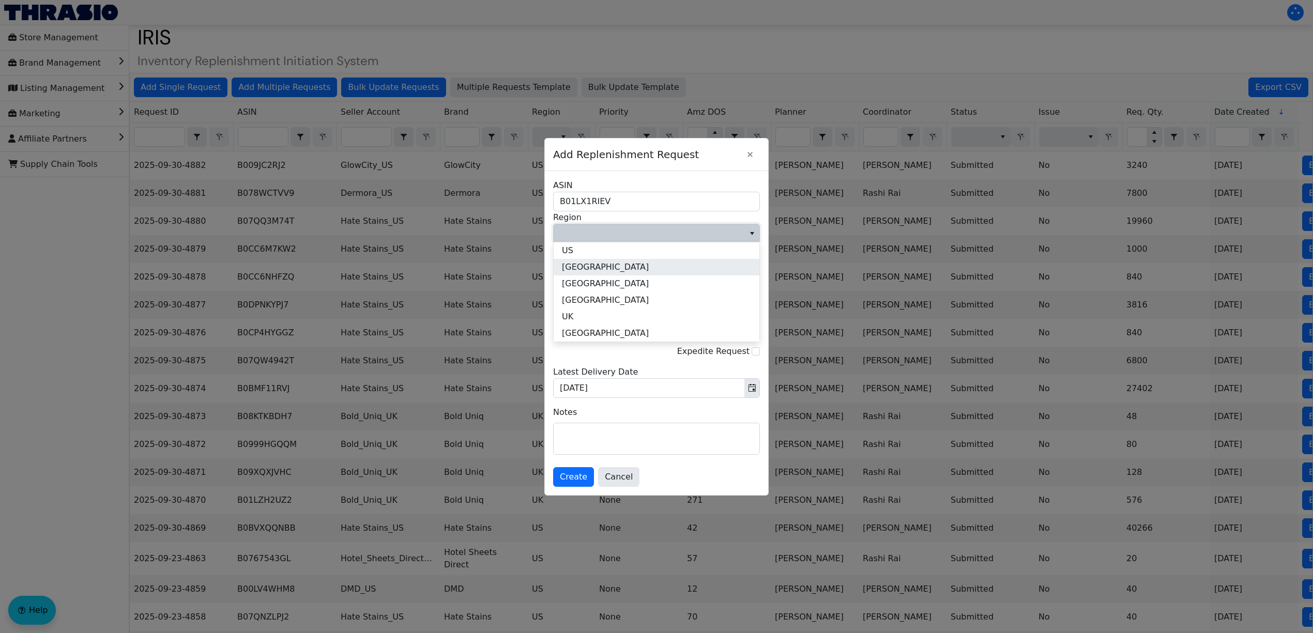
click at [590, 256] on li "US" at bounding box center [657, 250] width 206 height 17
click at [603, 283] on span "Multi Channel Fulfillment" at bounding box center [649, 286] width 178 height 12
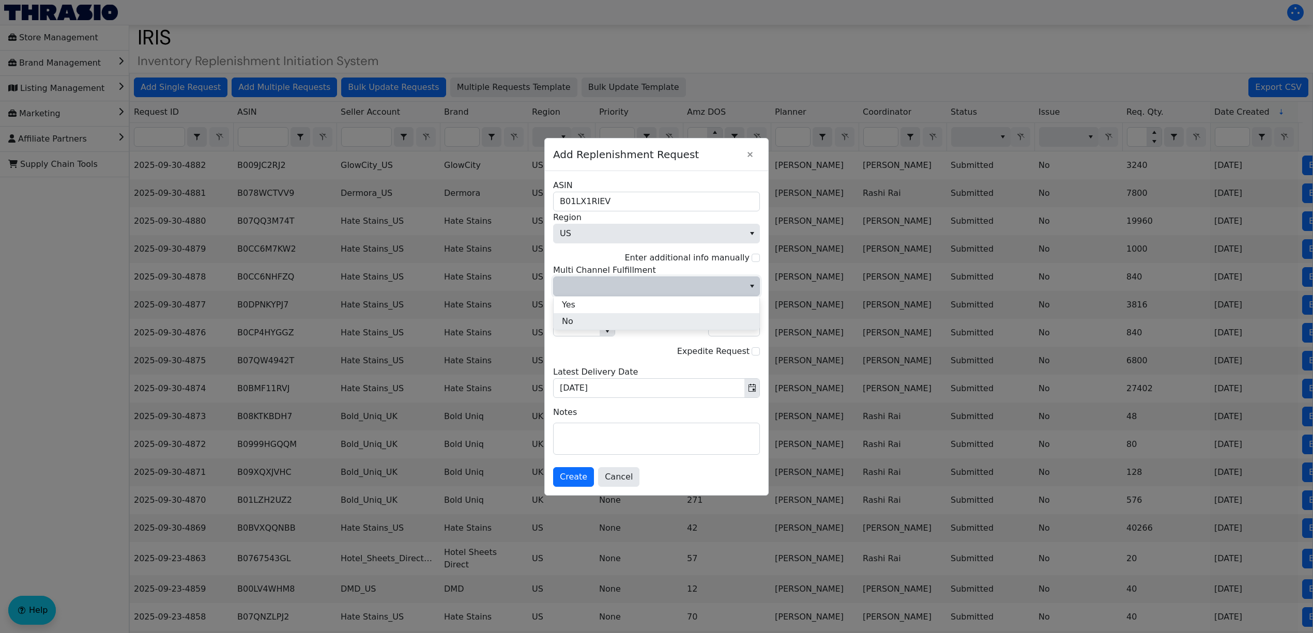
click at [608, 320] on li "No" at bounding box center [657, 321] width 206 height 17
click at [570, 325] on input "1" at bounding box center [577, 326] width 46 height 19
type input "17"
type input "1,020"
type input "17"
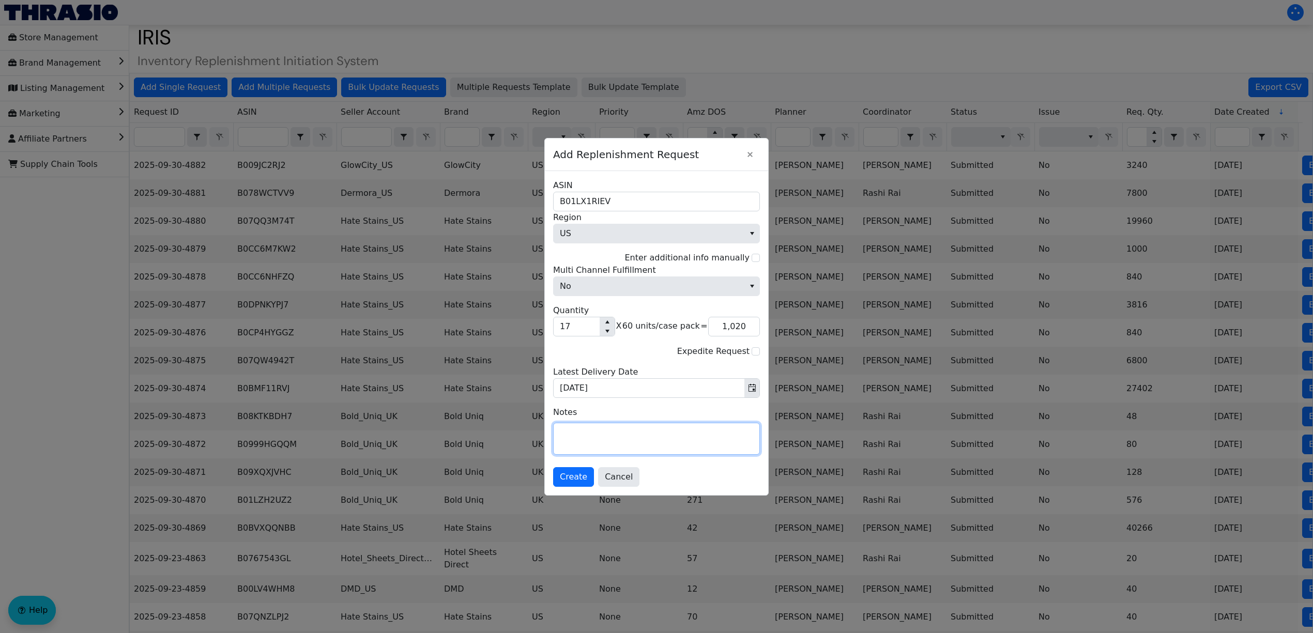
click at [625, 435] on textarea at bounding box center [657, 438] width 206 height 31
click at [567, 474] on span "Create" at bounding box center [573, 477] width 27 height 12
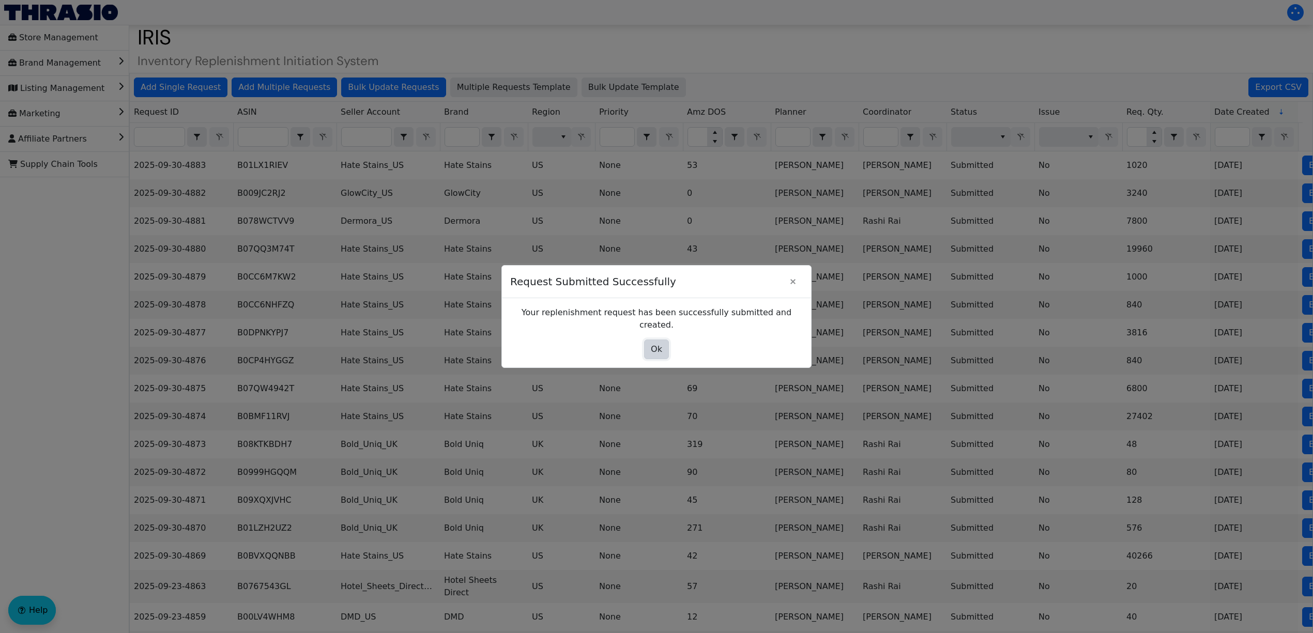
click at [666, 342] on button "Ok" at bounding box center [656, 350] width 25 height 20
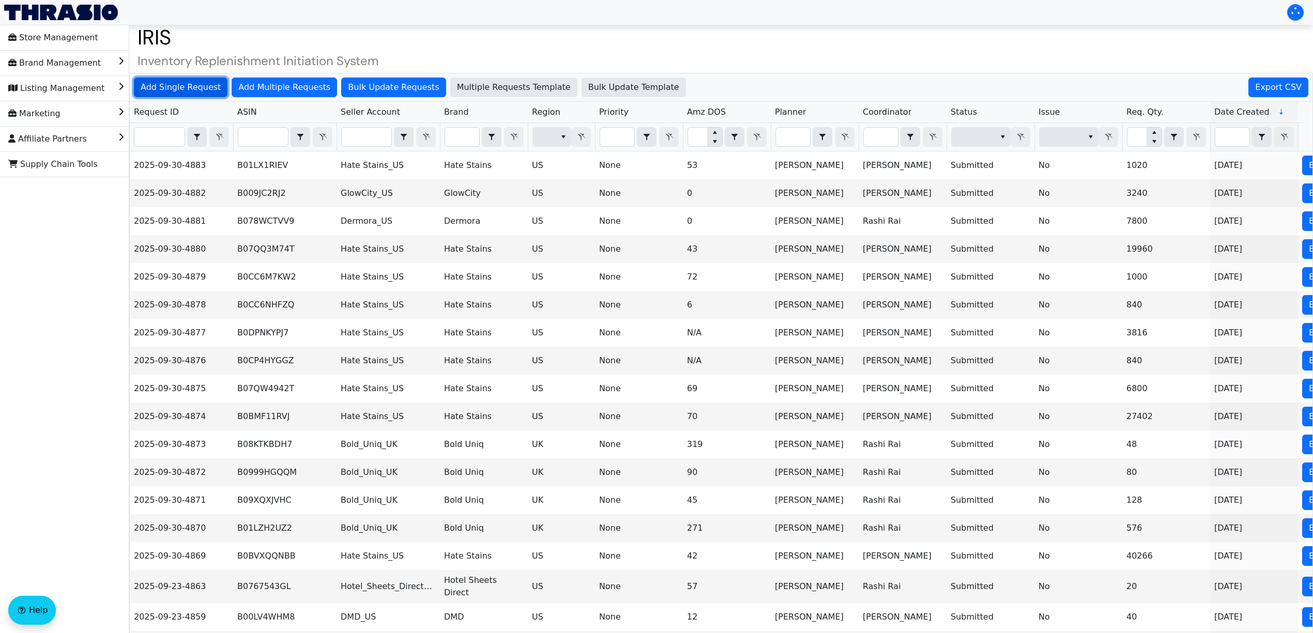
click at [216, 87] on button "Add Single Request" at bounding box center [181, 88] width 94 height 20
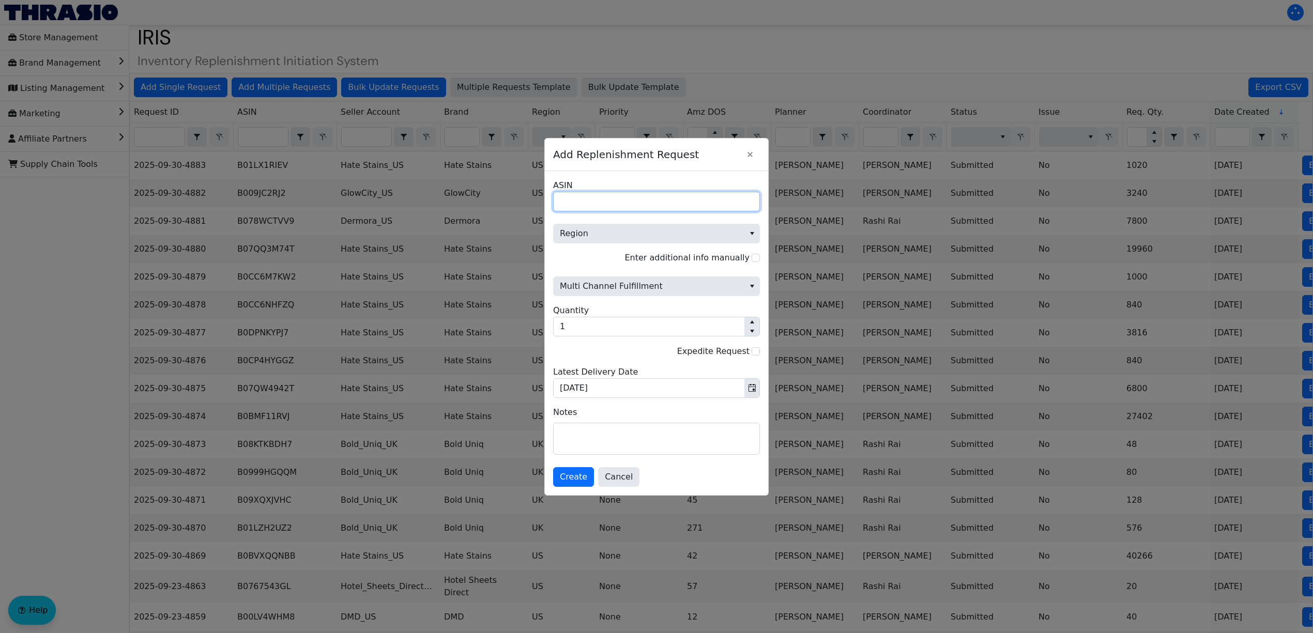
click at [618, 197] on input "ASIN" at bounding box center [656, 202] width 207 height 20
paste input "B00WKM952A"
type input "B00WKM952A"
click at [627, 234] on span "Region" at bounding box center [649, 233] width 178 height 12
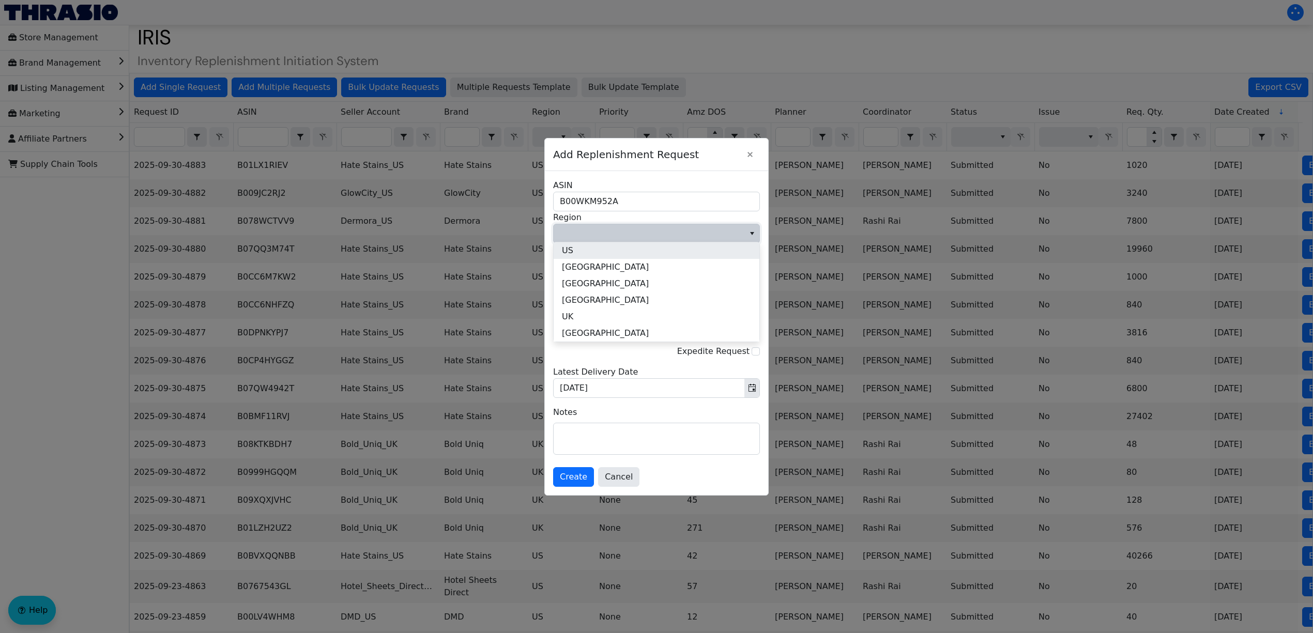
click at [620, 252] on li "US" at bounding box center [657, 250] width 206 height 17
click at [618, 282] on span "Multi Channel Fulfillment" at bounding box center [649, 286] width 178 height 12
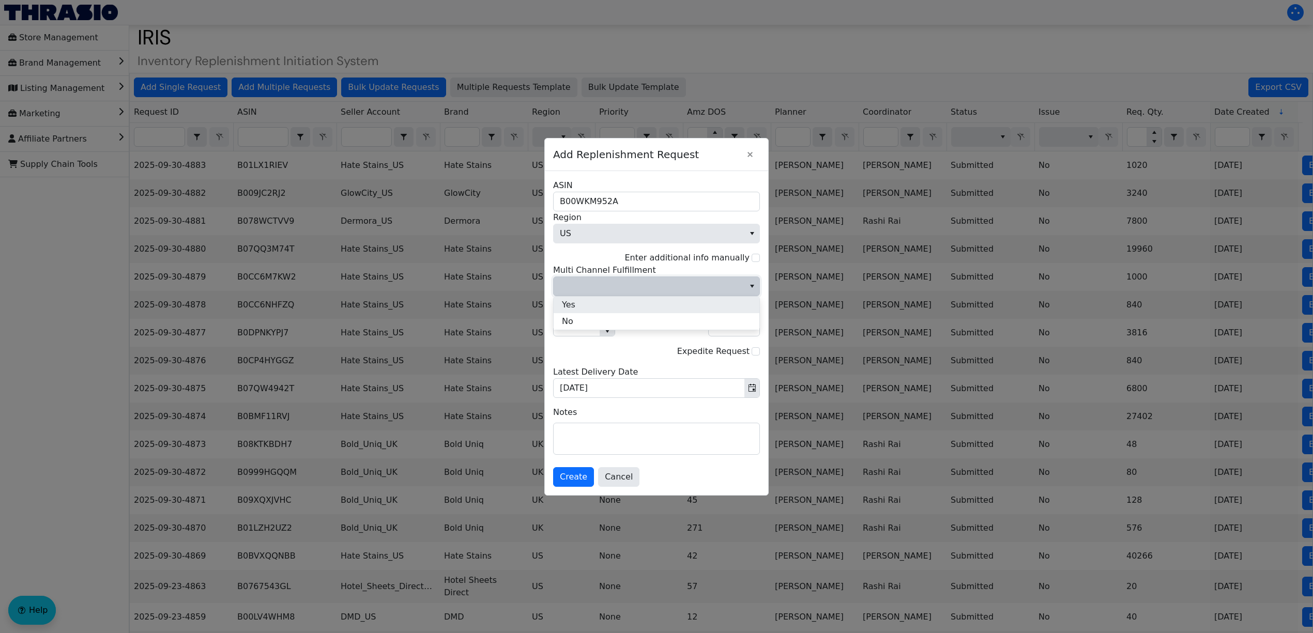
click at [615, 304] on li "Yes" at bounding box center [657, 305] width 206 height 17
type input "60"
click at [615, 290] on span "Yes" at bounding box center [649, 286] width 191 height 19
click at [614, 323] on li "No" at bounding box center [657, 321] width 206 height 17
type input "60"
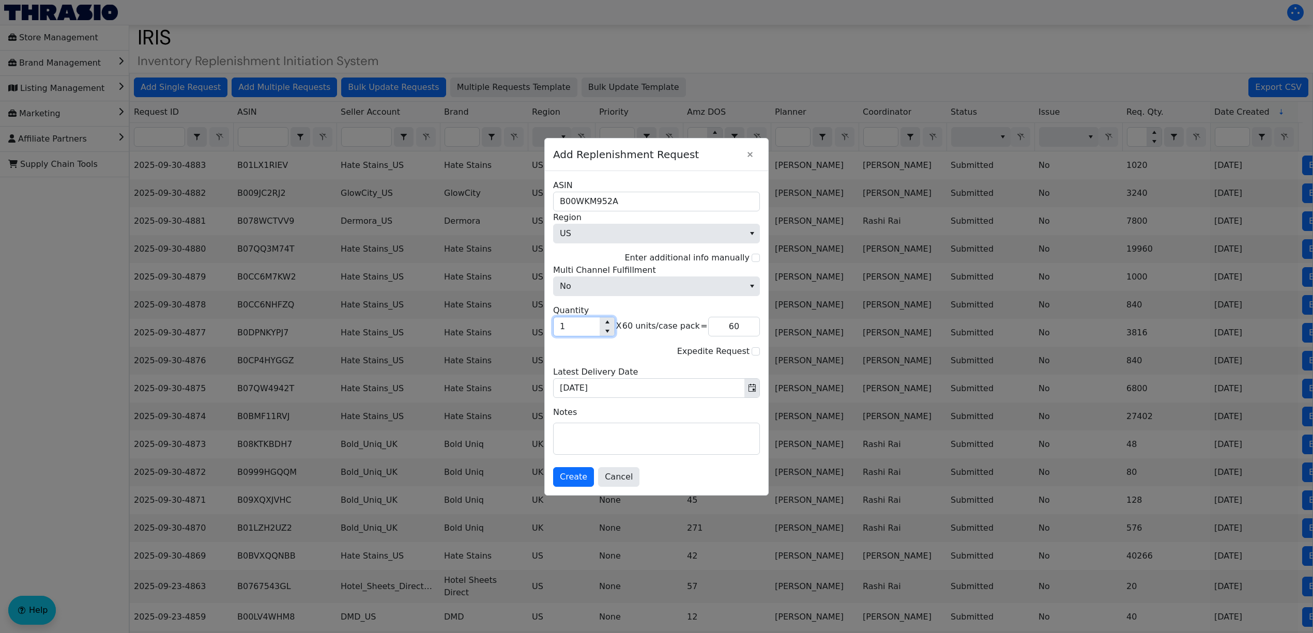
click at [597, 328] on input "1" at bounding box center [577, 326] width 46 height 19
type input "17"
type input "1,020"
type input "17"
click at [592, 443] on textarea at bounding box center [657, 438] width 206 height 31
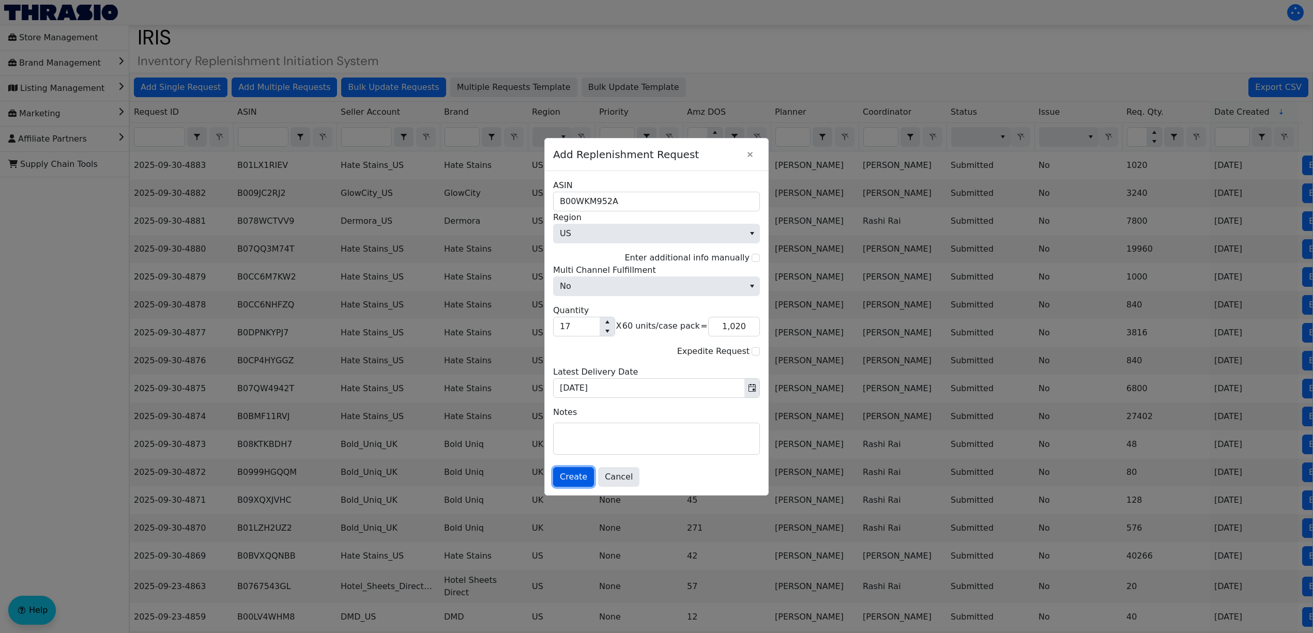
click at [572, 478] on span "Create" at bounding box center [573, 477] width 27 height 12
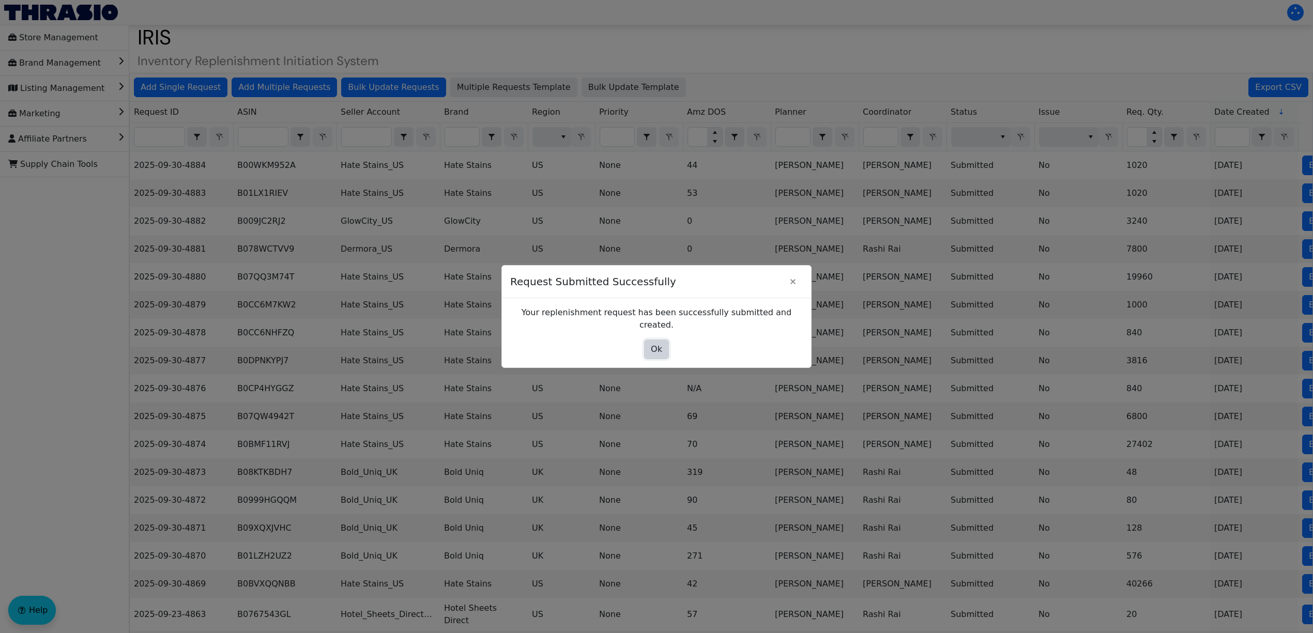
click at [654, 343] on span "Ok" at bounding box center [656, 349] width 11 height 12
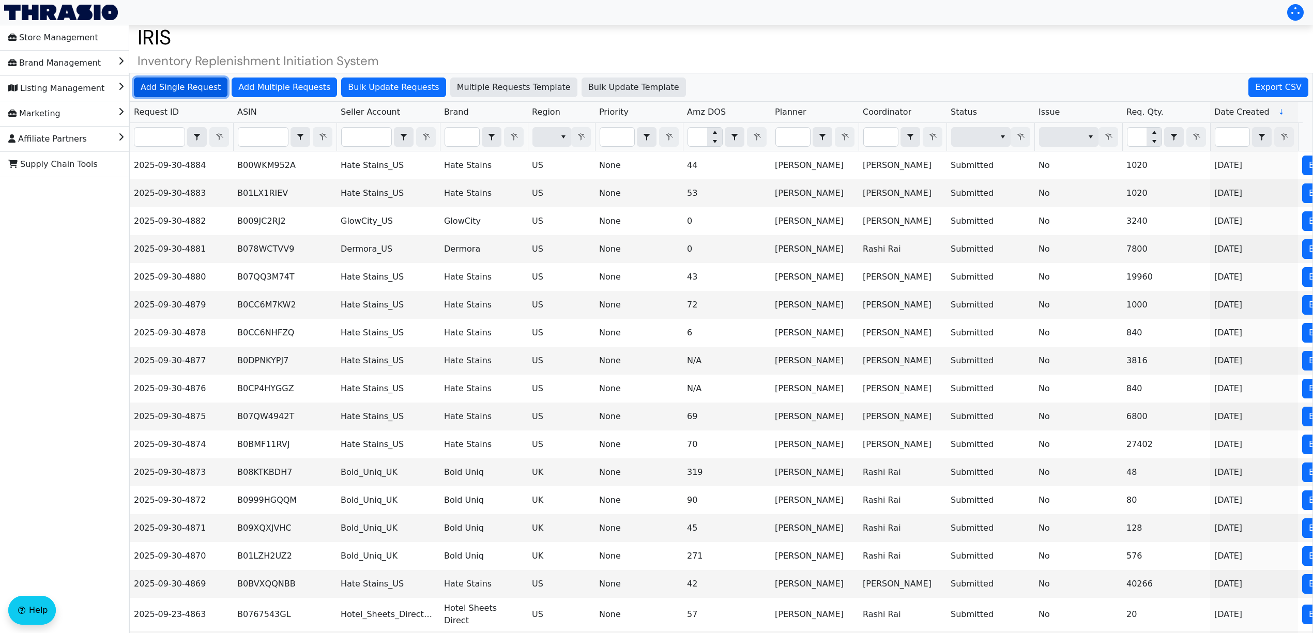
click at [190, 86] on span "Add Single Request" at bounding box center [181, 87] width 80 height 12
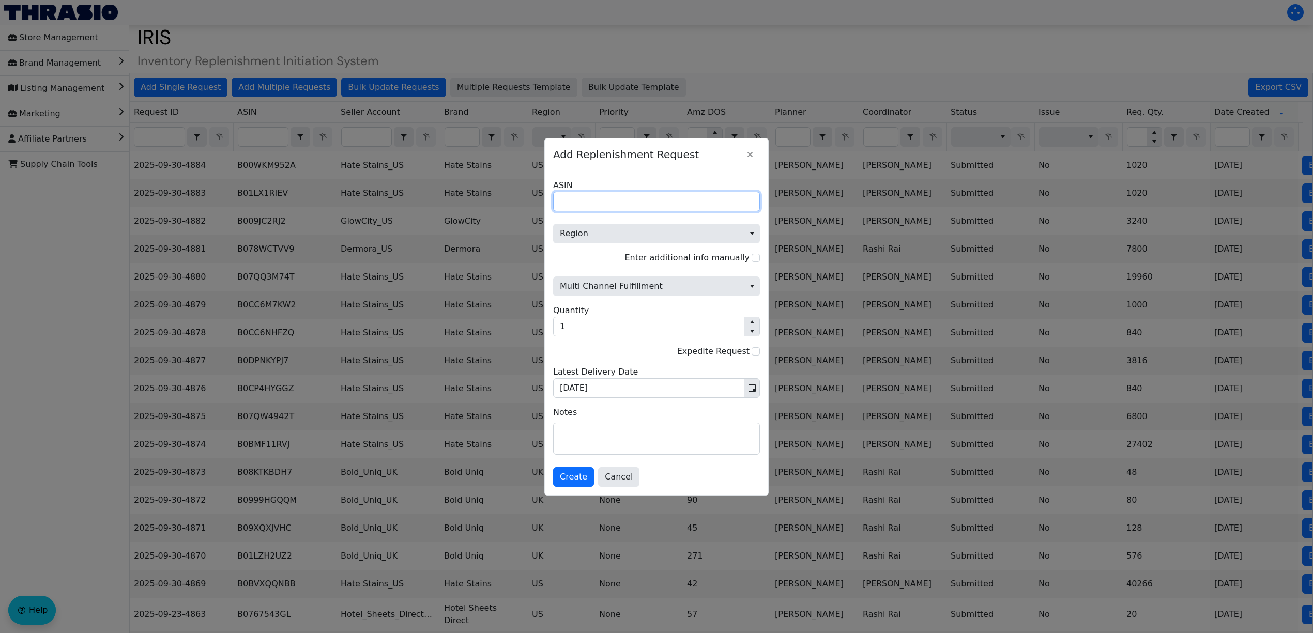
click at [604, 202] on input "ASIN" at bounding box center [656, 202] width 207 height 20
paste input "B0F7Z3CCML"
type input "B0F7Z3CCML"
click at [621, 227] on span "Region" at bounding box center [649, 233] width 178 height 12
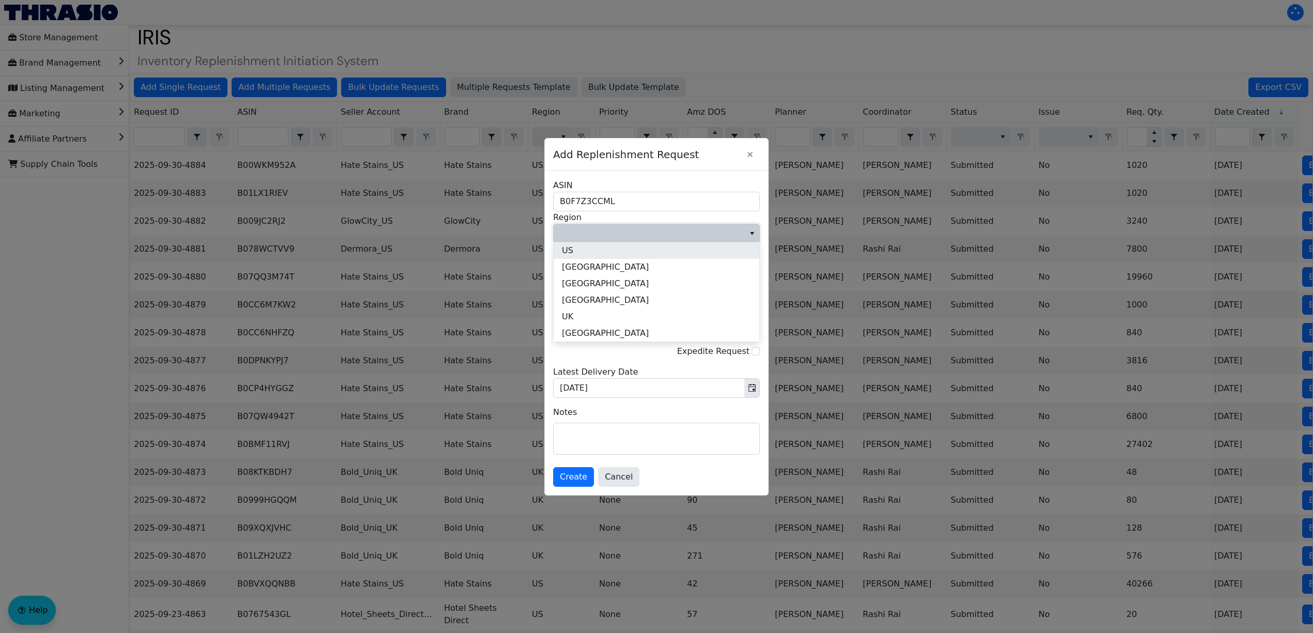
click at [622, 253] on li "US" at bounding box center [657, 250] width 206 height 17
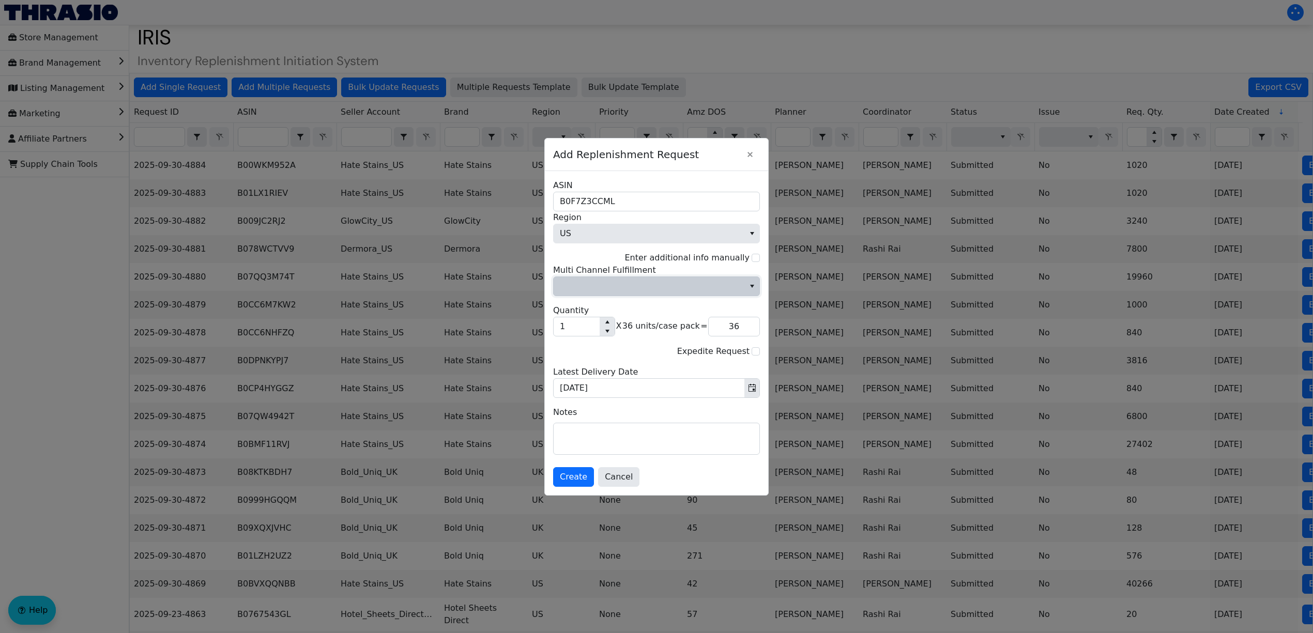
click at [629, 285] on span "Multi Channel Fulfillment" at bounding box center [649, 286] width 178 height 12
click at [636, 328] on li "No" at bounding box center [657, 321] width 206 height 17
click at [594, 325] on input "1" at bounding box center [577, 326] width 46 height 19
type input "2"
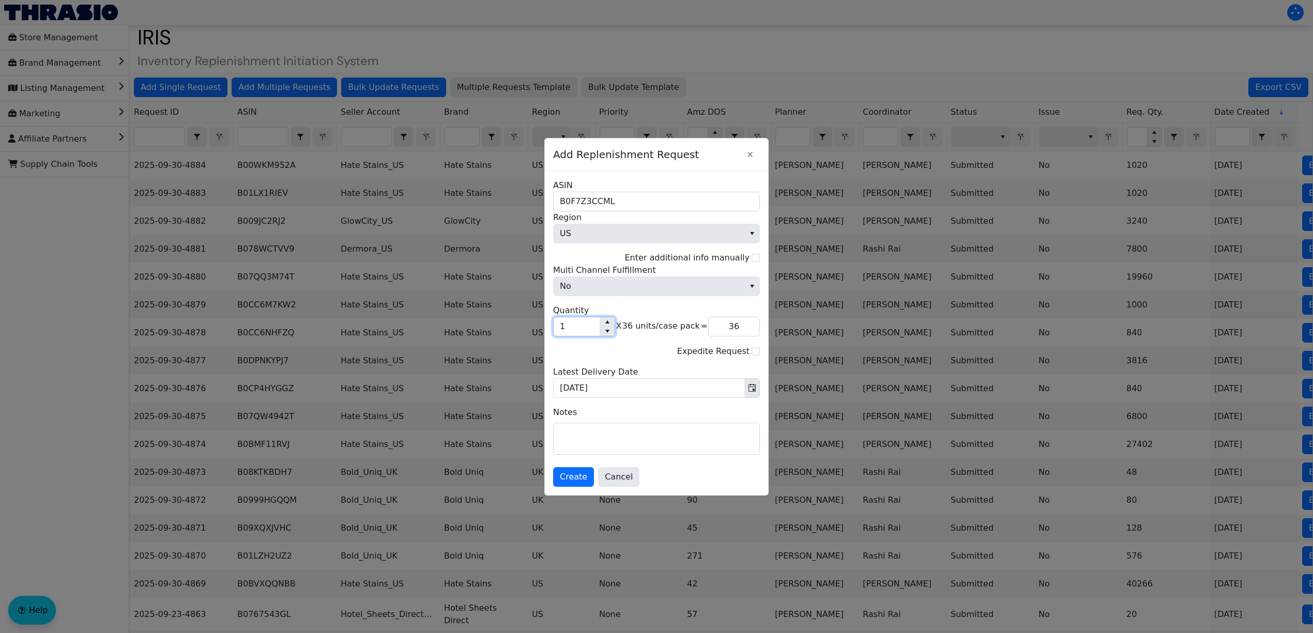
type input "72"
type input "29"
type input "1,044"
type input "29"
click at [586, 480] on button "Create" at bounding box center [573, 477] width 41 height 20
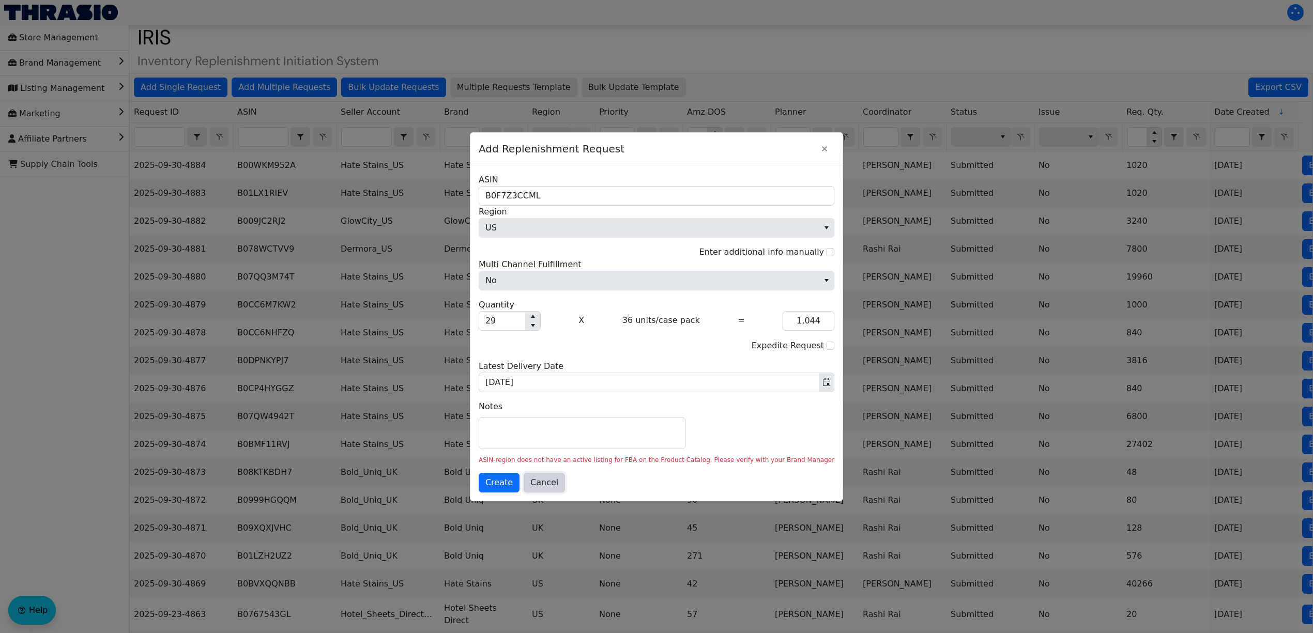
click at [558, 486] on span "Cancel" at bounding box center [544, 483] width 28 height 12
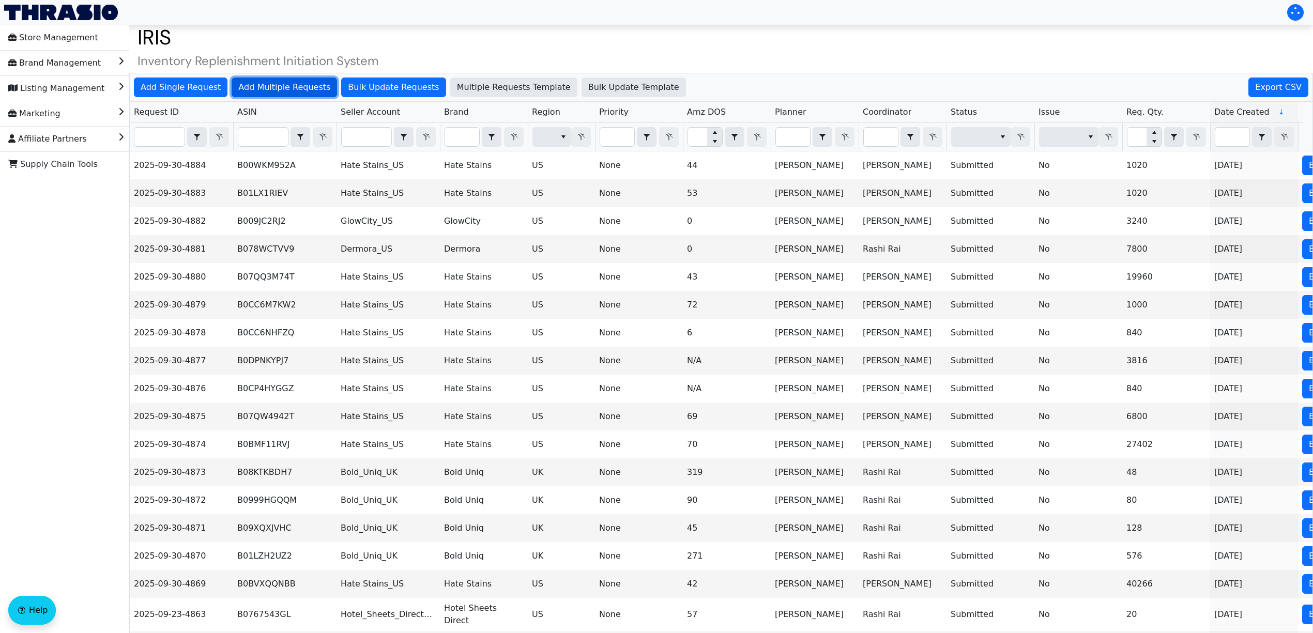
click at [282, 85] on span "Add Multiple Requests" at bounding box center [284, 87] width 92 height 12
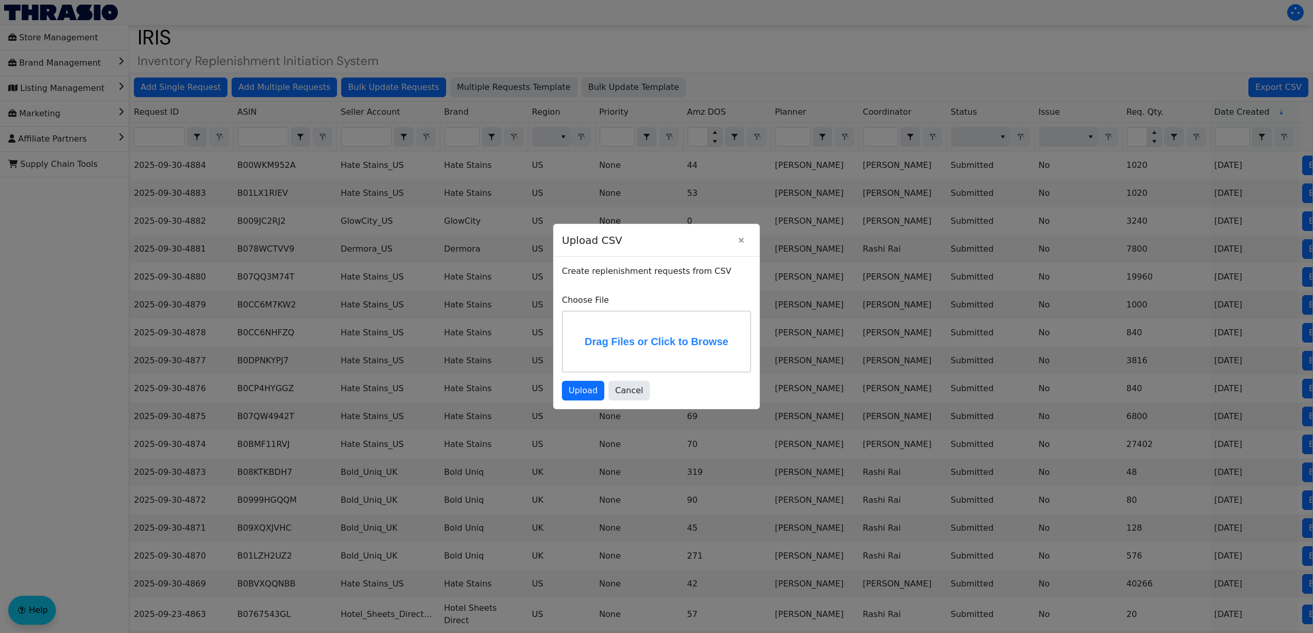
click at [639, 333] on label "Drag Files or Click to Browse" at bounding box center [656, 342] width 187 height 60
click at [0, 0] on input "Drag Files or Click to Browse" at bounding box center [0, 0] width 0 height 0
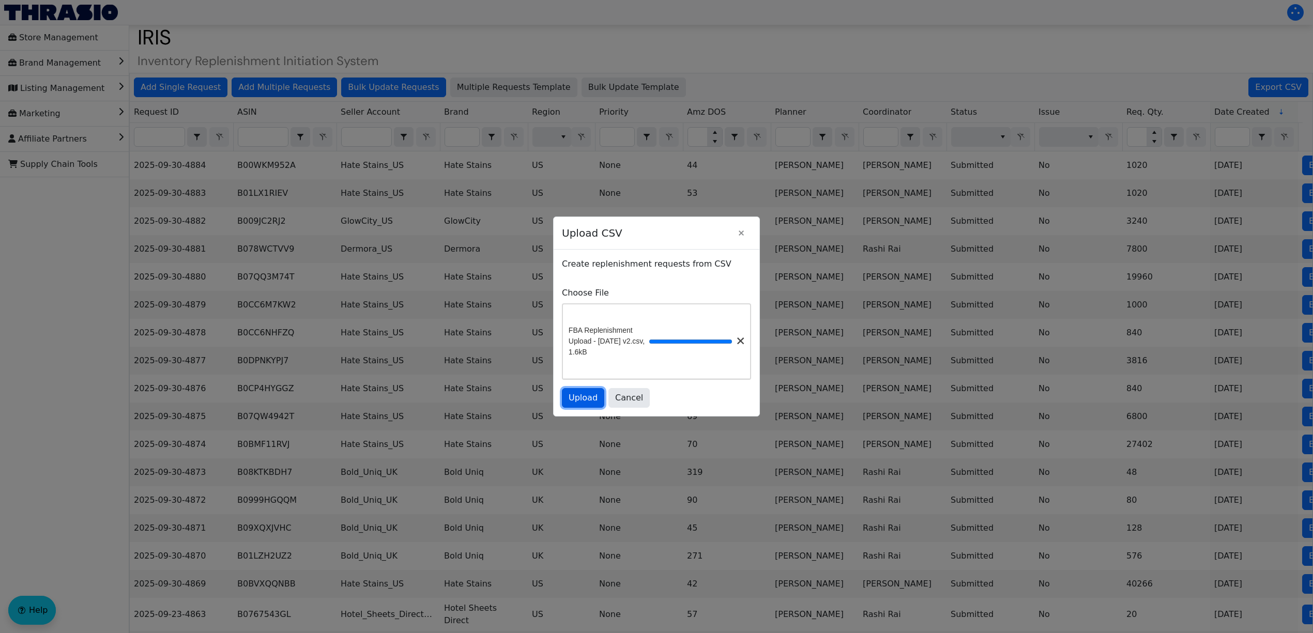
click at [590, 404] on span "Upload" at bounding box center [583, 398] width 29 height 12
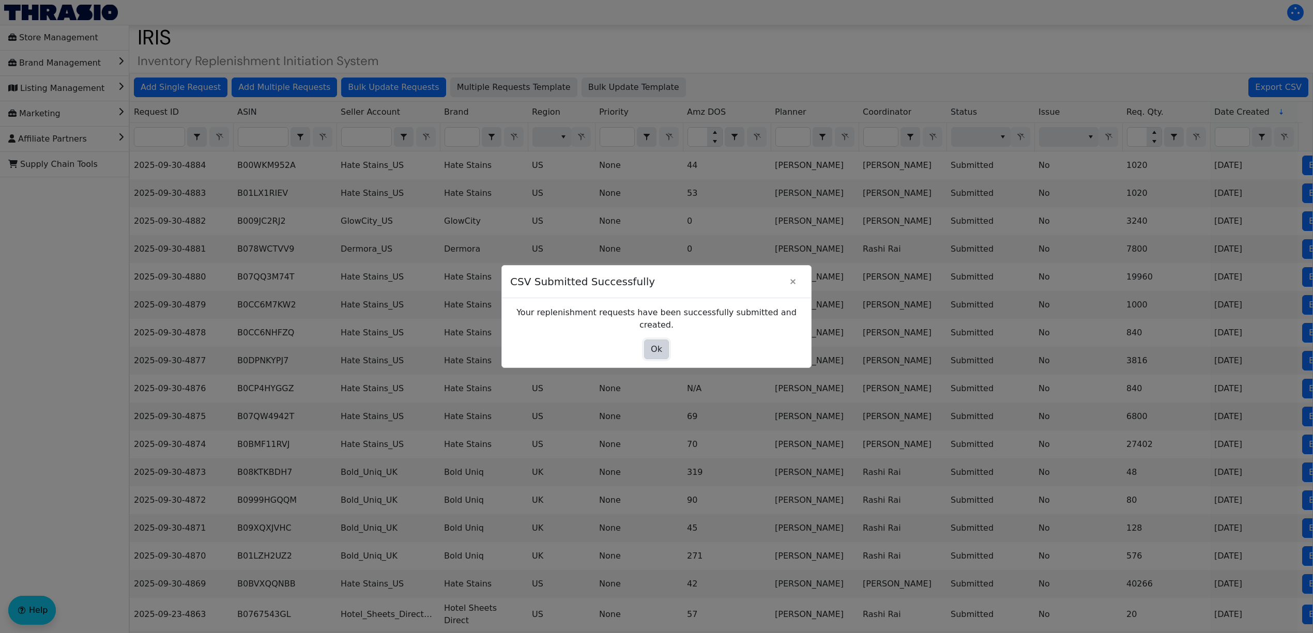
click at [651, 347] on span "Ok" at bounding box center [656, 349] width 11 height 12
